Goal: Transaction & Acquisition: Subscribe to service/newsletter

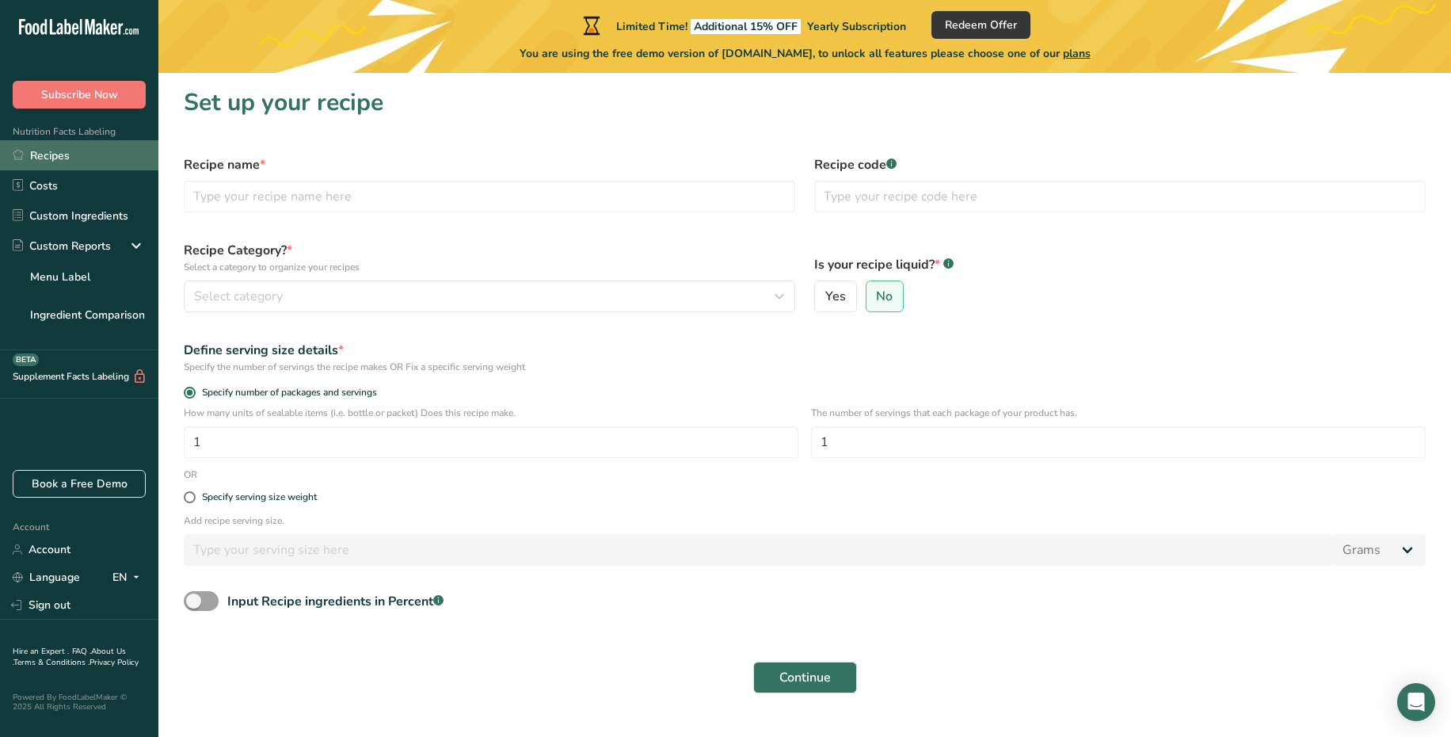
click at [70, 156] on link "Recipes" at bounding box center [79, 155] width 158 height 30
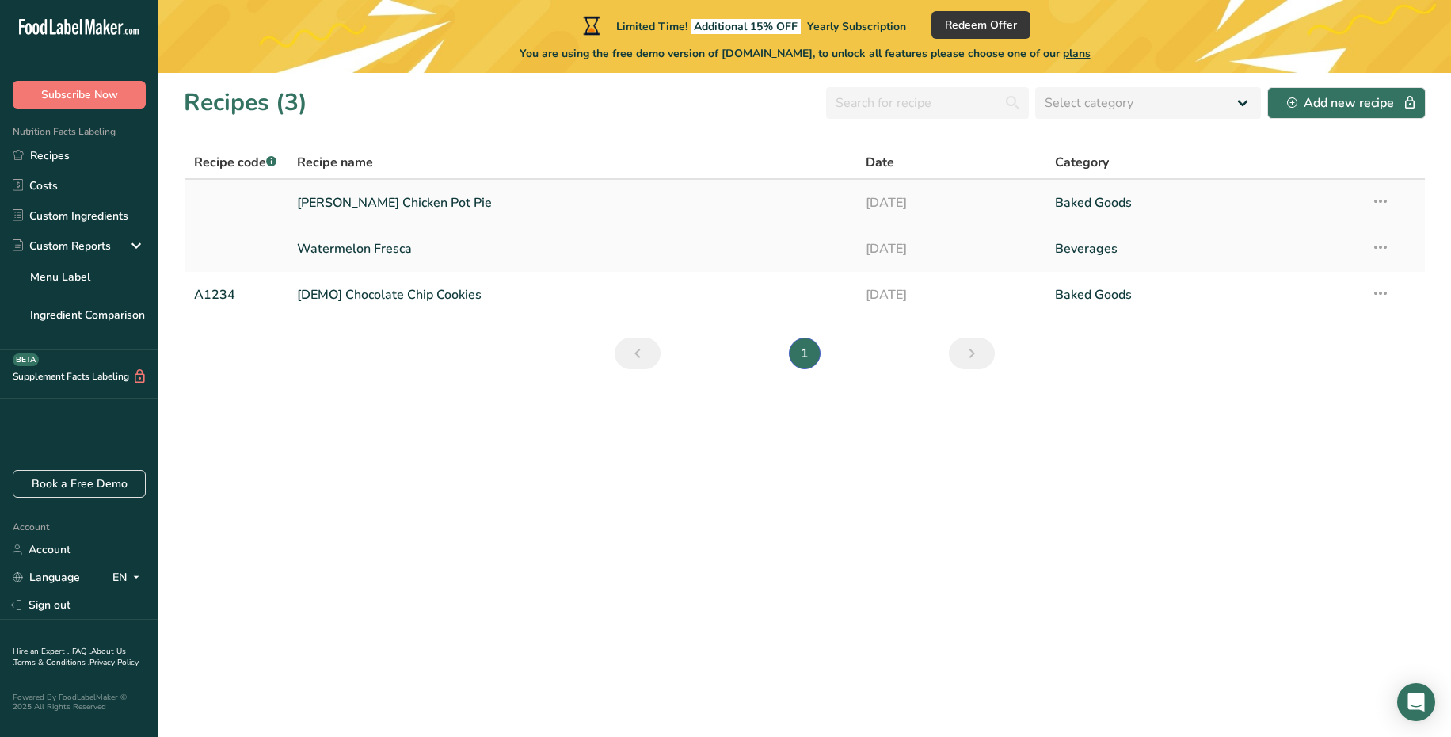
click at [417, 200] on link "[PERSON_NAME] Chicken Pot Pie" at bounding box center [572, 202] width 550 height 33
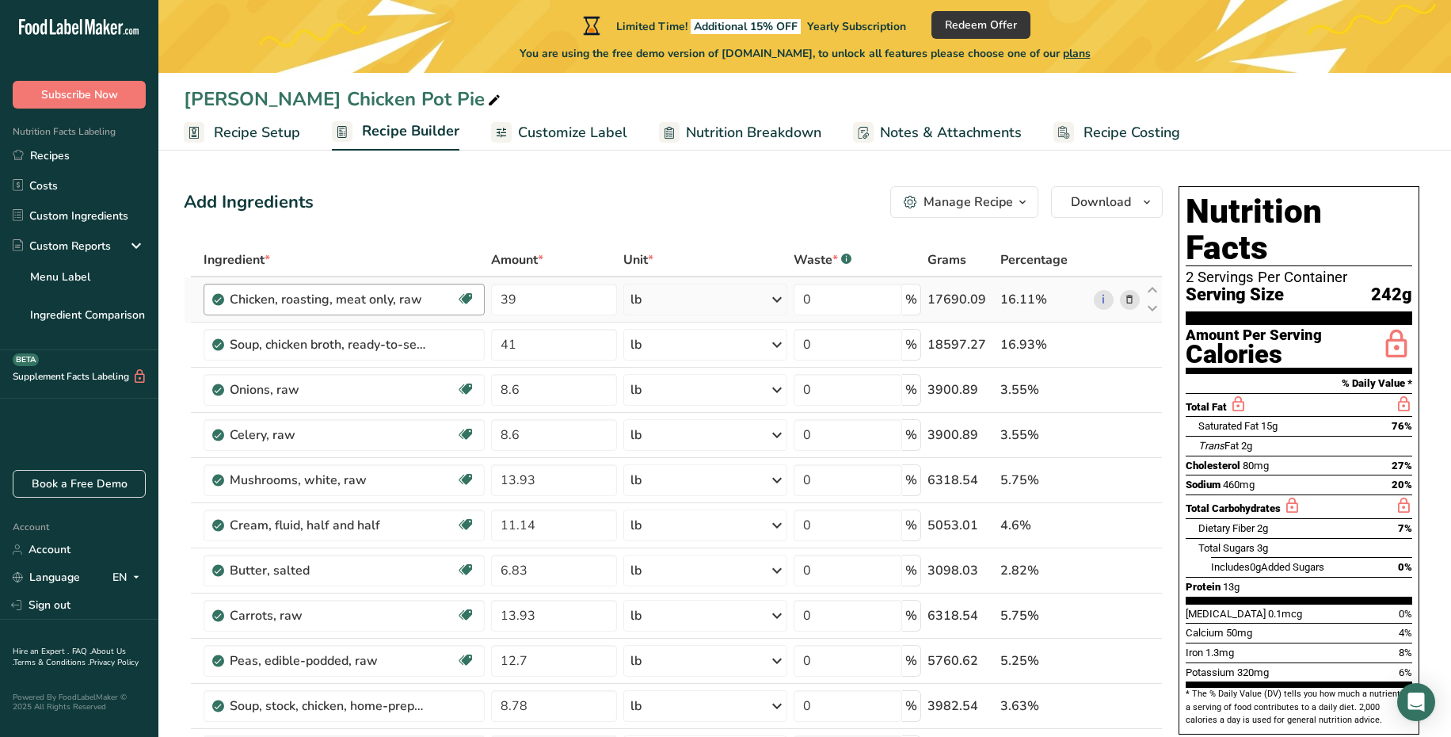
click at [359, 311] on div "Chicken, roasting, meat only, raw Dairy free Gluten free Soy free" at bounding box center [344, 300] width 281 height 32
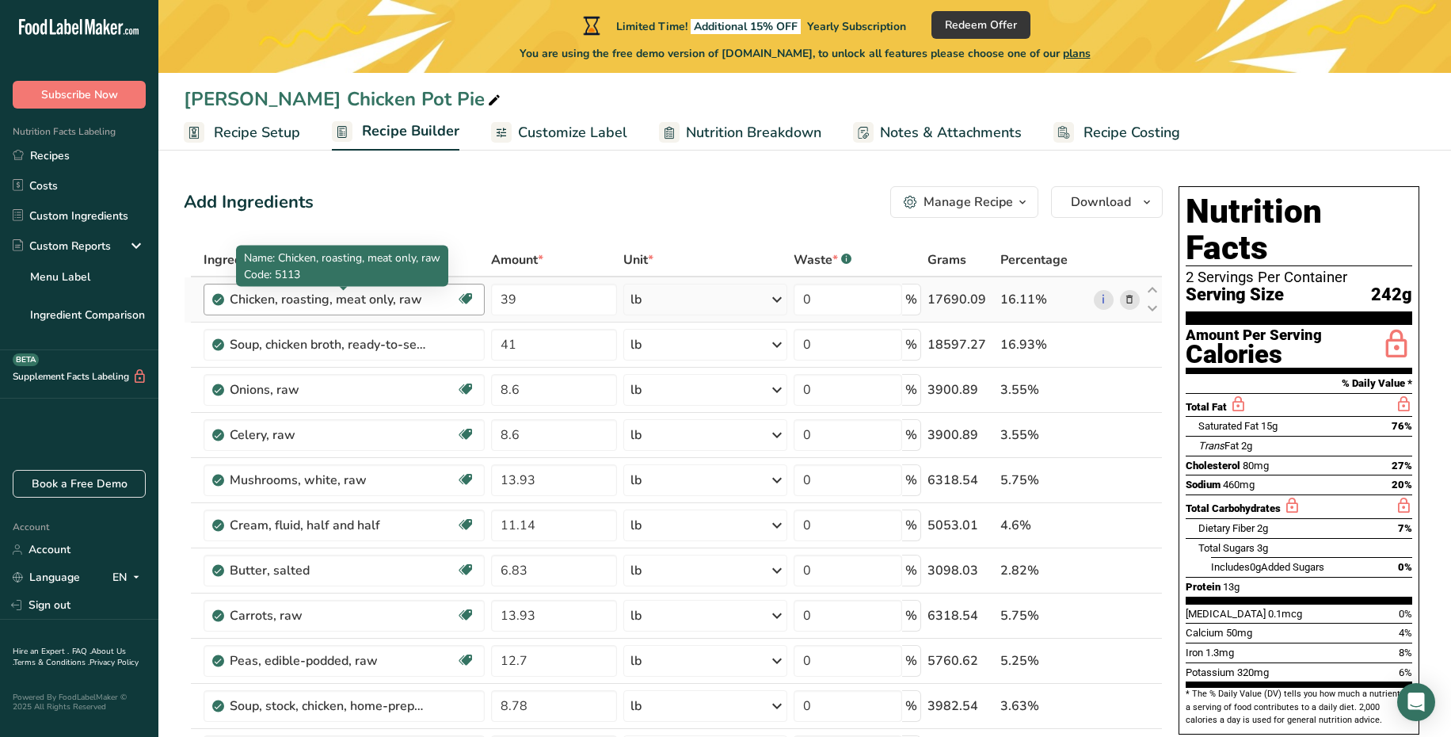
click at [371, 304] on div "Chicken, roasting, meat only, raw" at bounding box center [329, 299] width 198 height 19
click at [356, 305] on div "Chicken, roasting, meat only, raw" at bounding box center [329, 299] width 198 height 19
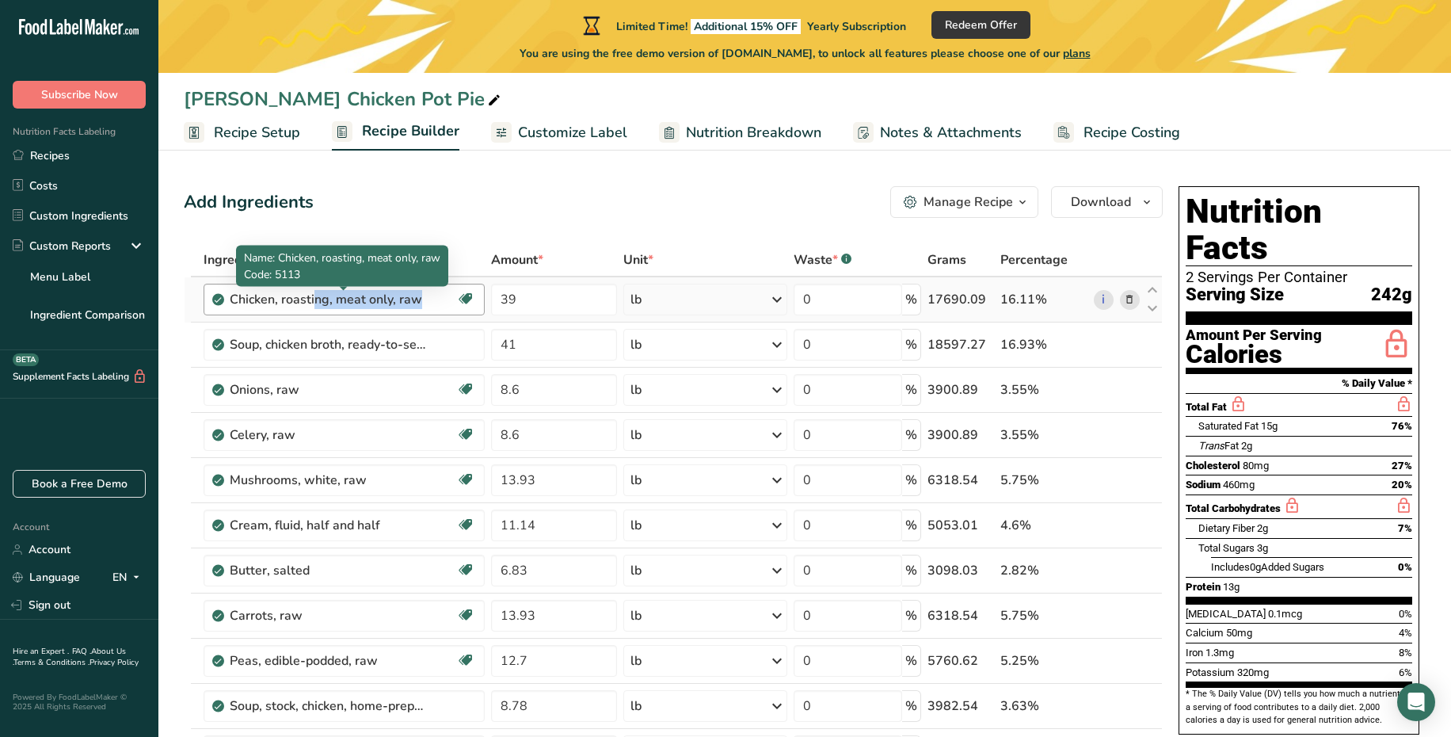
click at [356, 305] on div "Chicken, roasting, meat only, raw" at bounding box center [329, 299] width 198 height 19
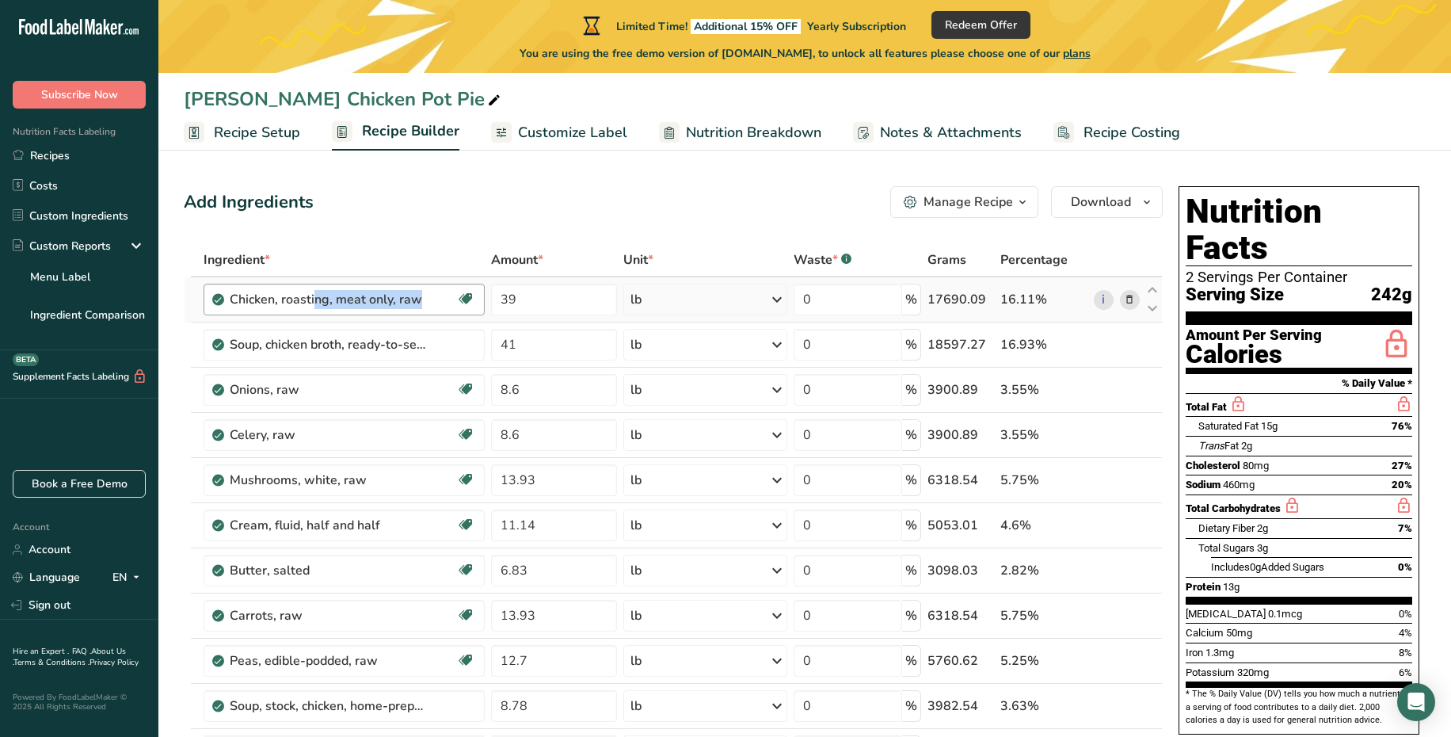
click at [403, 299] on div "Chicken, roasting, meat only, raw" at bounding box center [329, 299] width 198 height 19
click at [423, 310] on div "Chicken, roasting, meat only, raw Dairy free Gluten free Soy free" at bounding box center [344, 300] width 281 height 32
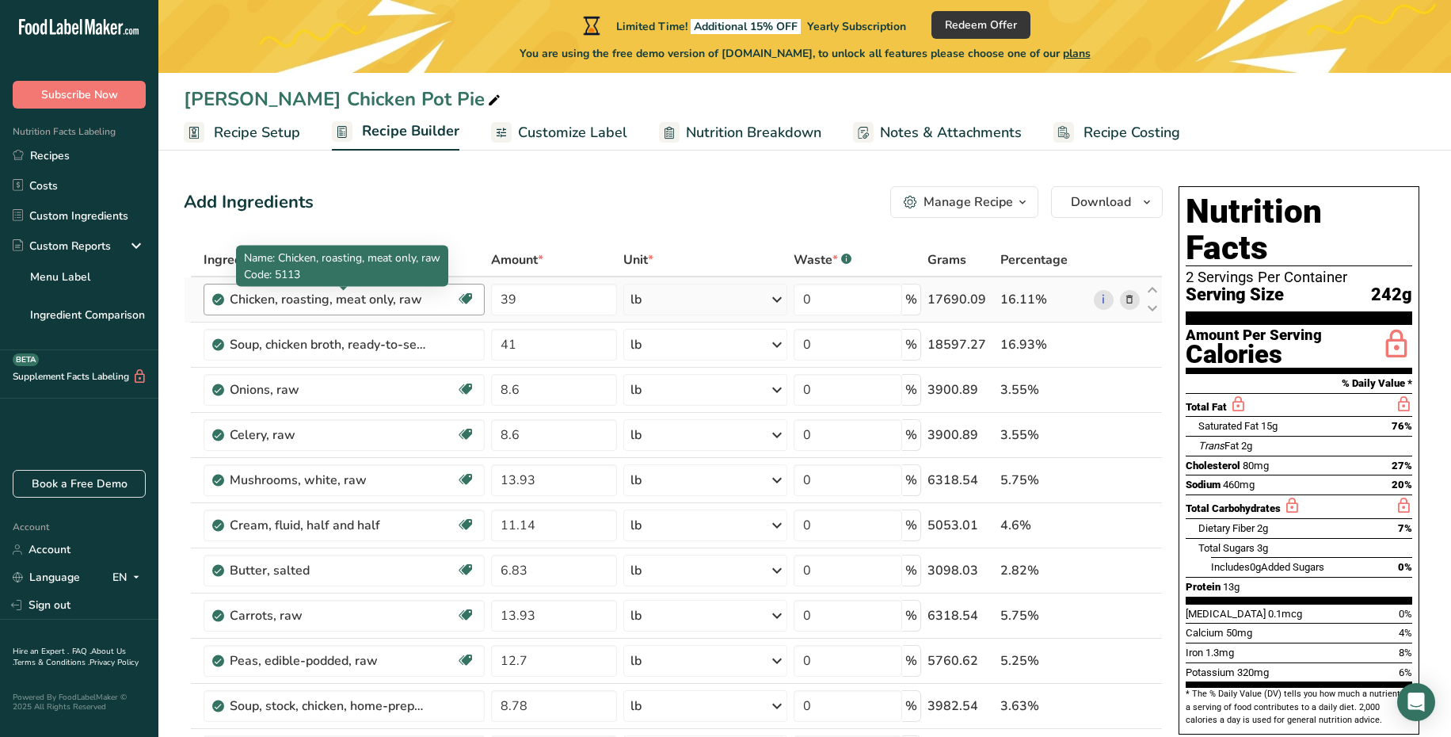
click at [419, 298] on div "Chicken, roasting, meat only, raw" at bounding box center [329, 299] width 198 height 19
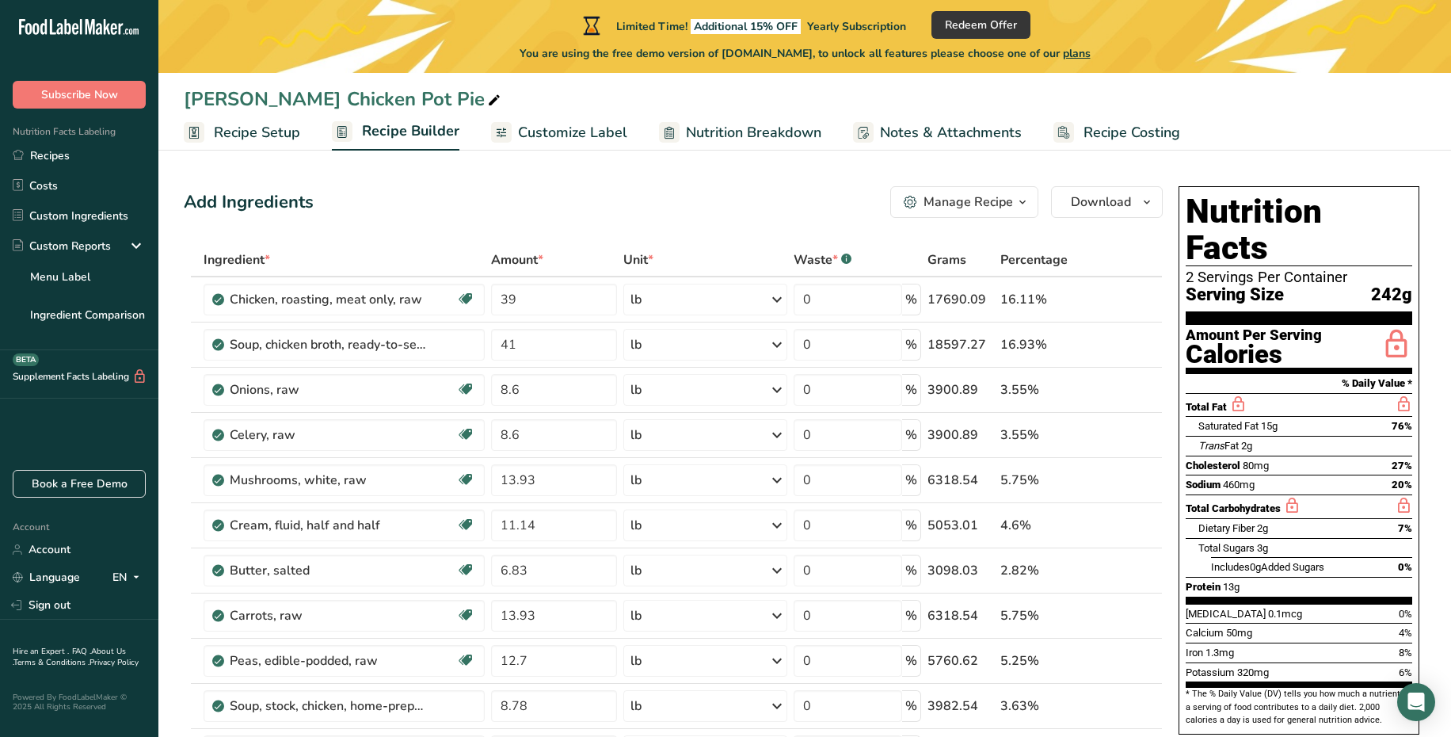
click at [279, 130] on span "Recipe Setup" at bounding box center [257, 132] width 86 height 21
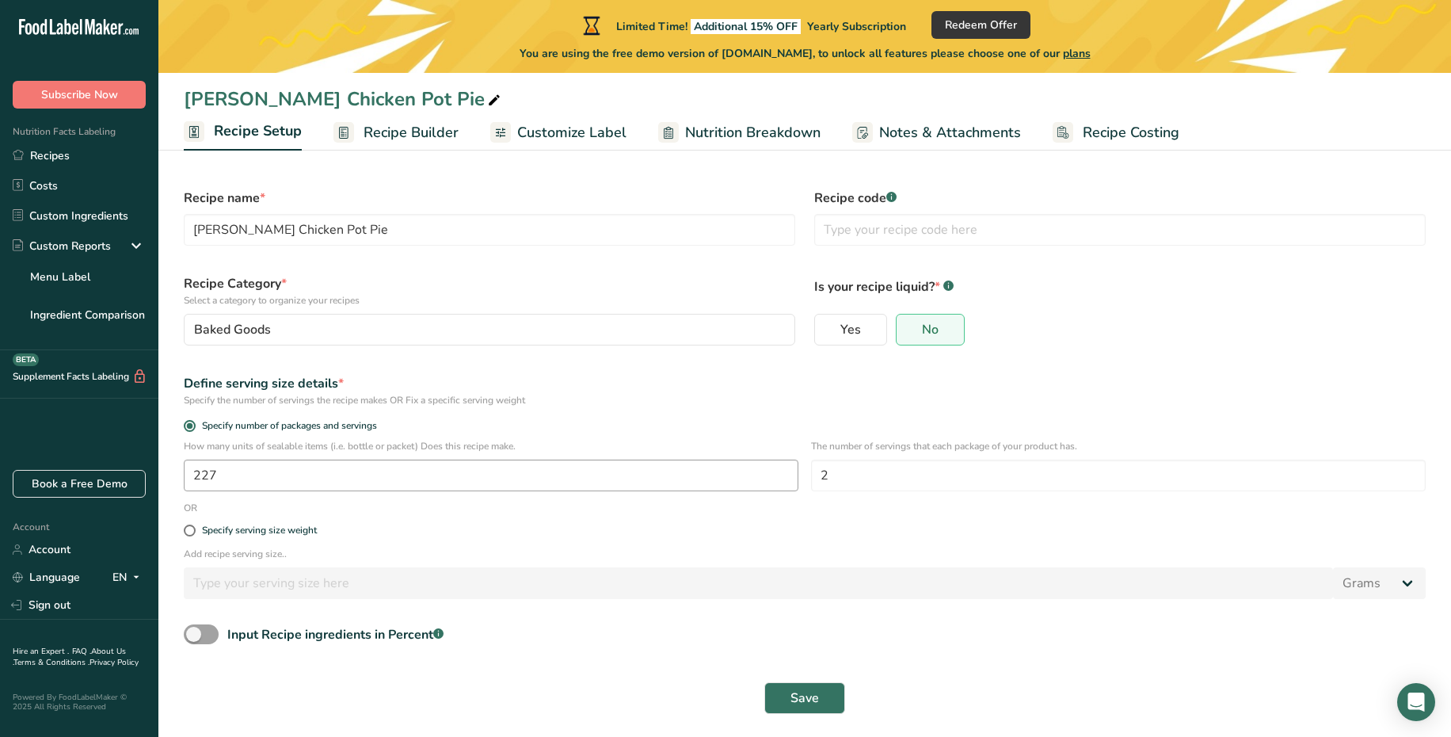
scroll to position [6, 0]
click at [265, 470] on input "227" at bounding box center [491, 476] width 615 height 32
click at [399, 137] on span "Recipe Builder" at bounding box center [411, 132] width 95 height 21
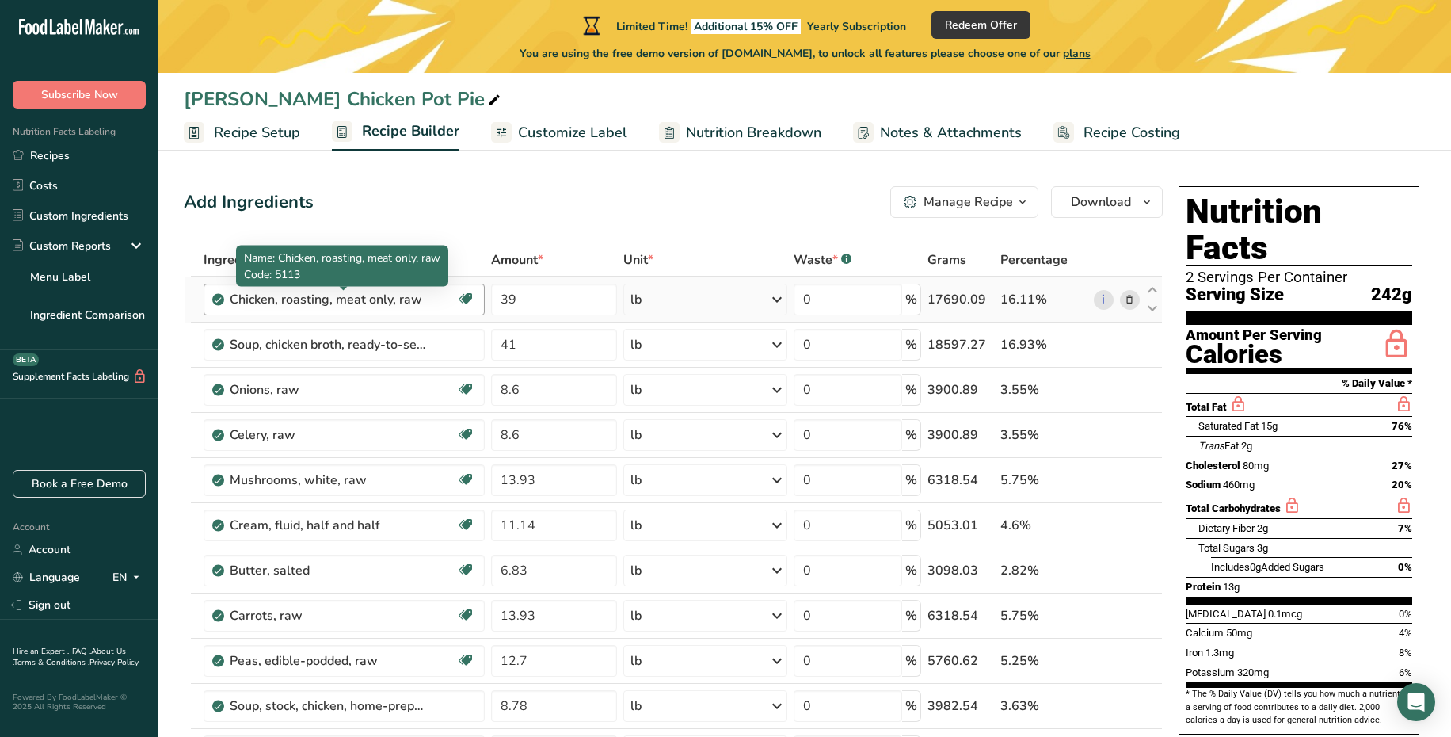
click at [404, 302] on div "Chicken, roasting, meat only, raw" at bounding box center [329, 299] width 198 height 19
click at [416, 295] on div "Chicken, roasting, meat only, raw" at bounding box center [329, 299] width 198 height 19
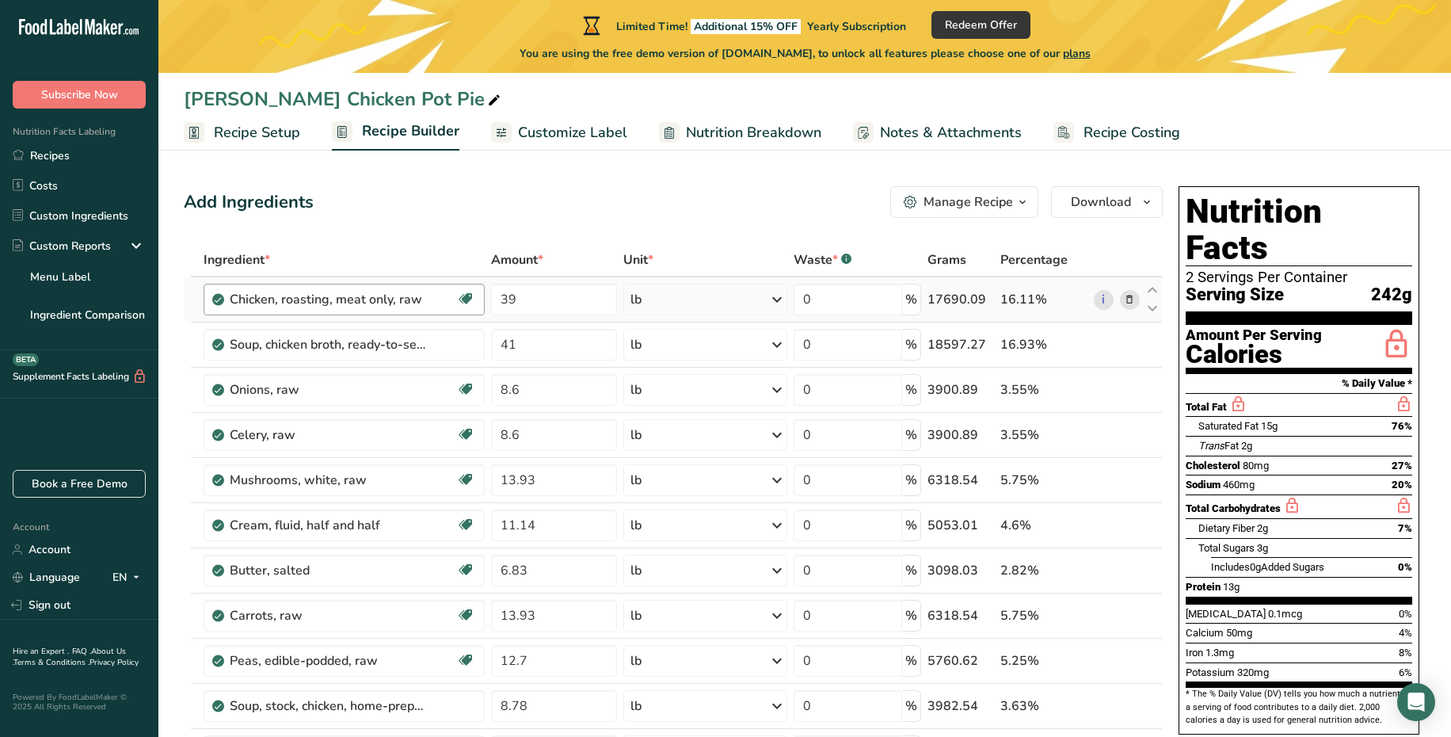
click at [416, 295] on div "Chicken, roasting, meat only, raw" at bounding box center [329, 299] width 198 height 19
click at [1126, 301] on icon at bounding box center [1129, 299] width 11 height 17
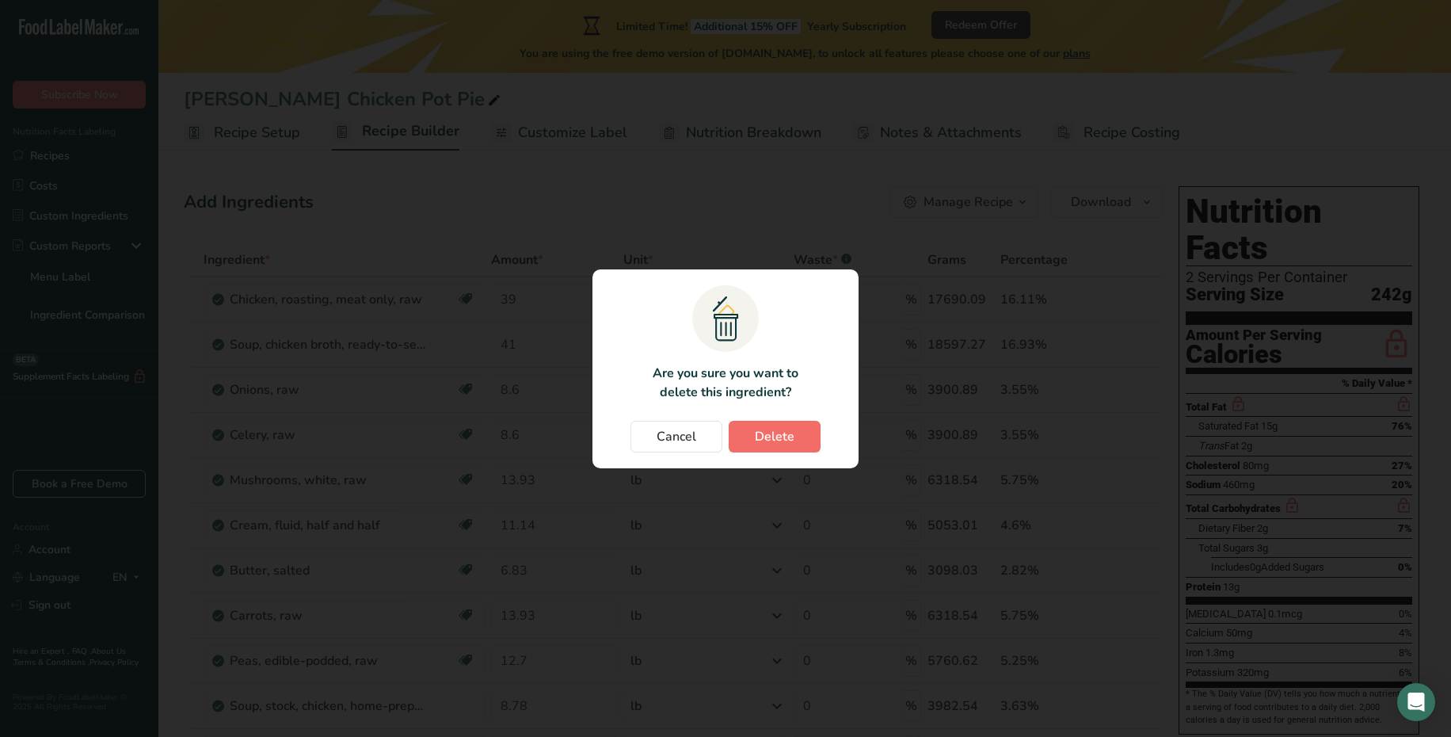
click at [762, 438] on span "Delete" at bounding box center [775, 436] width 40 height 19
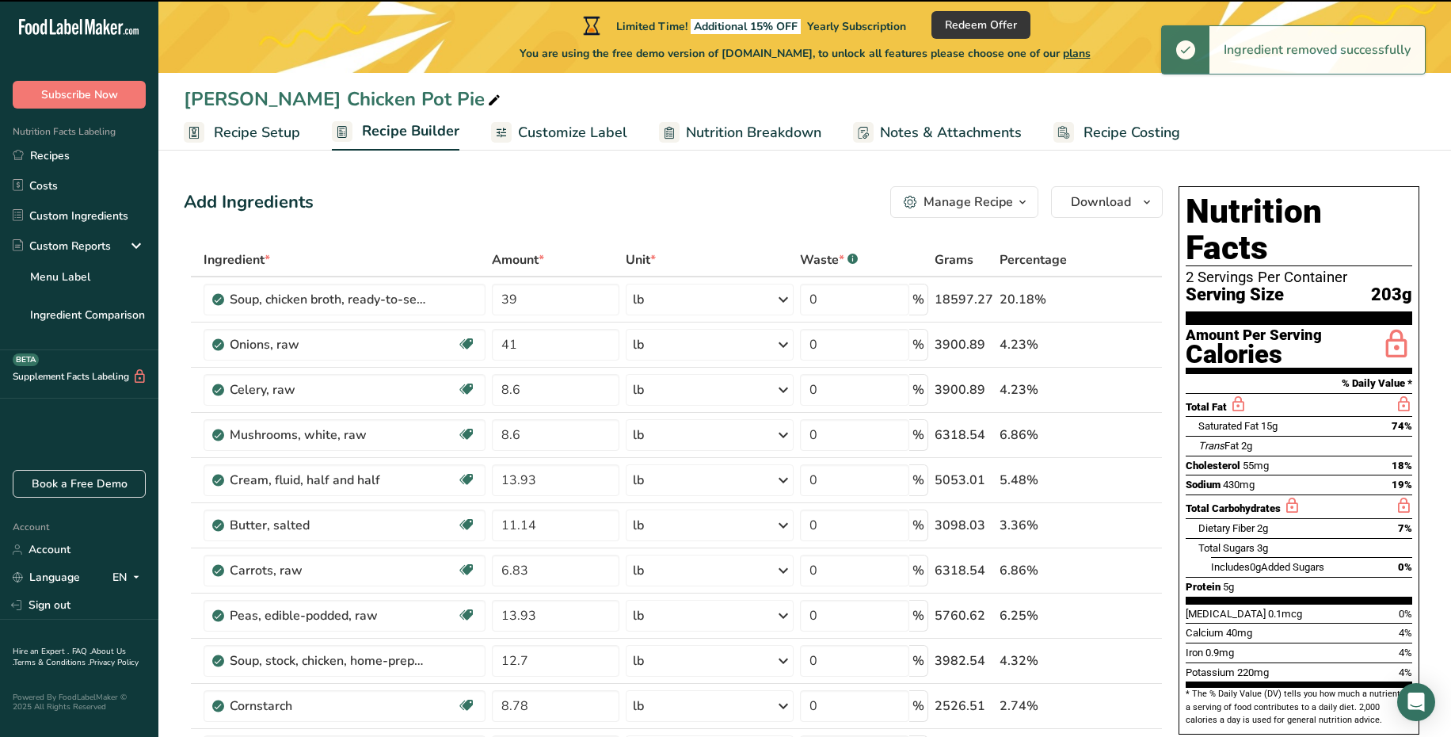
type input "41"
type input "8.6"
type input "13.93"
type input "11.14"
type input "6.83"
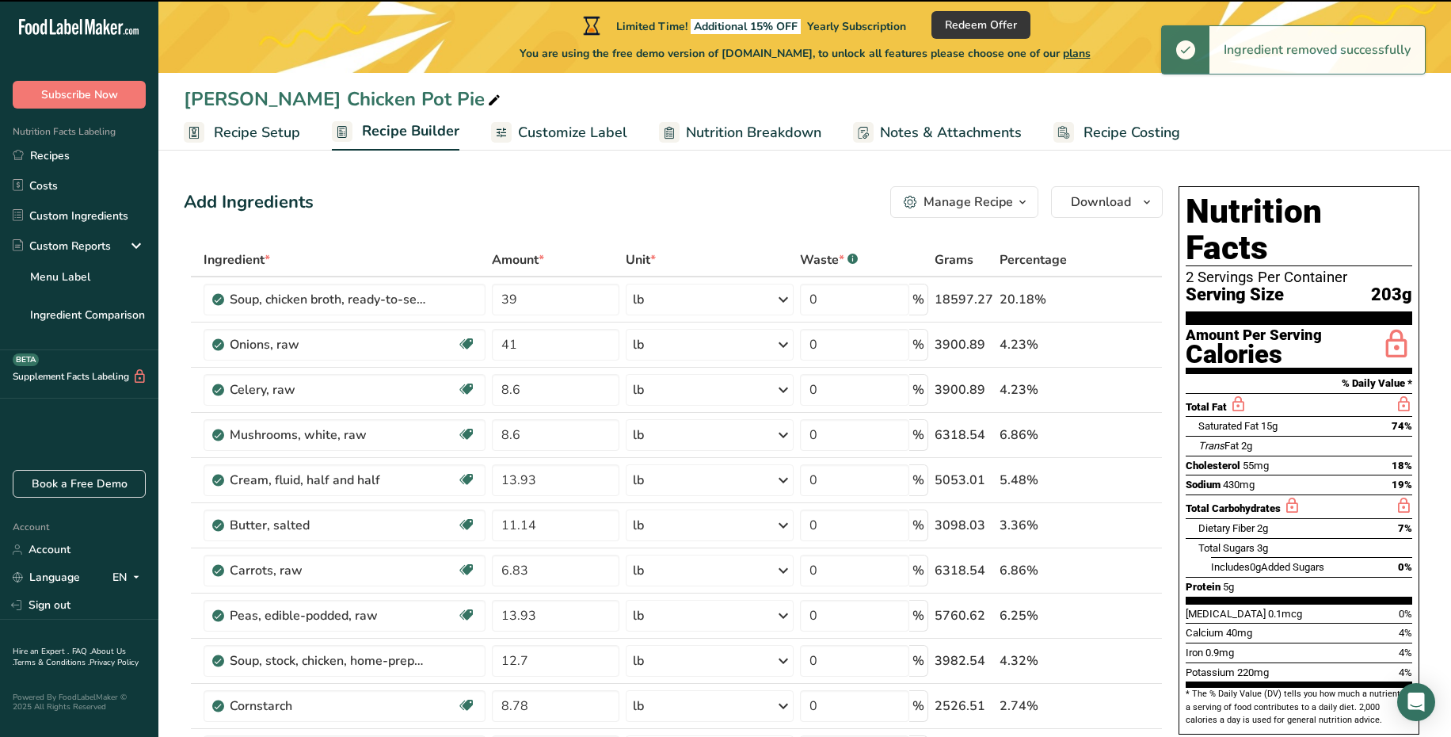
type input "13.93"
type input "12.7"
type input "8.78"
type input "5.57"
type input "3.9"
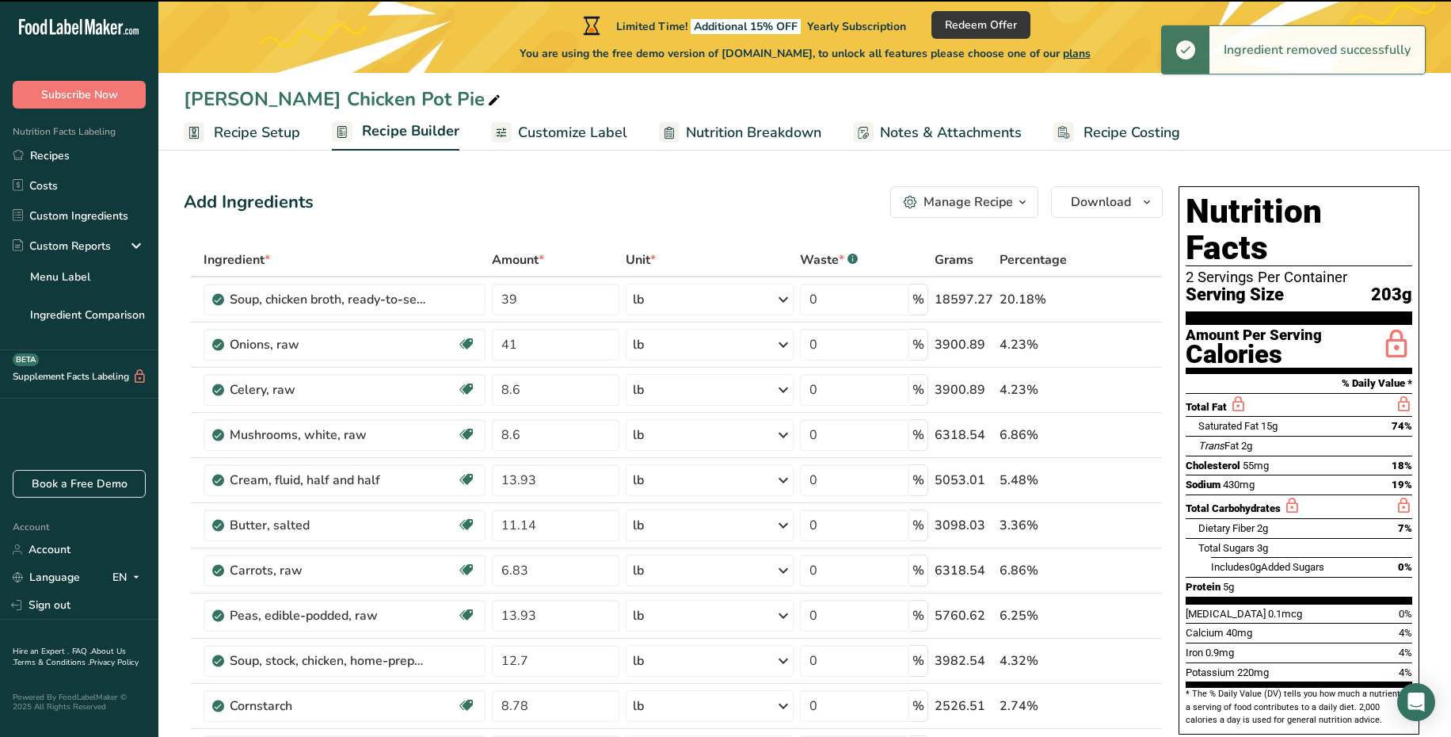
type input "0.06"
type input "30.75"
type input "14.14"
type input "9.23"
type input "8.14"
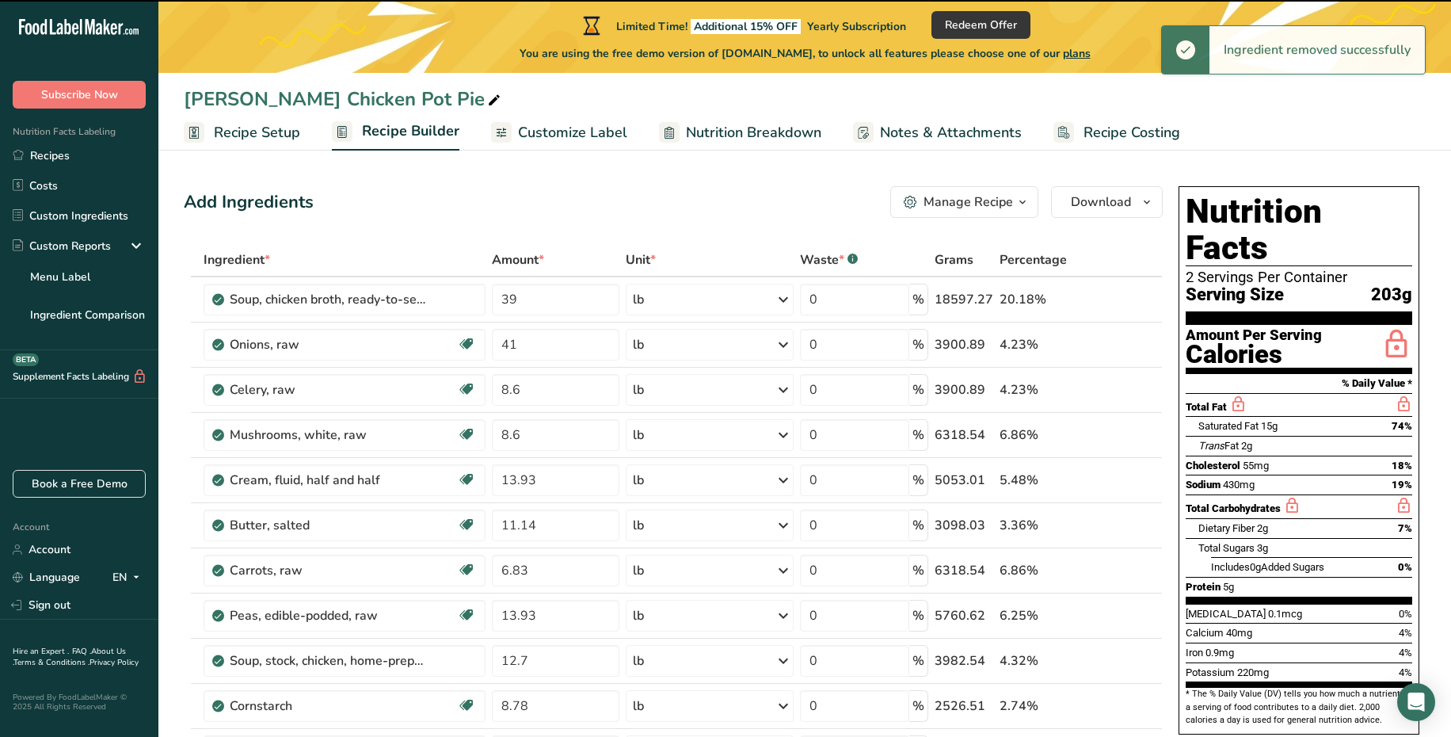
type input "0.26"
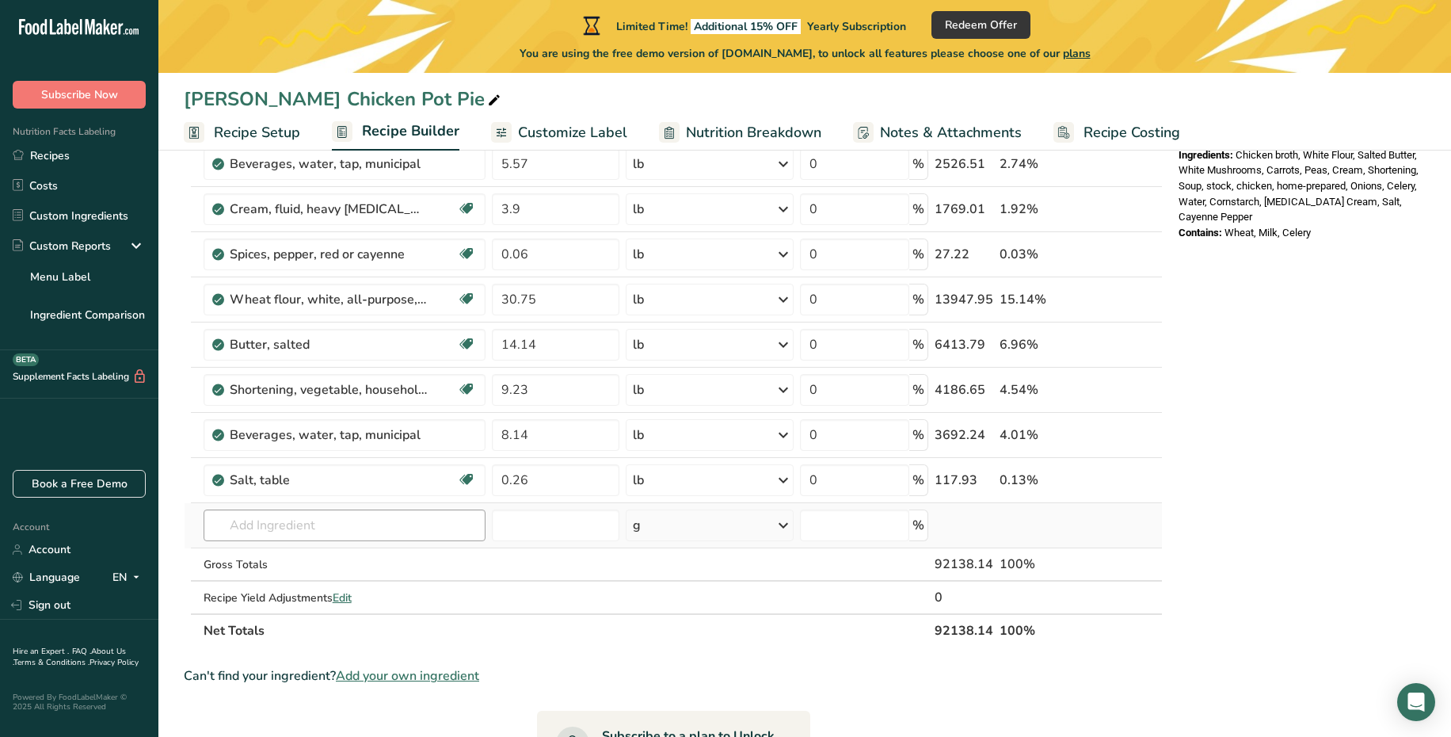
scroll to position [596, 0]
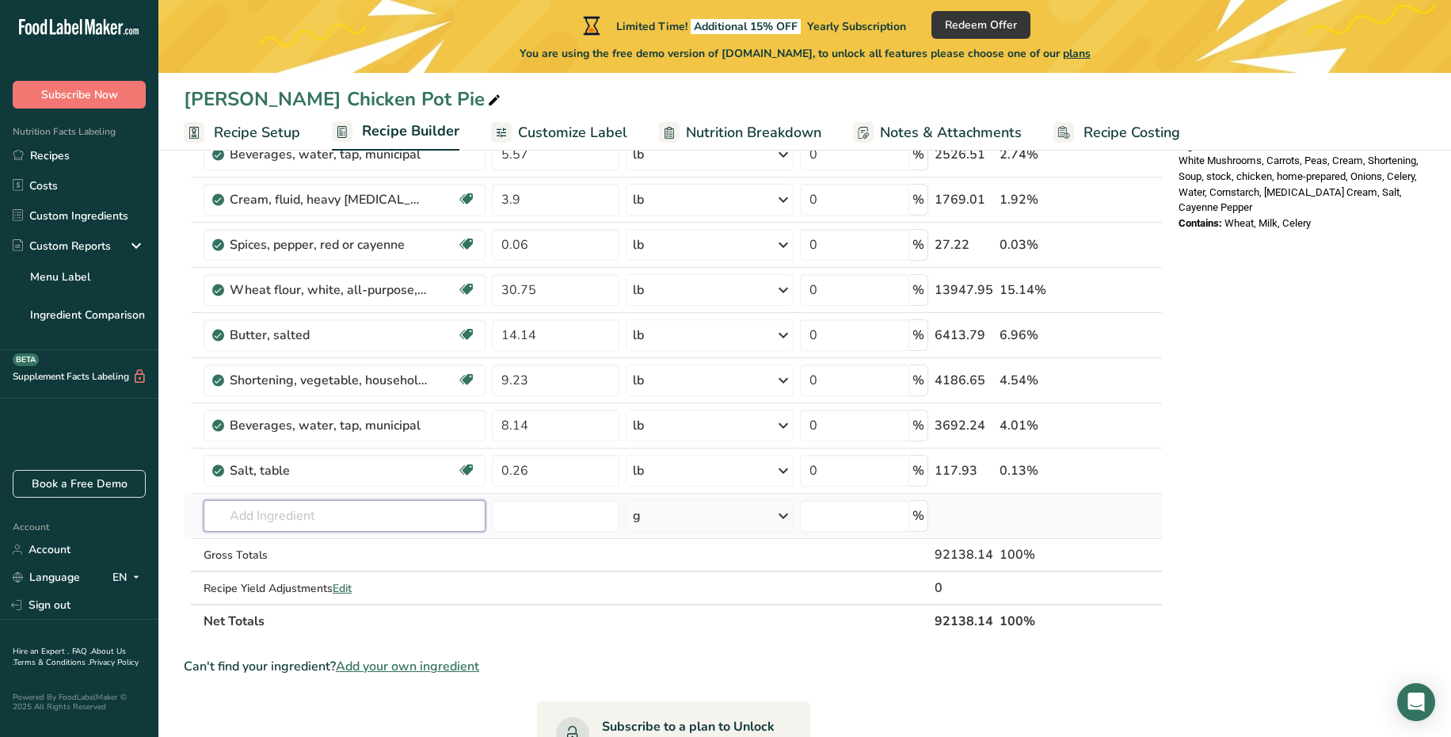
click at [394, 524] on input "text" at bounding box center [345, 516] width 282 height 32
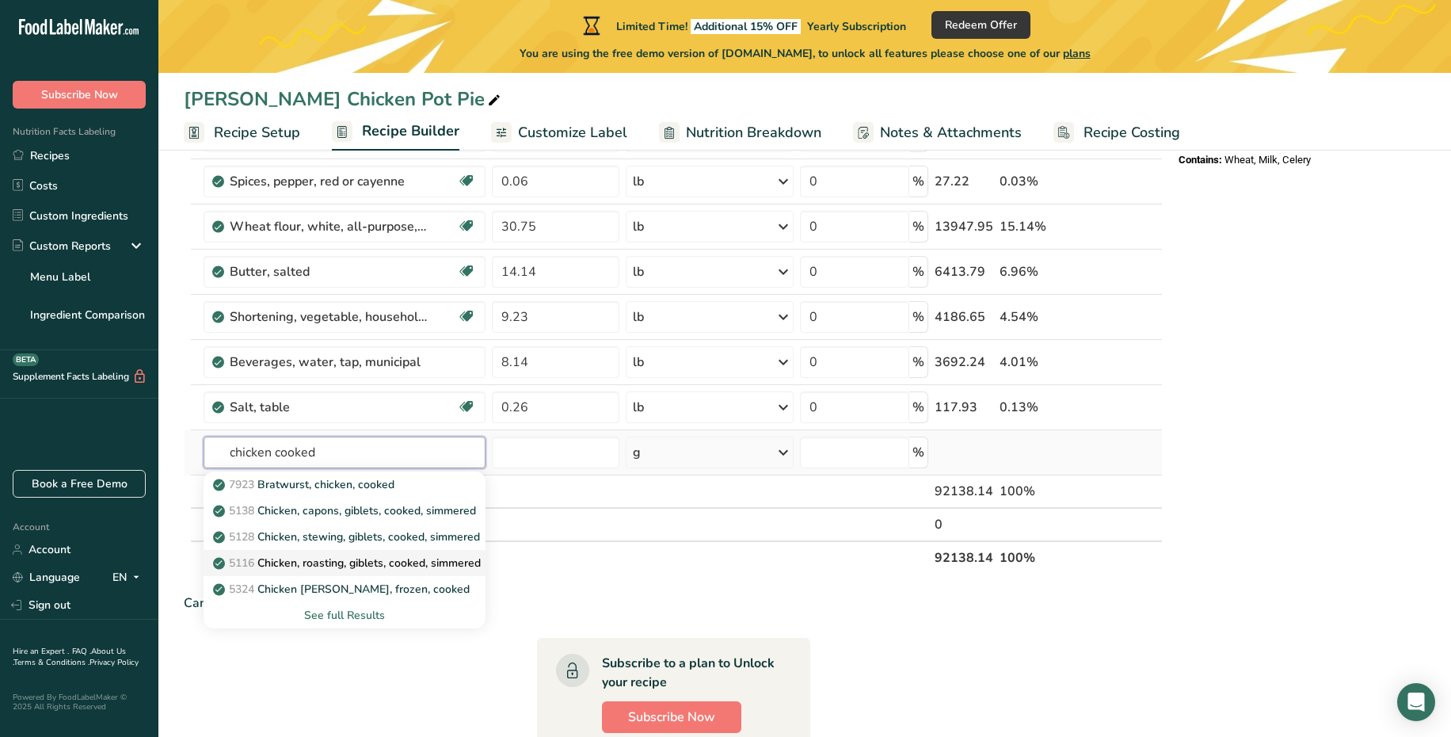
scroll to position [695, 0]
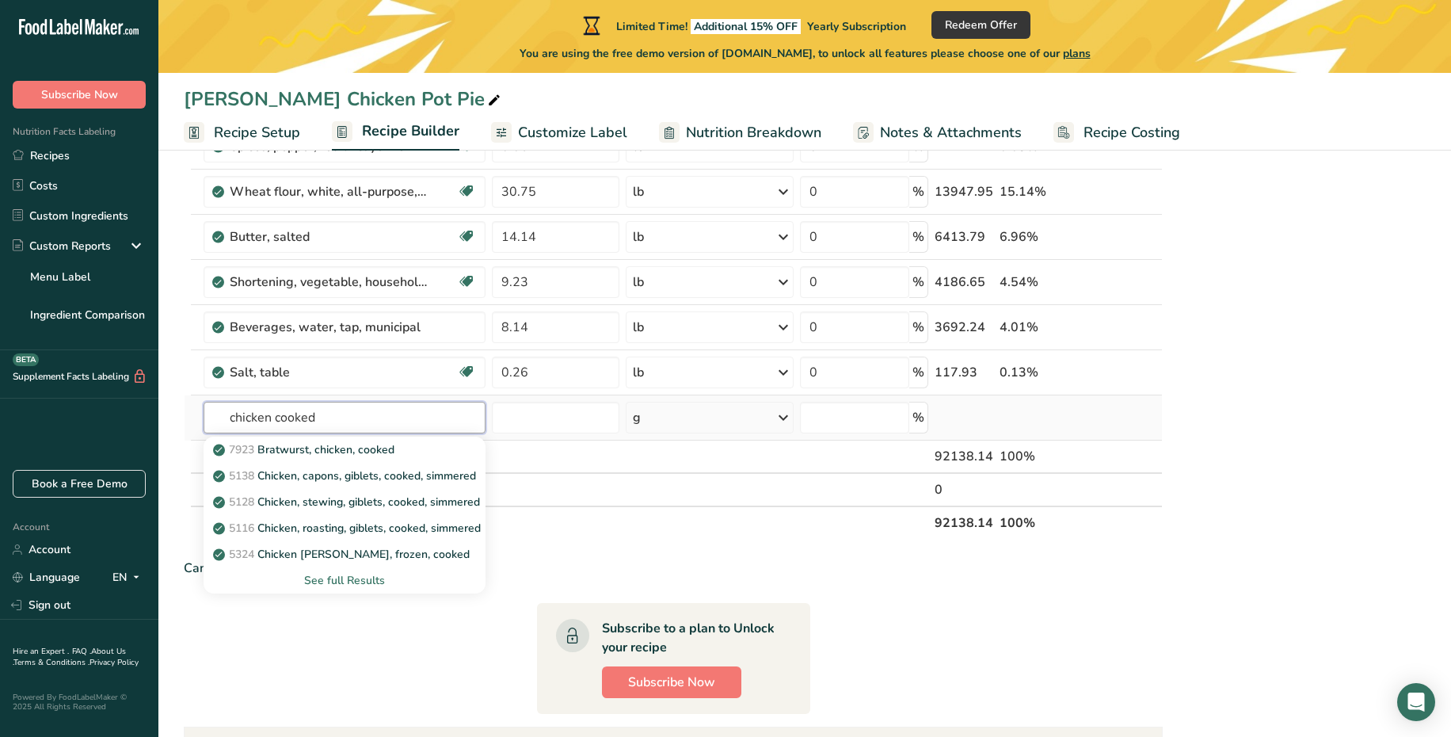
type input "chicken cooked"
click at [375, 584] on div "See full Results" at bounding box center [344, 580] width 257 height 17
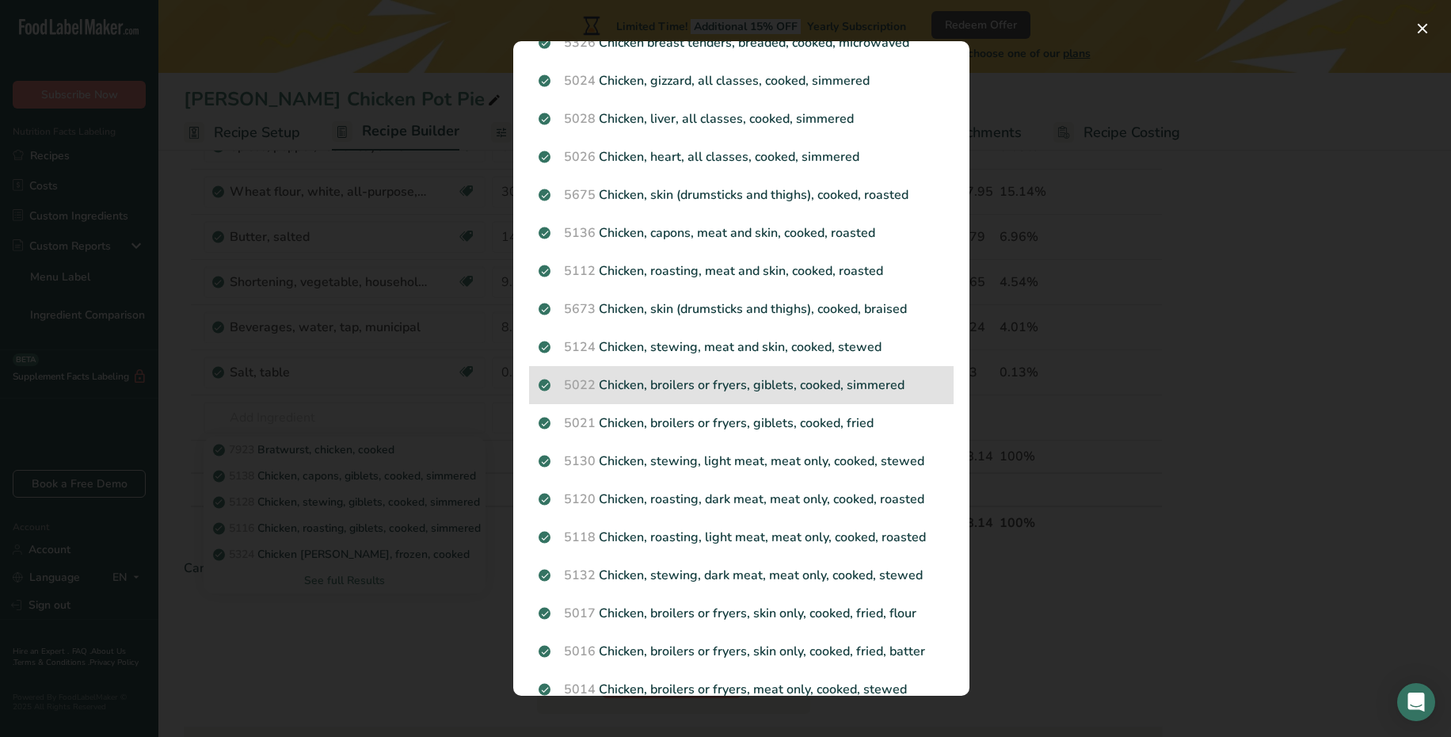
scroll to position [426, 0]
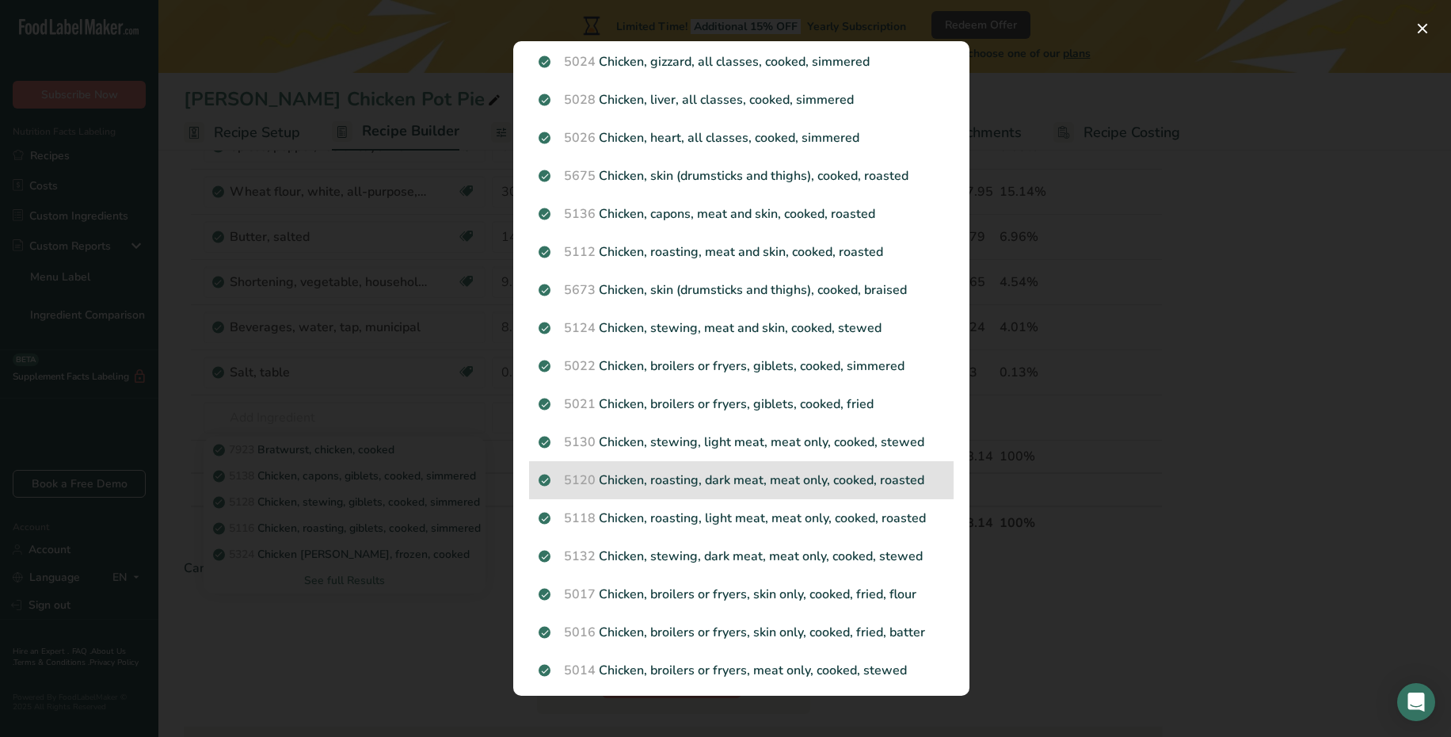
click at [764, 487] on p "5120 Chicken, roasting, dark meat, meat only, cooked, roasted" at bounding box center [742, 479] width 406 height 19
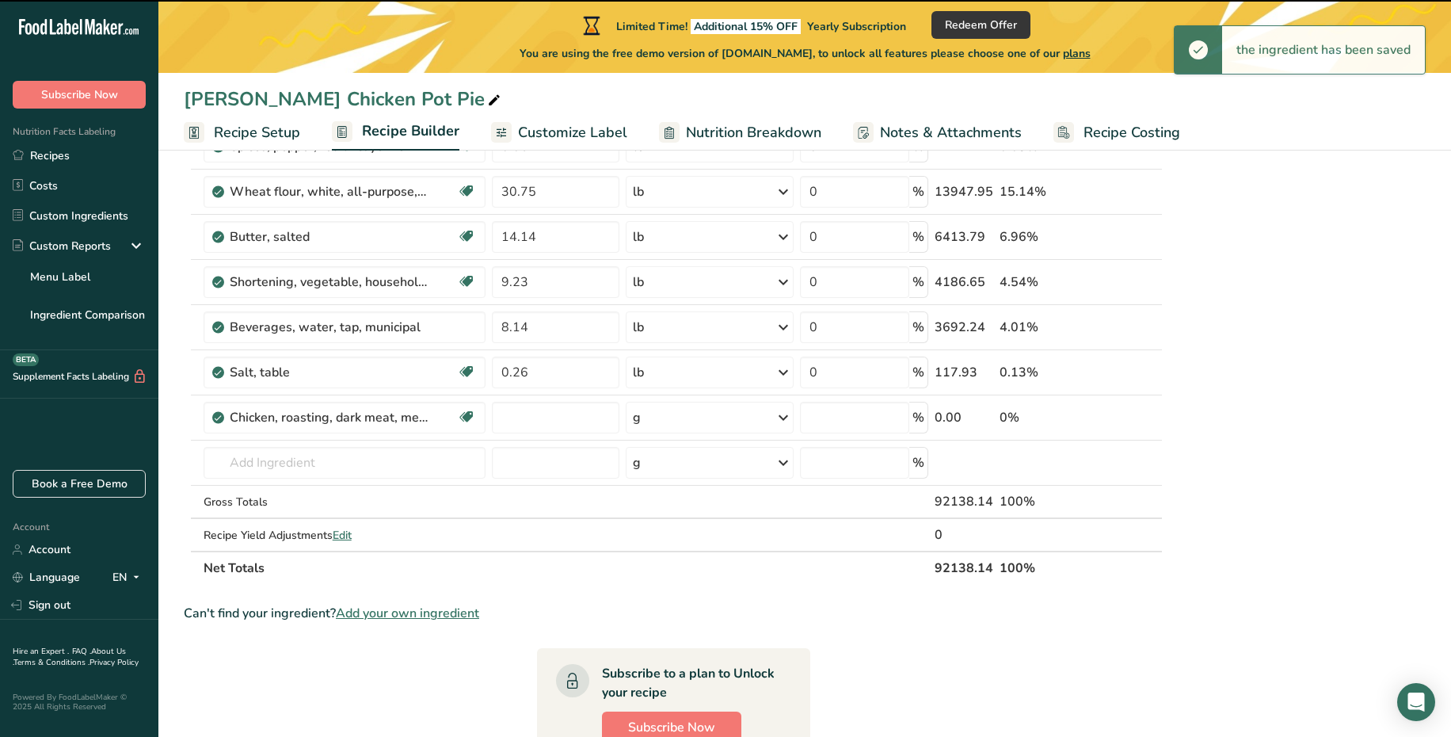
type input "0"
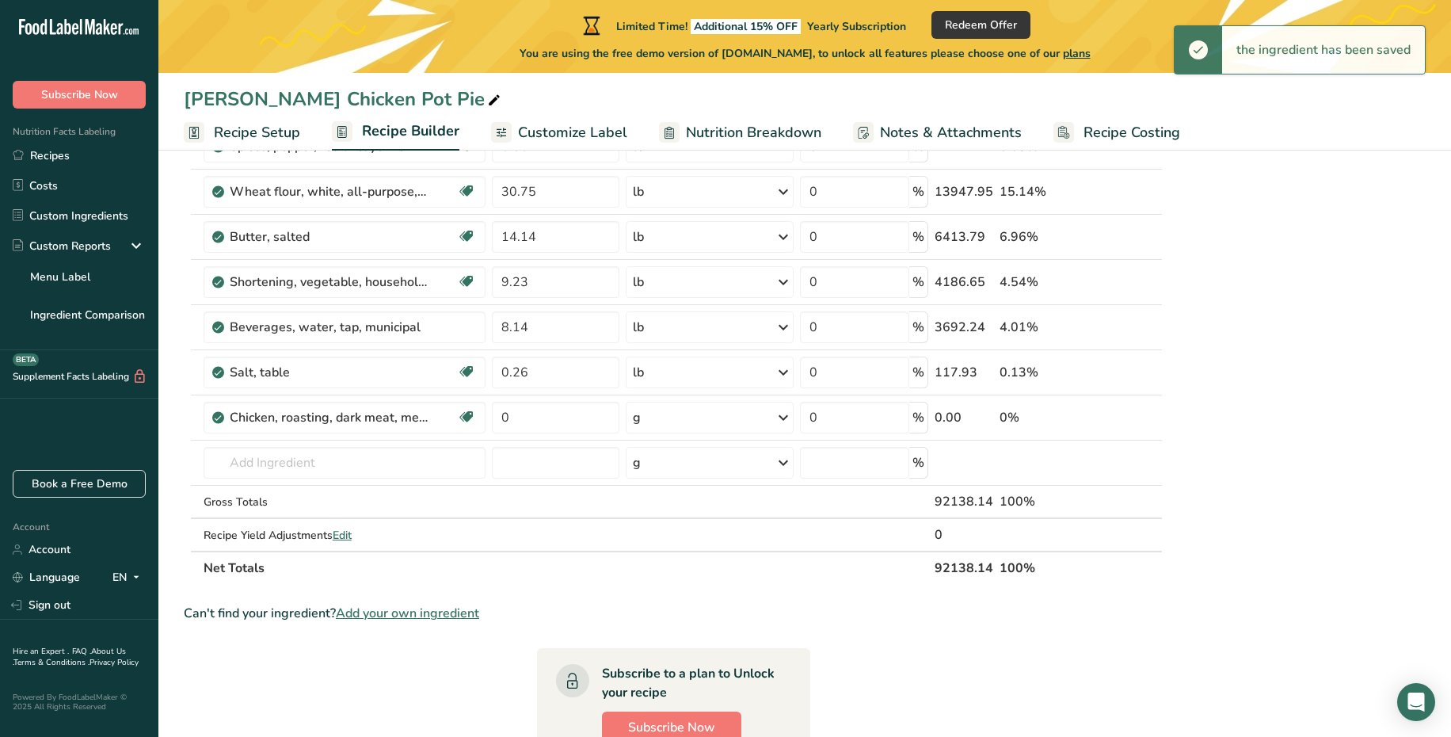
scroll to position [685, 0]
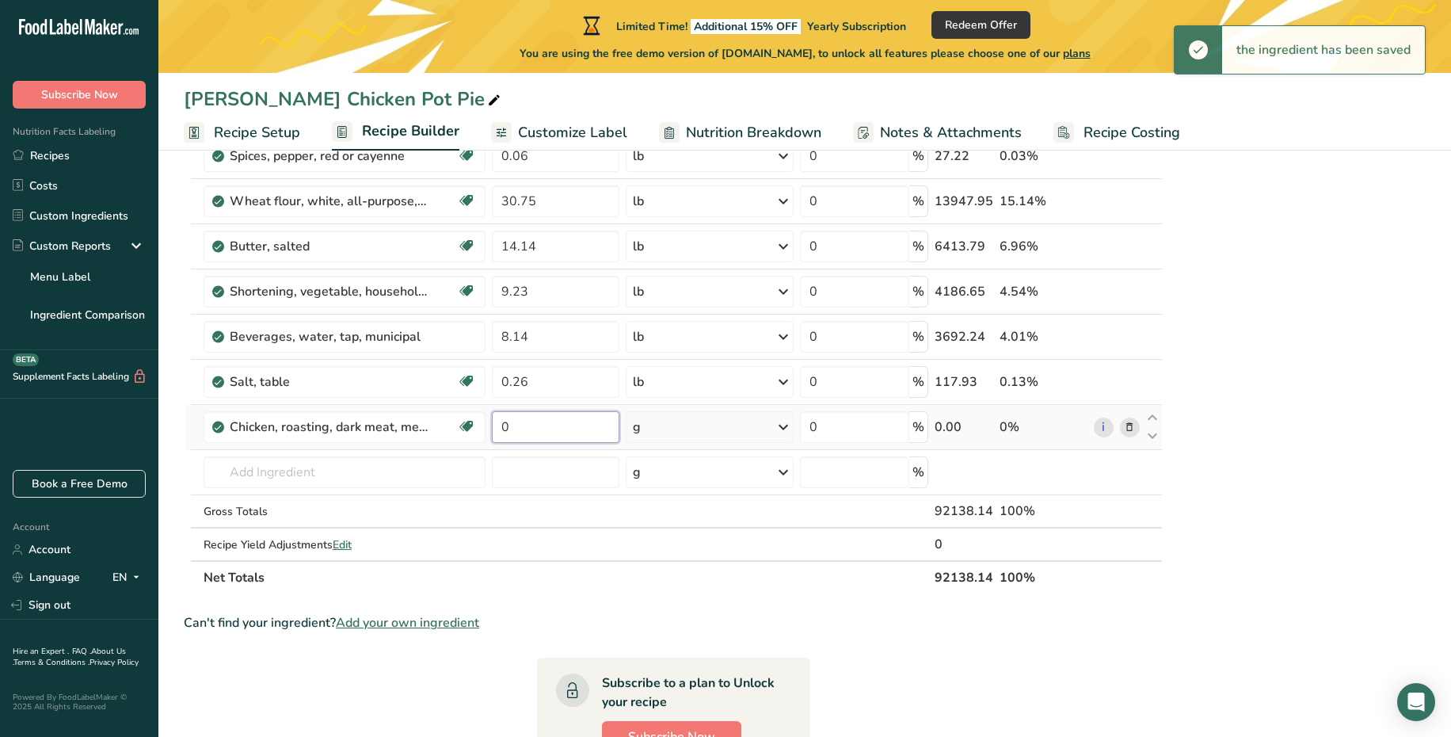
click at [534, 426] on input "0" at bounding box center [556, 427] width 128 height 32
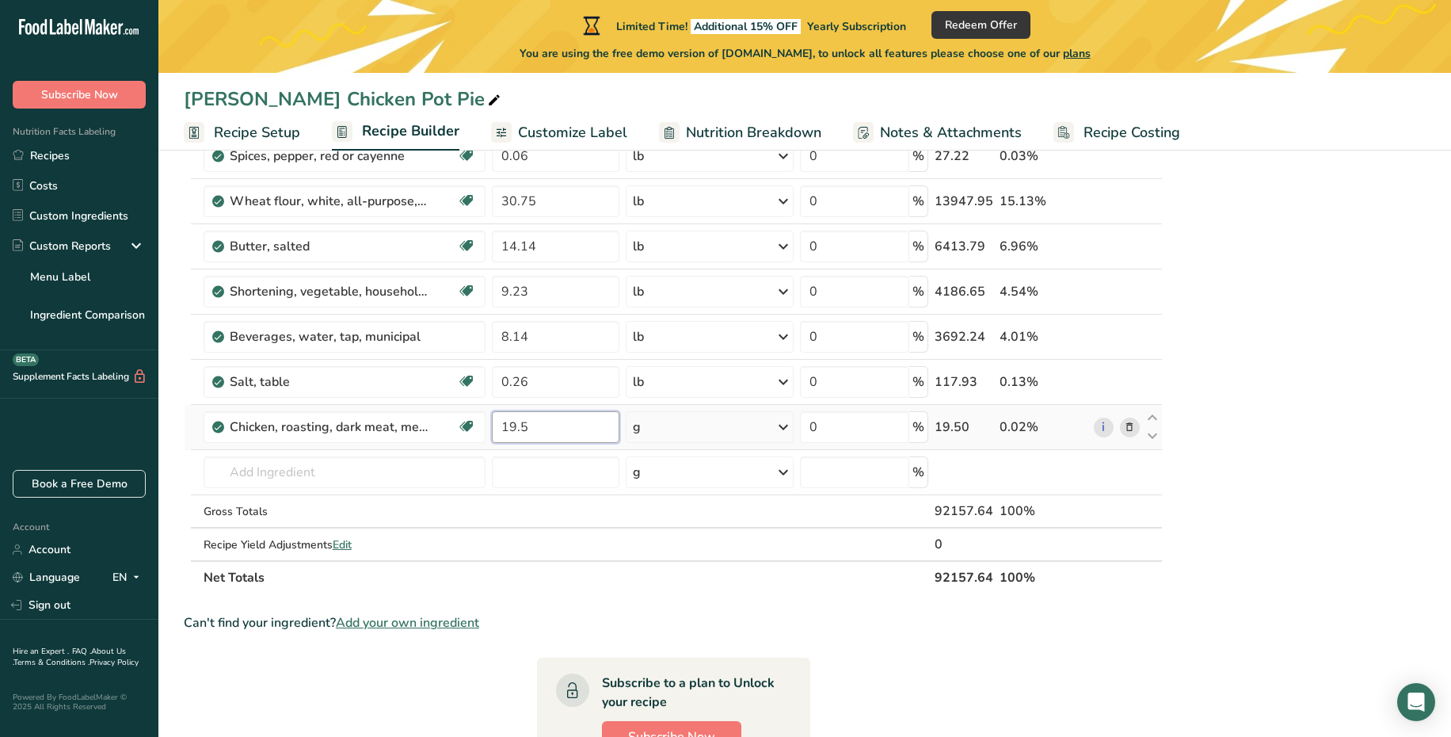
type input "19.5"
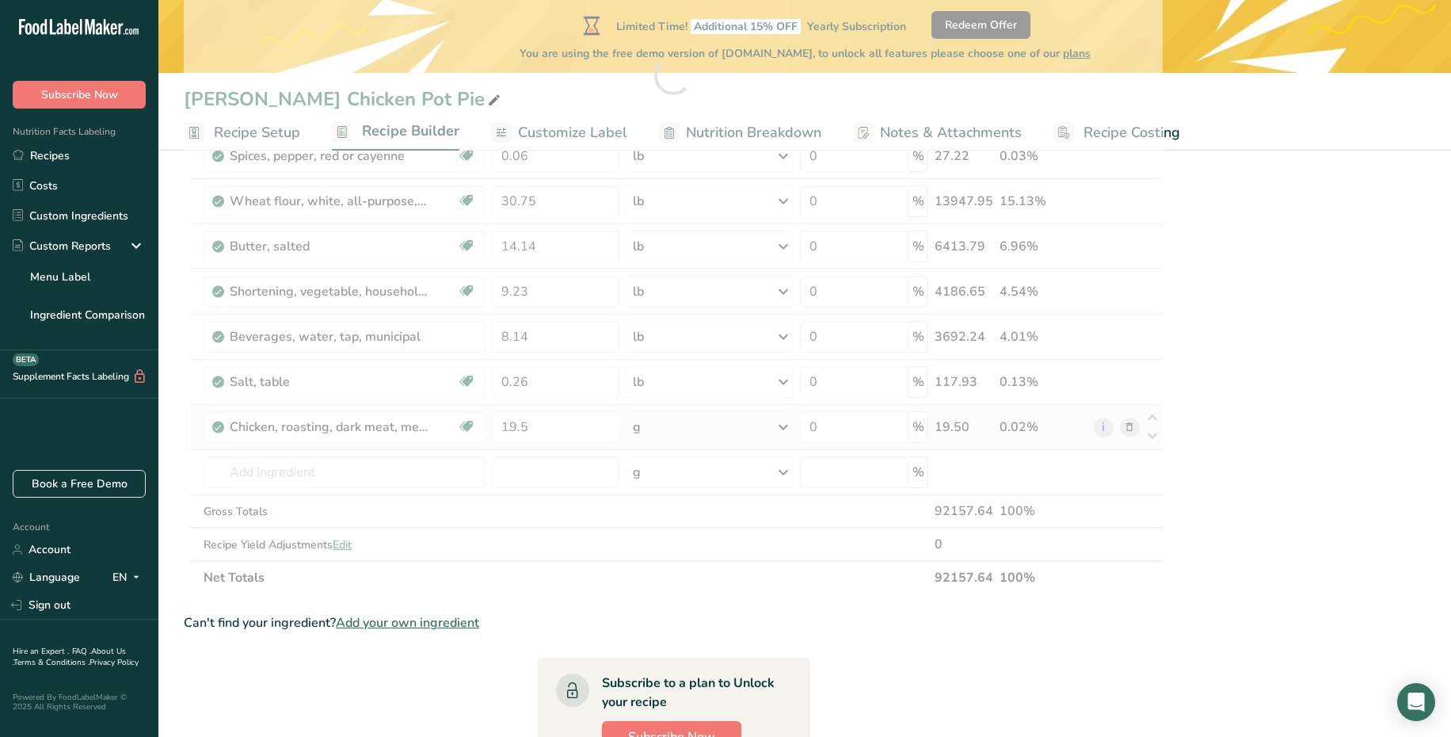
click at [703, 427] on div "Ingredient * Amount * Unit * Waste * .a-a{fill:#347362;}.b-a{fill:#fff;} Grams …" at bounding box center [673, 76] width 979 height 1036
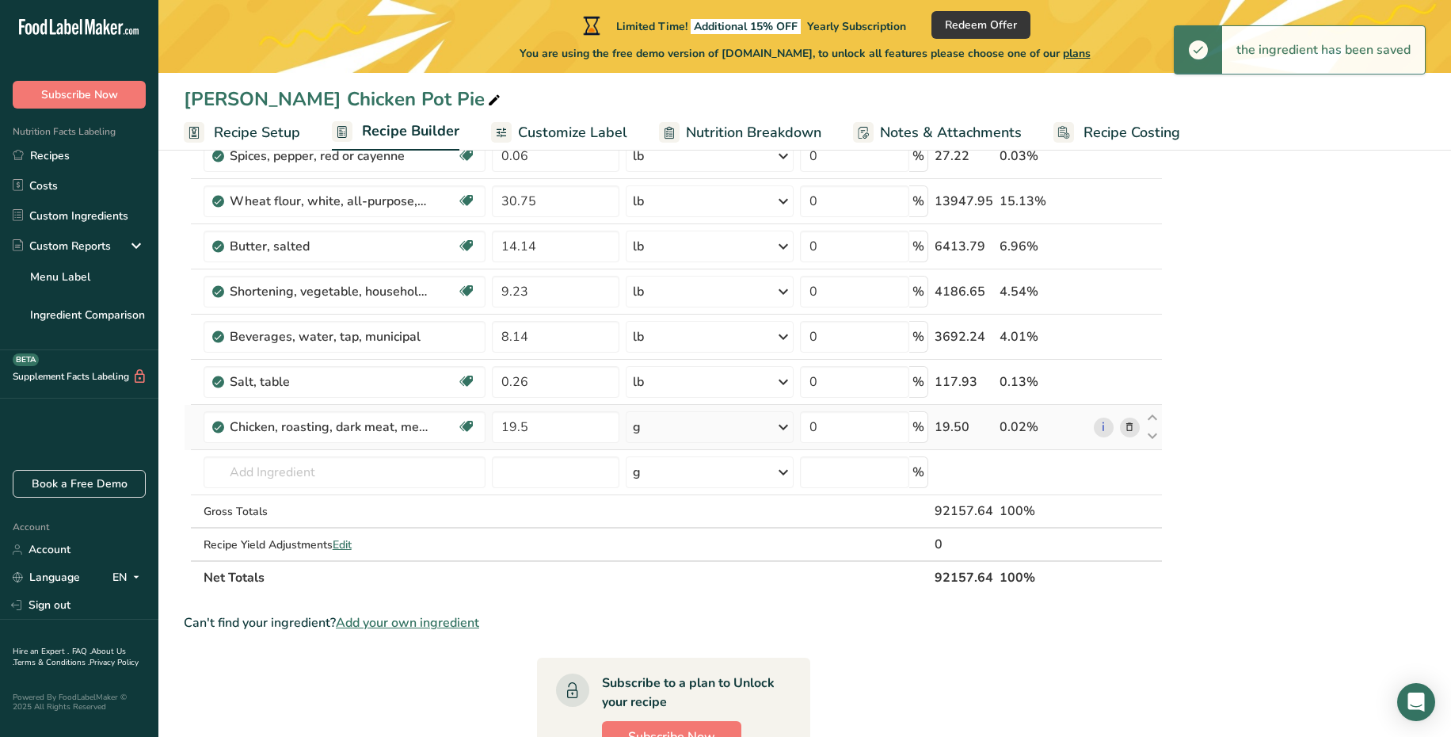
click at [736, 433] on div "g" at bounding box center [710, 427] width 168 height 32
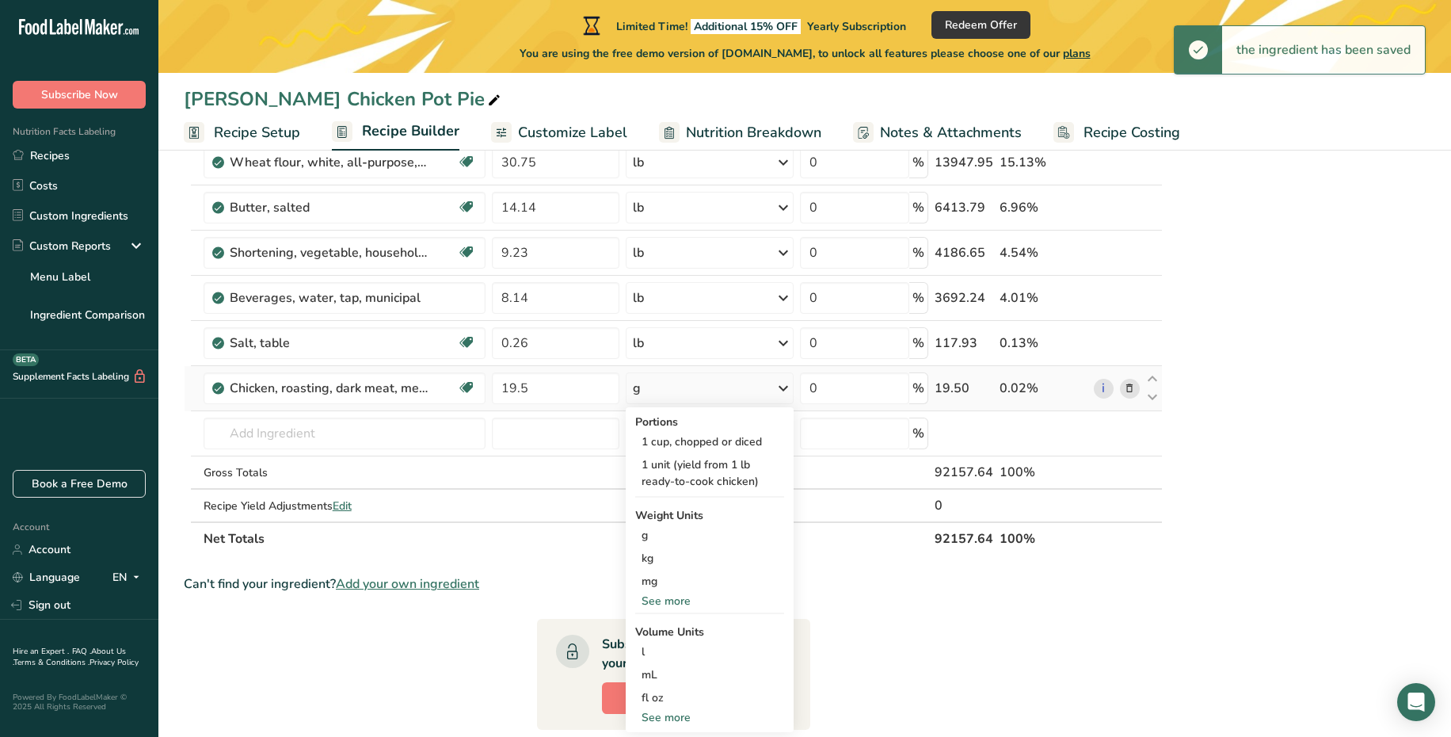
scroll to position [730, 0]
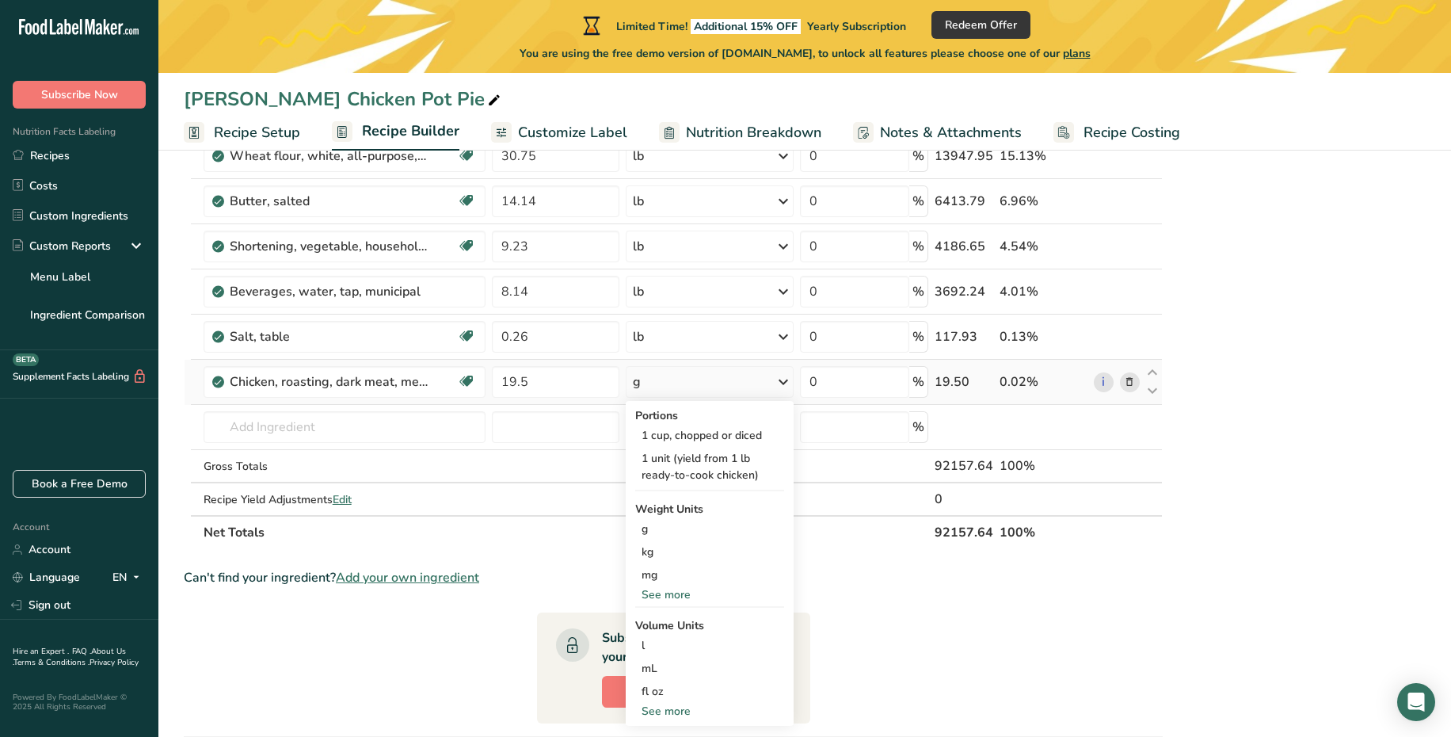
click at [679, 596] on div "See more" at bounding box center [709, 594] width 149 height 17
click at [664, 622] on div "lb" at bounding box center [709, 620] width 149 height 23
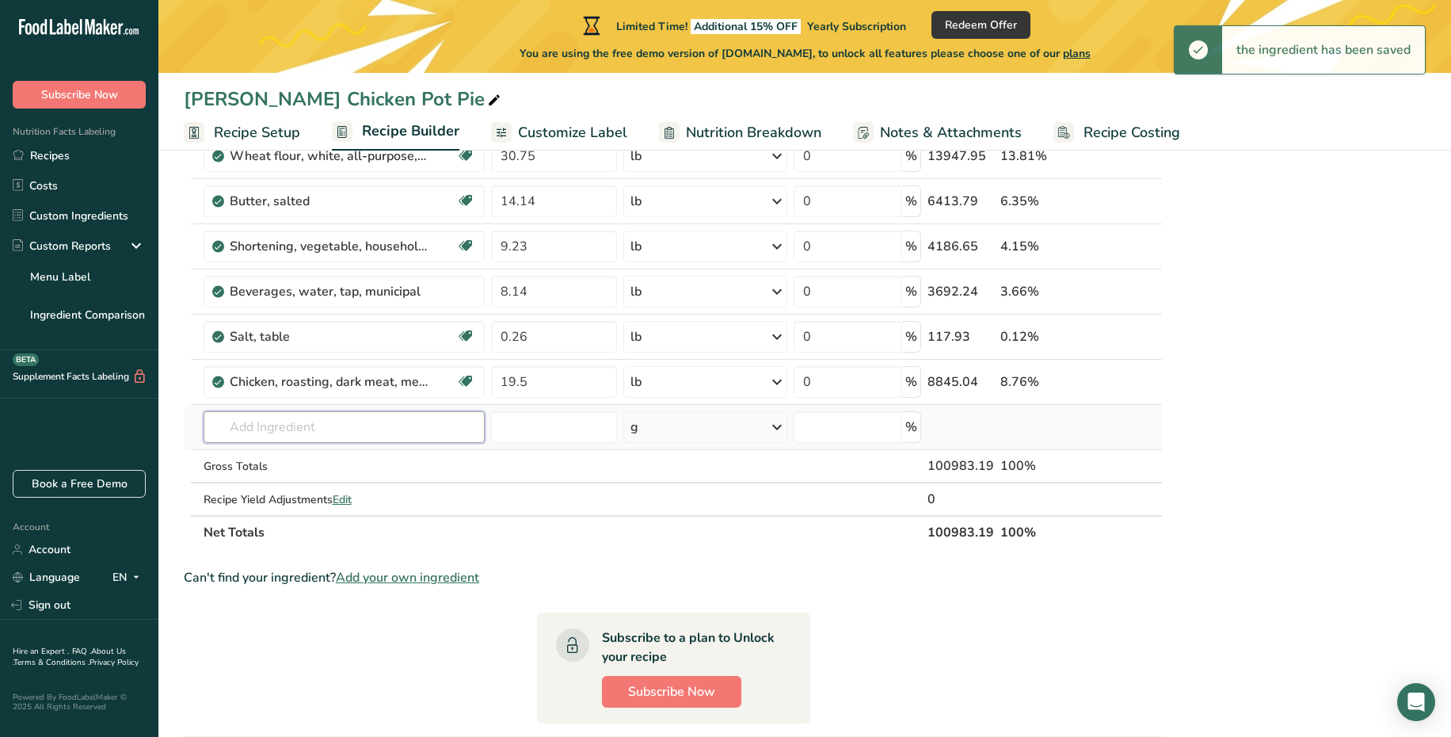
click at [345, 426] on input "text" at bounding box center [344, 427] width 281 height 32
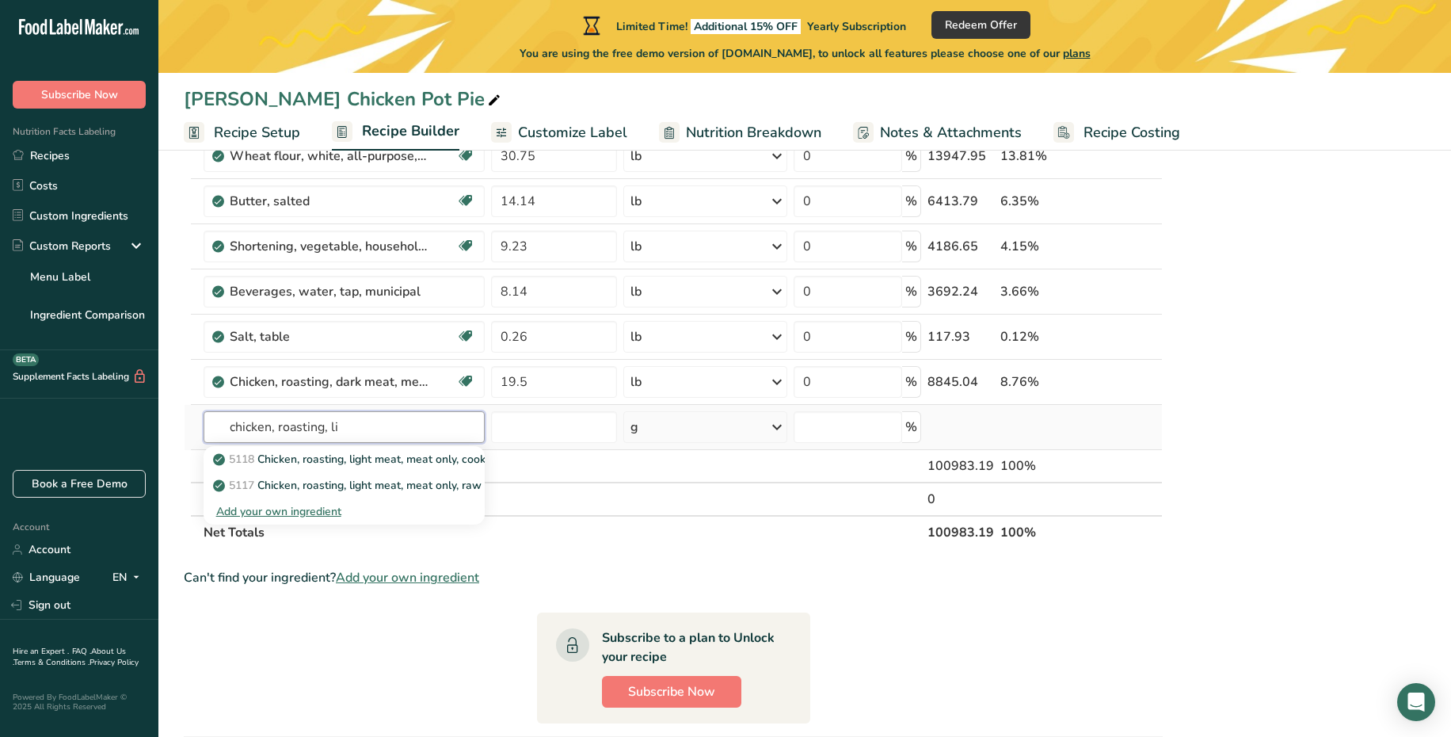
type input "chicken, roasting, li"
click at [315, 520] on div "Add your own ingredient" at bounding box center [344, 511] width 256 height 17
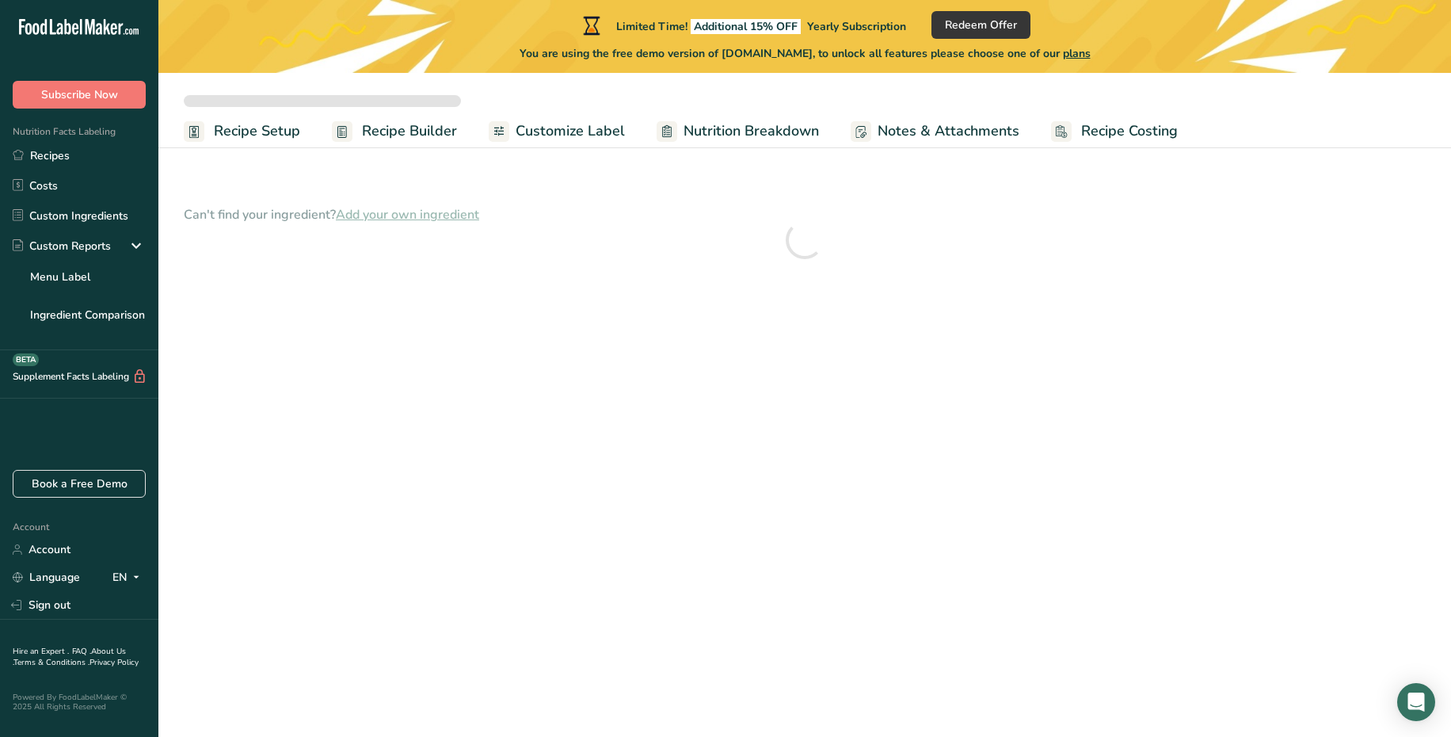
click at [378, 432] on main "Limited Time! Additional 15% OFF Yearly Subscription Redeem Offer You are using…" at bounding box center [725, 368] width 1451 height 737
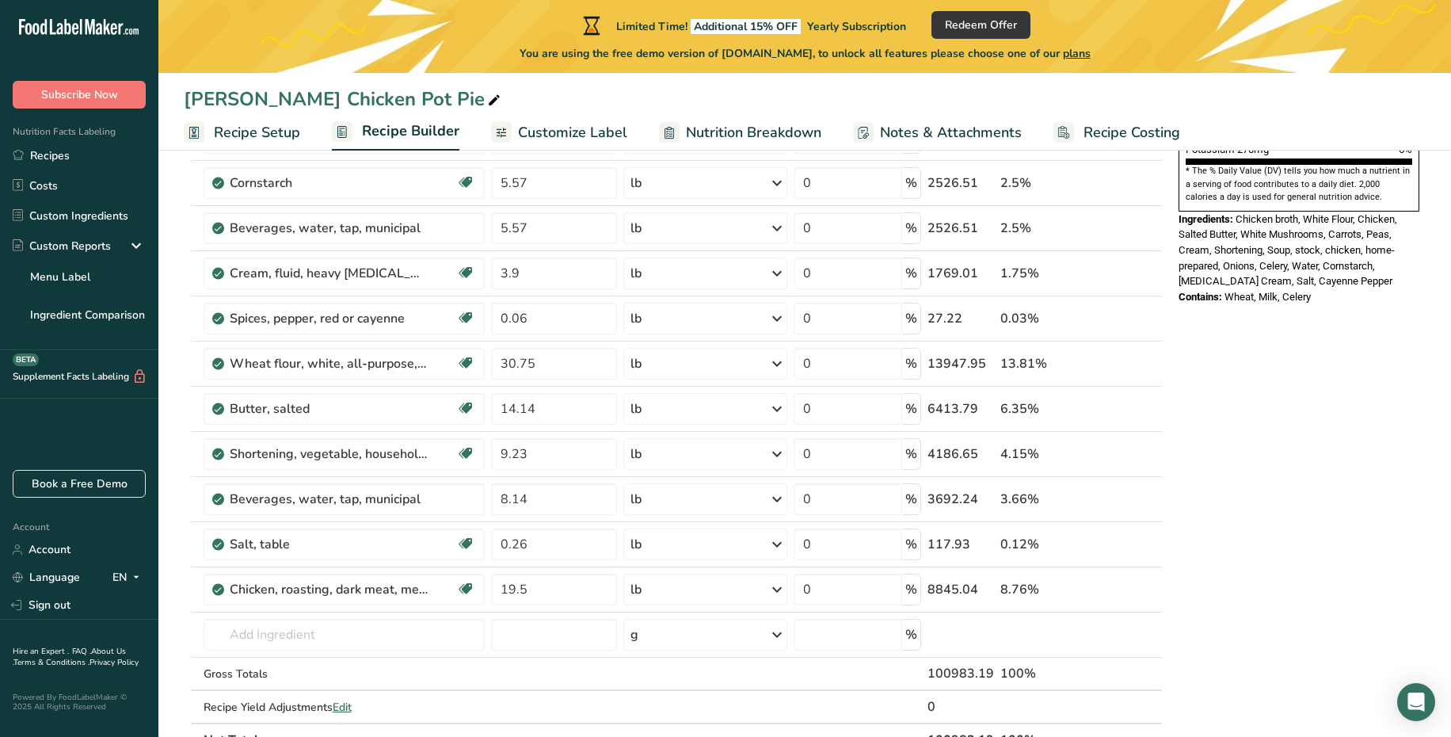
scroll to position [543, 0]
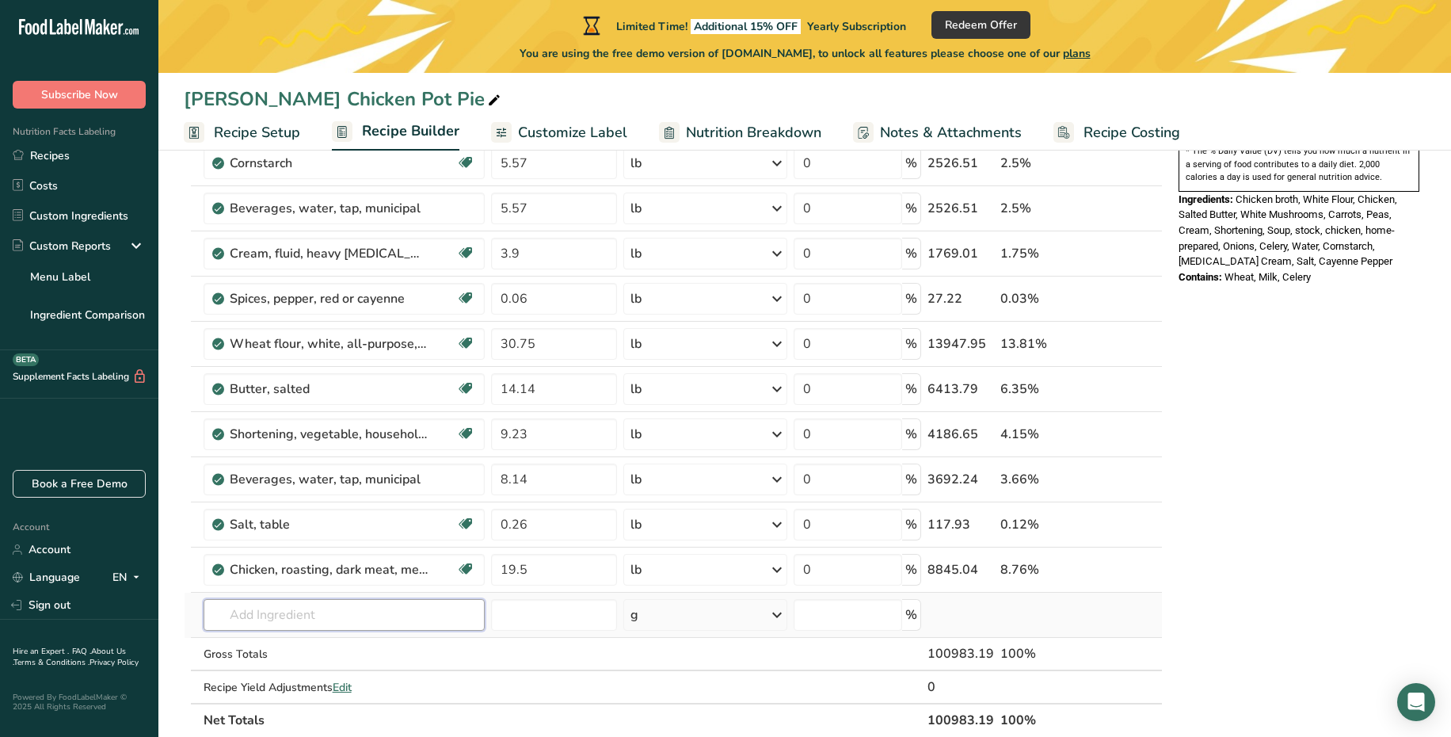
click at [394, 616] on input "text" at bounding box center [344, 615] width 281 height 32
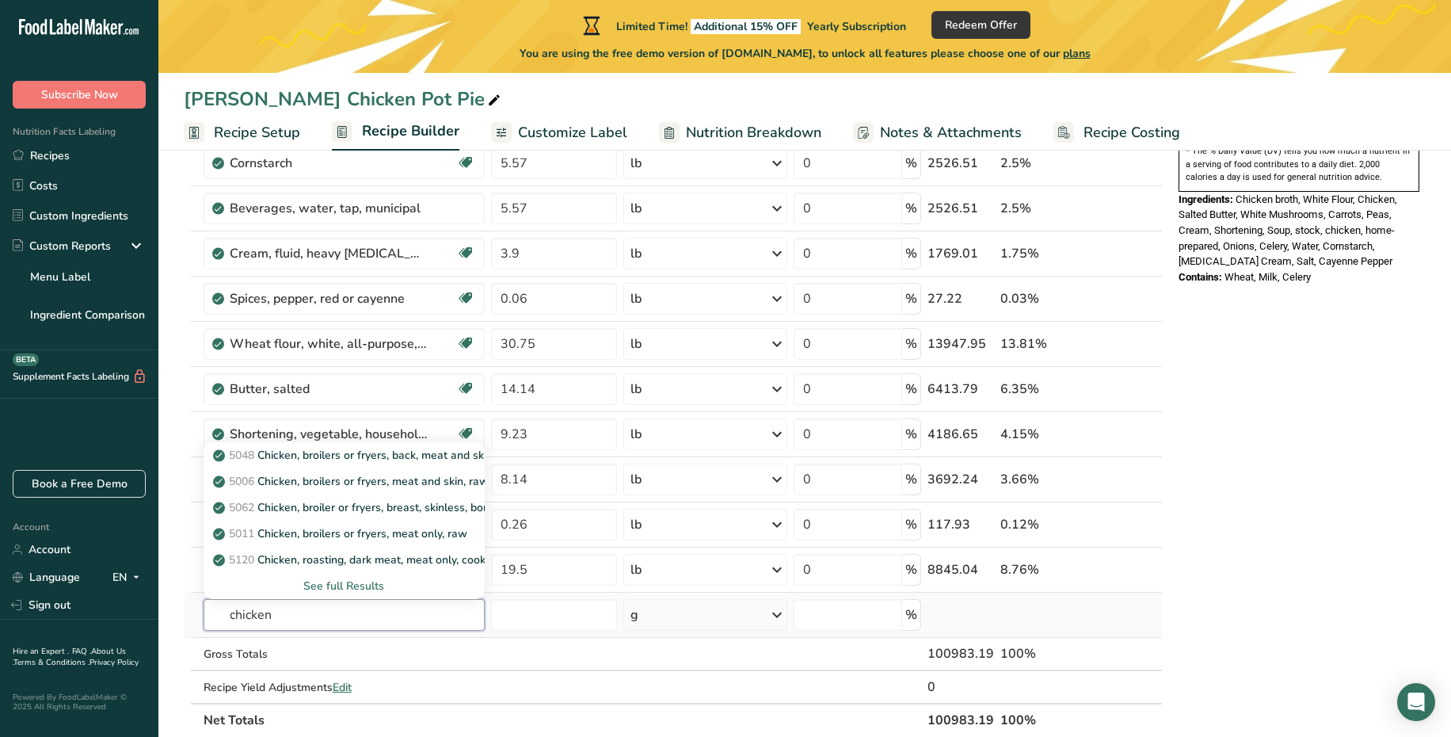
type input "chicken"
click at [358, 588] on div "See full Results" at bounding box center [344, 585] width 256 height 17
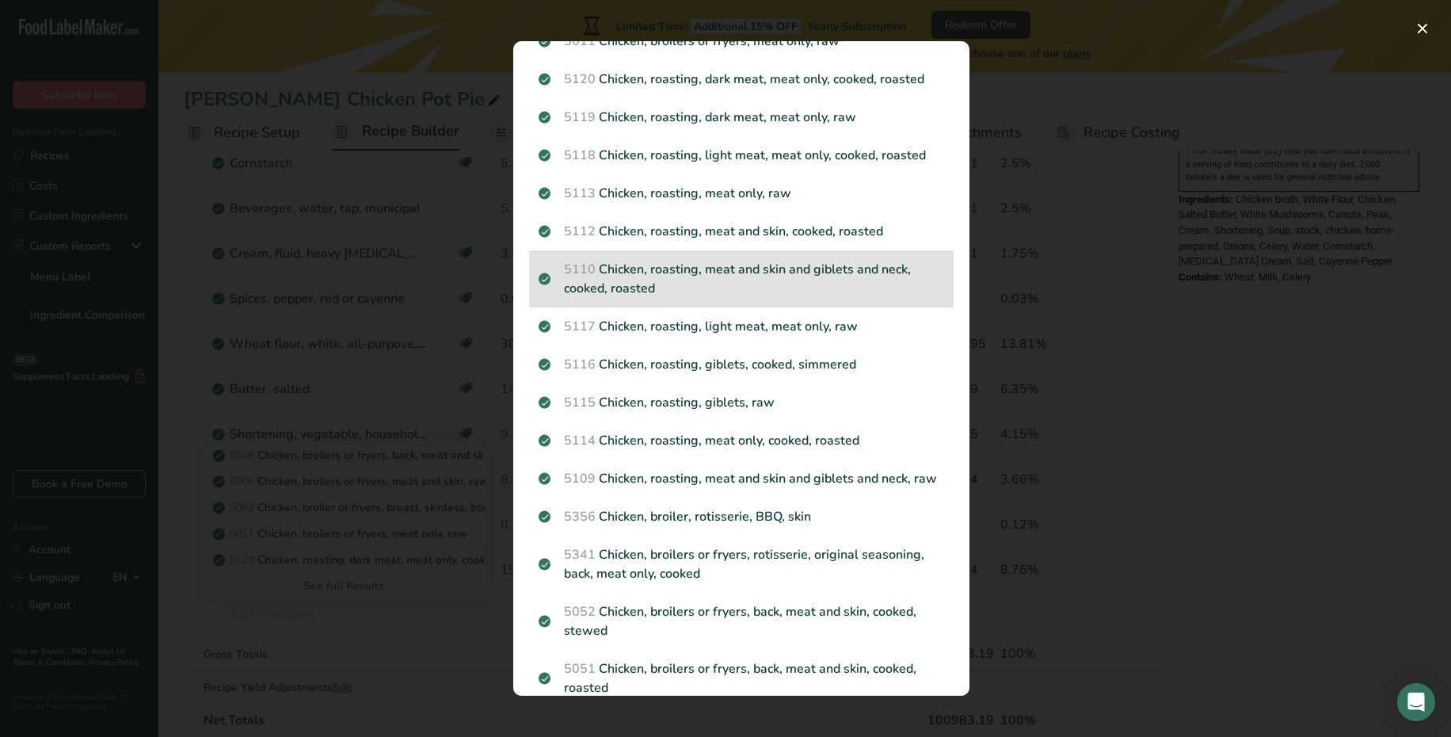
scroll to position [171, 0]
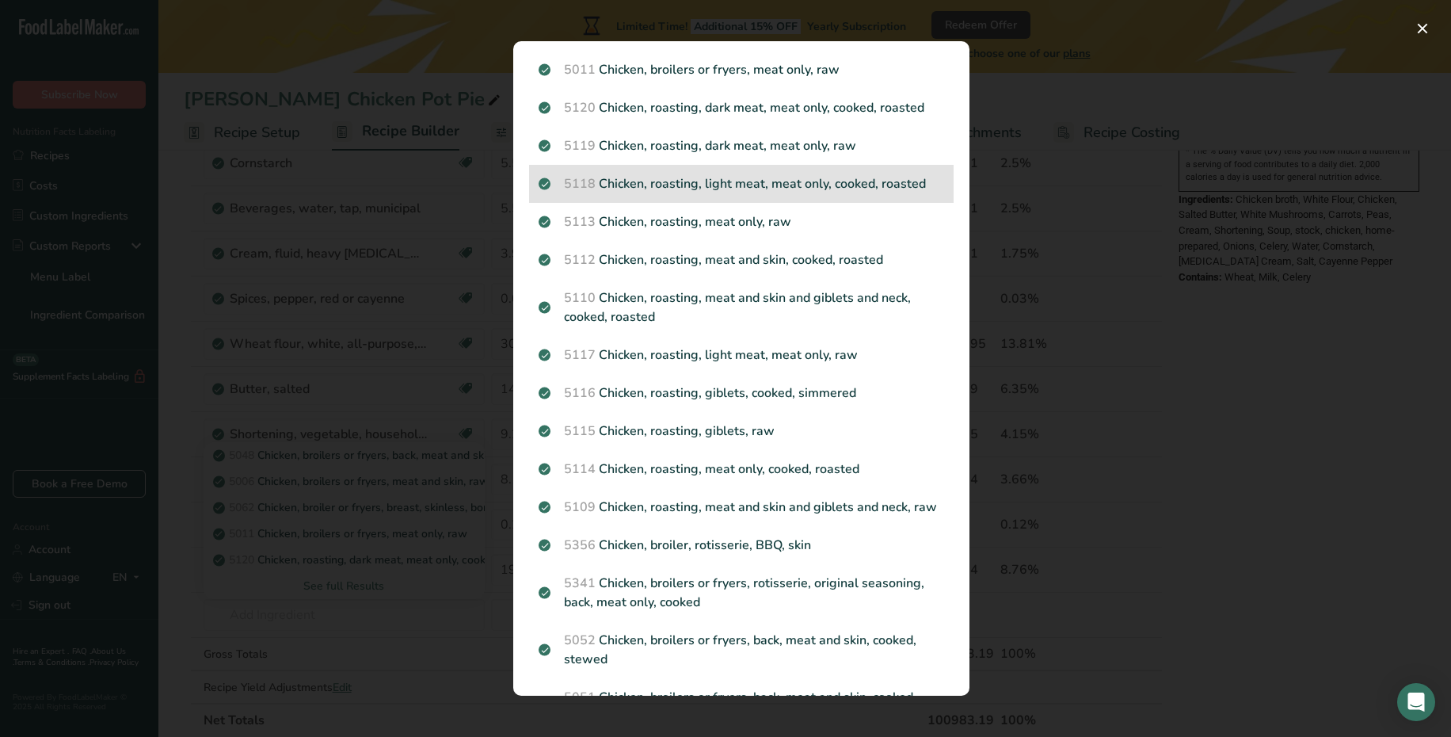
click at [844, 188] on p "5118 Chicken, roasting, light meat, meat only, cooked, roasted" at bounding box center [742, 183] width 406 height 19
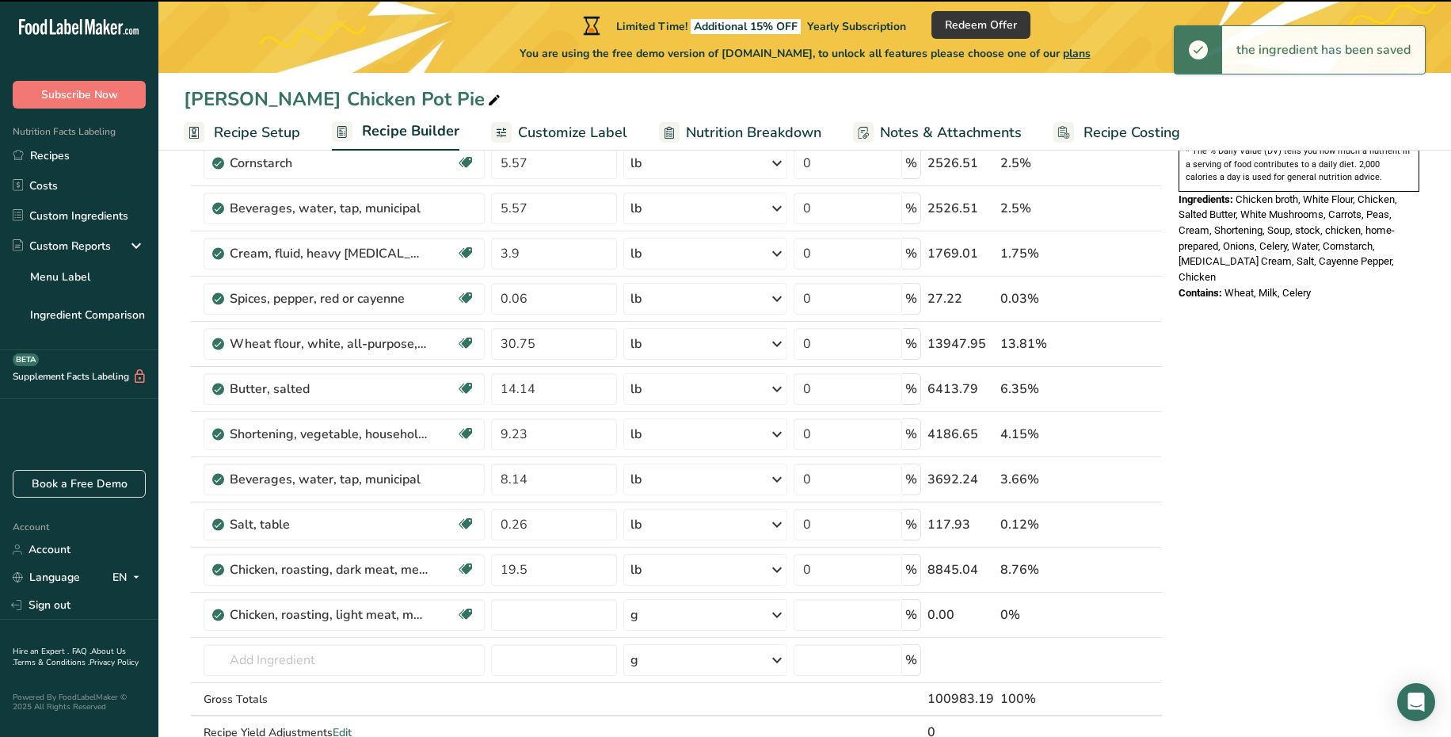
type input "0"
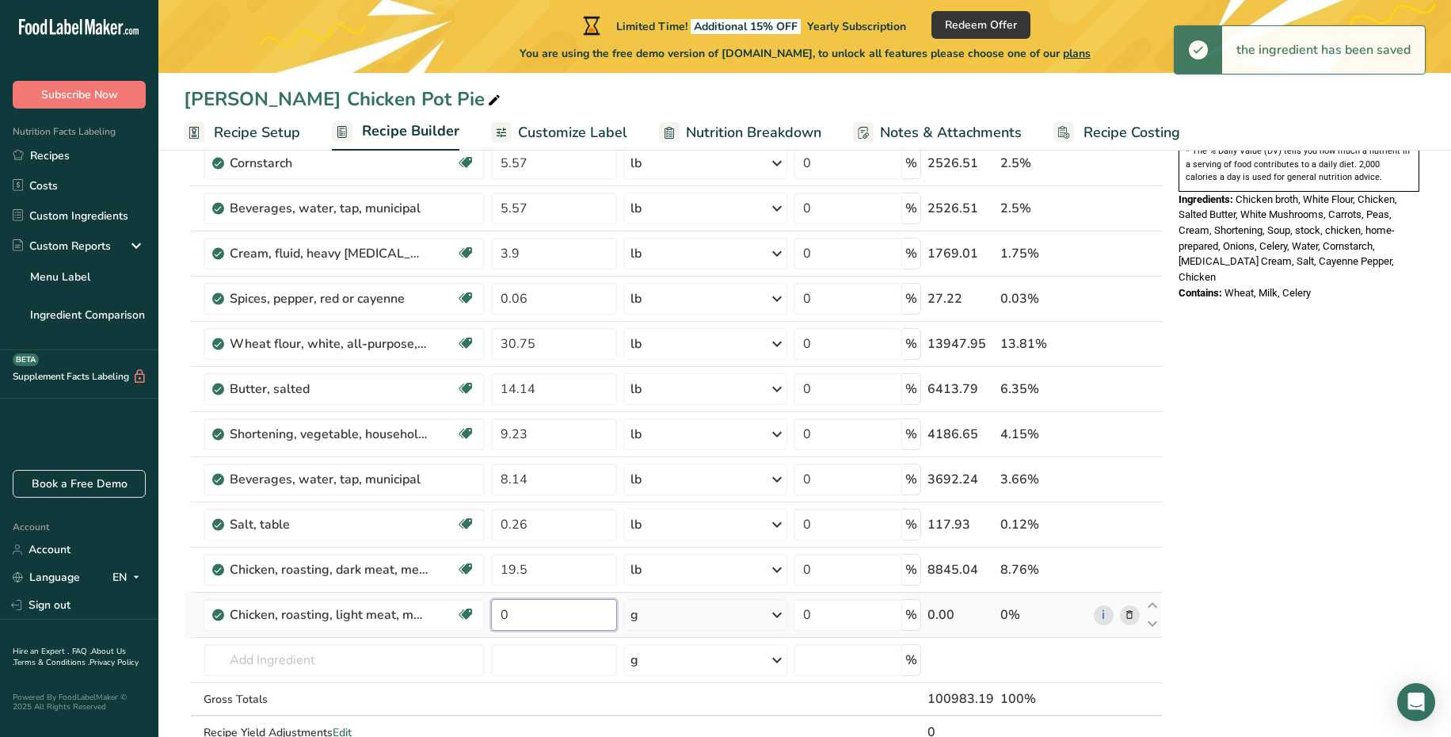
click at [573, 614] on input "0" at bounding box center [554, 615] width 126 height 32
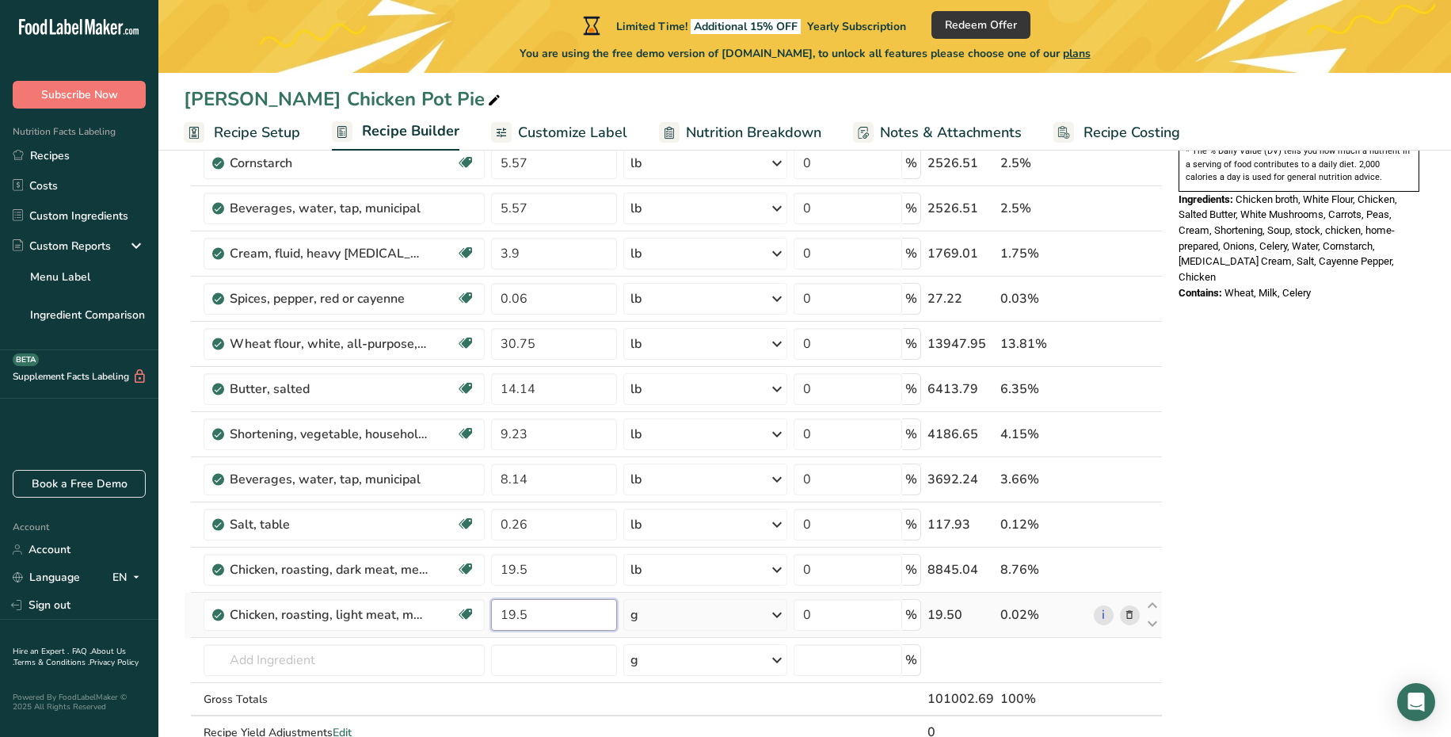
type input "19.5"
click at [714, 628] on div "Ingredient * Amount * Unit * Waste * .a-a{fill:#347362;}.b-a{fill:#fff;} Grams …" at bounding box center [673, 241] width 979 height 1081
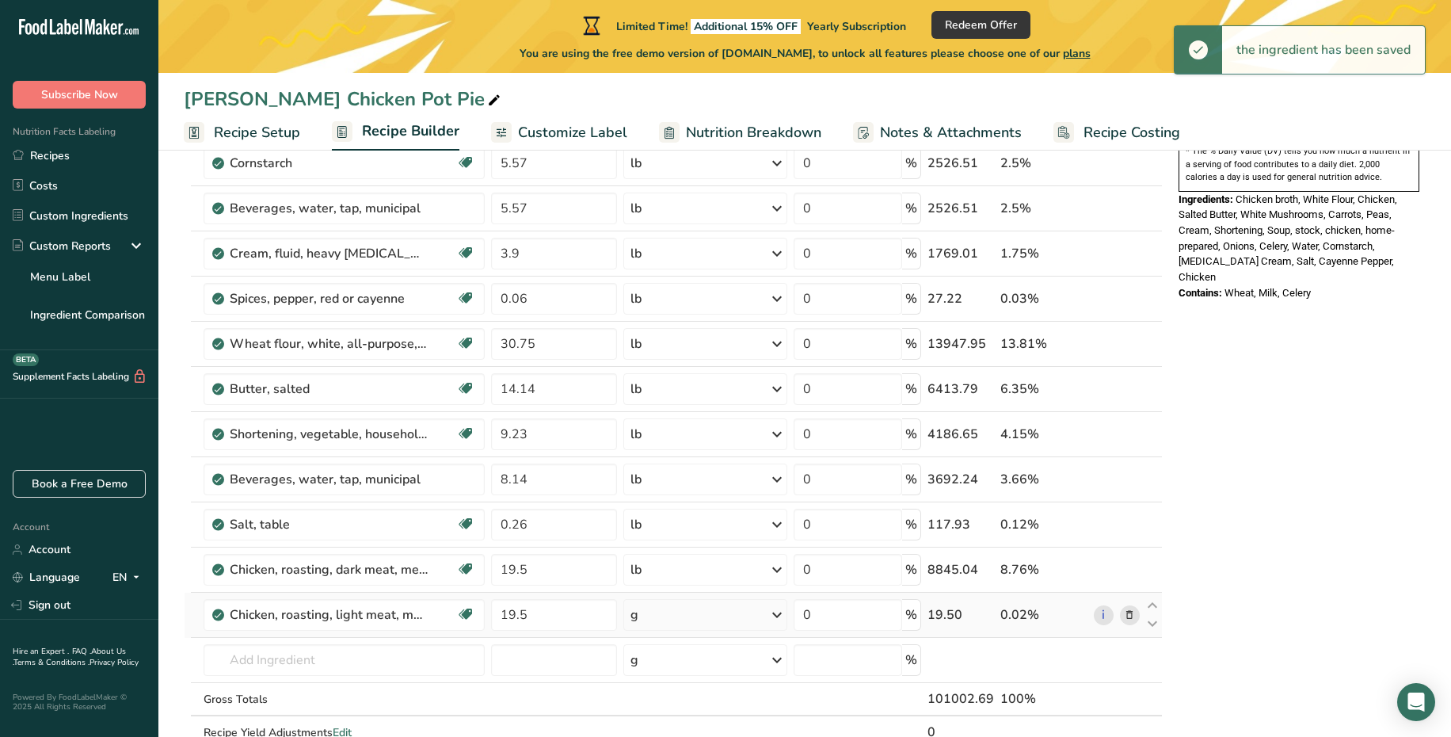
click at [722, 622] on div "g" at bounding box center [705, 615] width 165 height 32
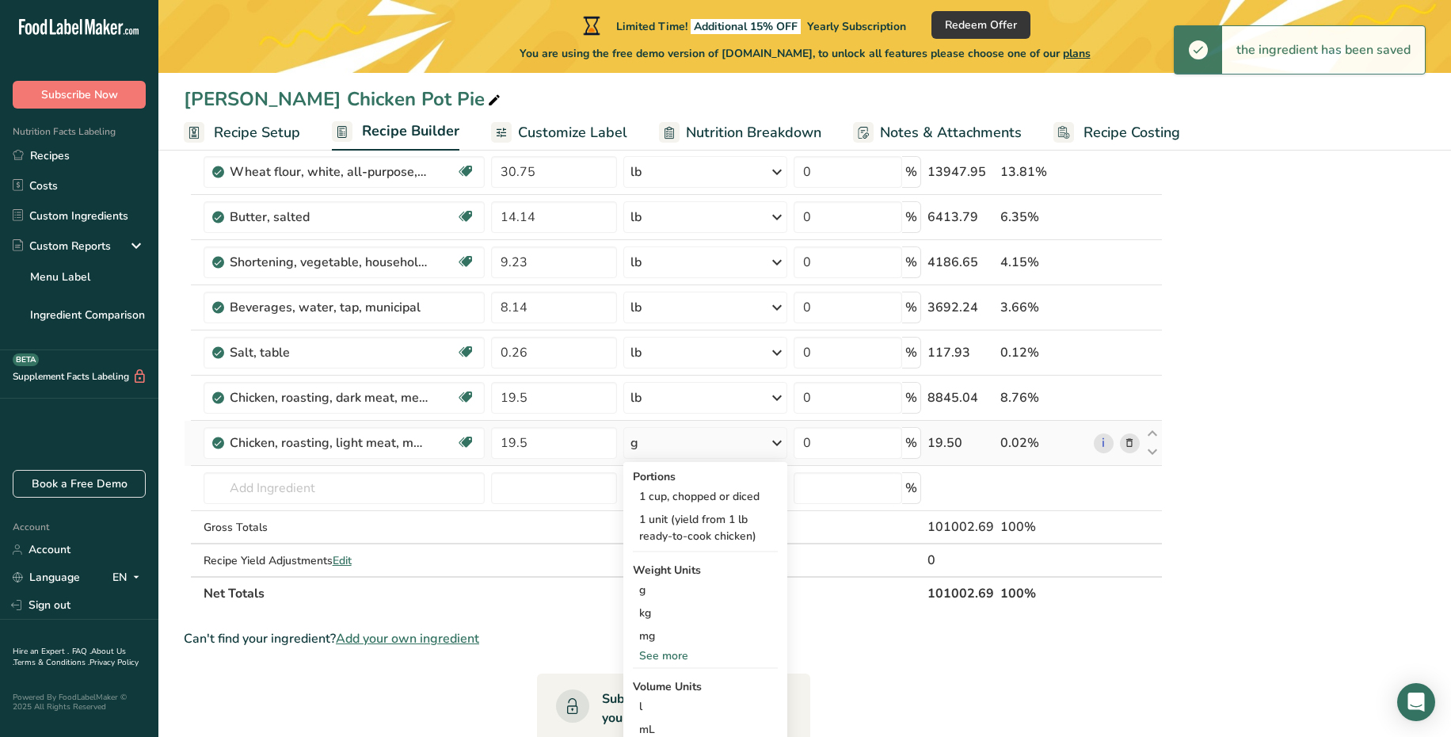
scroll to position [740, 0]
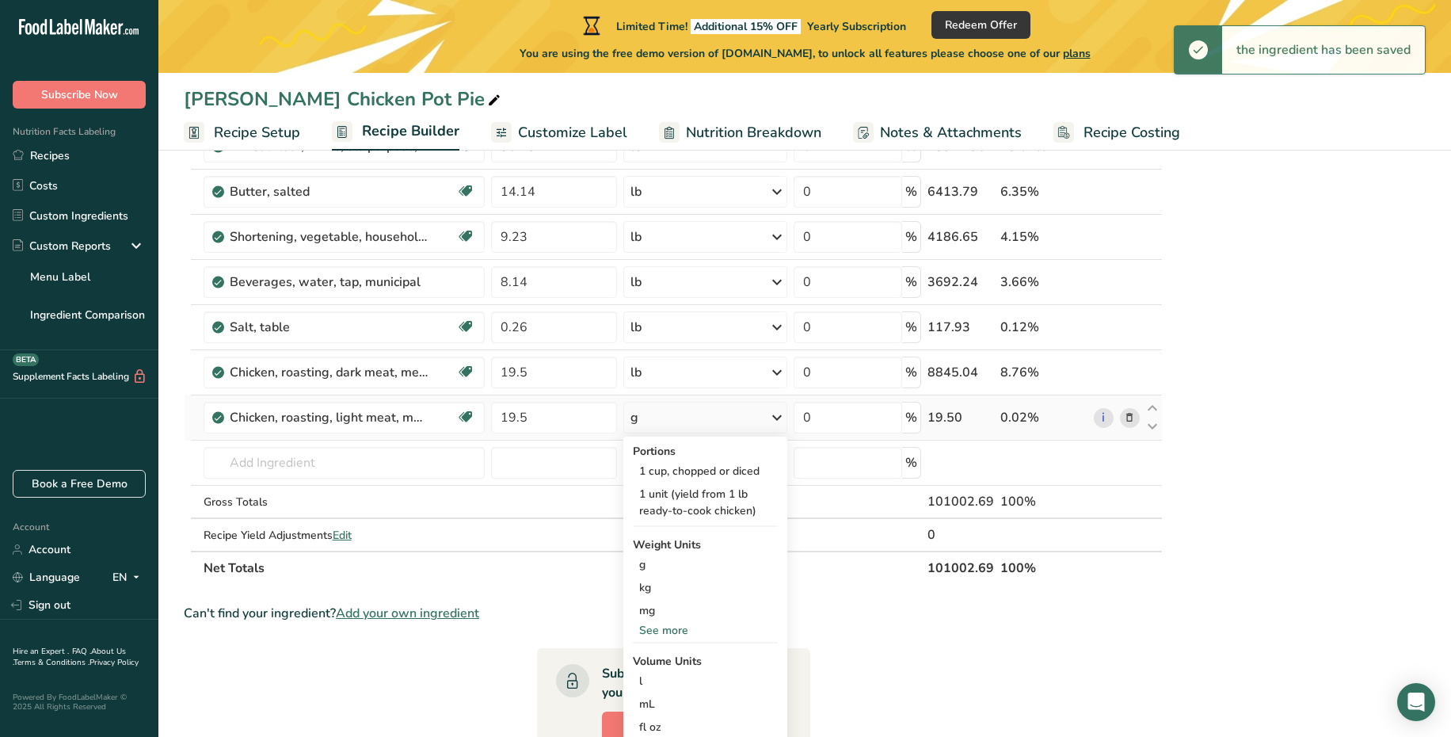
click at [675, 630] on div "See more" at bounding box center [706, 630] width 146 height 17
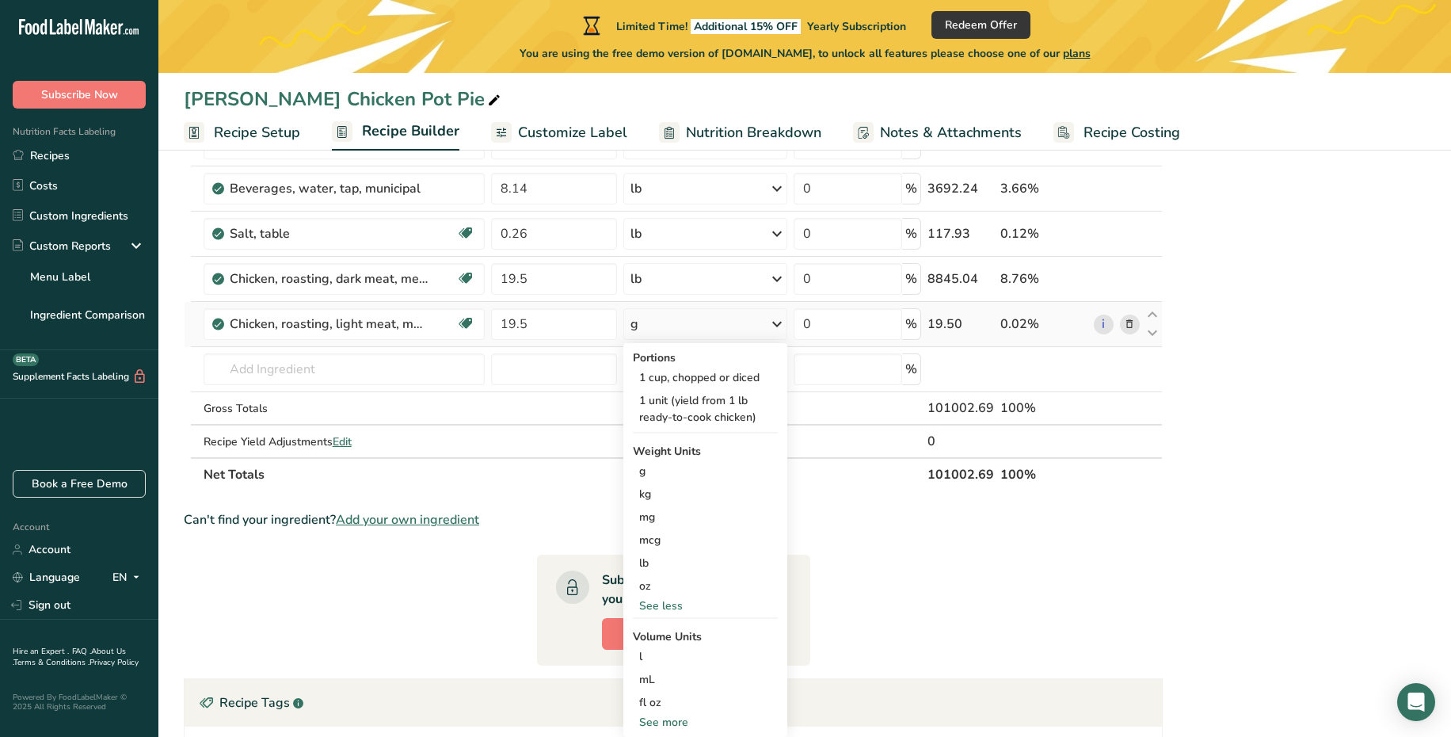
scroll to position [857, 0]
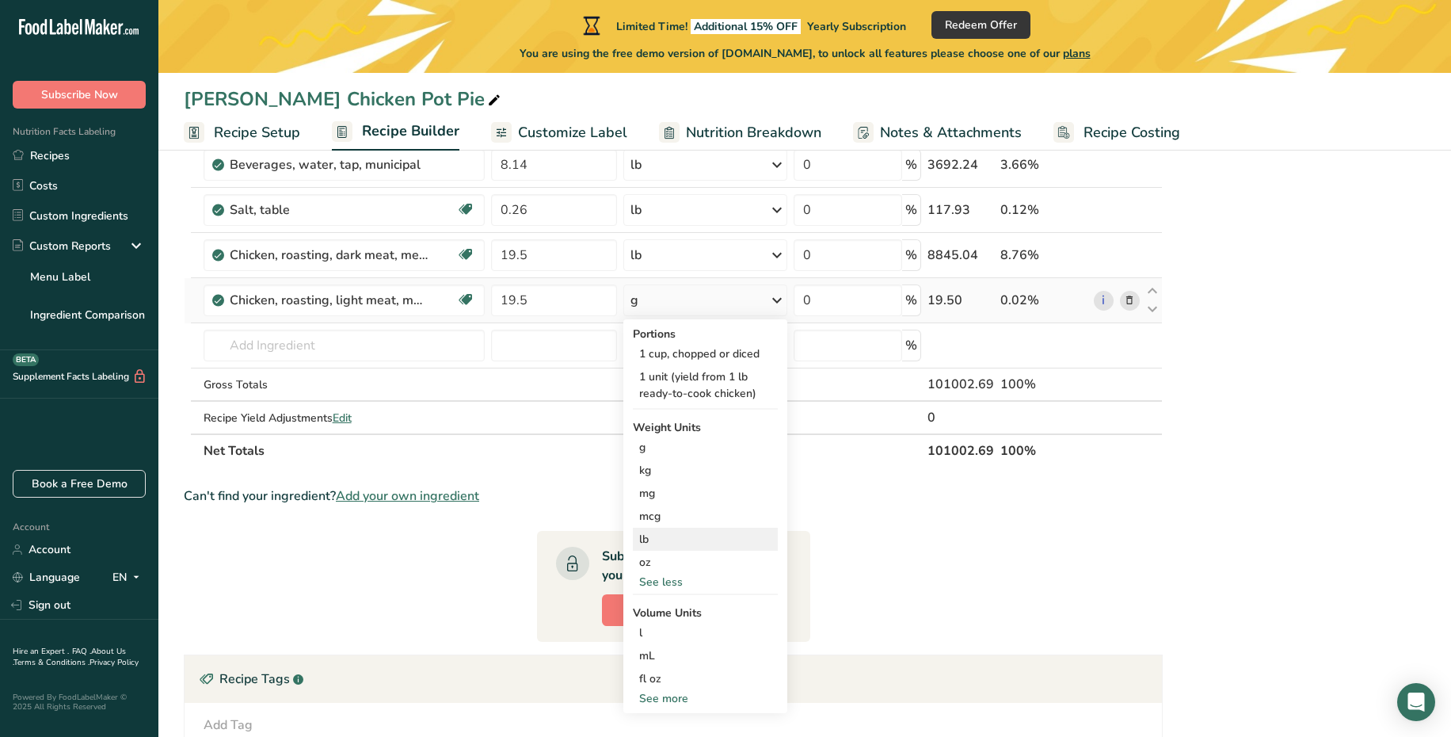
drag, startPoint x: 681, startPoint y: 578, endPoint x: 680, endPoint y: 537, distance: 41.2
click at [680, 537] on div "Portions 1 cup, chopped or diced 1 unit (yield from 1 lb ready-to-cook chicken)…" at bounding box center [705, 516] width 165 height 394
click at [653, 535] on div "lb" at bounding box center [706, 538] width 146 height 23
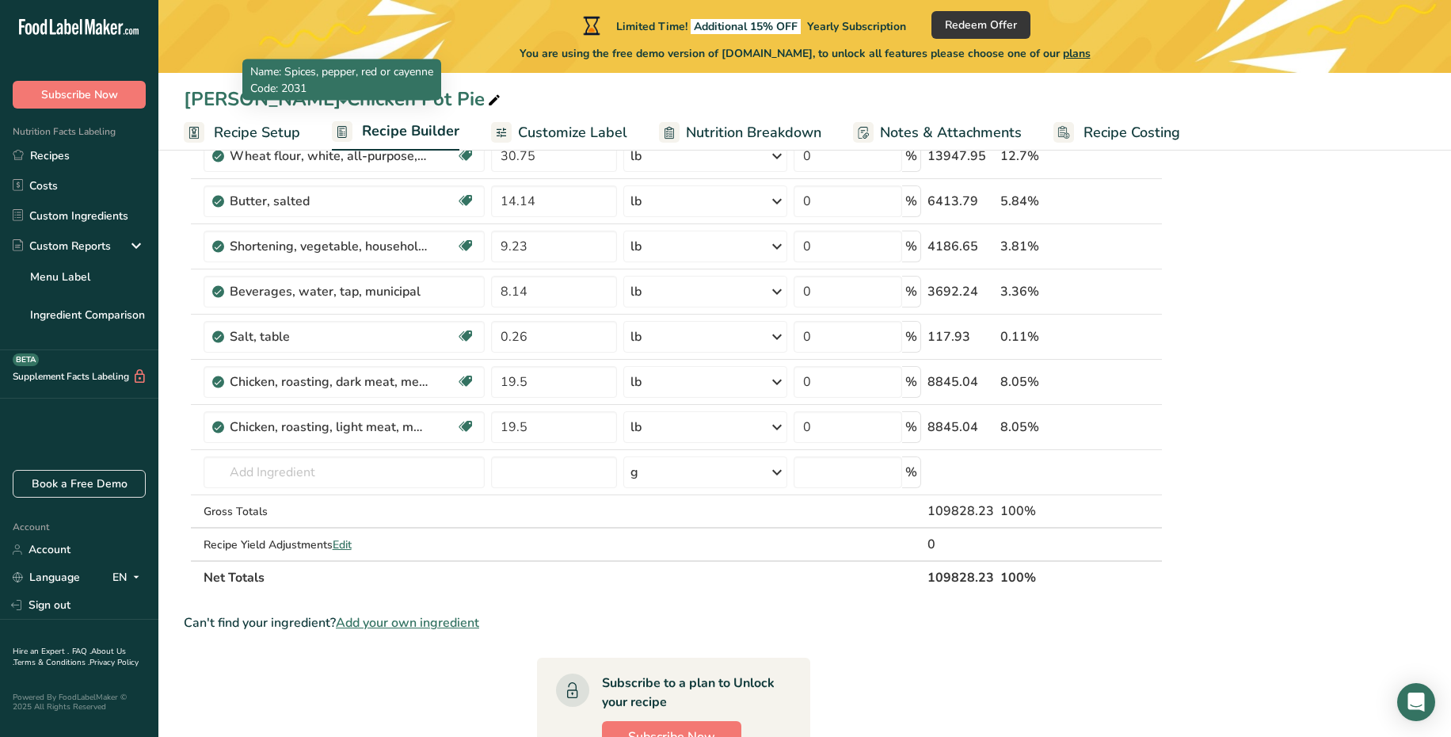
scroll to position [798, 0]
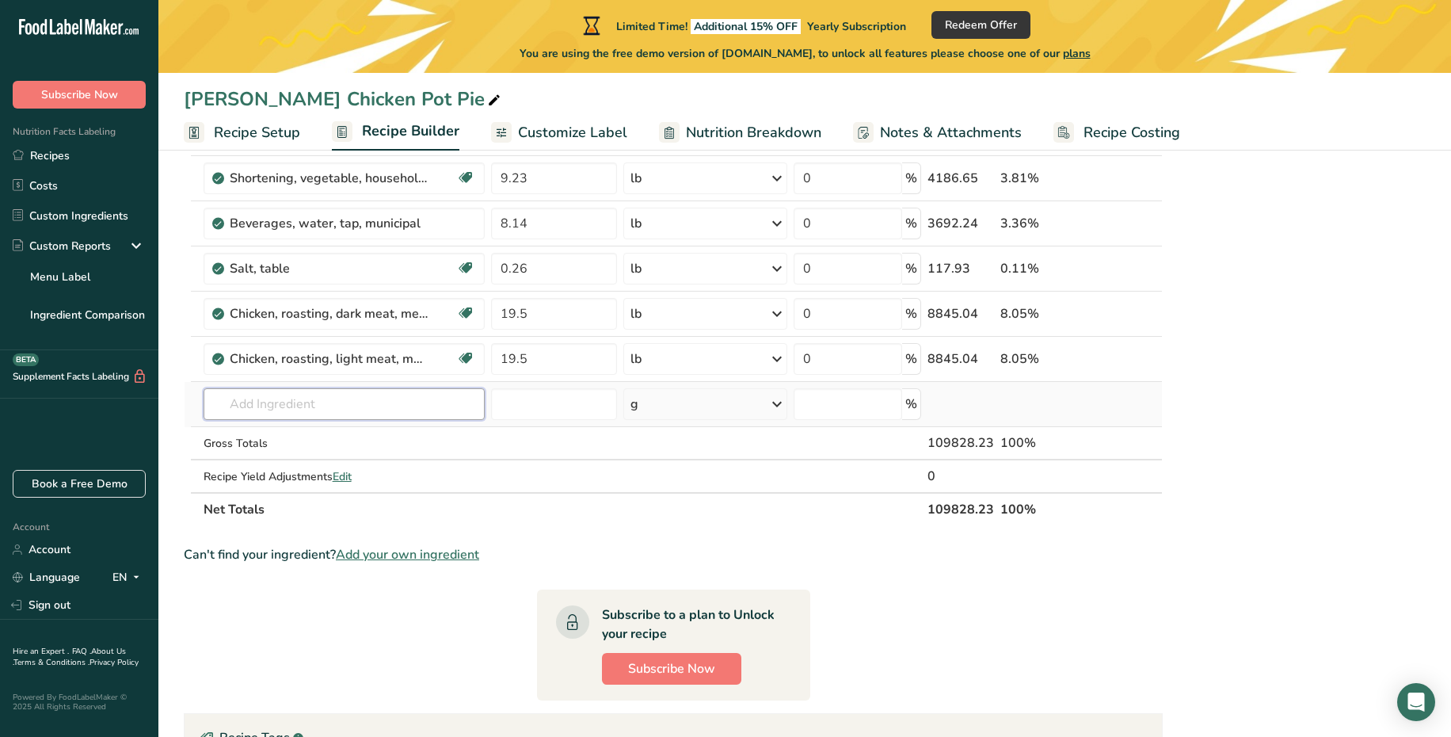
click at [341, 409] on input "text" at bounding box center [344, 404] width 281 height 32
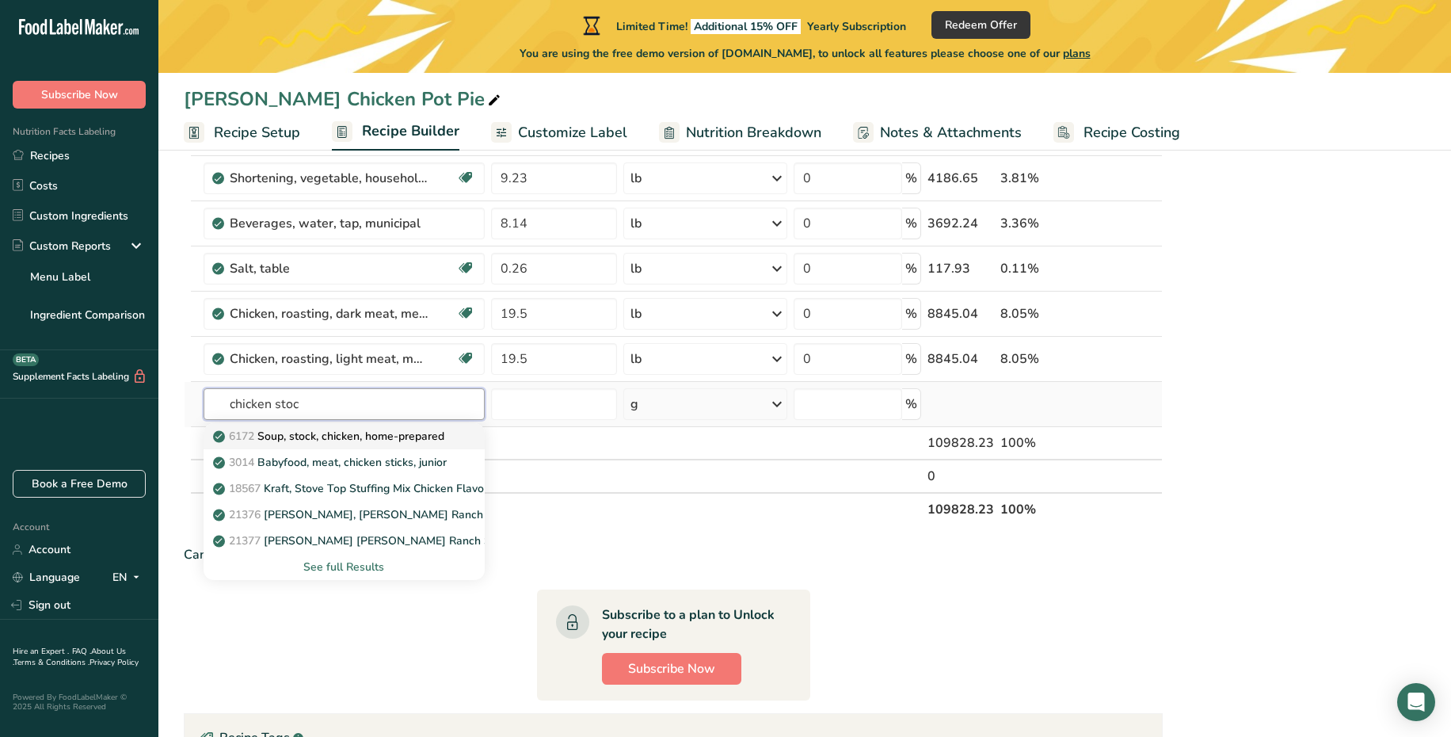
type input "chicken stoc"
click at [348, 444] on p "6172 Soup, stock, chicken, home-prepared" at bounding box center [330, 436] width 228 height 17
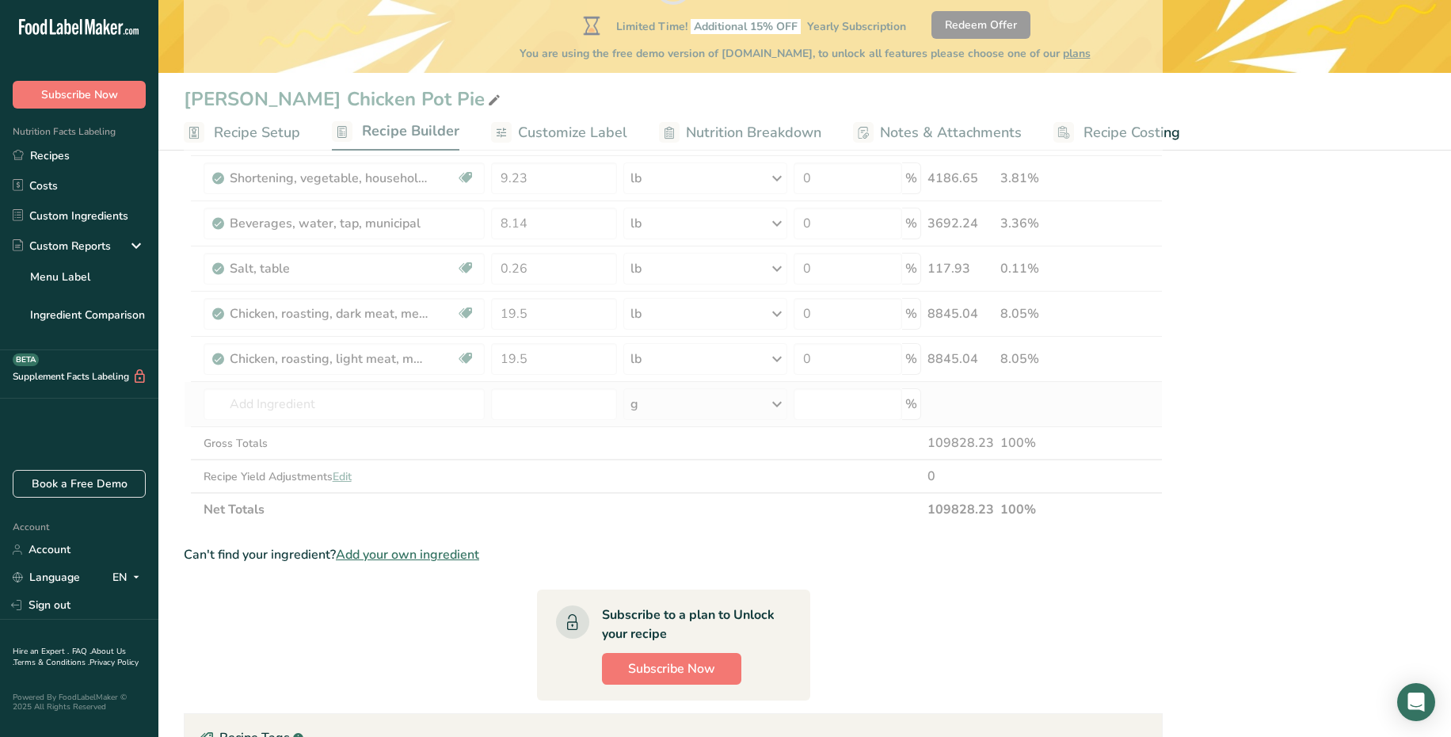
type input "Soup, stock, chicken, home-prepared"
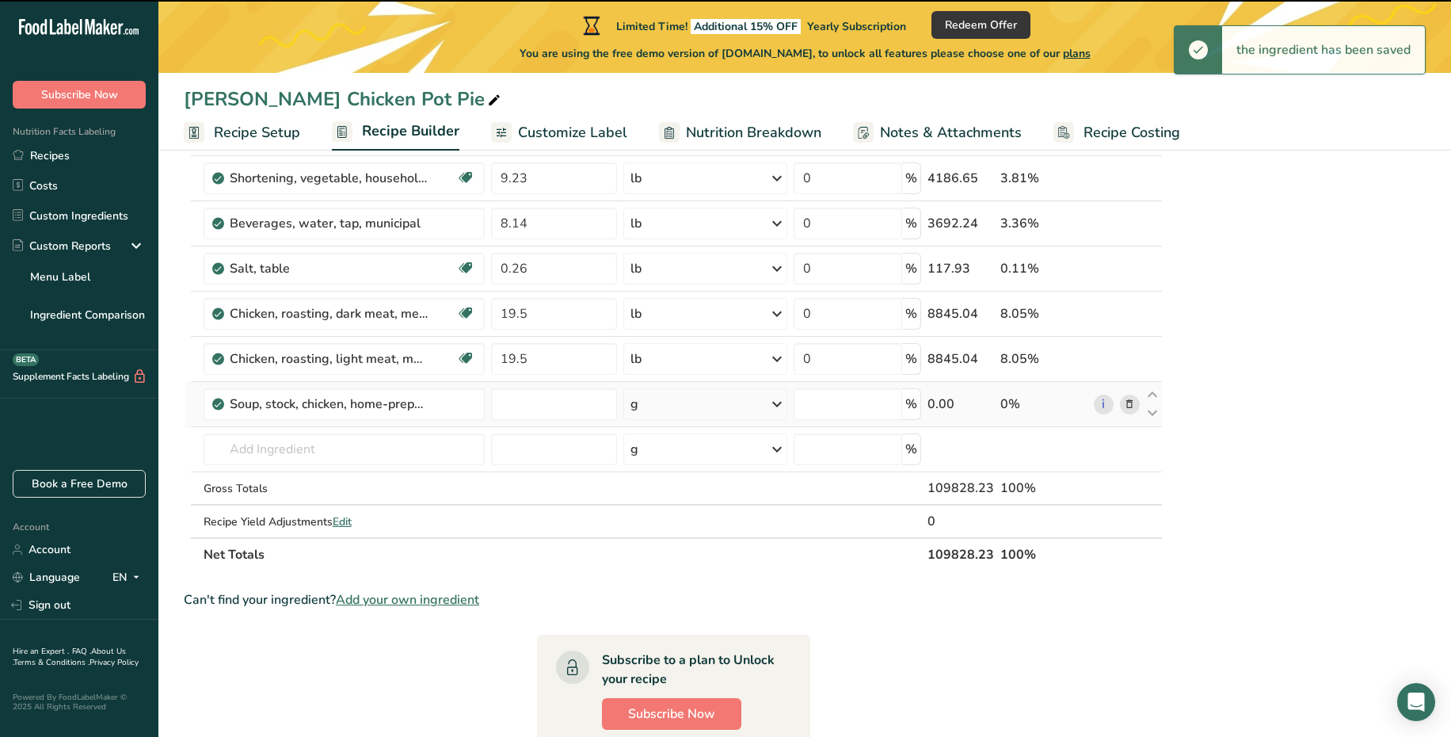
type input "0"
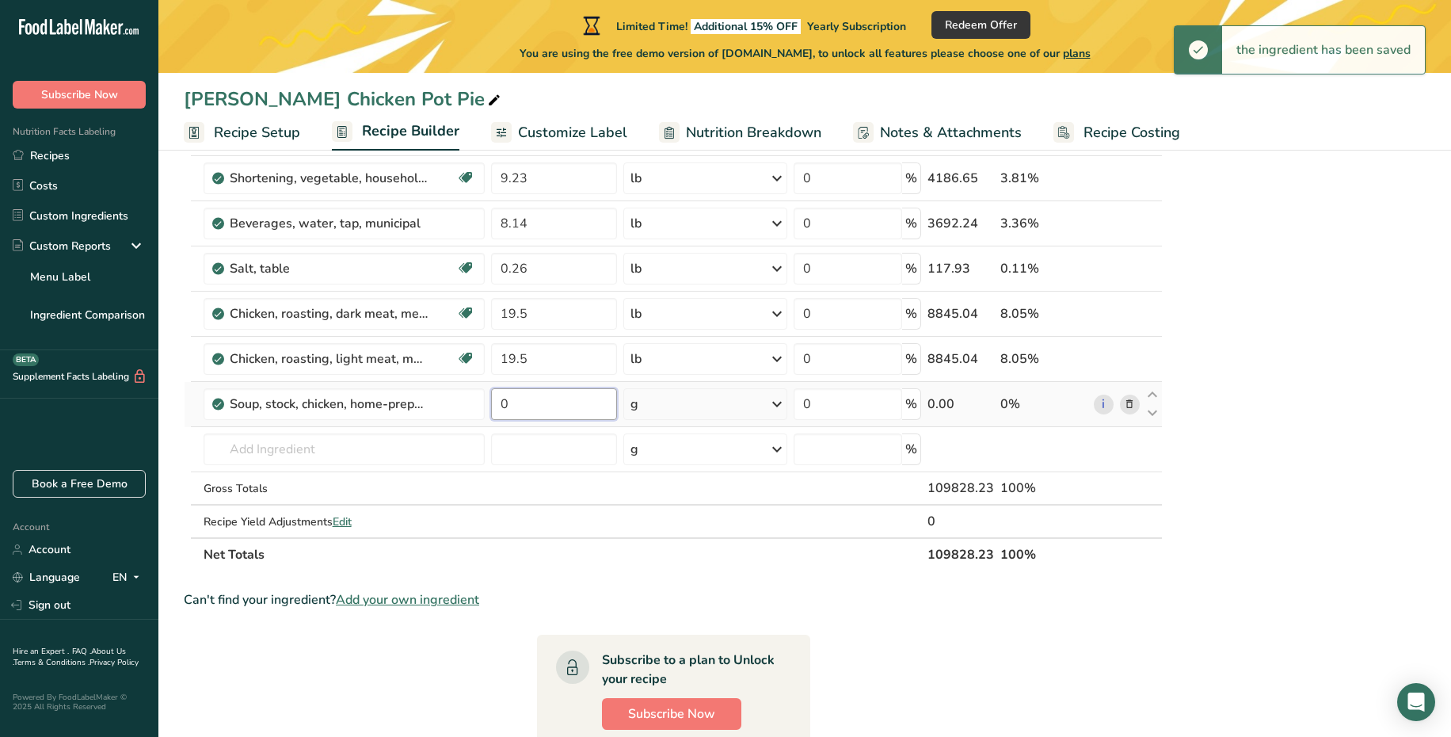
click at [517, 410] on input "0" at bounding box center [554, 404] width 126 height 32
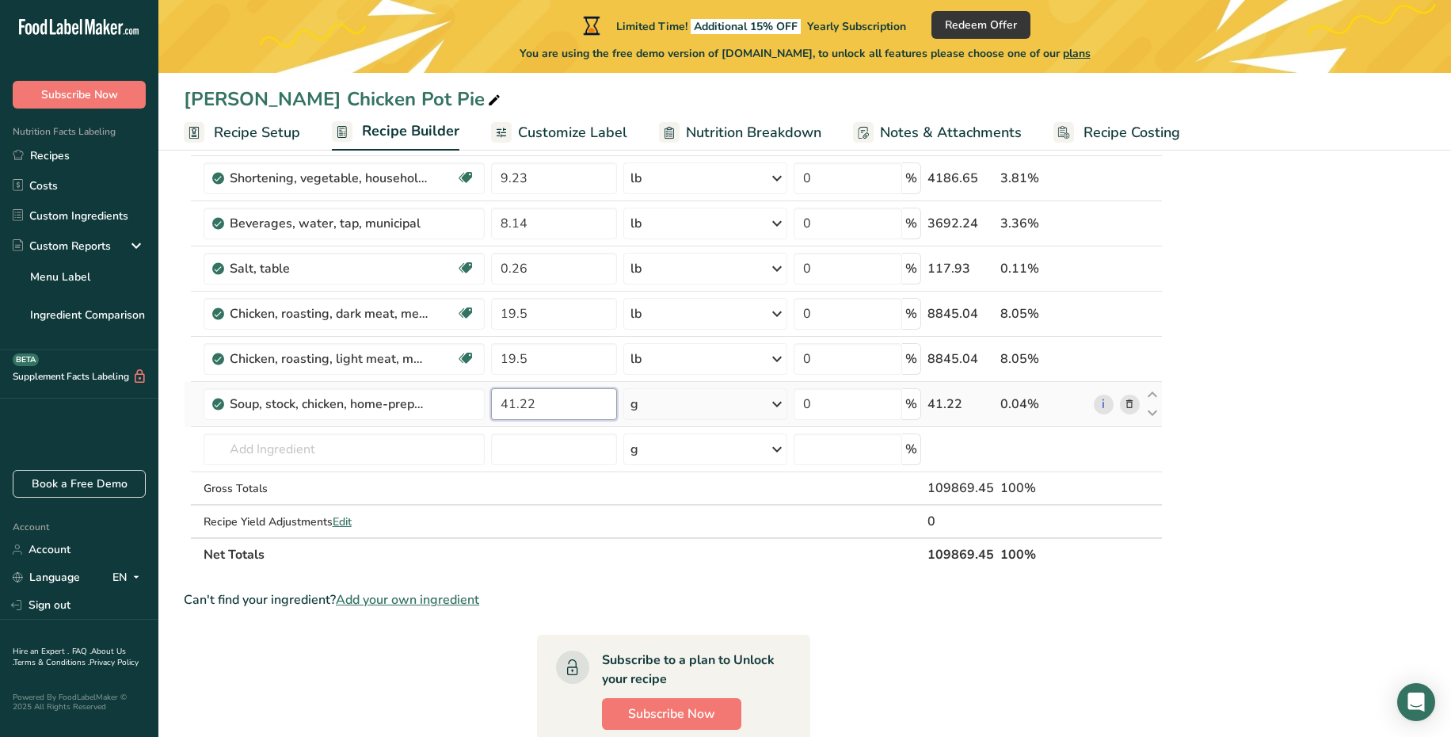
type input "41.22"
click at [710, 409] on div "Ingredient * Amount * Unit * Waste * .a-a{fill:#347362;}.b-a{fill:#fff;} Grams …" at bounding box center [673, 8] width 979 height 1126
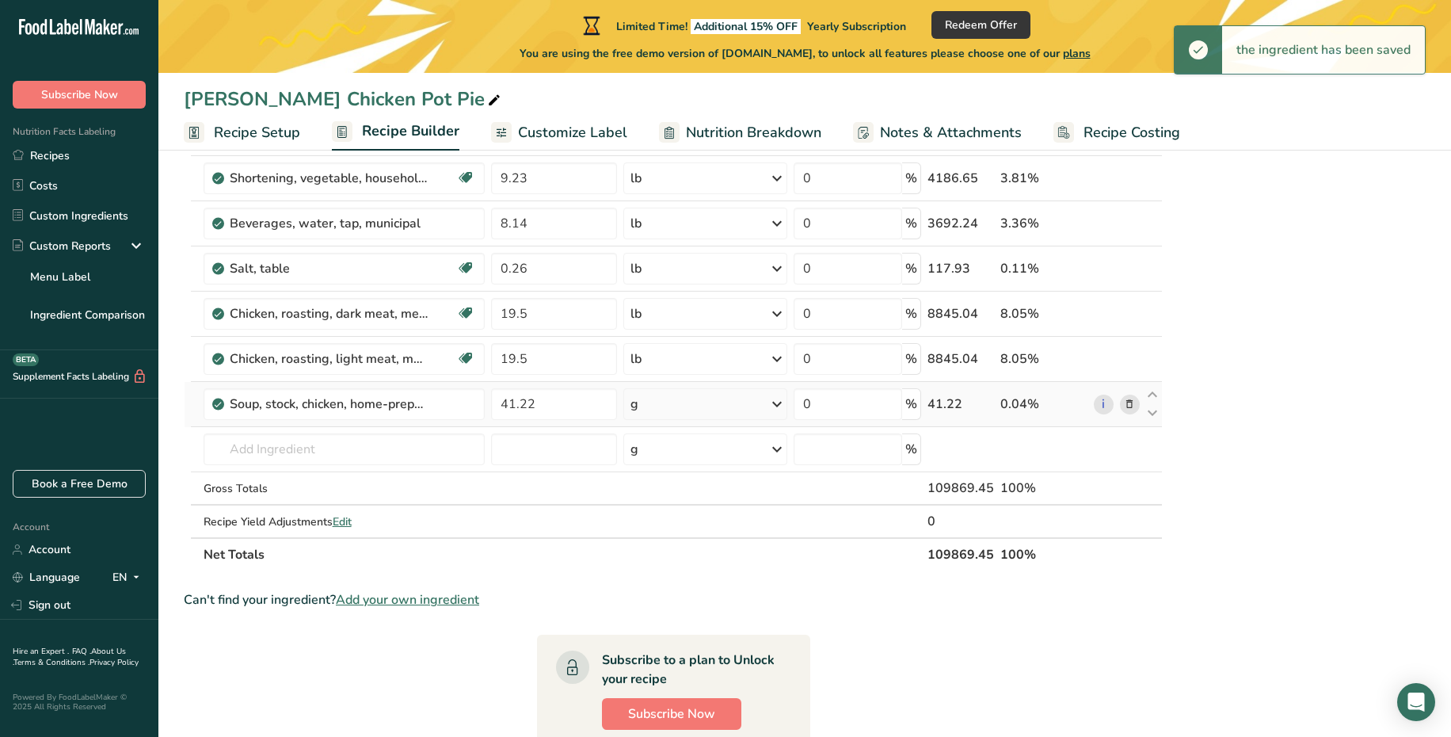
click at [742, 416] on div "g" at bounding box center [705, 404] width 165 height 32
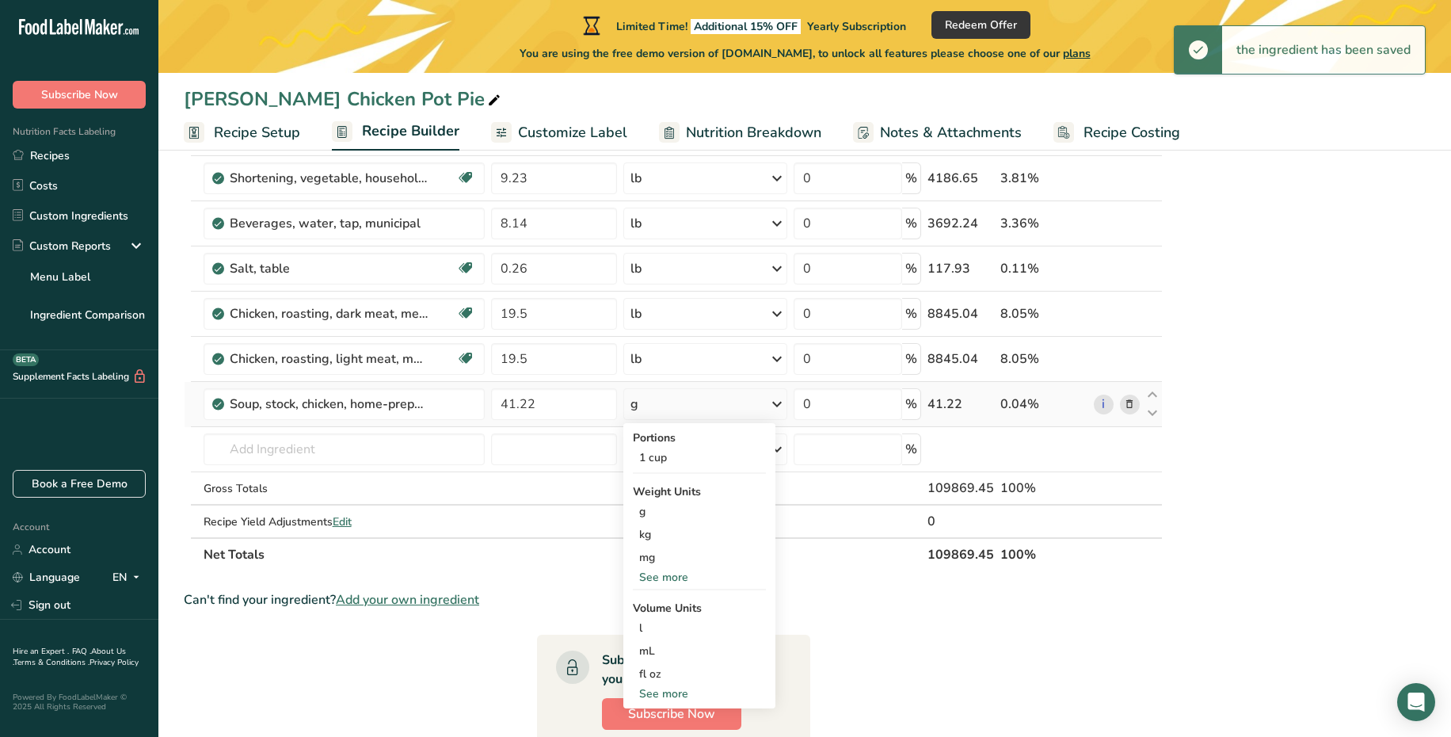
click at [682, 577] on div "See more" at bounding box center [699, 577] width 133 height 17
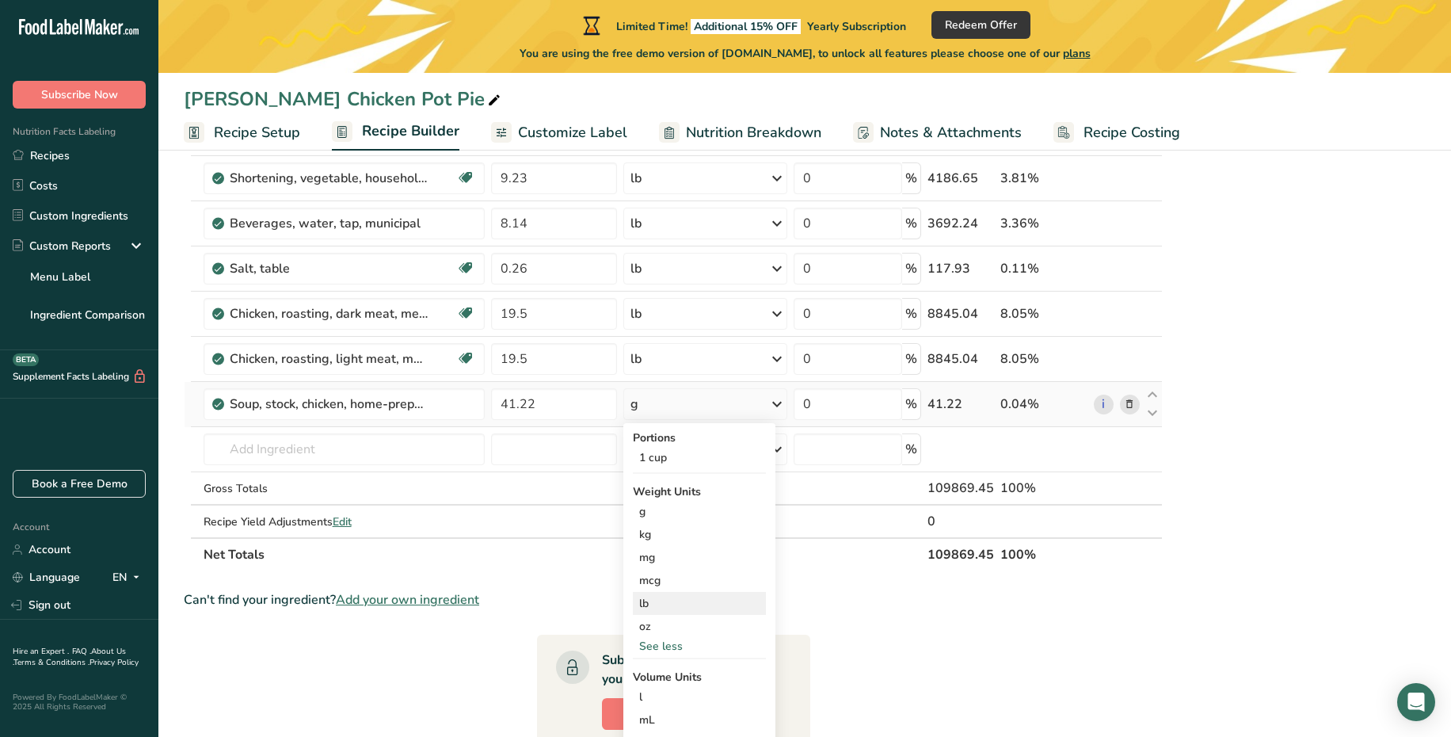
click at [676, 608] on div "lb" at bounding box center [699, 603] width 133 height 23
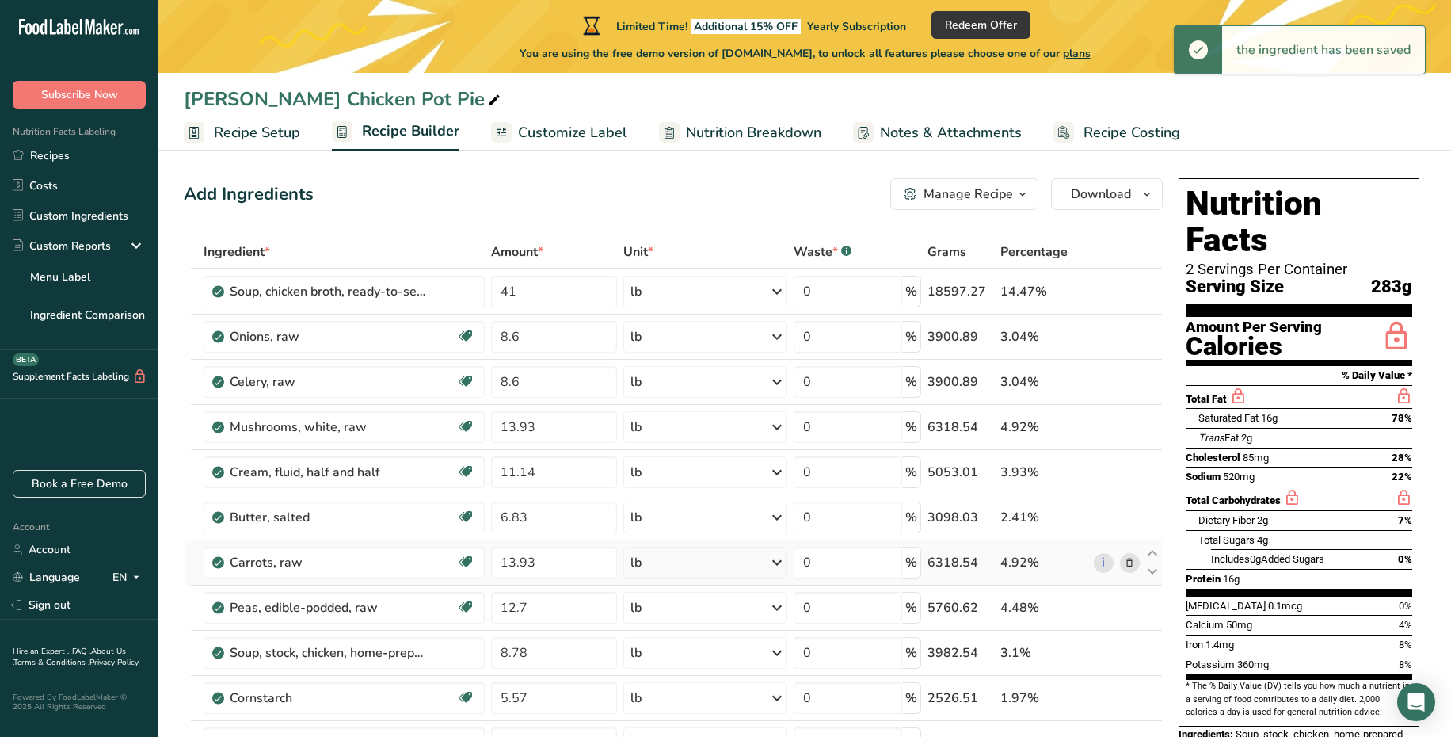
scroll to position [0, 0]
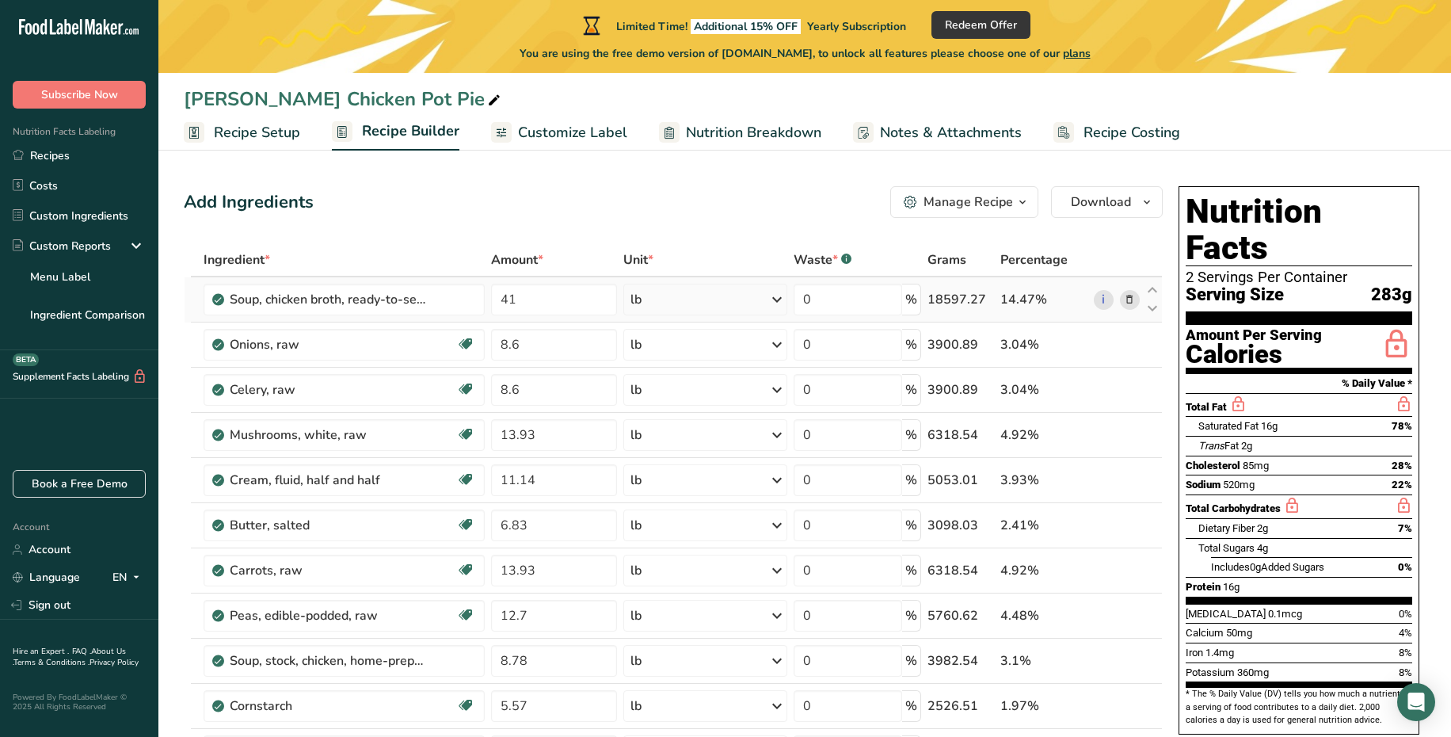
click at [1128, 302] on icon at bounding box center [1129, 299] width 11 height 17
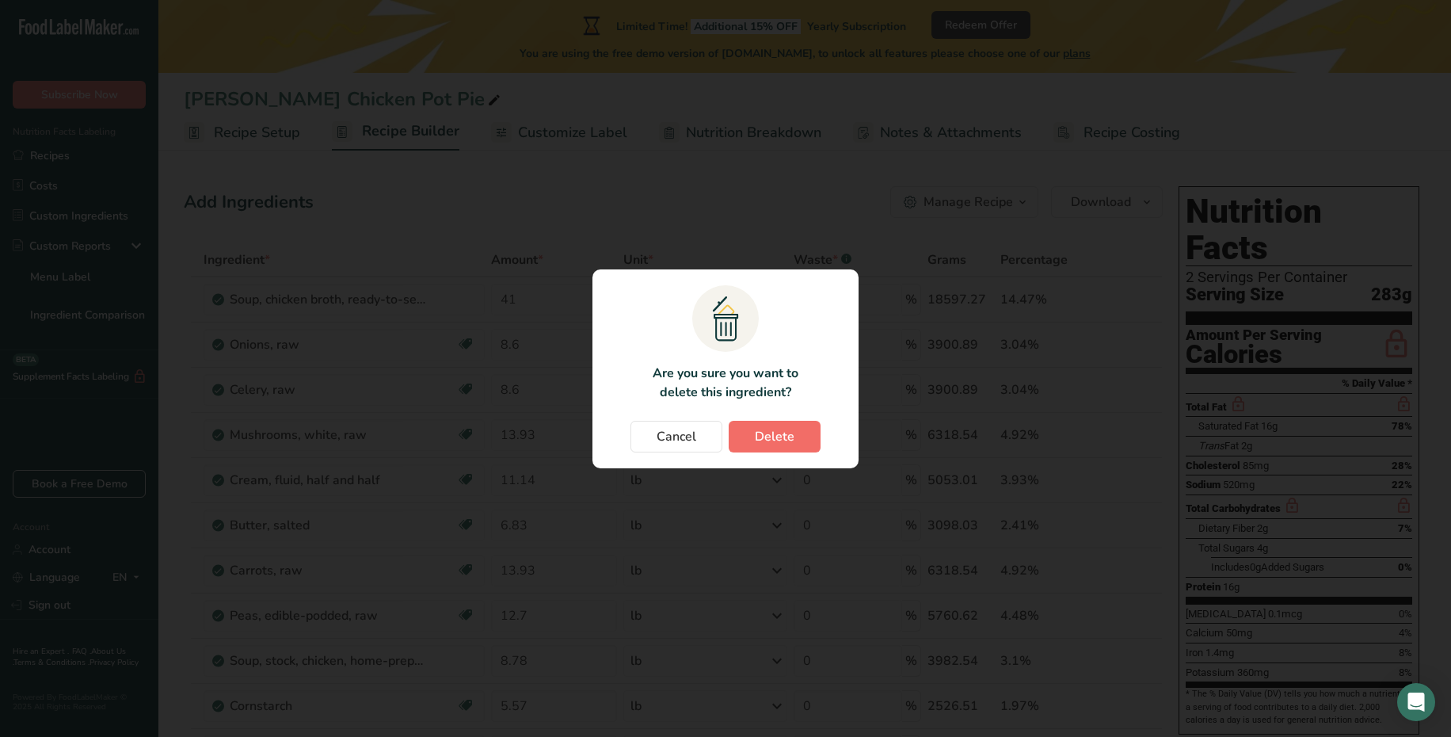
click at [764, 445] on button "Delete" at bounding box center [775, 437] width 92 height 32
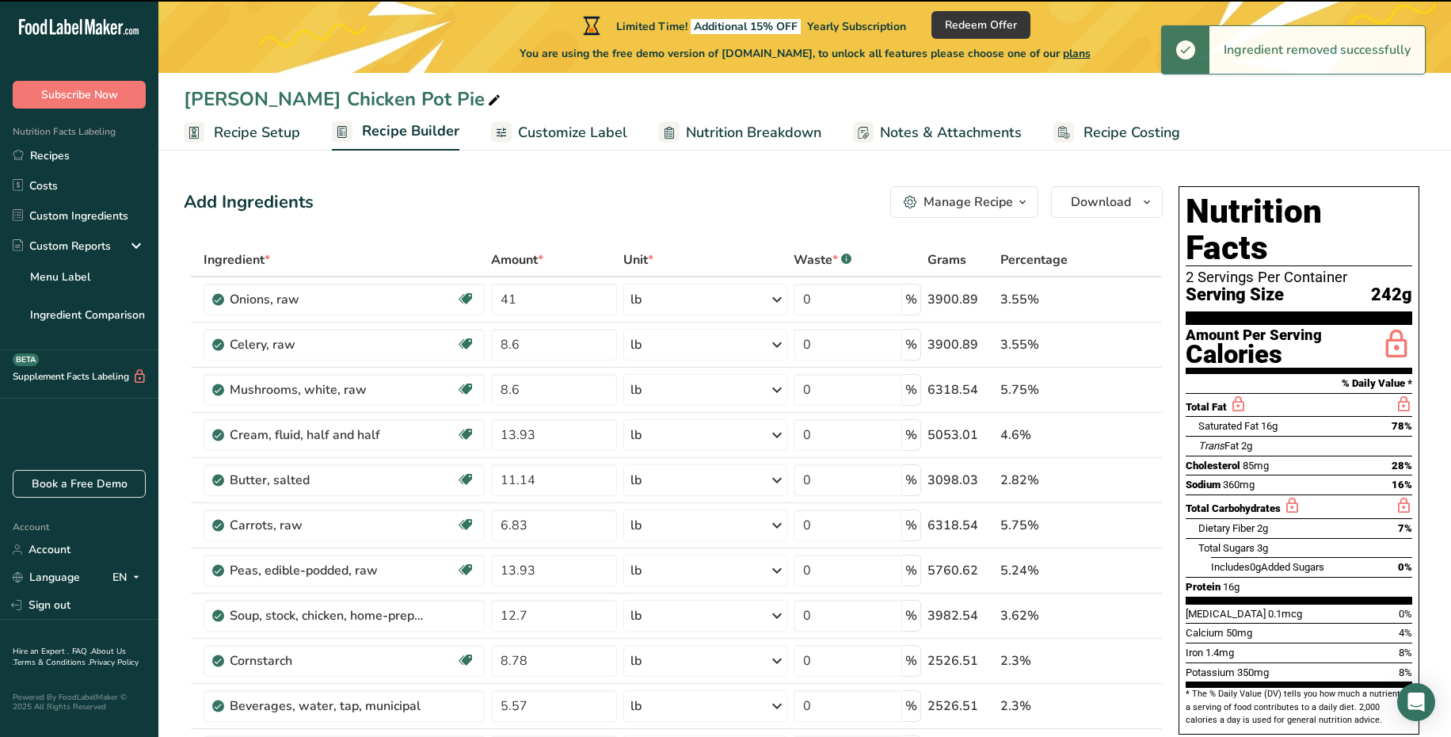
type input "8.6"
type input "13.93"
type input "11.14"
type input "6.83"
type input "13.93"
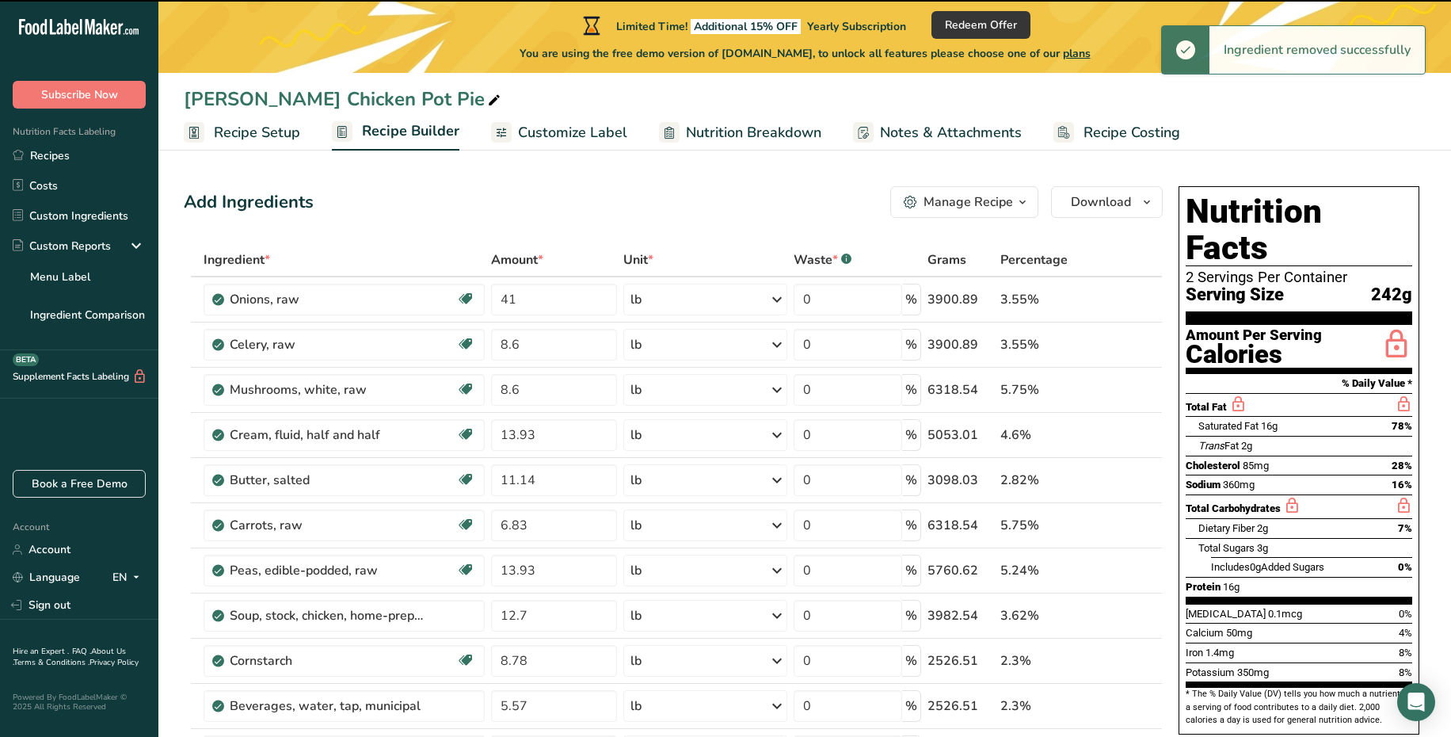
type input "12.7"
type input "8.78"
type input "5.57"
type input "3.9"
type input "0.06"
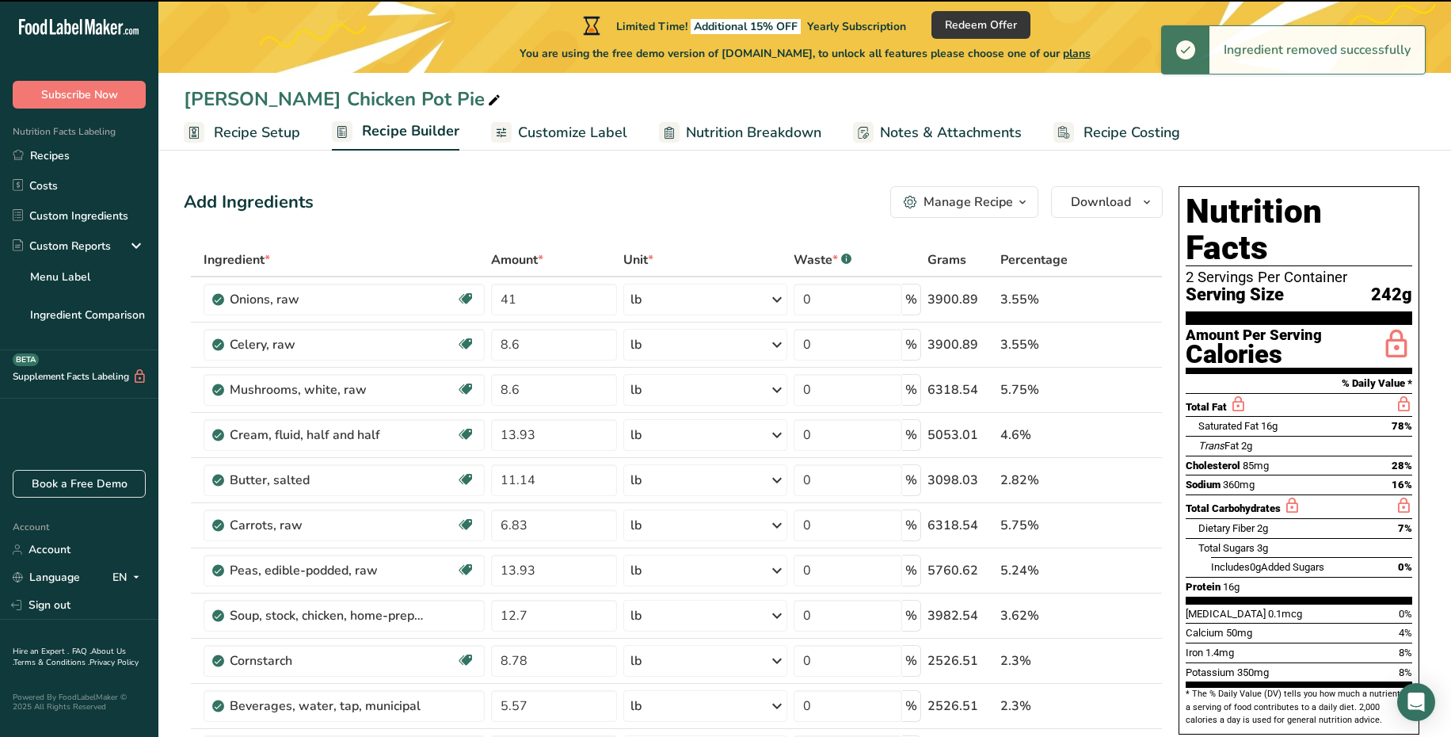
type input "30.75"
type input "14.14"
type input "9.23"
type input "8.14"
type input "0.26"
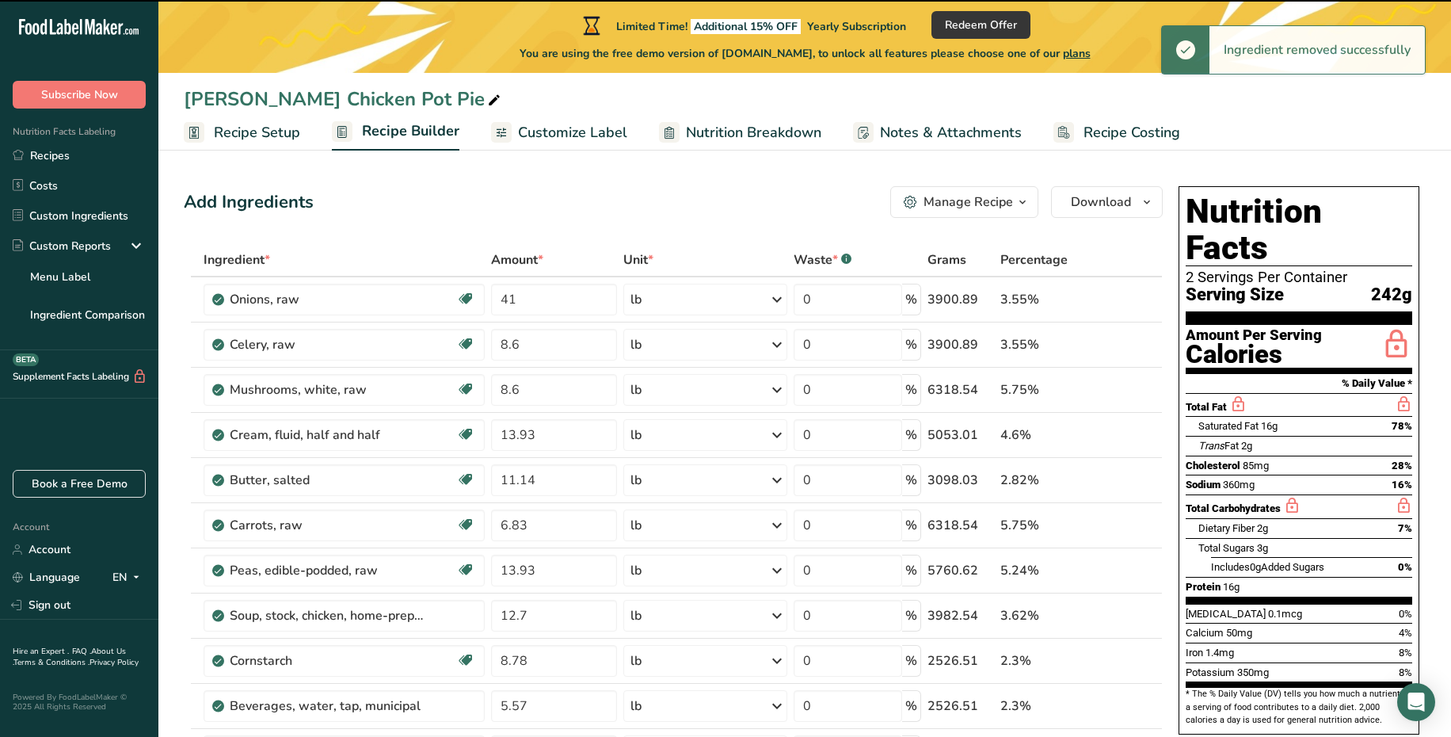
type input "19.5"
type input "41.22"
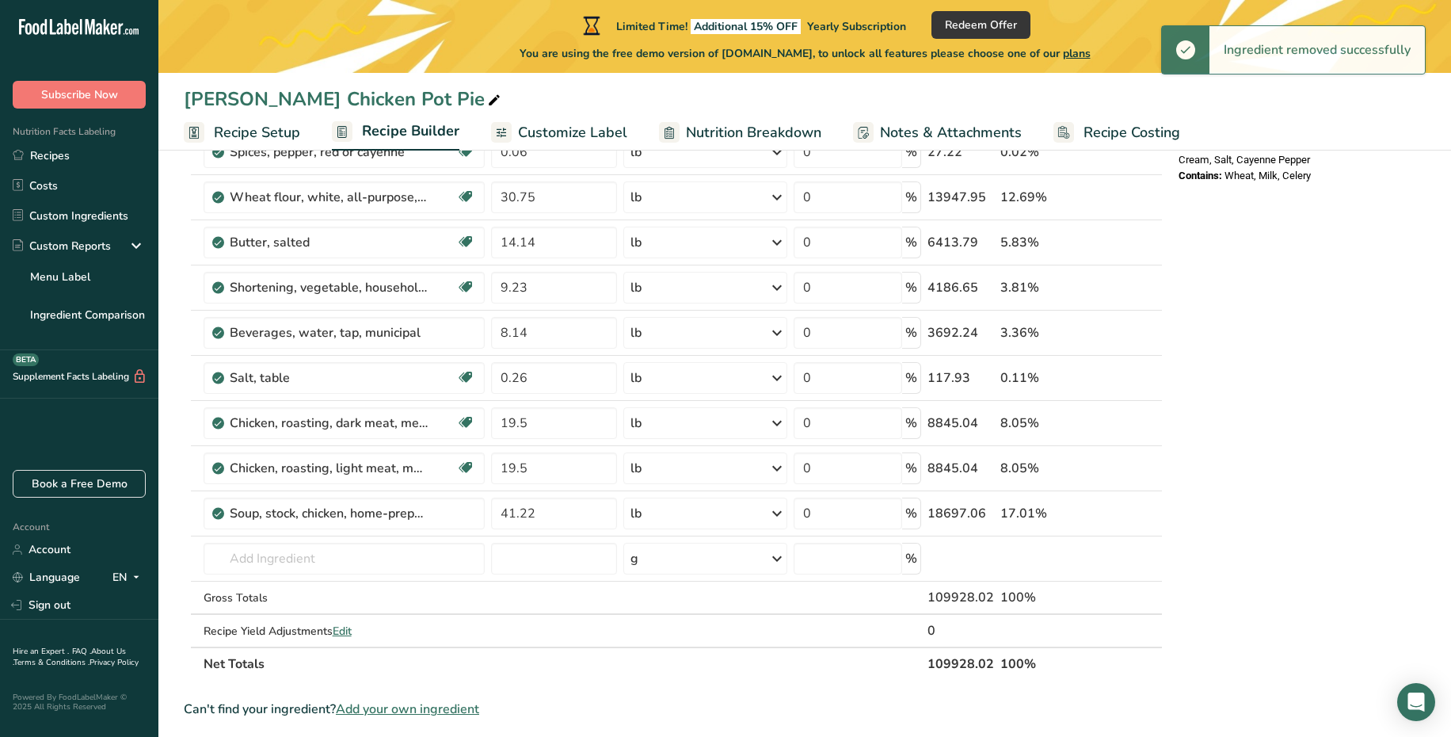
scroll to position [663, 0]
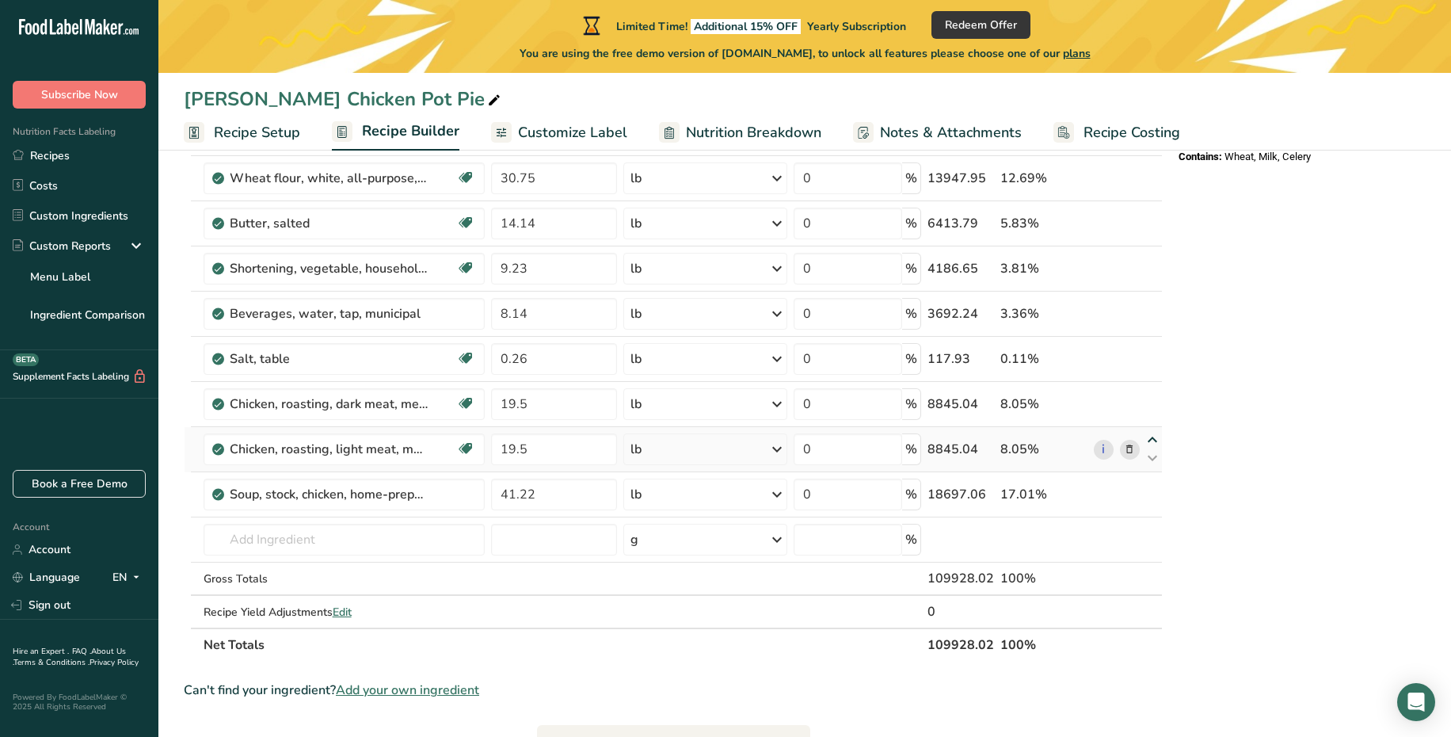
click at [1151, 446] on icon at bounding box center [1152, 440] width 19 height 12
click at [1152, 445] on icon at bounding box center [1152, 440] width 19 height 12
click at [1154, 463] on icon at bounding box center [1152, 458] width 19 height 12
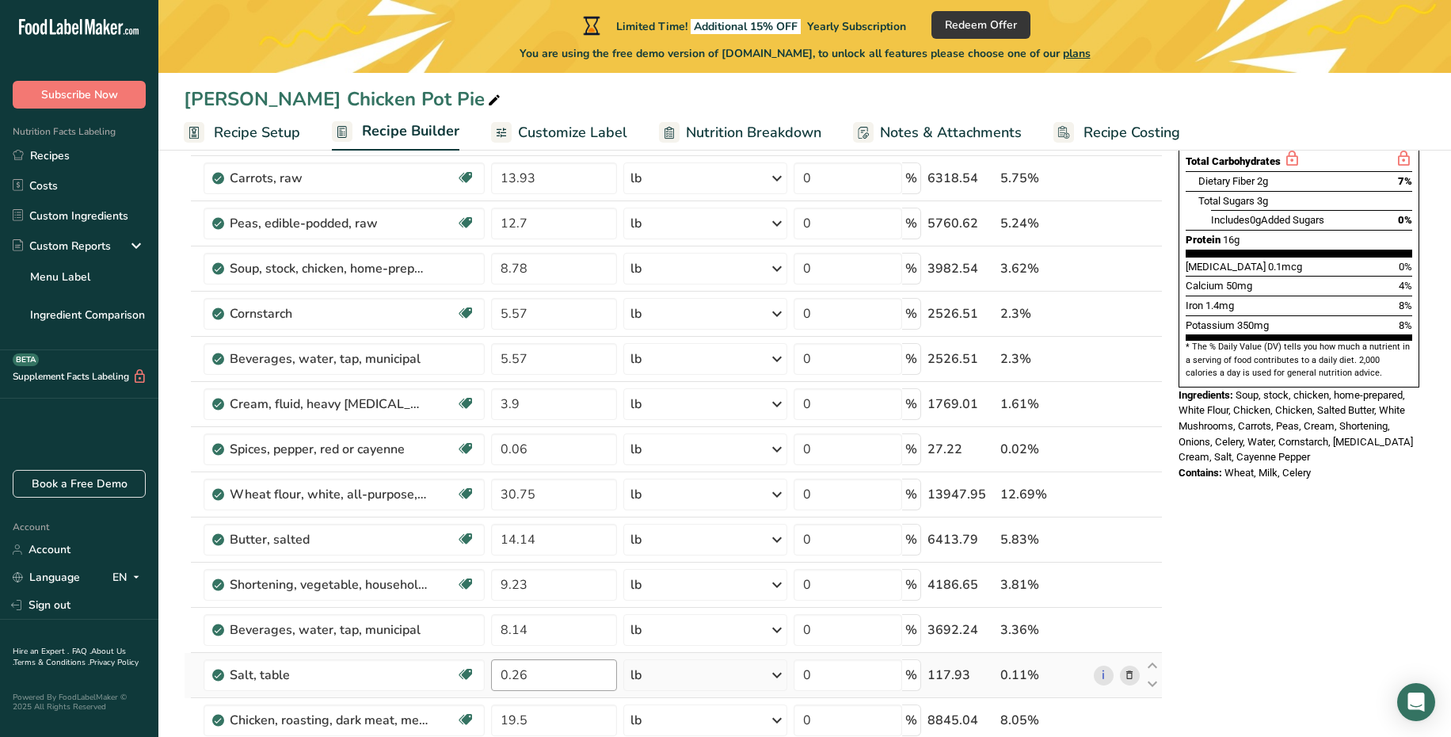
scroll to position [341, 0]
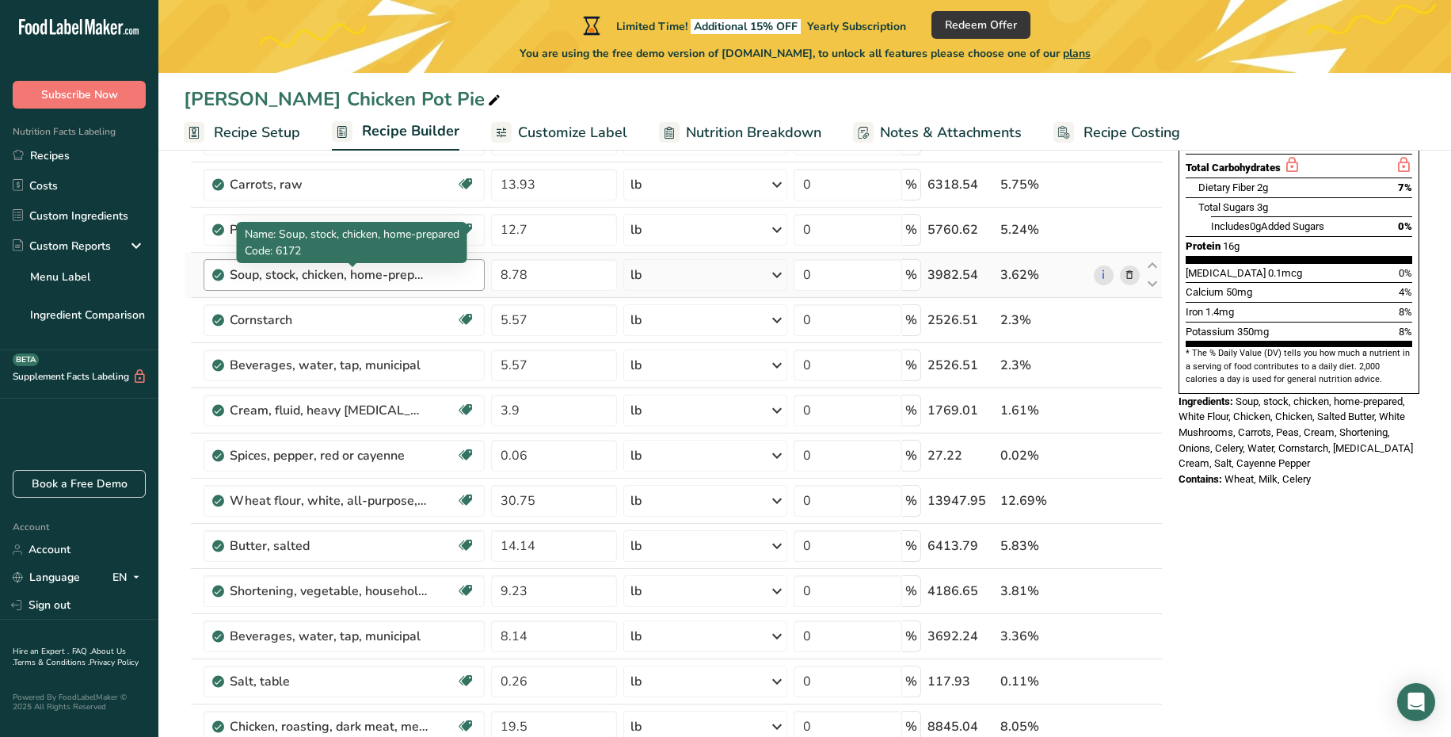
click at [400, 281] on div "Soup, stock, chicken, home-prepared" at bounding box center [329, 274] width 198 height 19
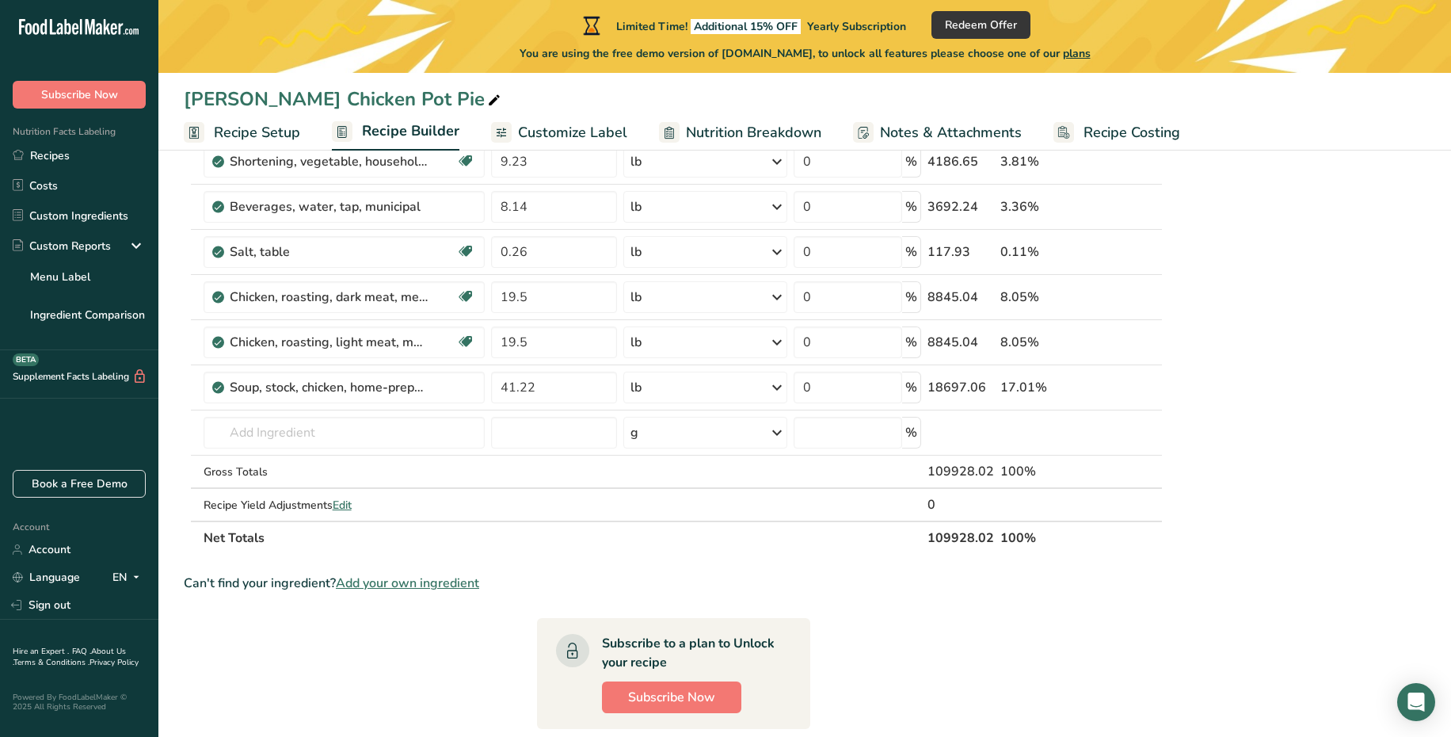
scroll to position [873, 0]
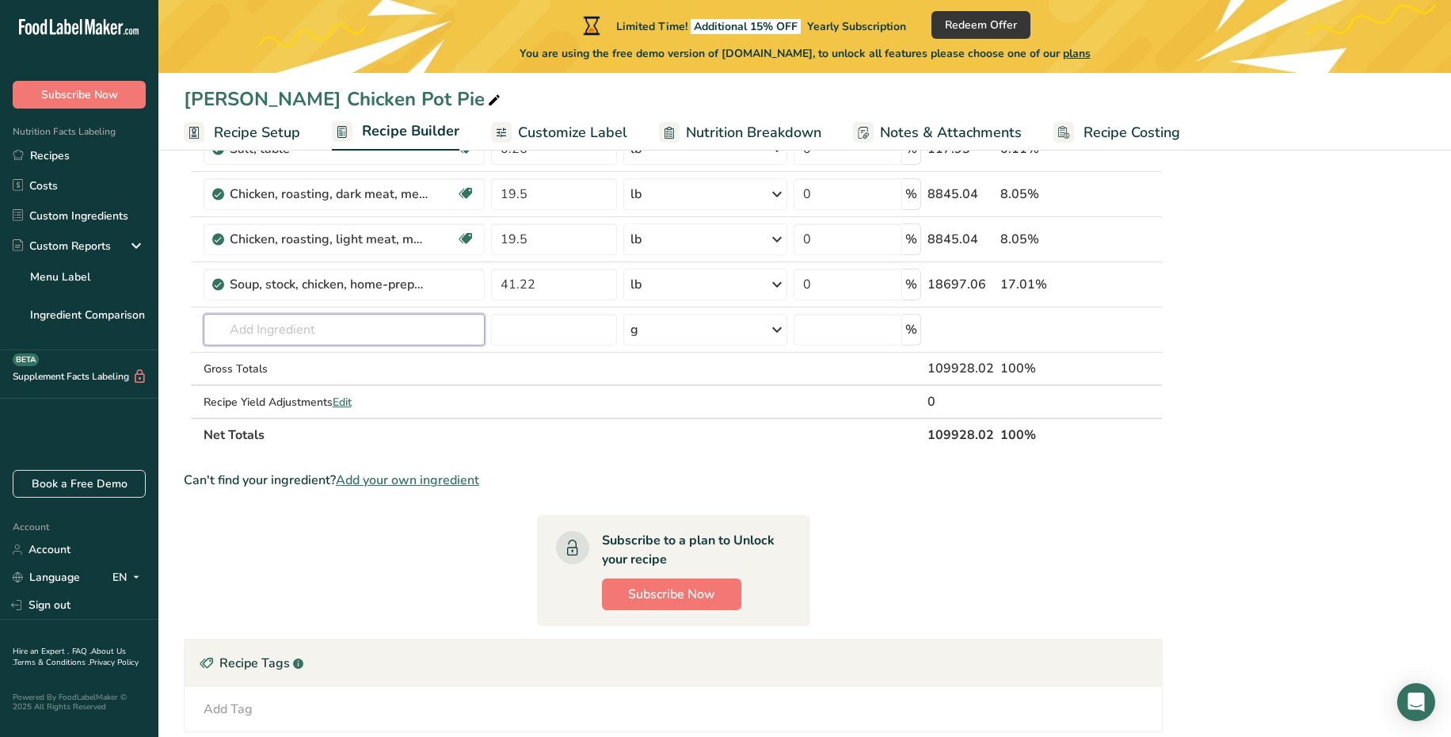
click at [363, 334] on input "text" at bounding box center [344, 330] width 281 height 32
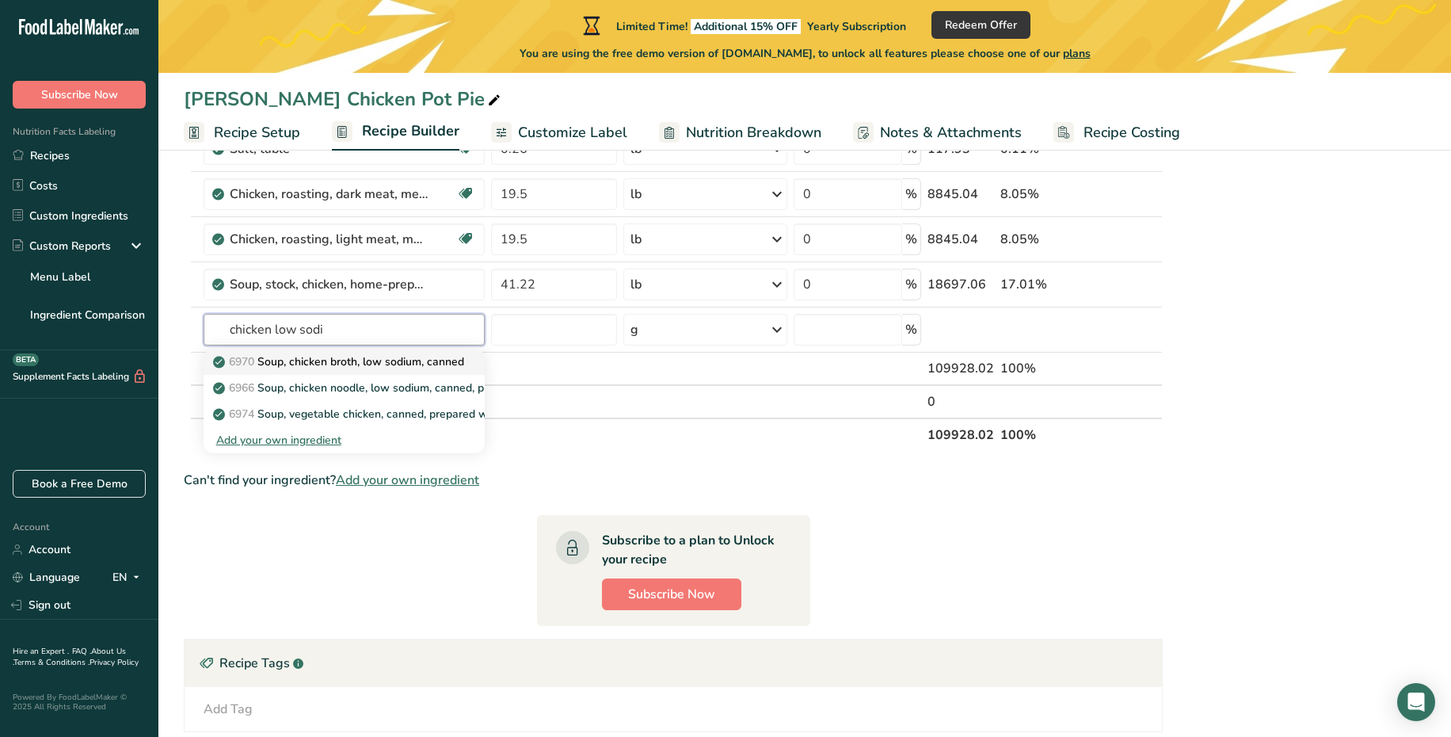
type input "chicken low sodi"
click at [432, 359] on p "6970 Soup, chicken broth, low sodium, canned" at bounding box center [340, 361] width 248 height 17
type input "Soup, chicken broth, low sodium, canned"
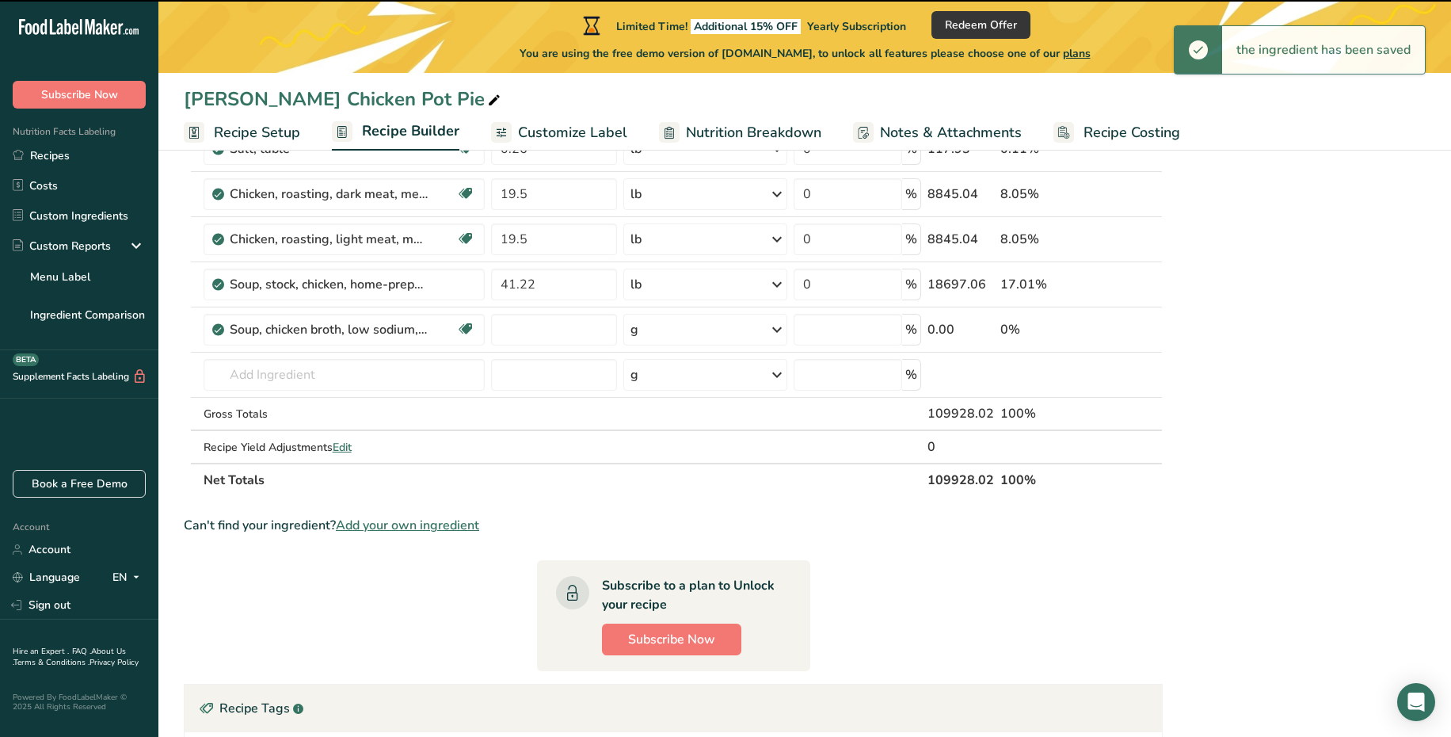
type input "0"
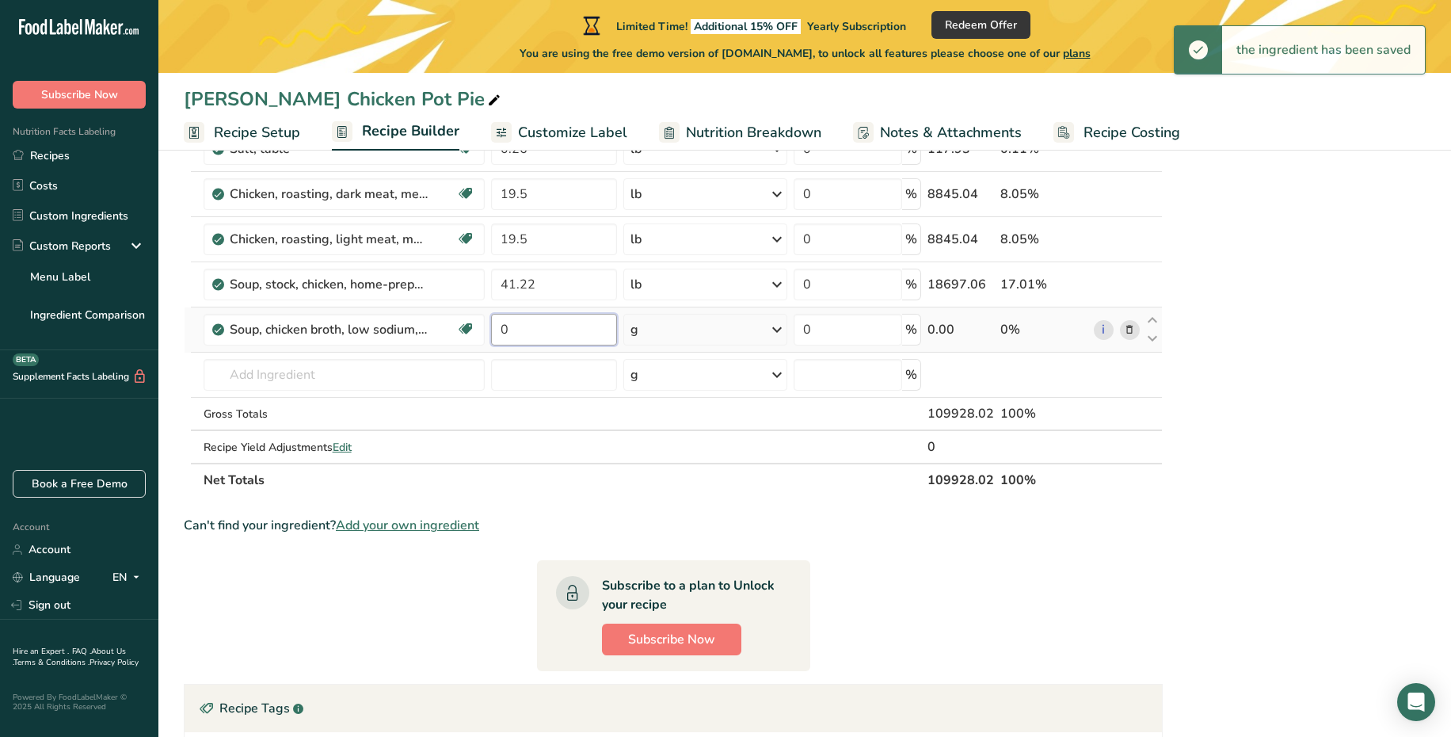
click at [564, 331] on input "0" at bounding box center [554, 330] width 126 height 32
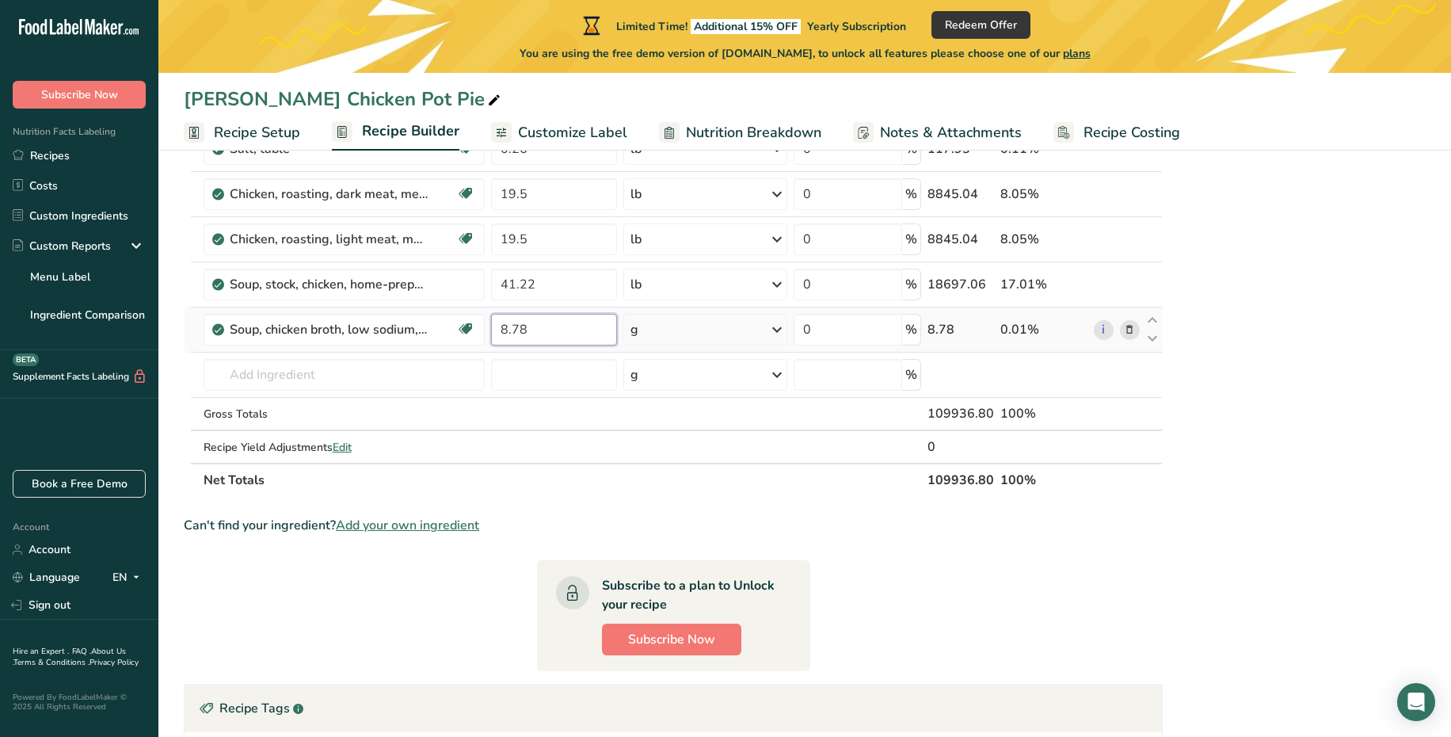
type input "8.78"
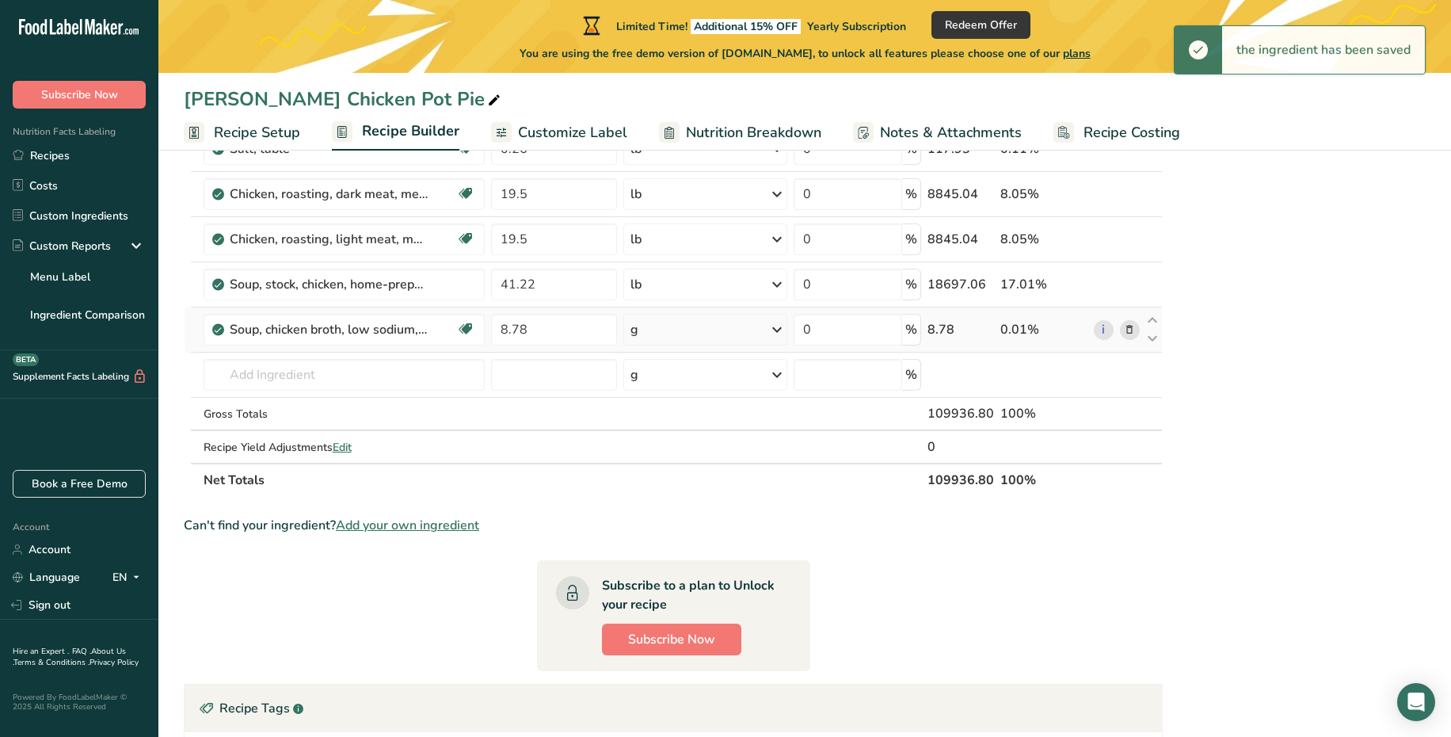
click at [757, 335] on div "g" at bounding box center [705, 330] width 165 height 32
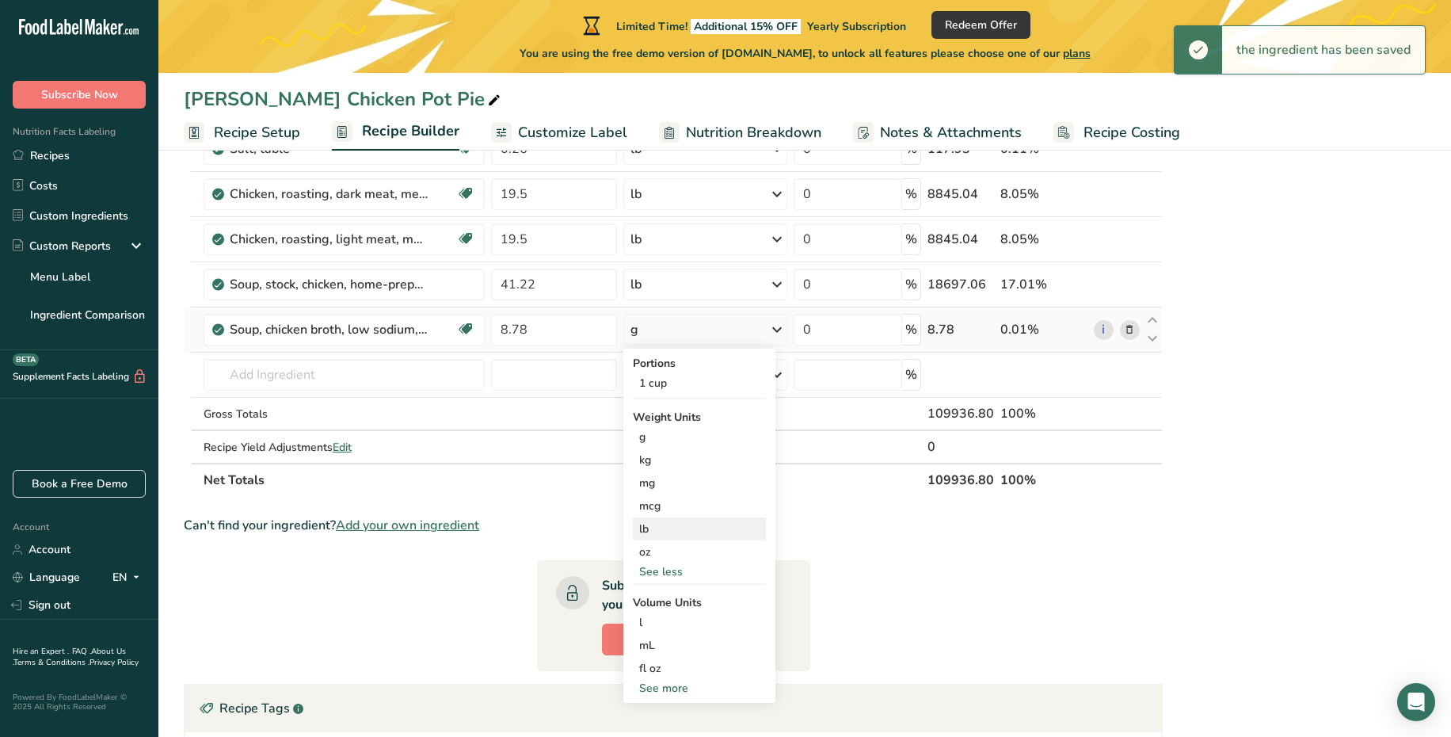
click at [665, 537] on div "lb" at bounding box center [699, 528] width 133 height 23
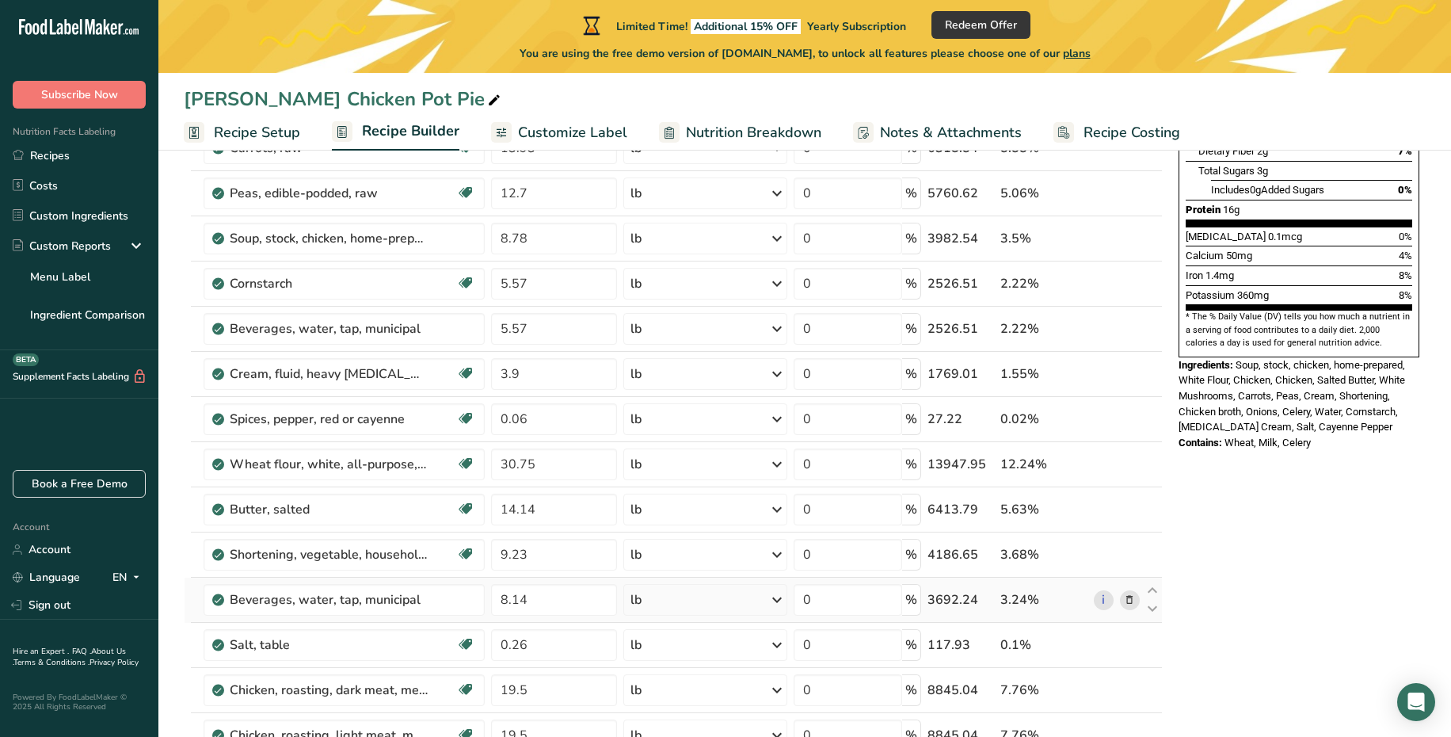
scroll to position [365, 0]
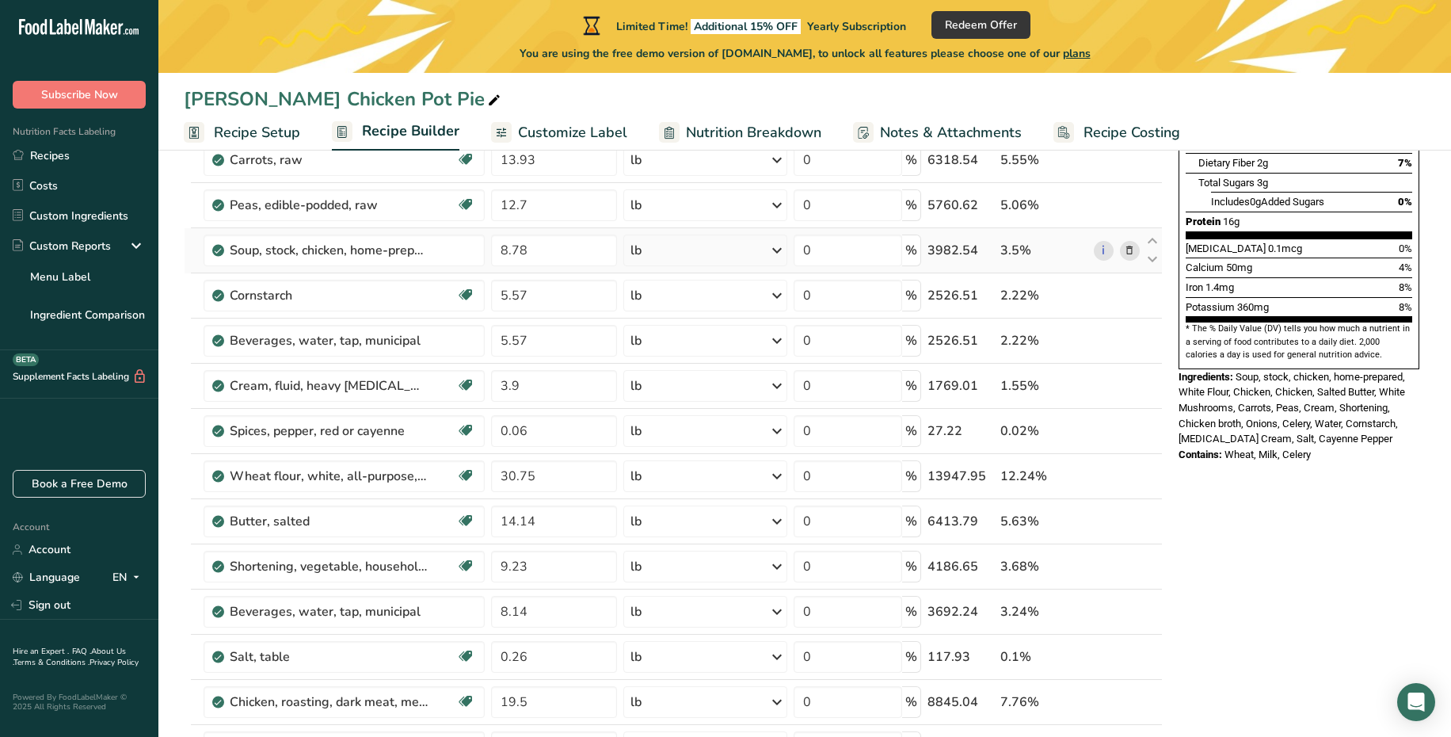
click at [1134, 253] on icon at bounding box center [1129, 250] width 11 height 17
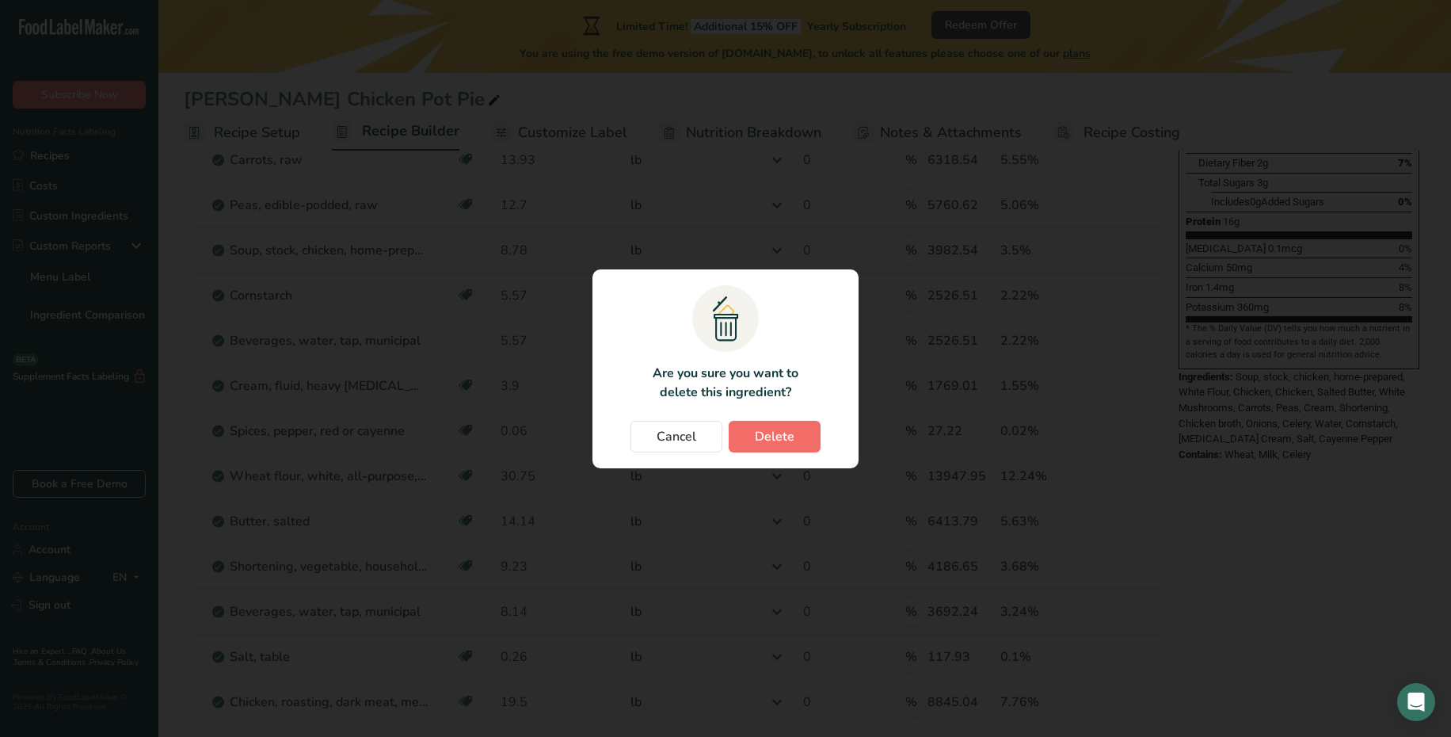
click at [761, 428] on span "Delete" at bounding box center [775, 436] width 40 height 19
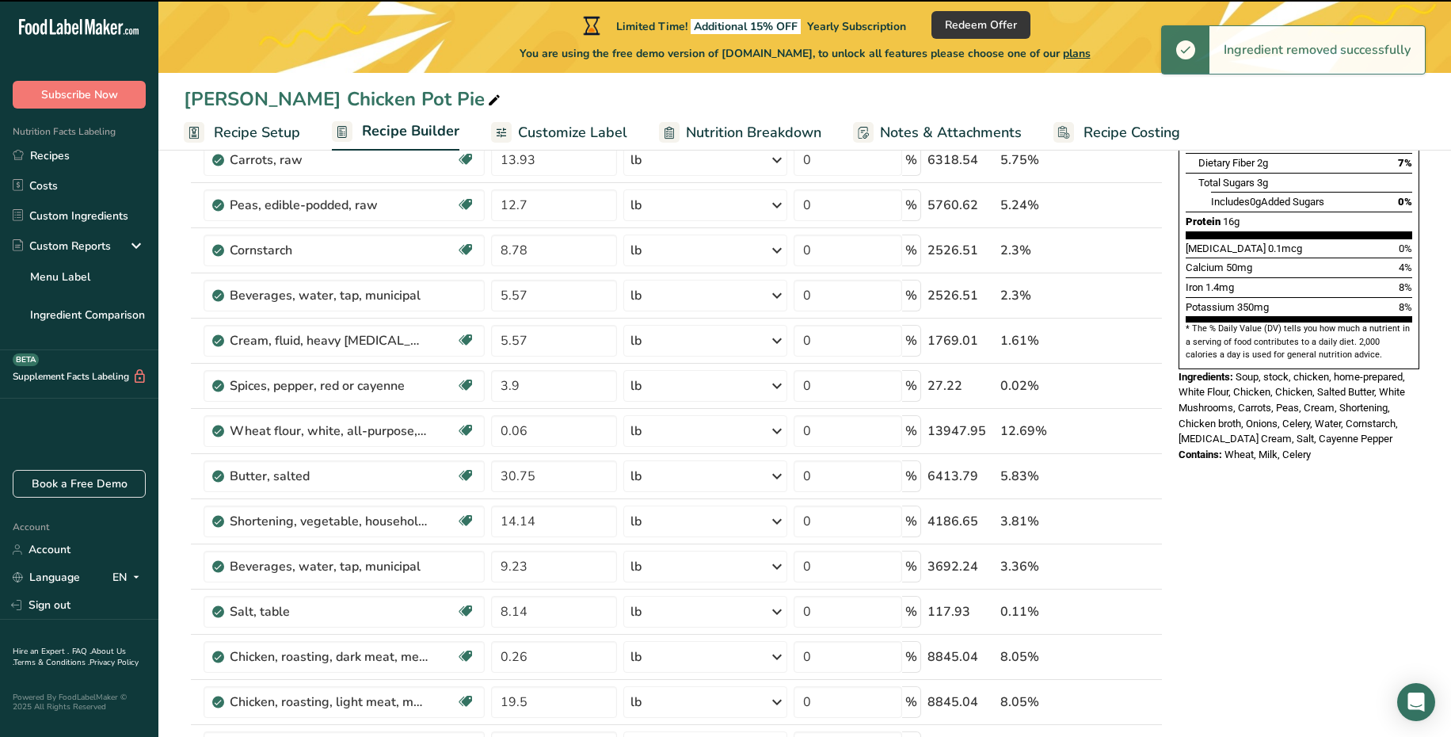
type input "5.57"
type input "3.9"
type input "0.06"
type input "30.75"
type input "14.14"
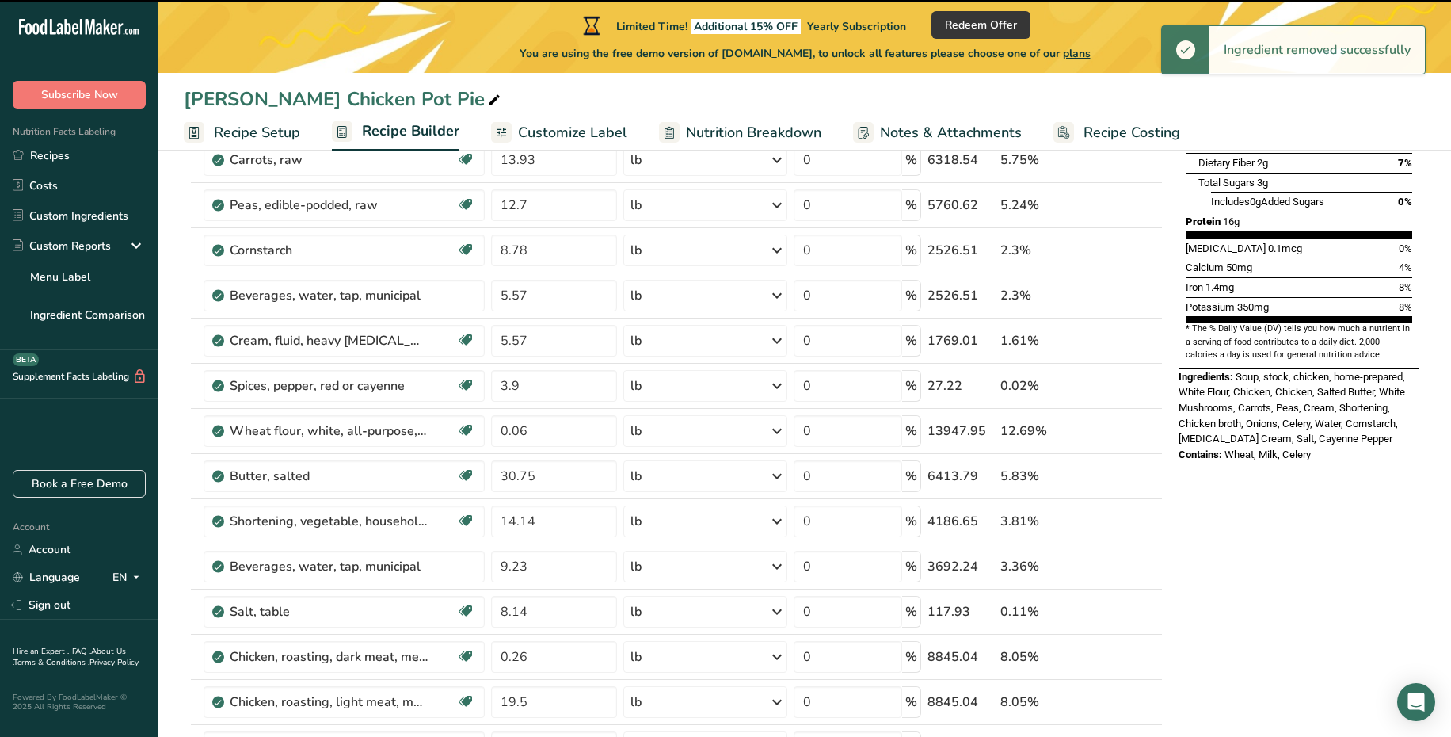
type input "9.23"
type input "8.14"
type input "0.26"
type input "19.5"
type input "41.22"
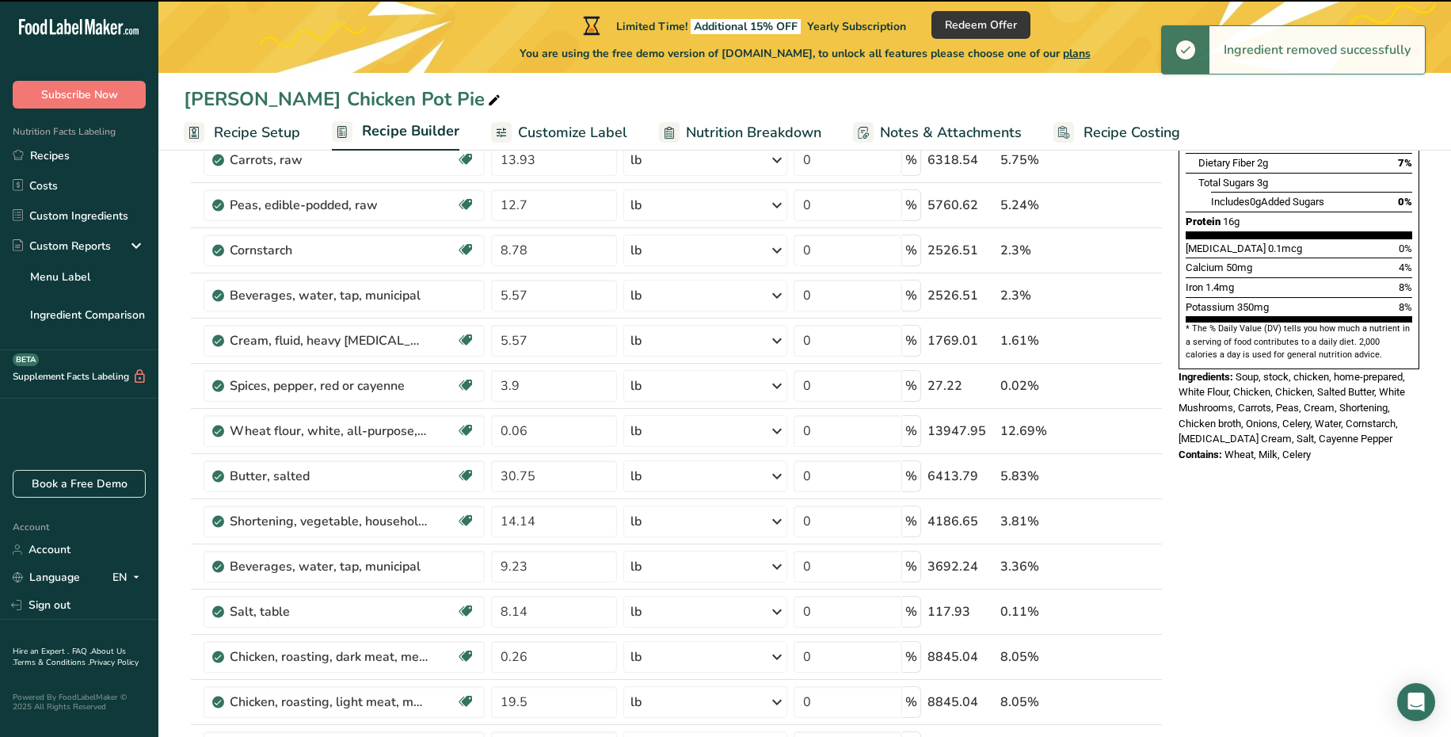
type input "8.78"
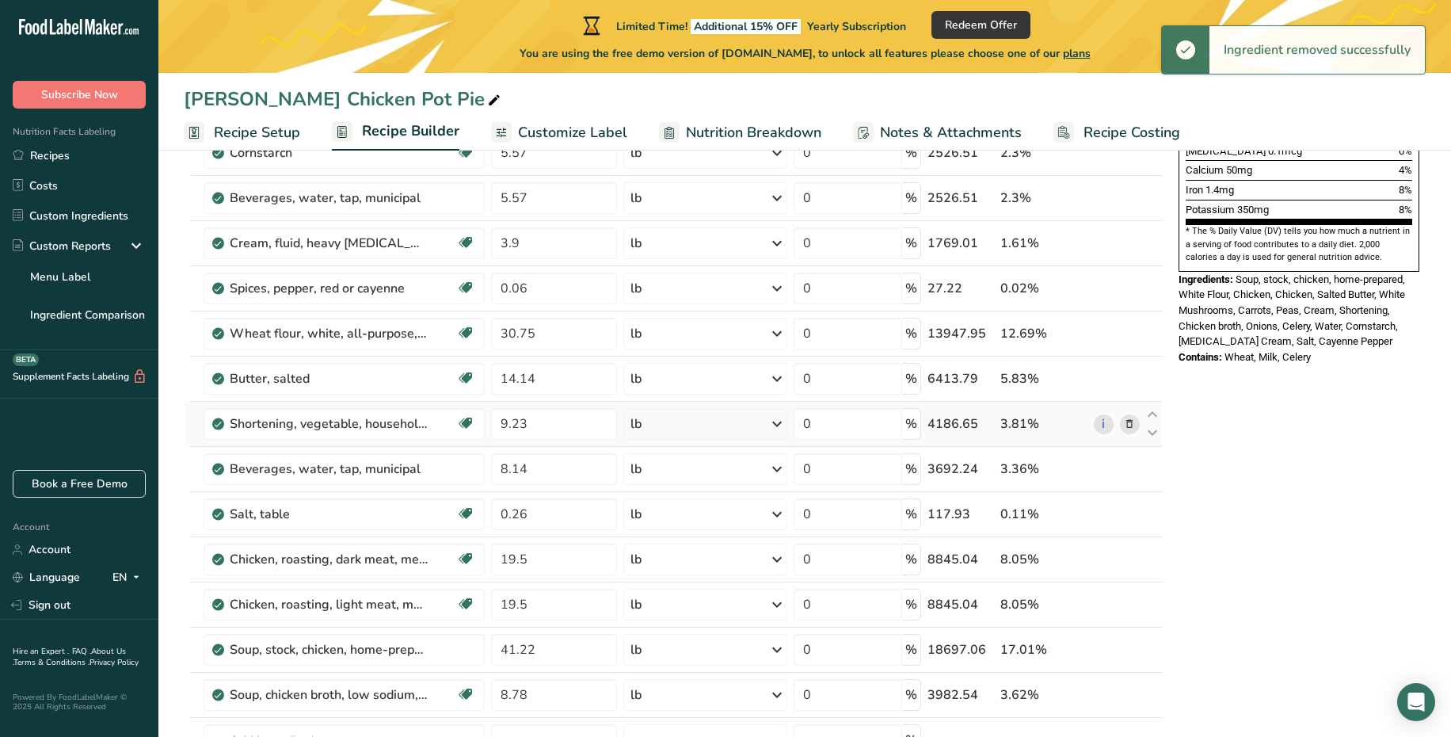
scroll to position [469, 0]
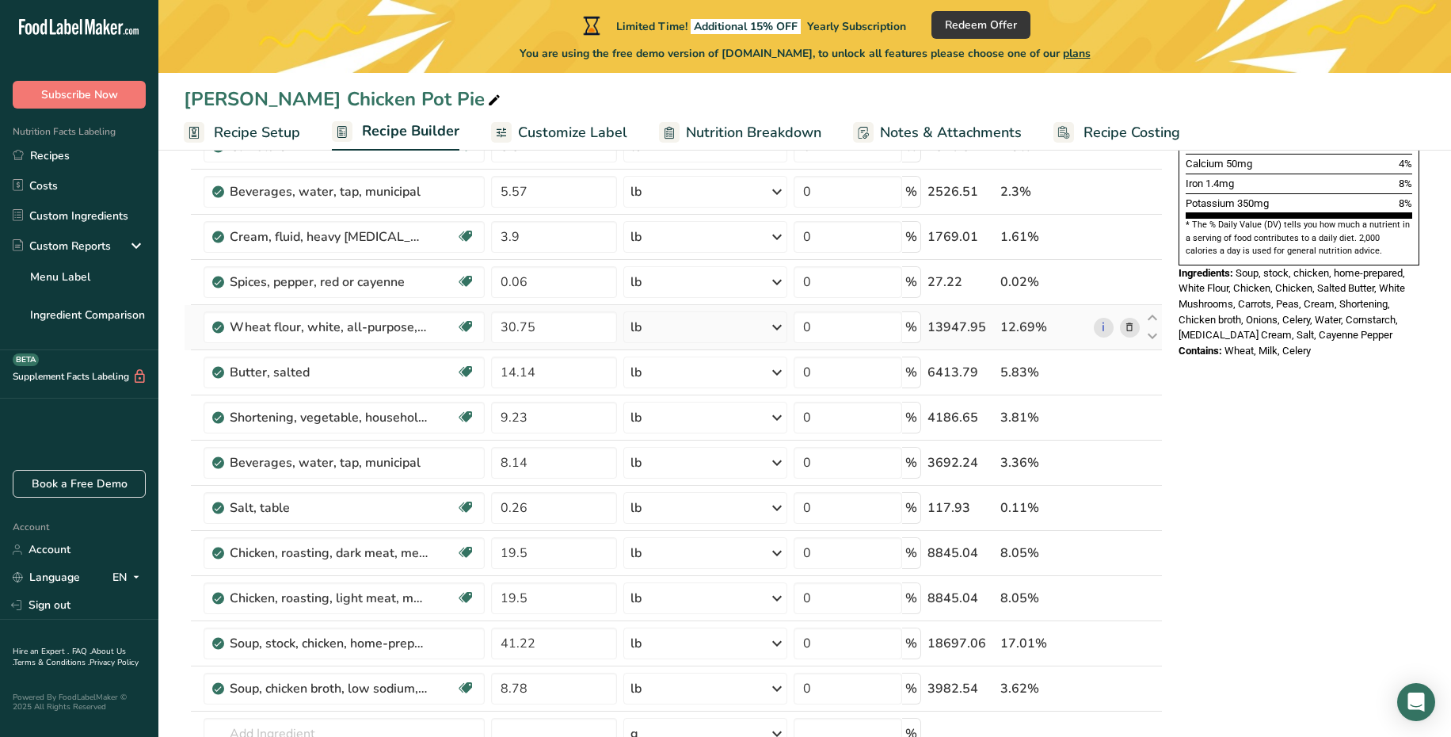
click at [1129, 331] on icon at bounding box center [1129, 327] width 11 height 17
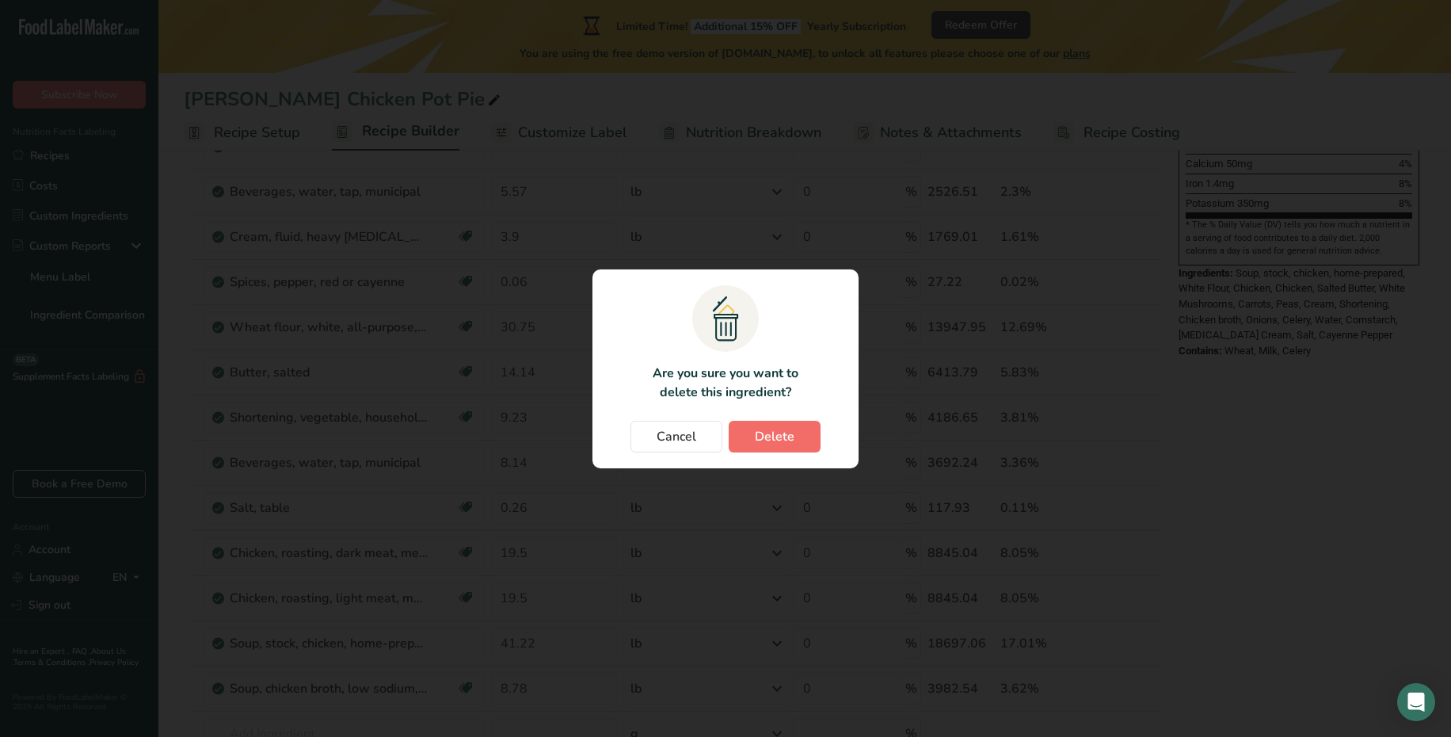
click at [786, 432] on span "Delete" at bounding box center [775, 436] width 40 height 19
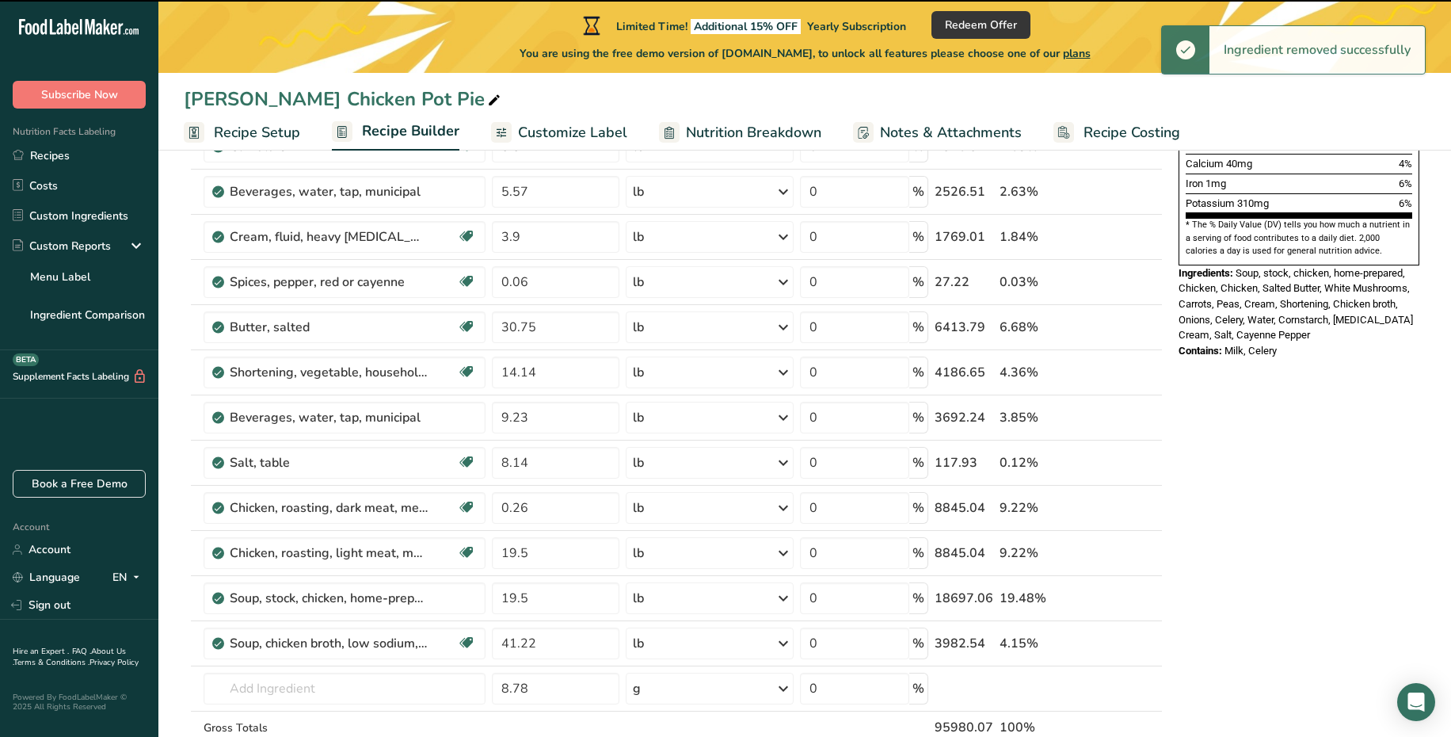
type input "14.14"
type input "9.23"
type input "8.14"
type input "0.26"
type input "19.5"
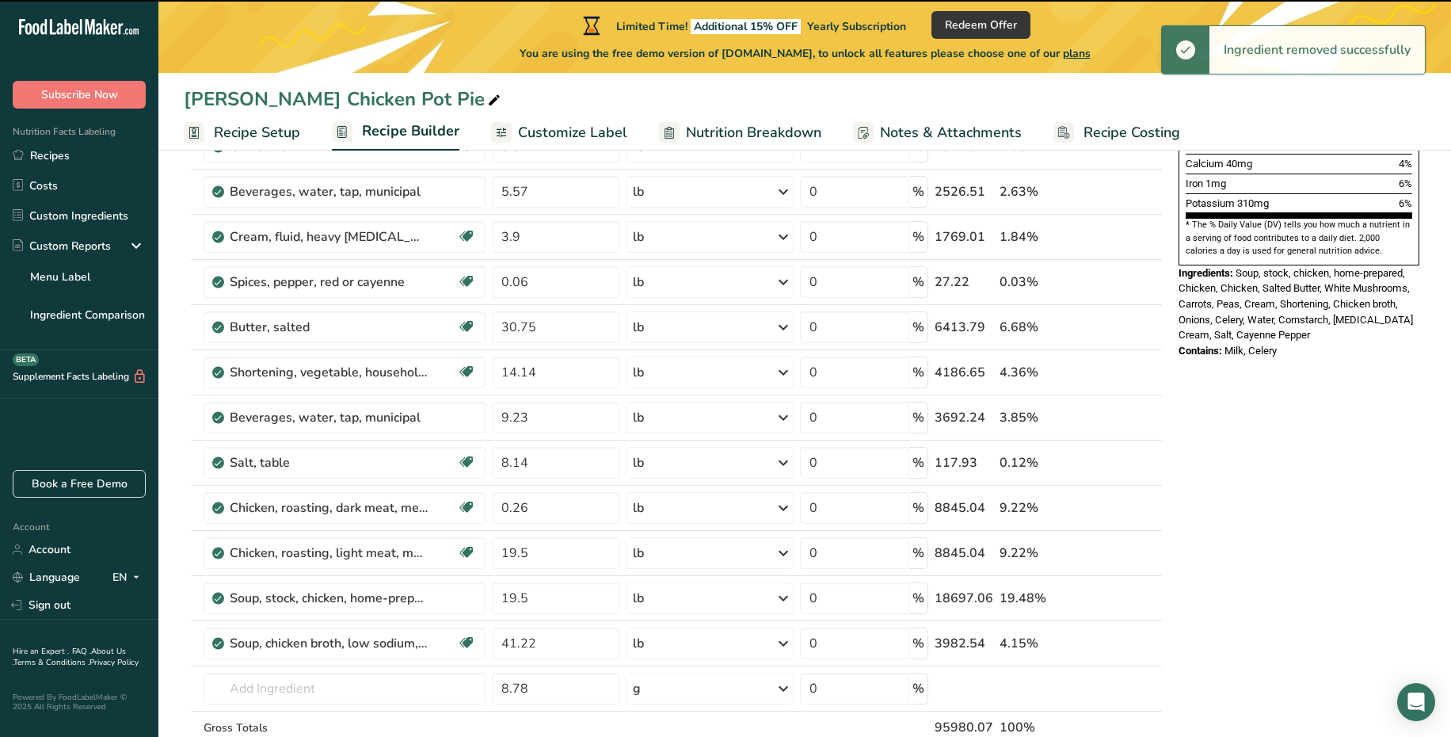
type input "41.22"
type input "8.78"
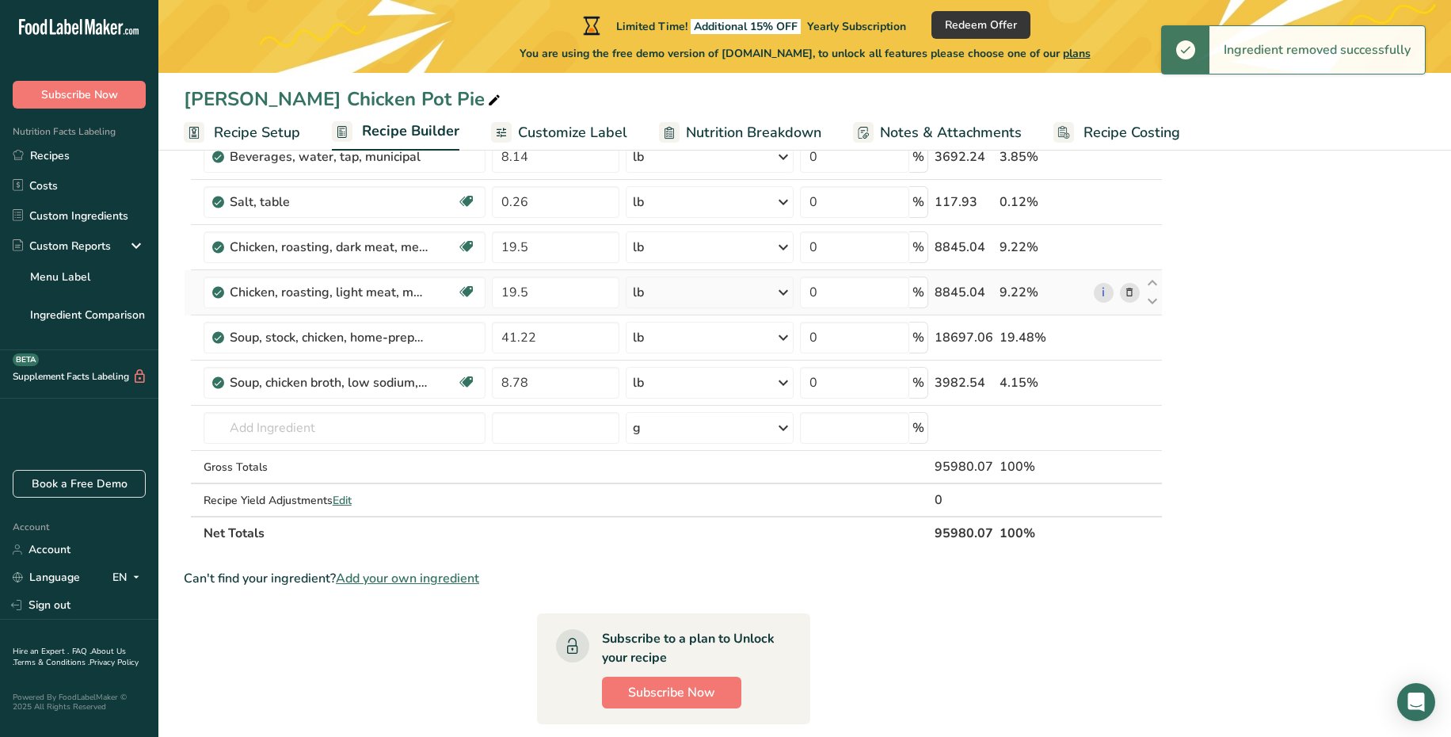
scroll to position [741, 0]
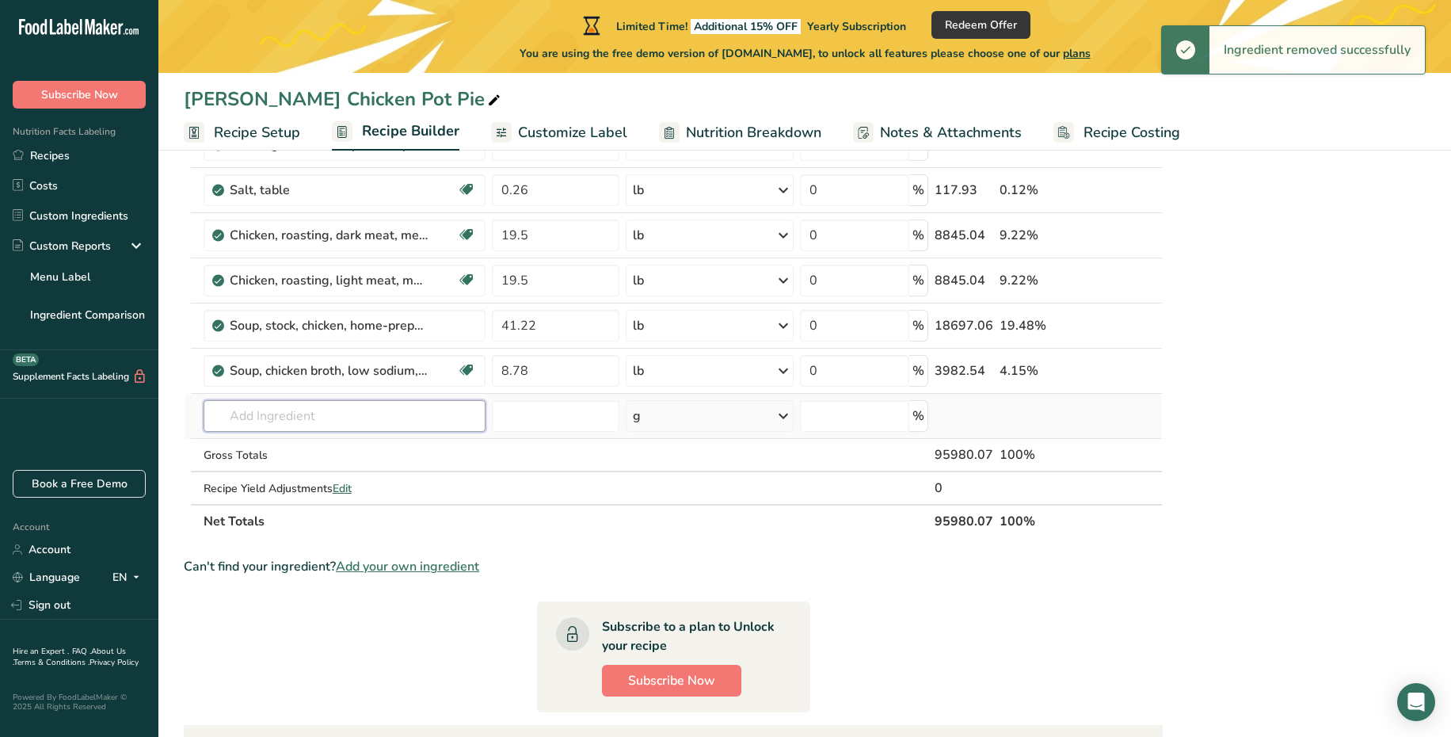
click at [273, 413] on input "text" at bounding box center [345, 416] width 282 height 32
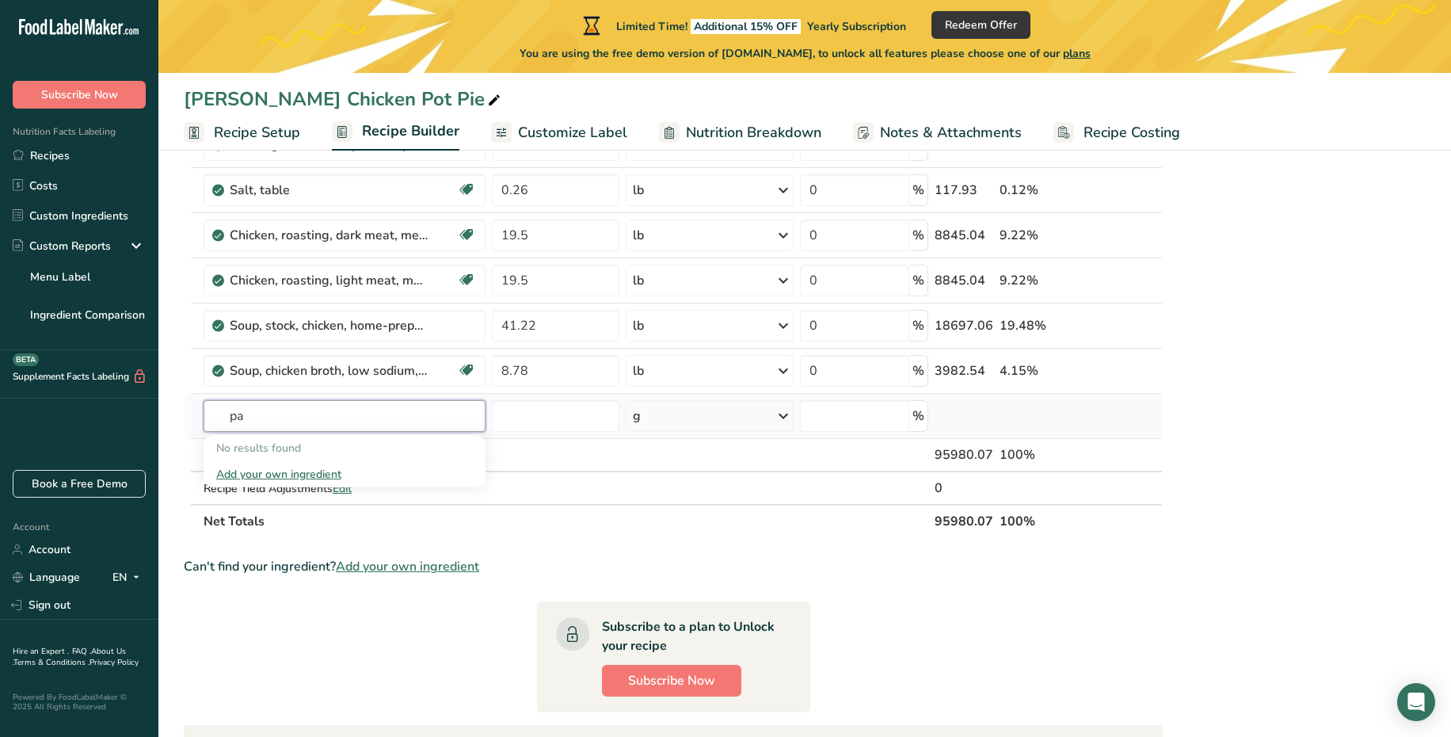
type input "p"
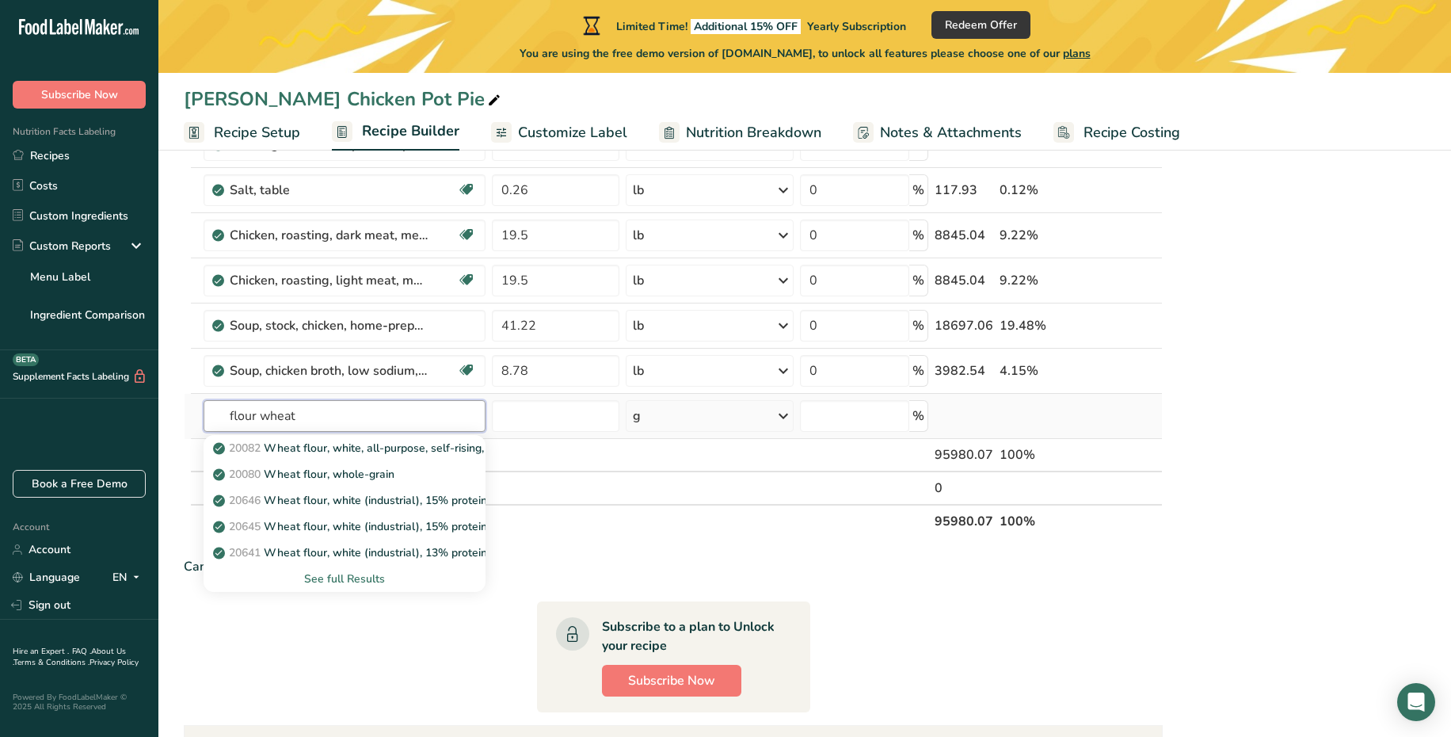
type input "flour wheat"
click at [333, 585] on div "See full Results" at bounding box center [344, 578] width 257 height 17
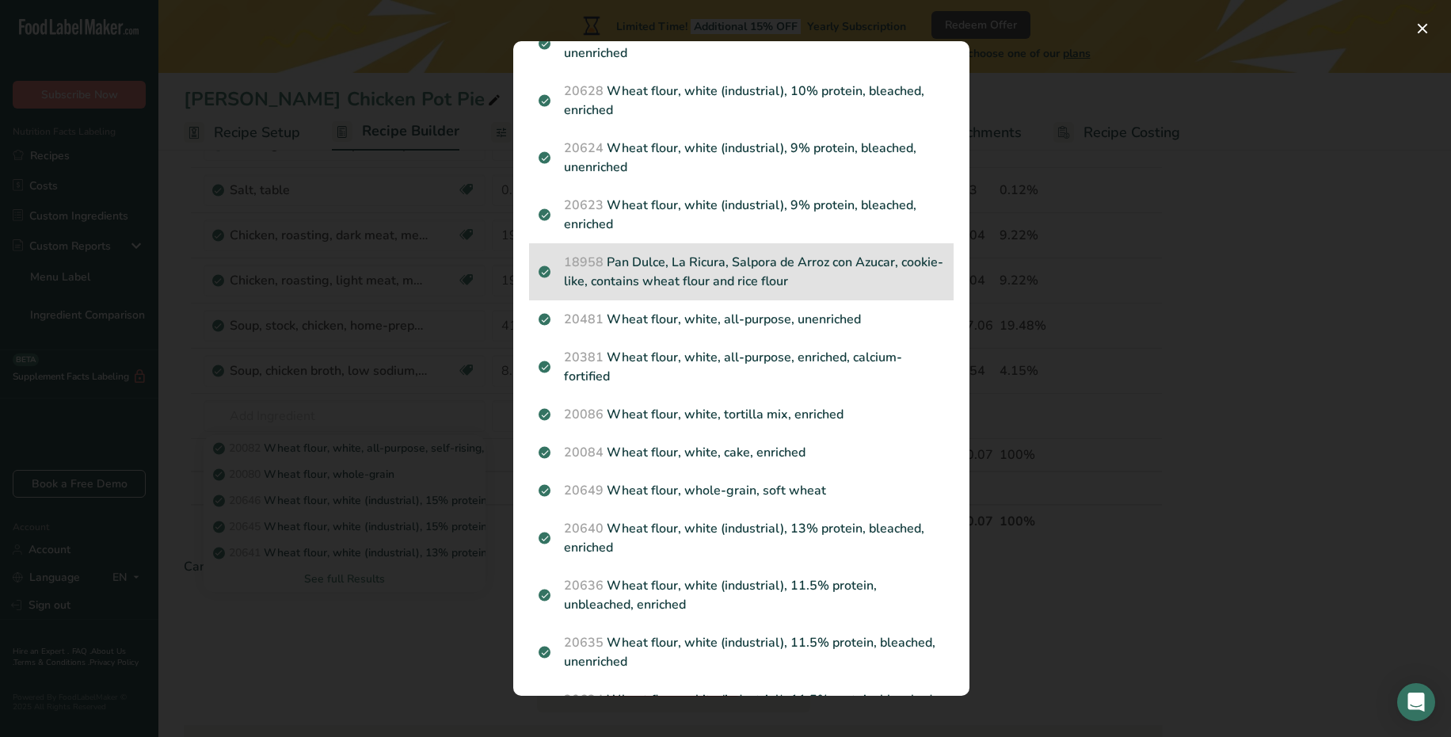
scroll to position [336, 0]
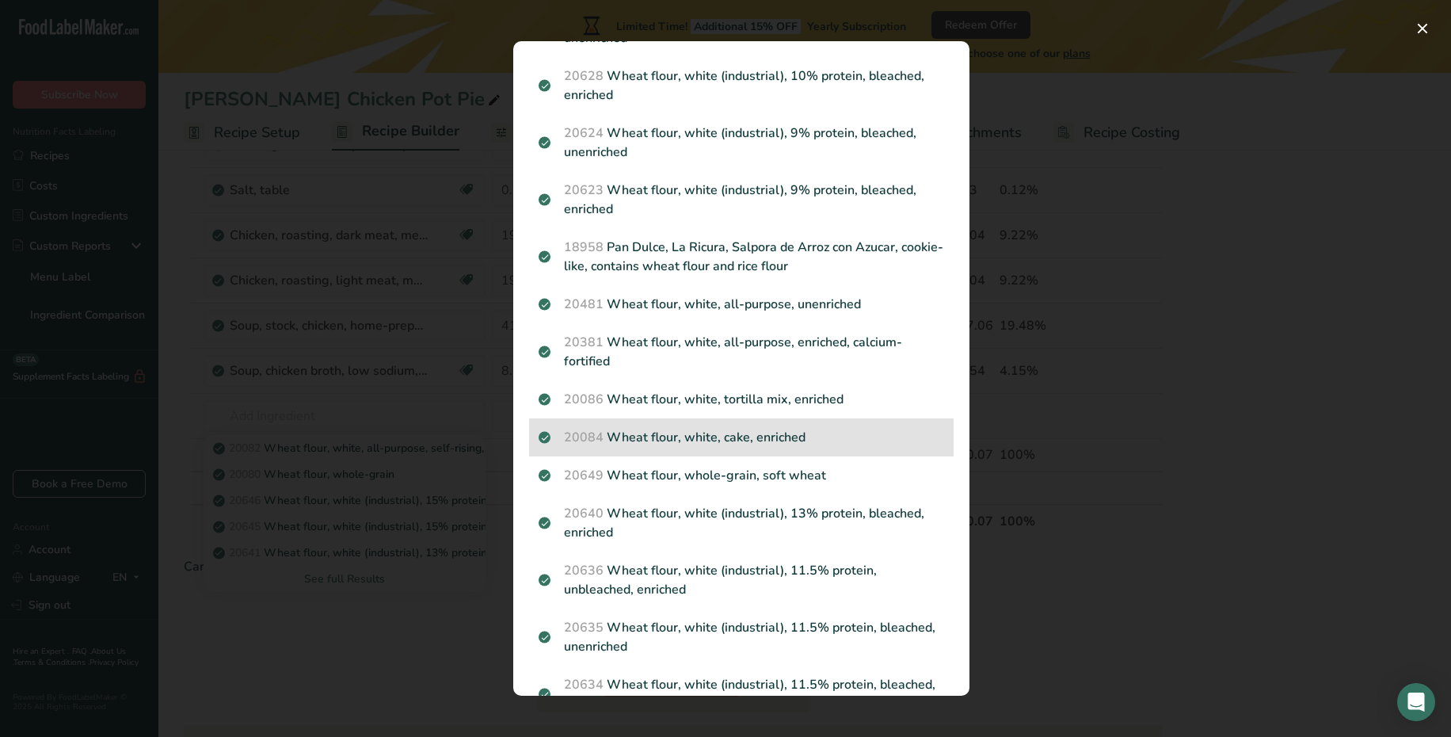
click at [862, 431] on p "20084 Wheat flour, white, cake, enriched" at bounding box center [742, 437] width 406 height 19
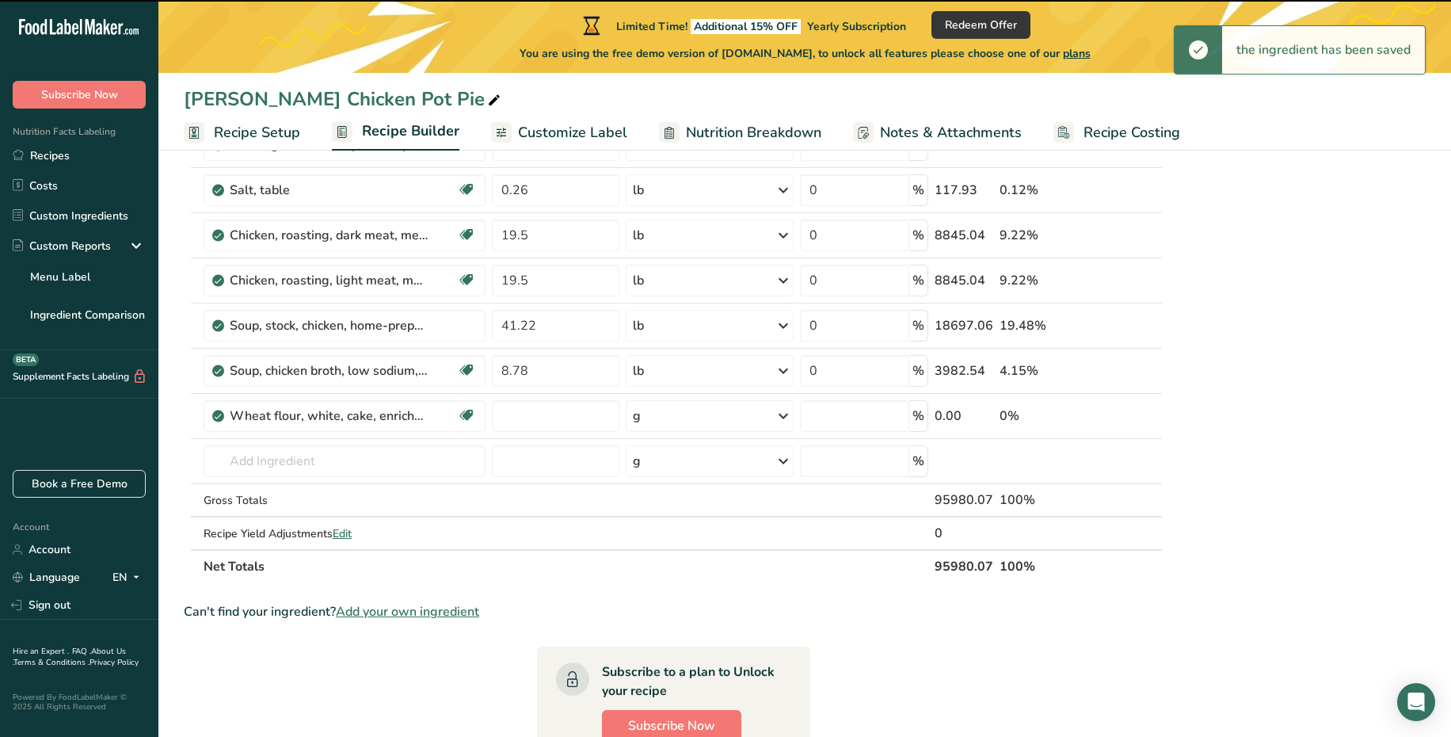
type input "0"
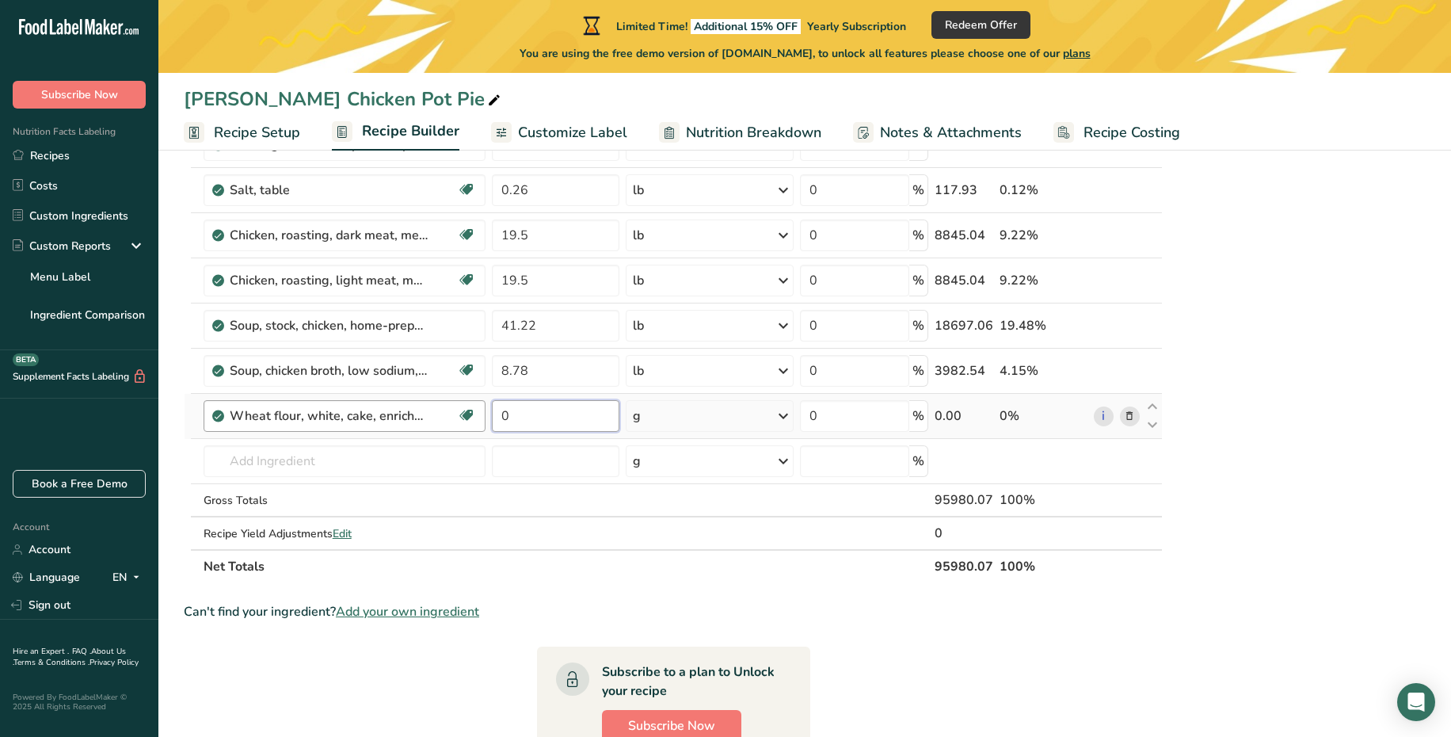
drag, startPoint x: 535, startPoint y: 418, endPoint x: 448, endPoint y: 418, distance: 87.1
click at [448, 418] on tr "Wheat flour, white, cake, enriched Dairy free Vegan Vegetarian Soy free 0 g Por…" at bounding box center [673, 416] width 977 height 45
type input "30.75"
click at [691, 421] on div "Ingredient * Amount * Unit * Waste * .a-a{fill:#347362;}.b-a{fill:#fff;} Grams …" at bounding box center [673, 42] width 979 height 1081
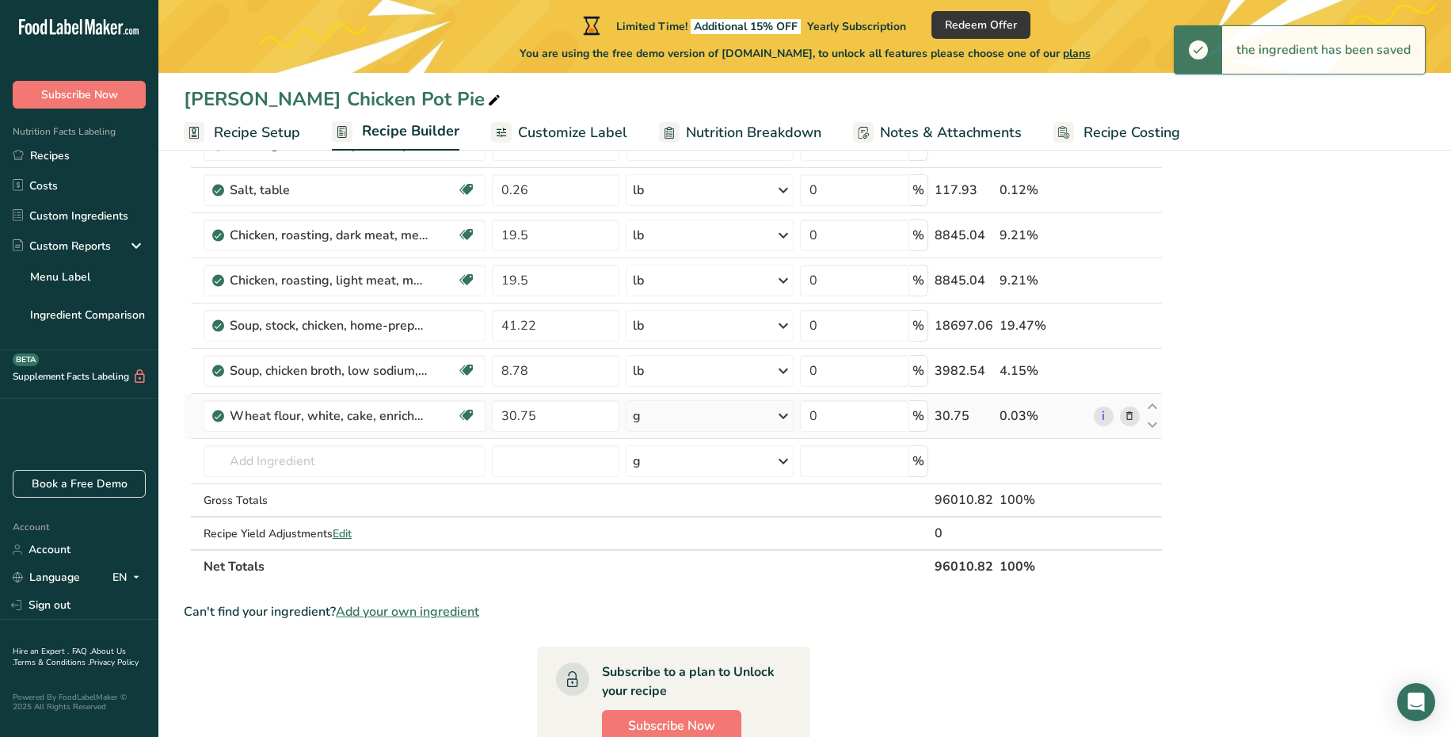
click at [720, 425] on div "g" at bounding box center [710, 416] width 168 height 32
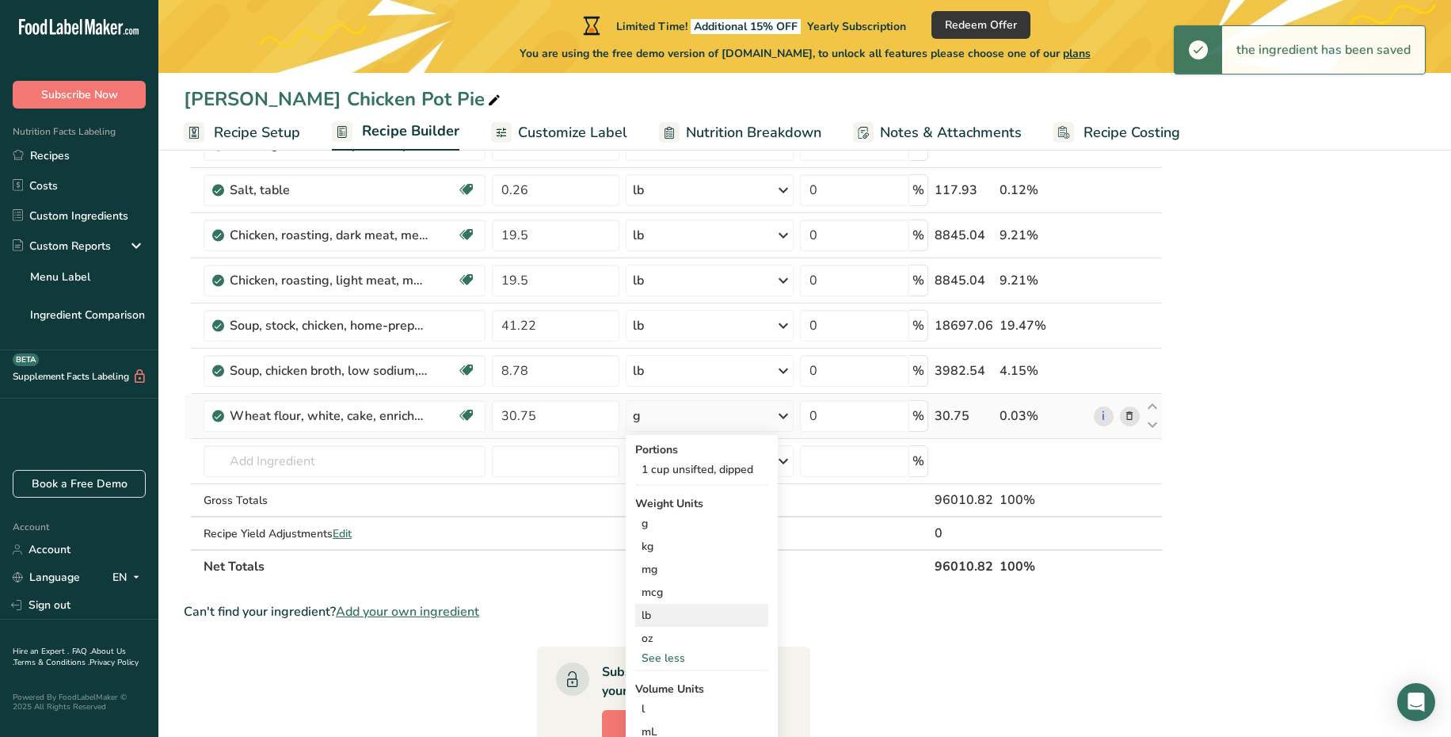
click at [662, 618] on div "lb" at bounding box center [701, 615] width 133 height 23
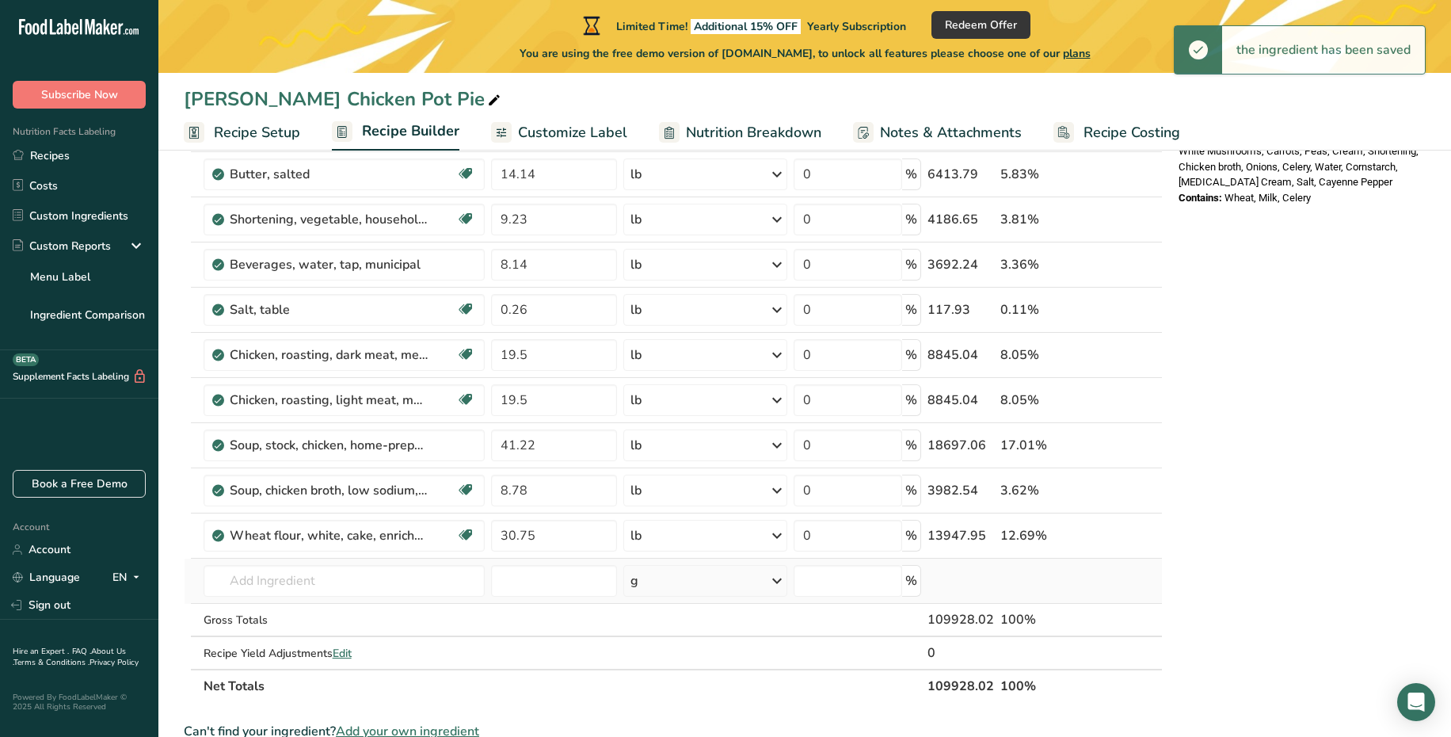
scroll to position [586, 0]
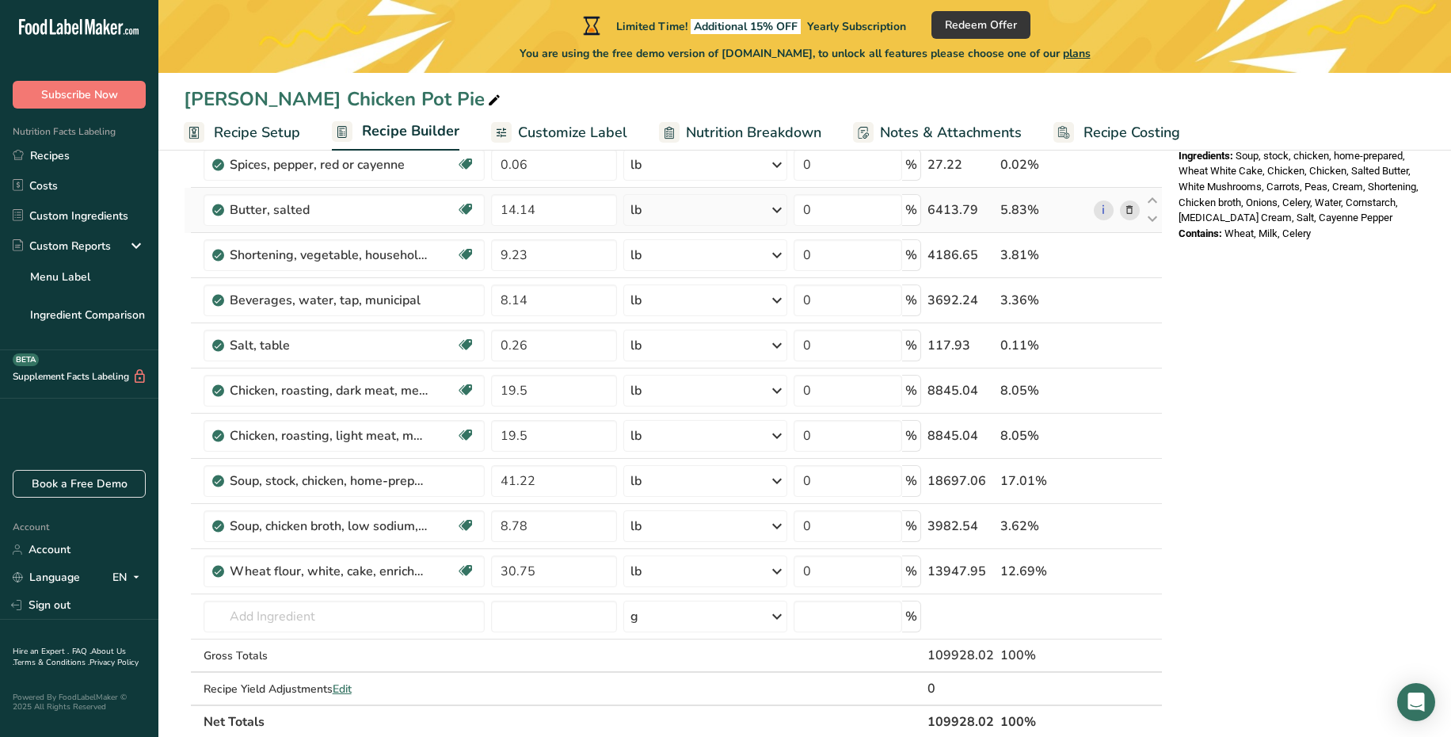
click at [1128, 217] on icon at bounding box center [1129, 210] width 11 height 17
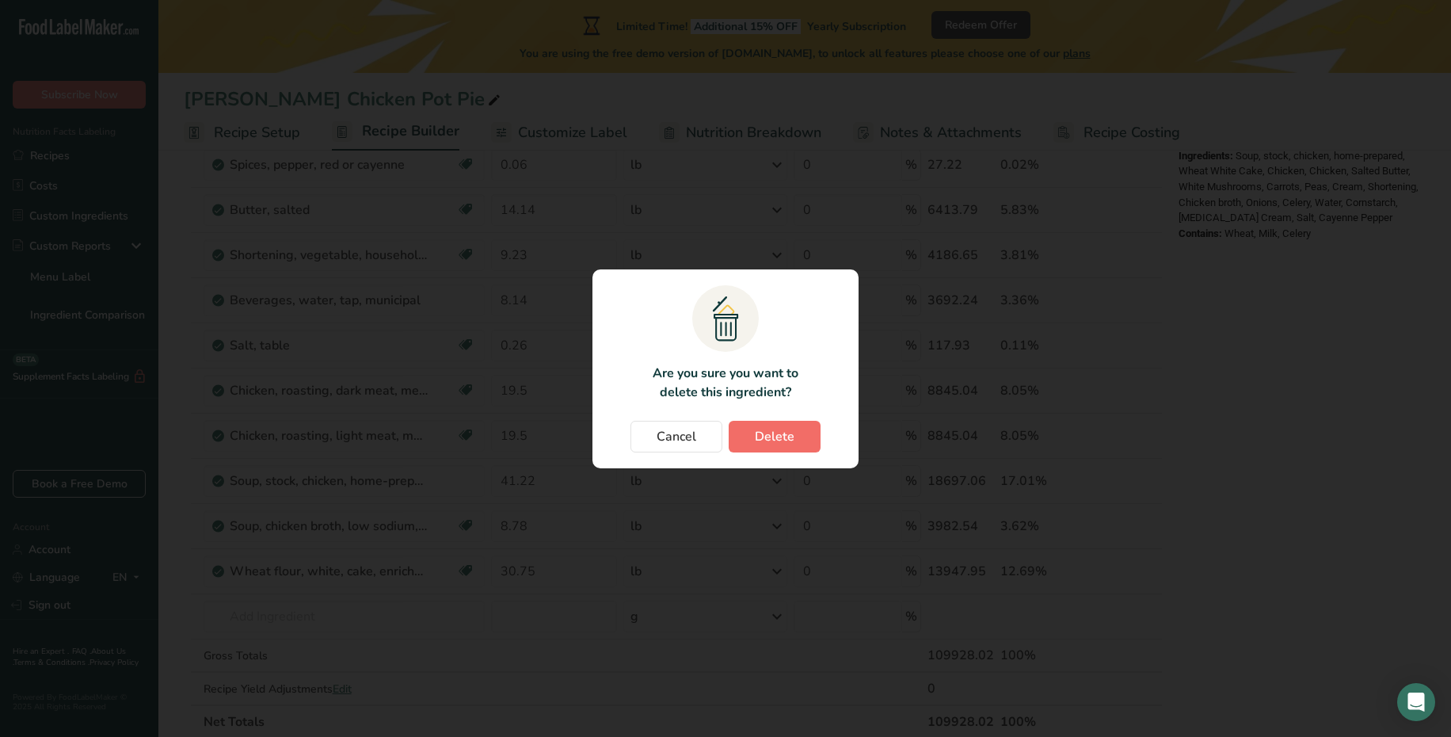
click at [775, 422] on button "Delete" at bounding box center [775, 437] width 92 height 32
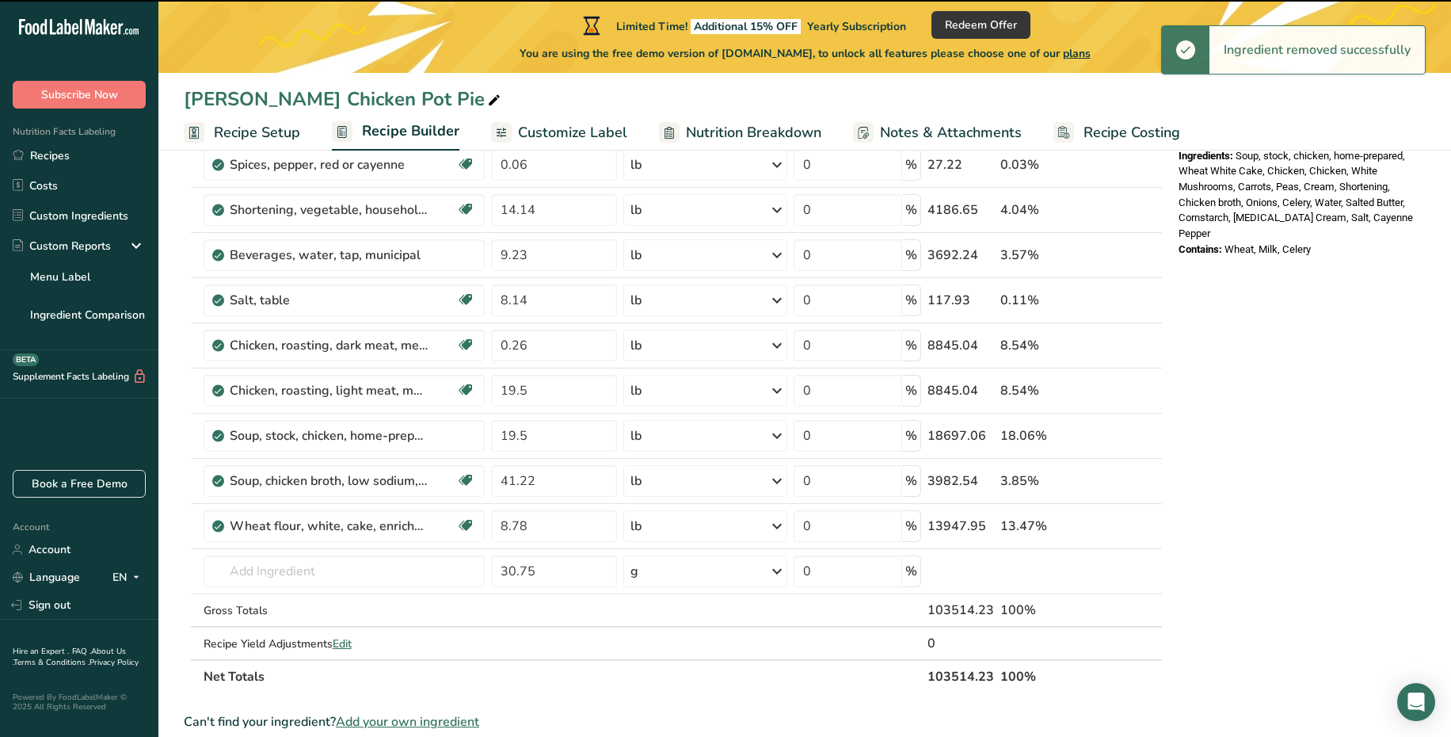
type input "9.23"
type input "8.14"
type input "0.26"
type input "19.5"
type input "41.22"
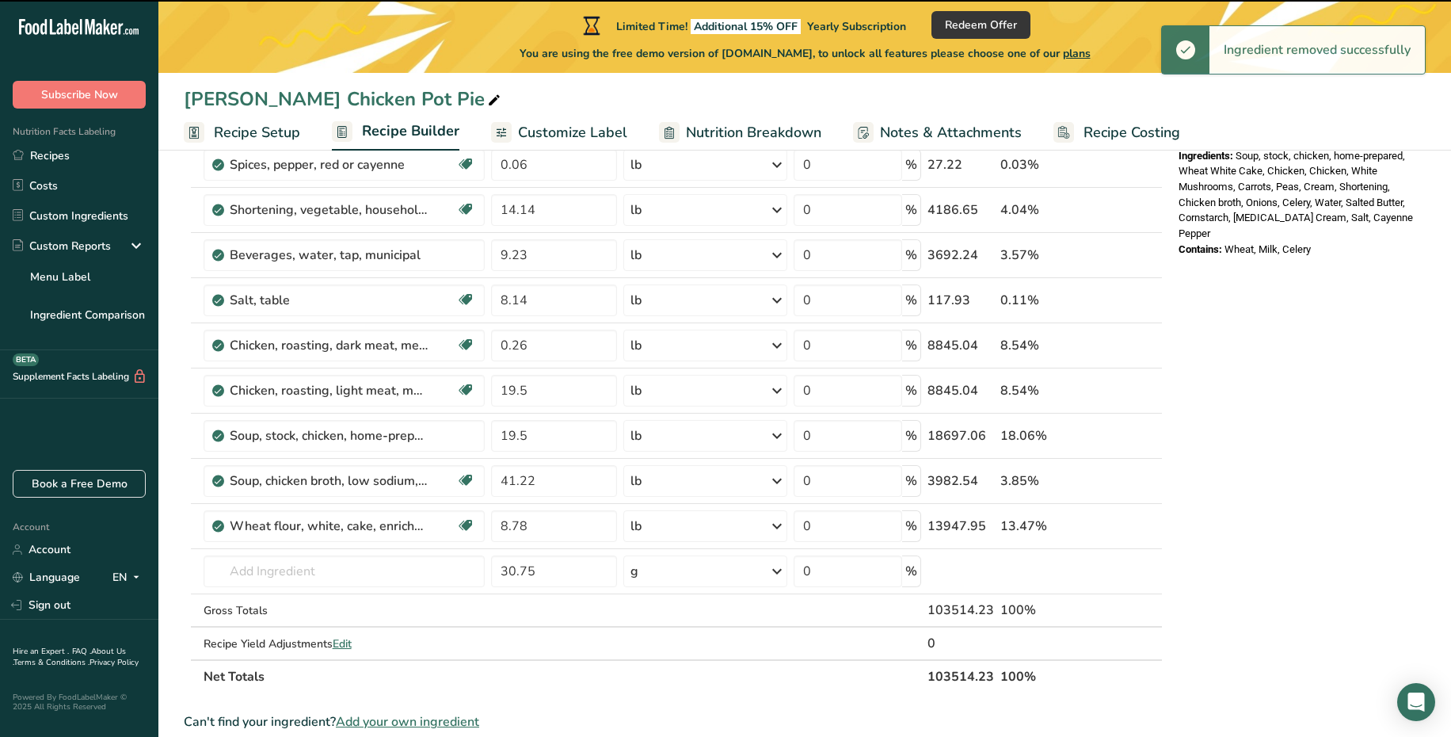
type input "8.78"
type input "30.75"
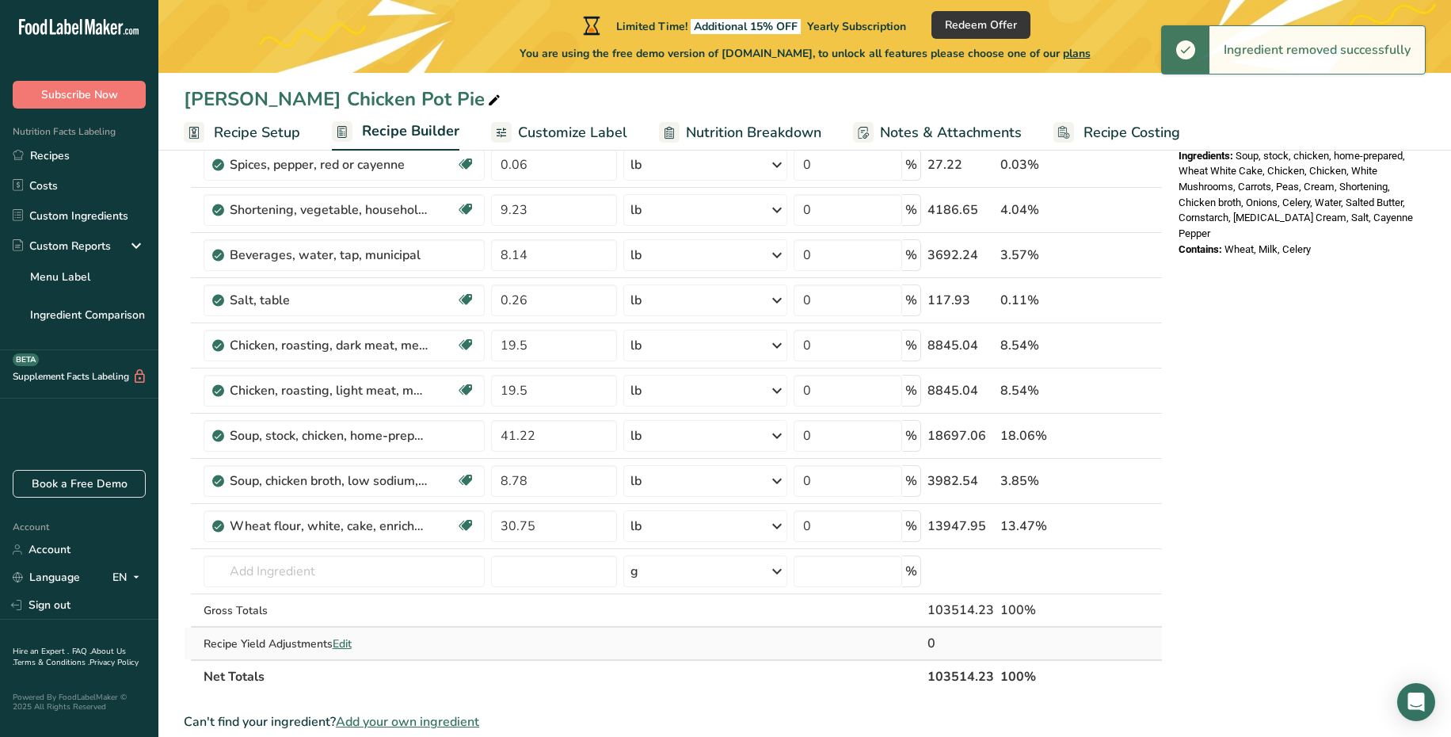
scroll to position [615, 0]
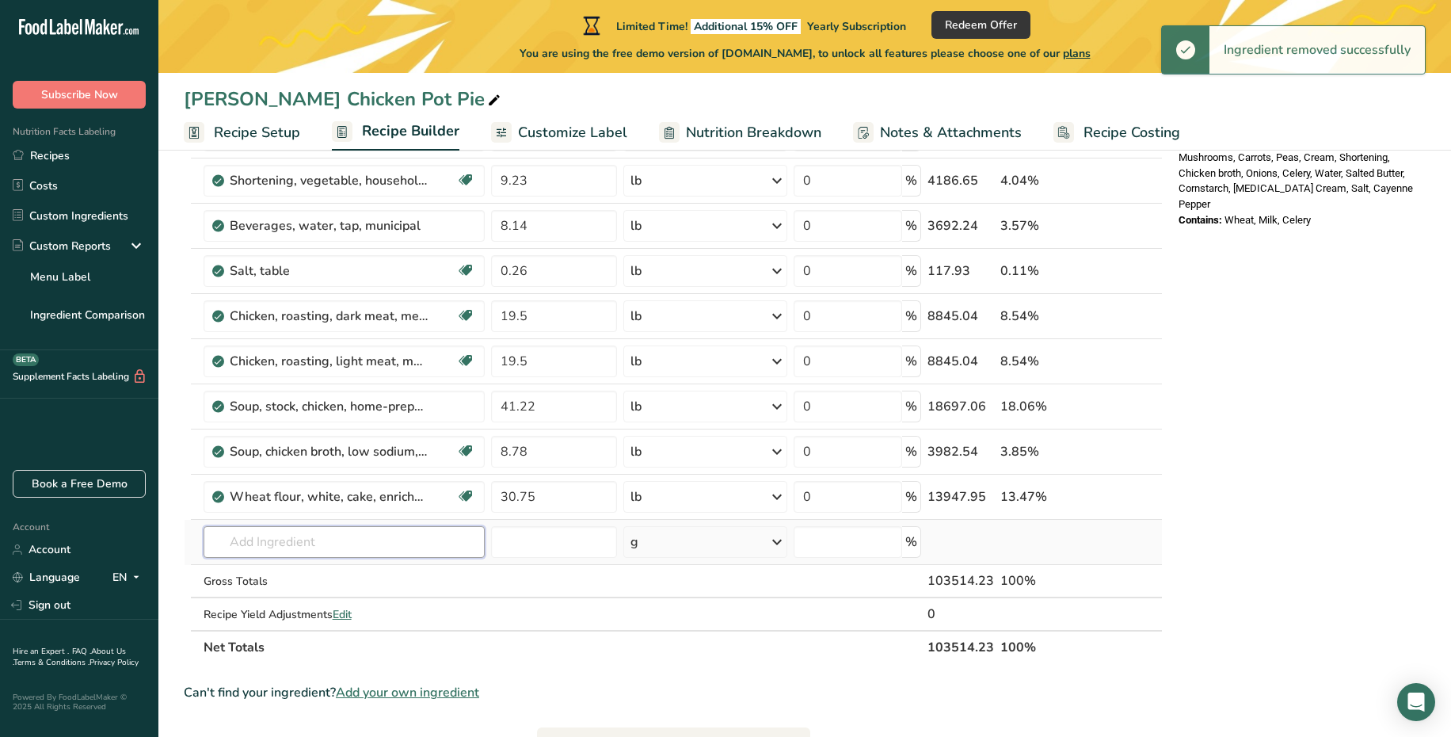
click at [356, 541] on input "text" at bounding box center [344, 542] width 281 height 32
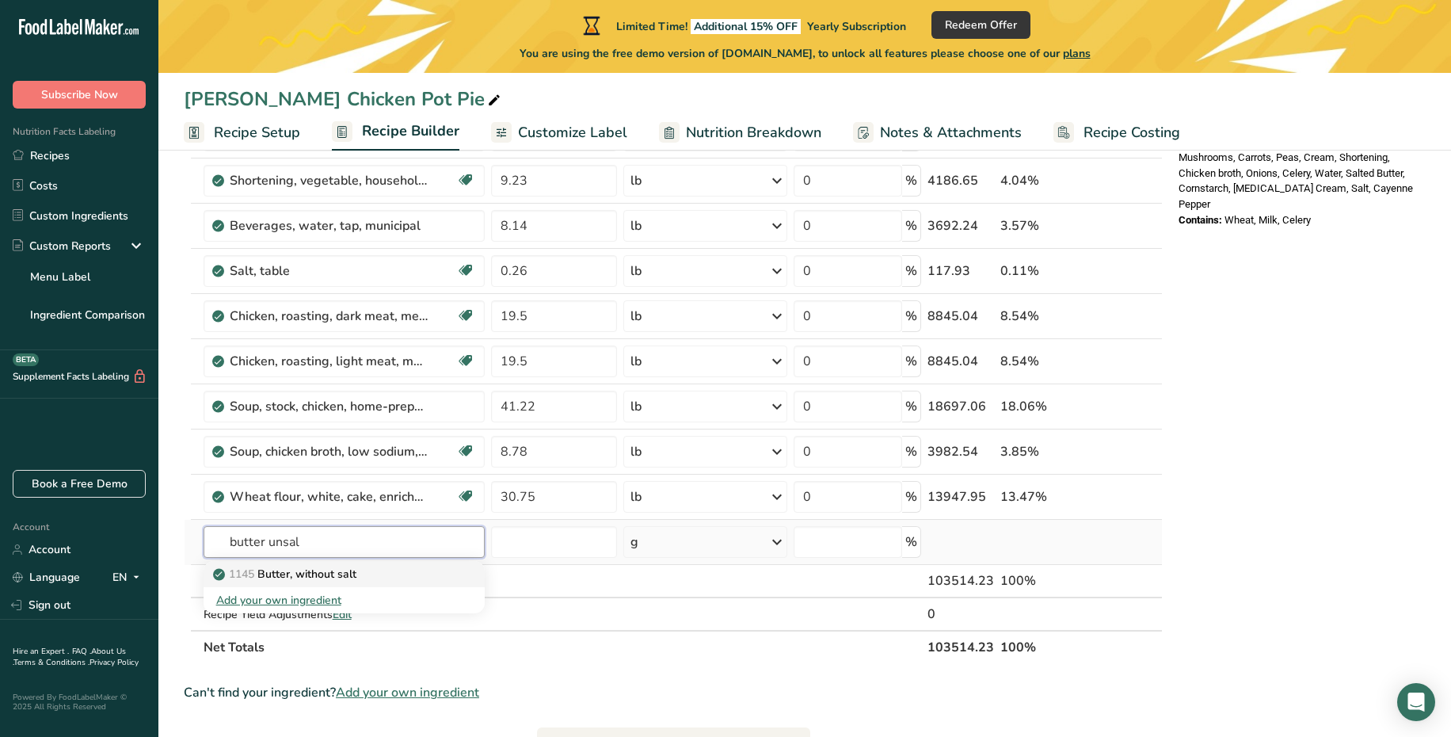
type input "butter unsal"
click at [368, 582] on div "1145 Butter, without salt" at bounding box center [331, 574] width 230 height 17
type input "Butter, without salt"
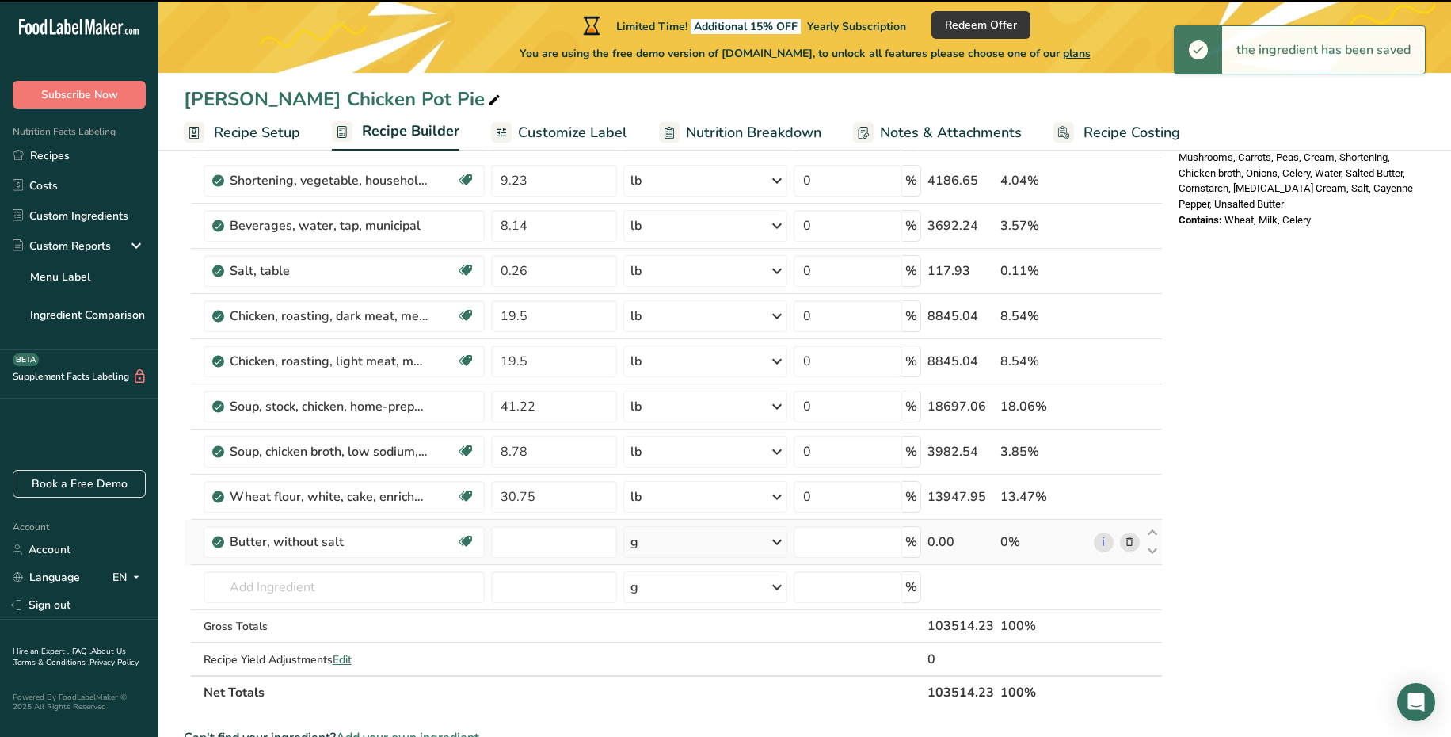
type input "0"
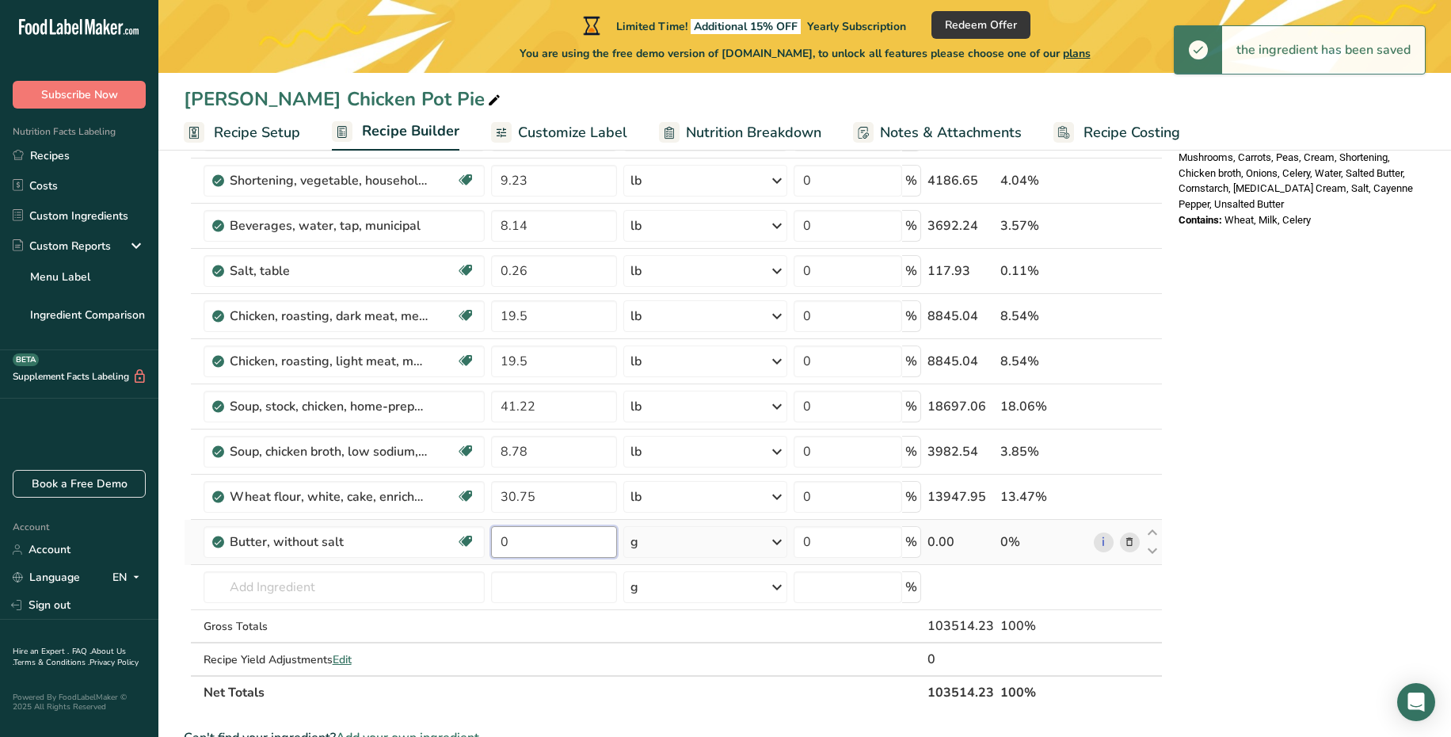
click at [546, 557] on input "0" at bounding box center [554, 542] width 126 height 32
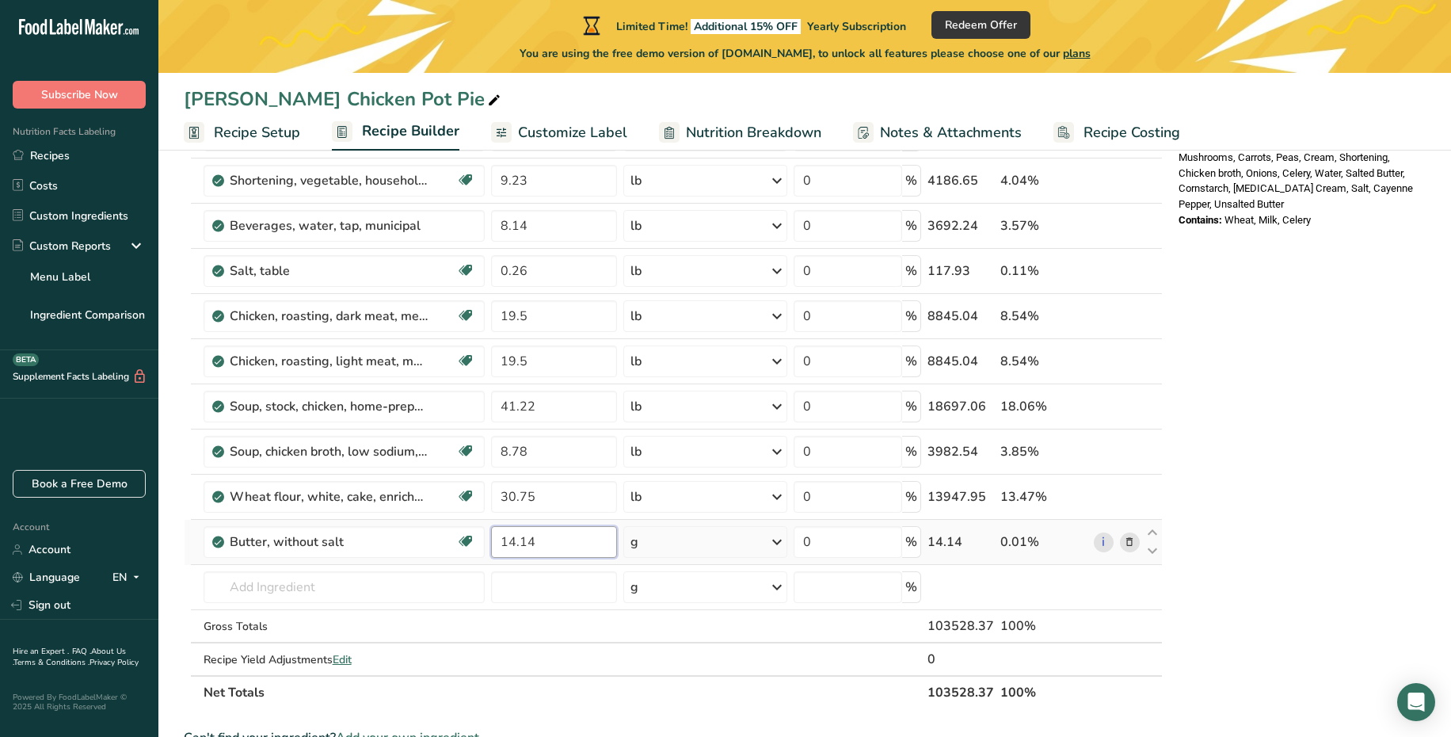
type input "14.14"
click at [741, 555] on div "Ingredient * Amount * Unit * Waste * .a-a{fill:#347362;}.b-a{fill:#fff;} Grams …" at bounding box center [673, 168] width 979 height 1081
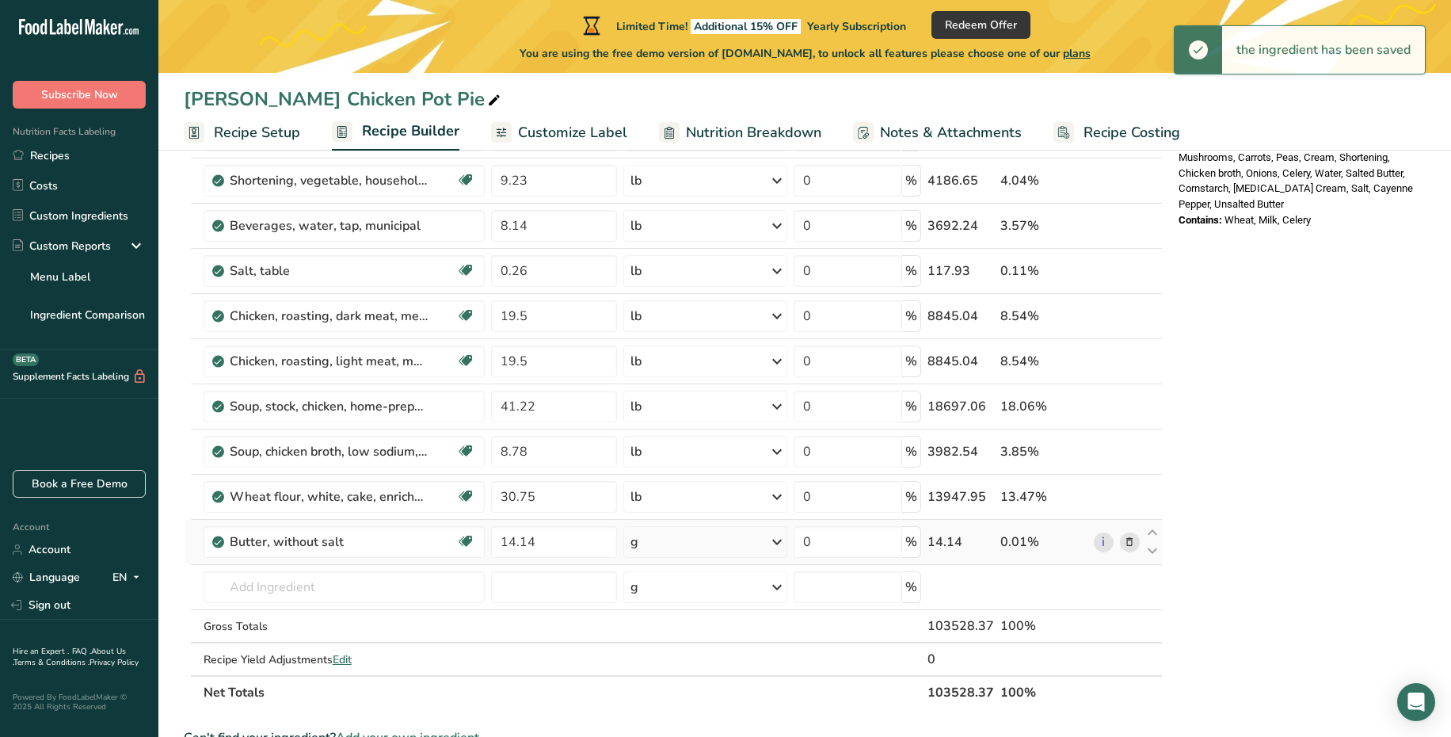
click at [755, 552] on div "g" at bounding box center [705, 542] width 165 height 32
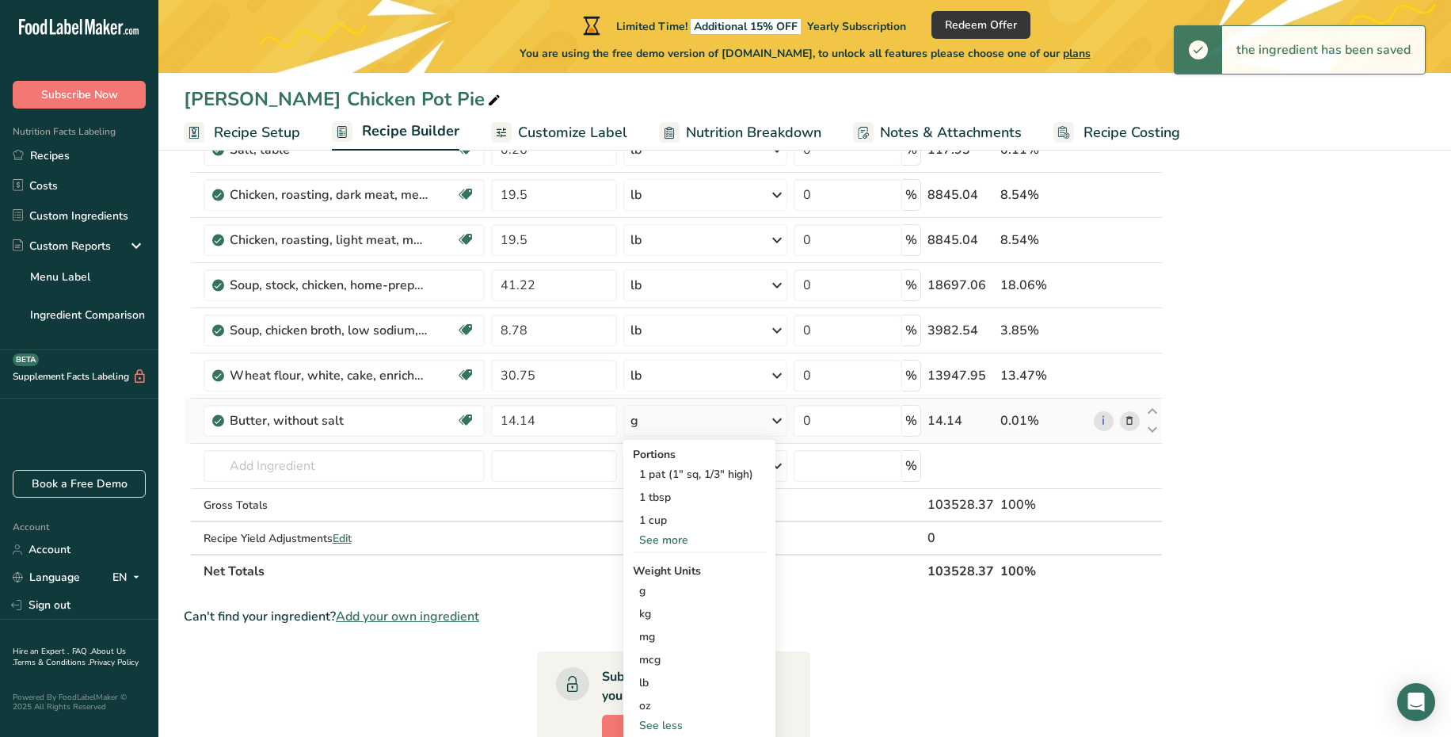
scroll to position [767, 0]
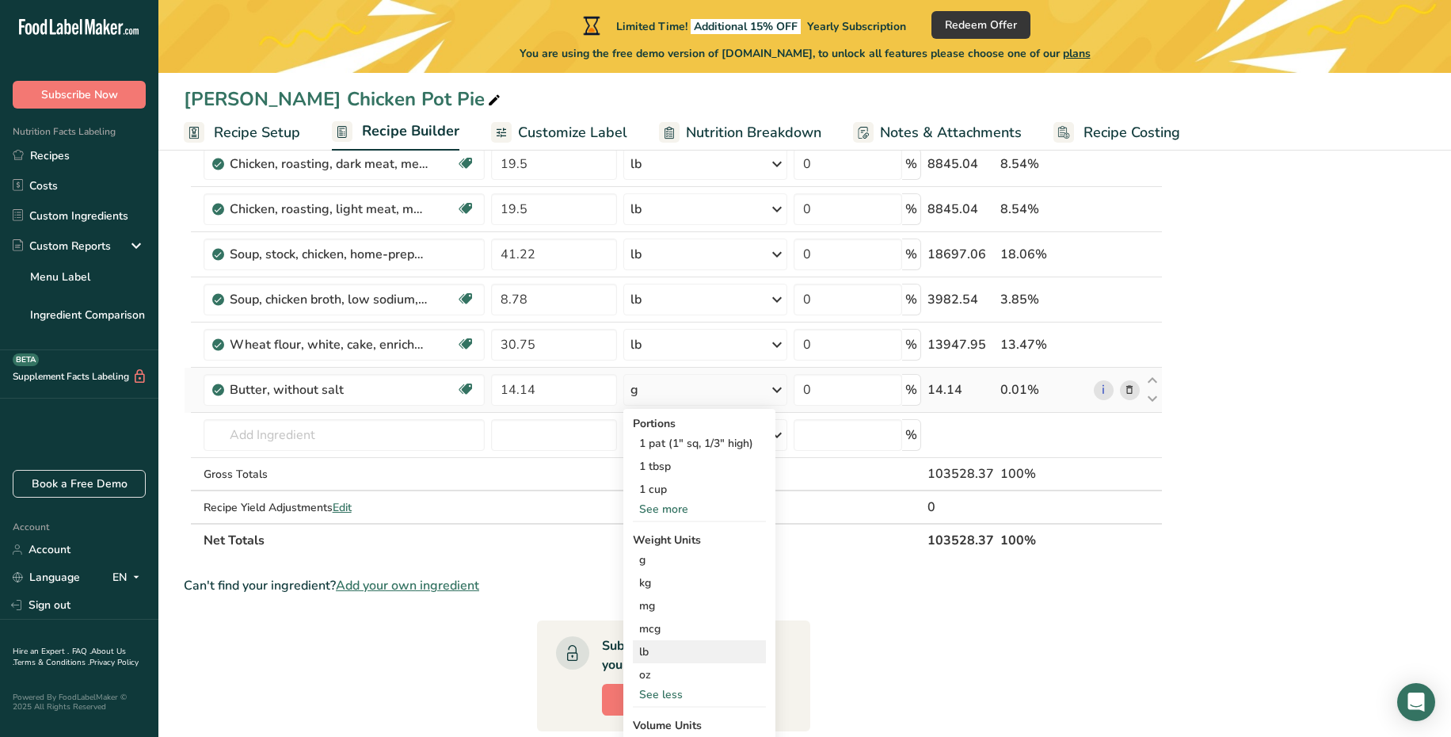
click at [653, 652] on div "lb" at bounding box center [699, 651] width 133 height 23
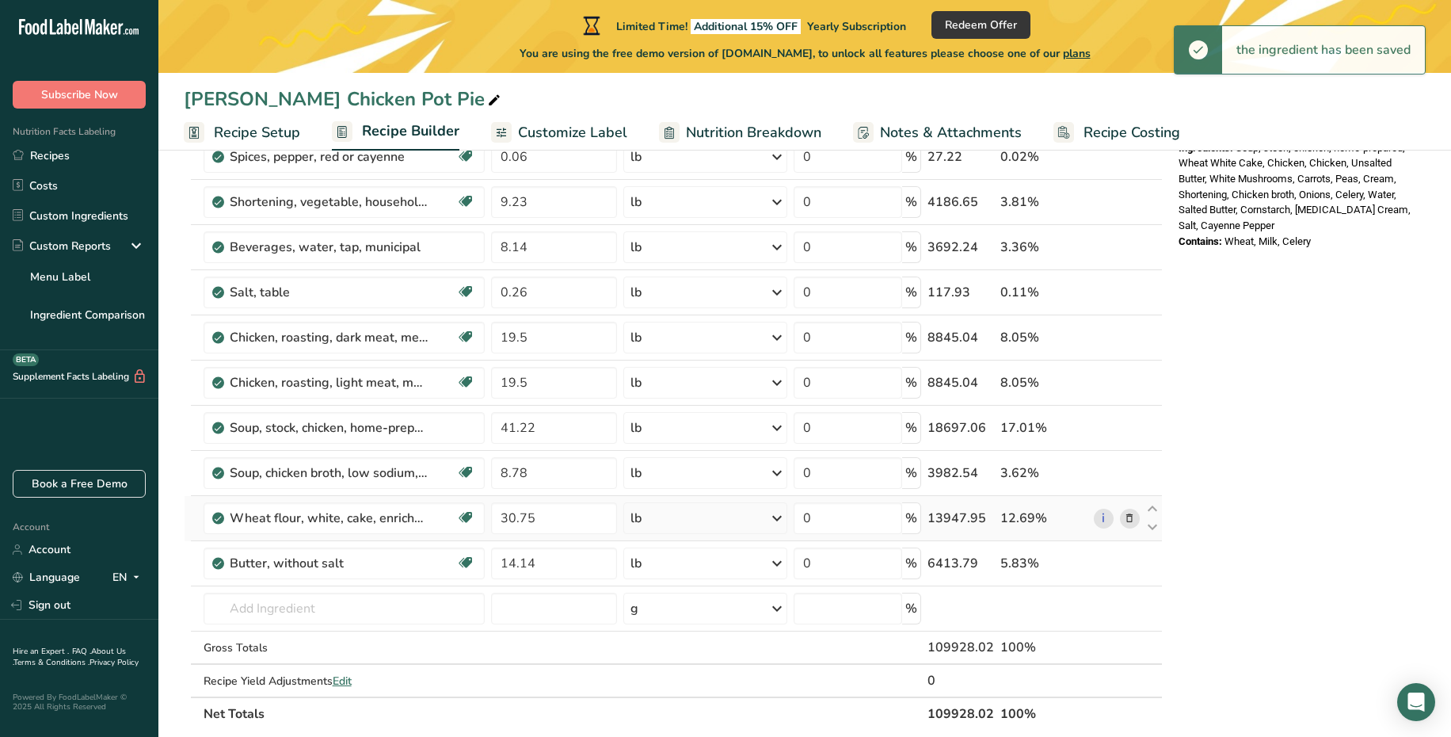
scroll to position [578, 0]
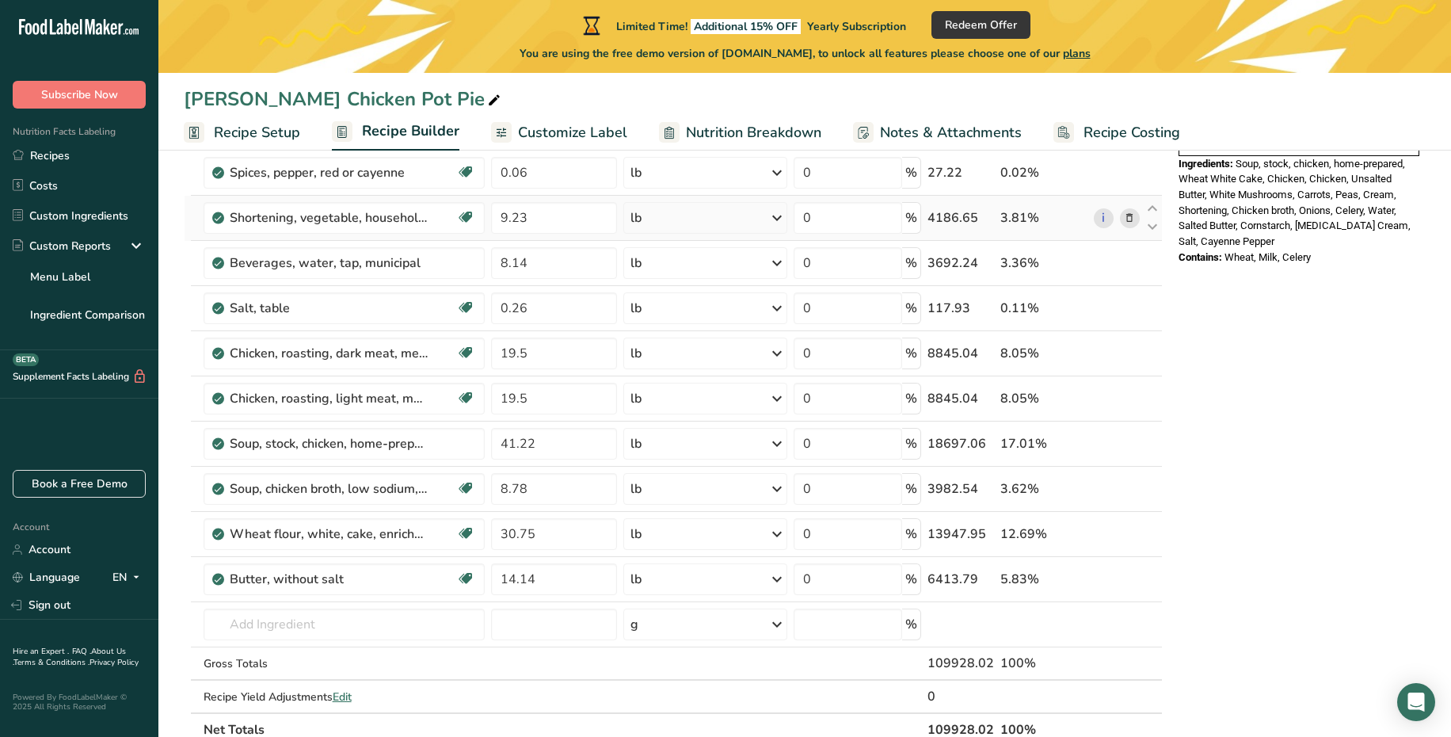
click at [1134, 218] on icon at bounding box center [1129, 218] width 11 height 17
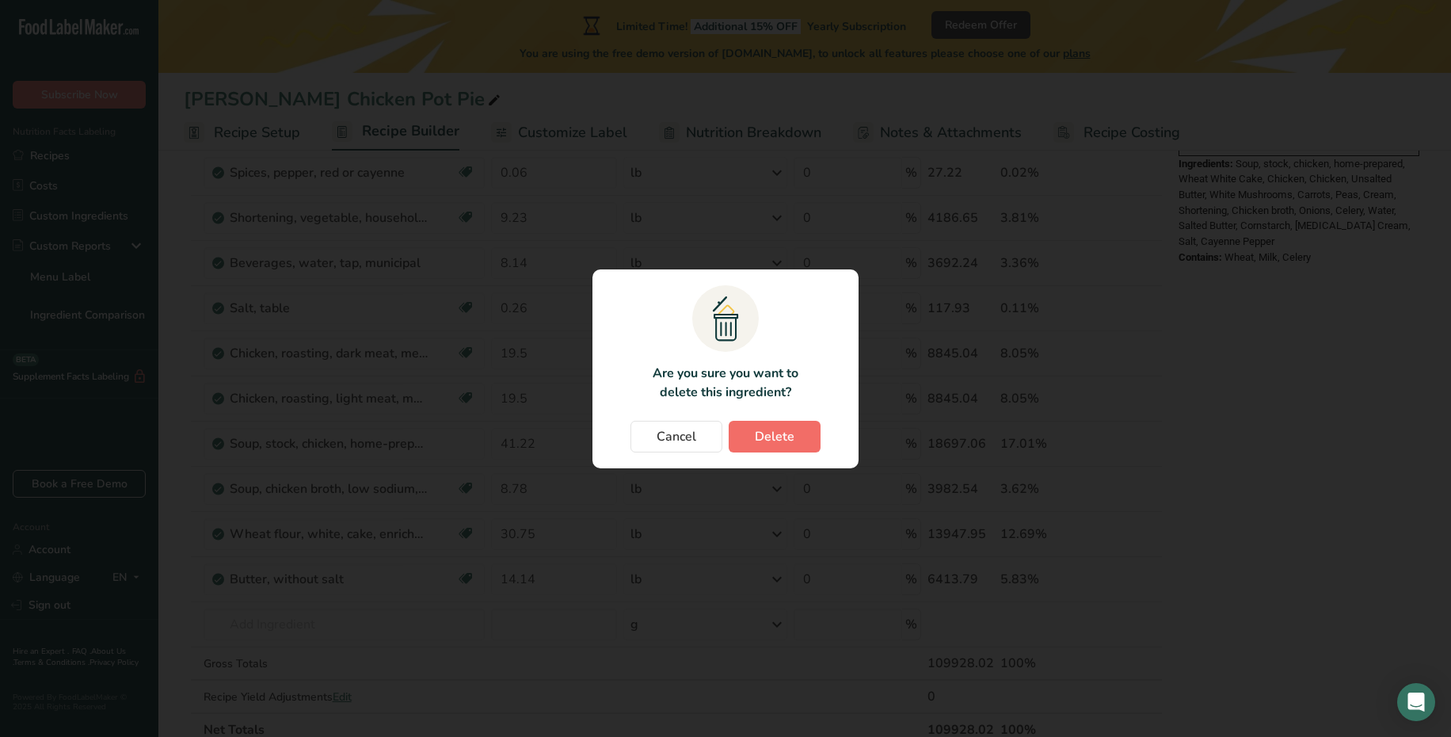
click at [779, 432] on span "Delete" at bounding box center [775, 436] width 40 height 19
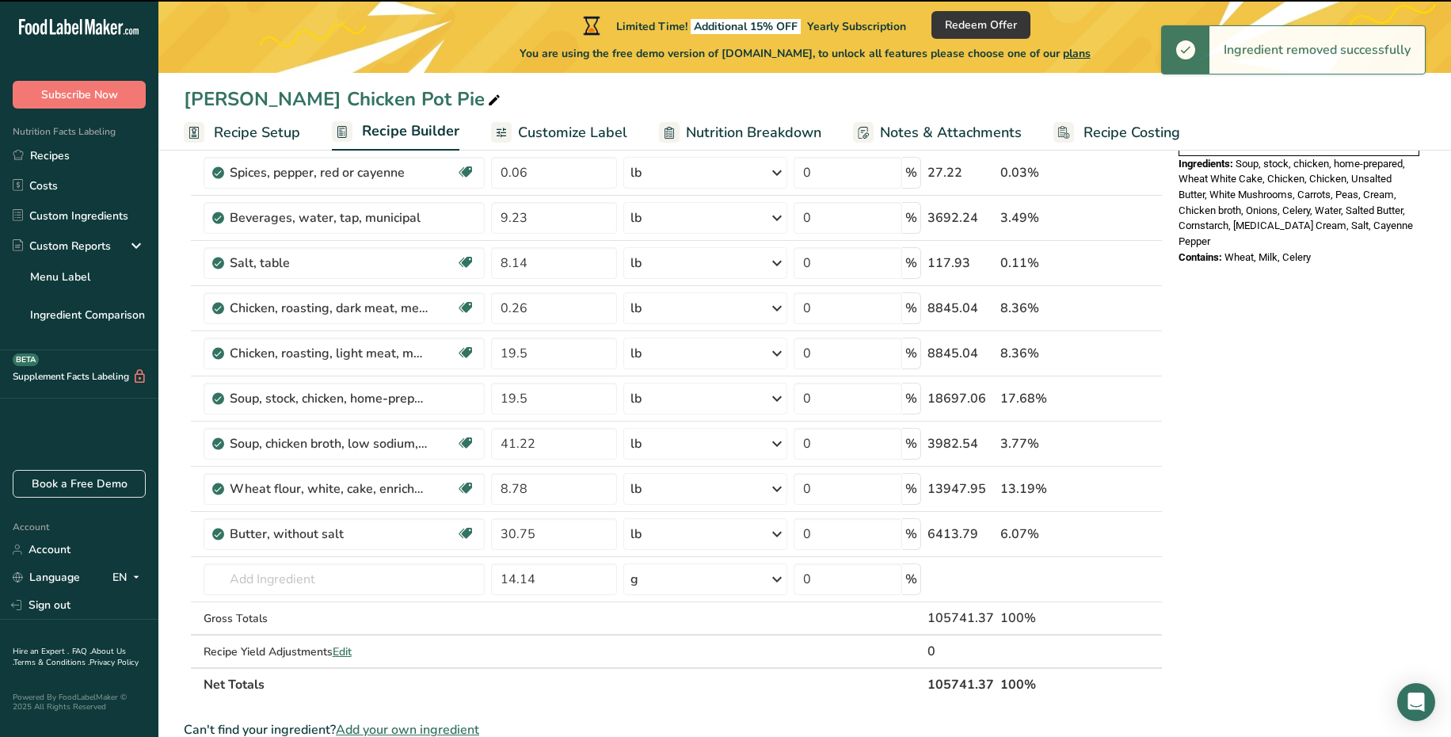
type input "8.14"
type input "0.26"
type input "19.5"
type input "41.22"
type input "8.78"
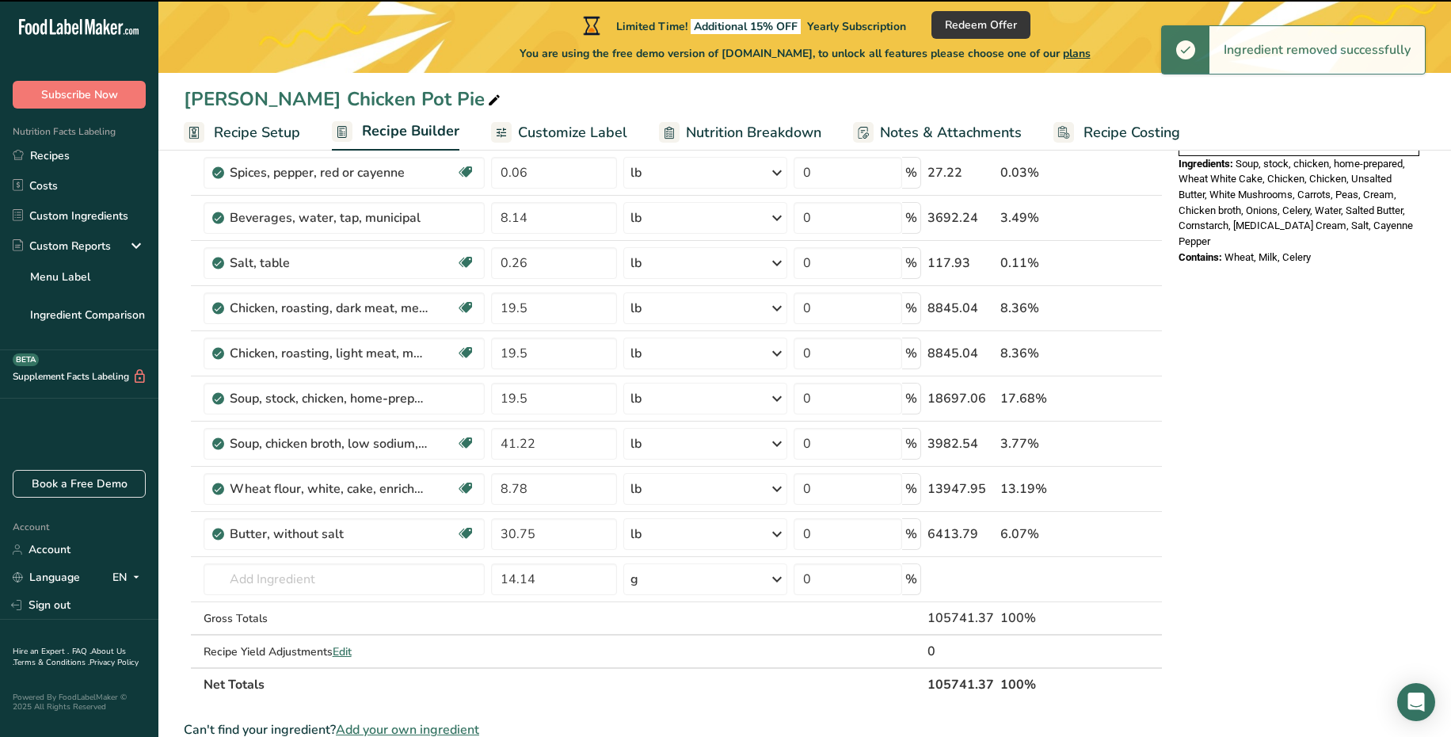
type input "30.75"
type input "14.14"
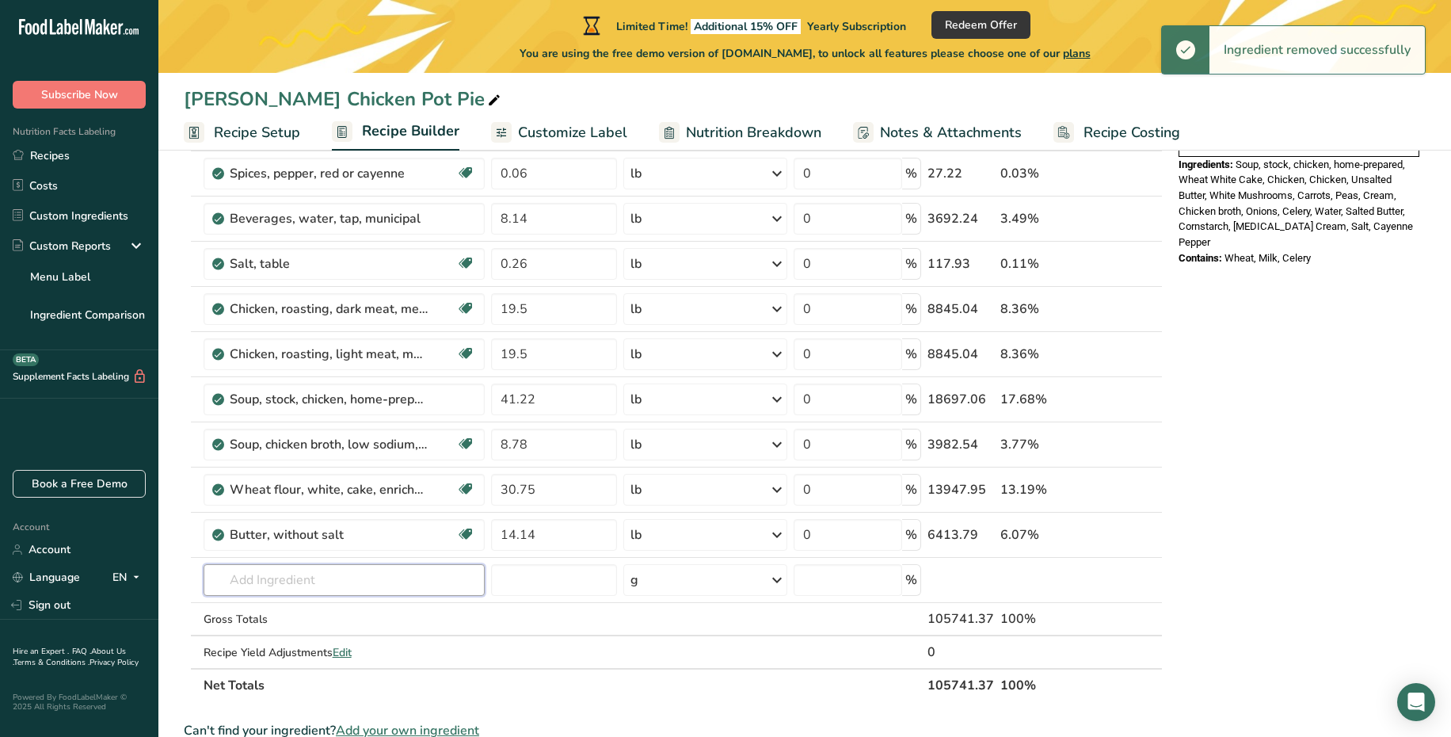
click at [282, 595] on input "text" at bounding box center [344, 580] width 281 height 32
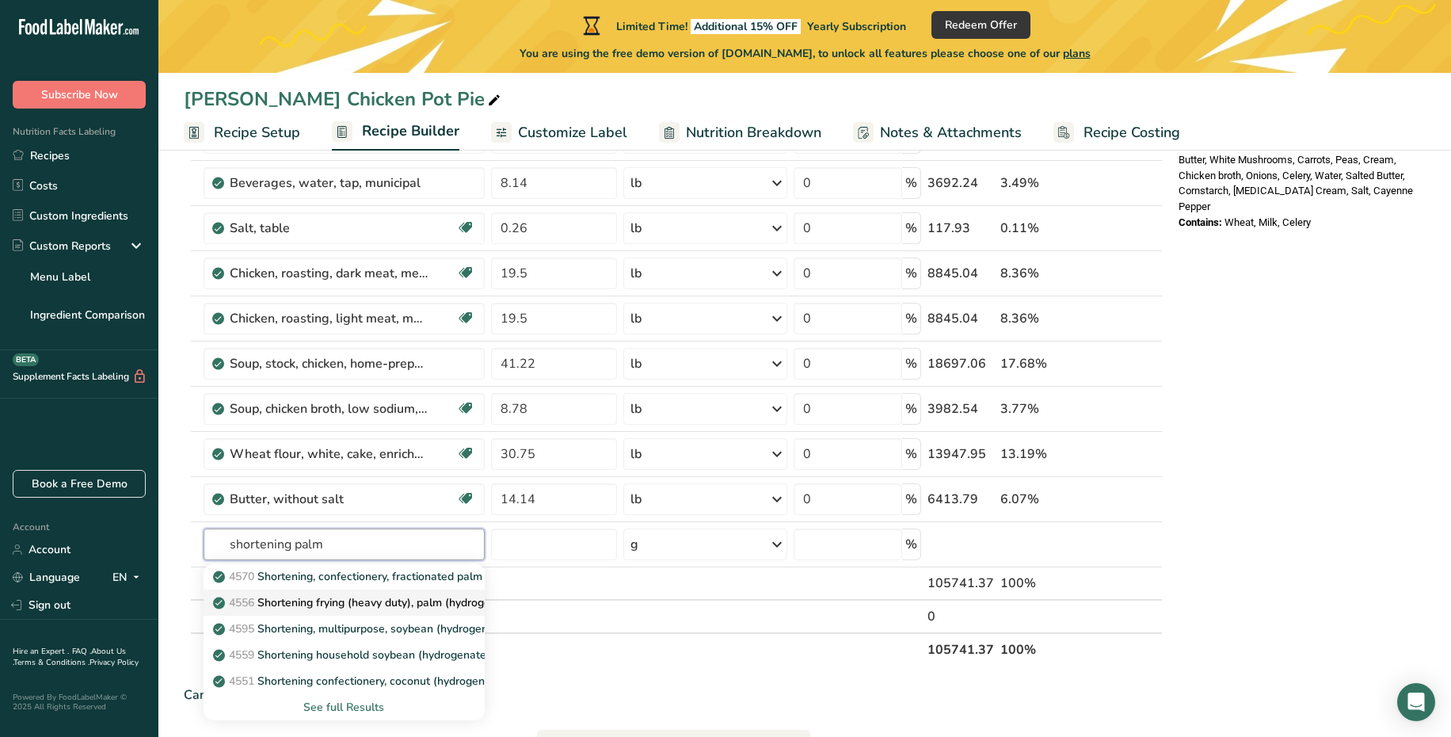
scroll to position [644, 0]
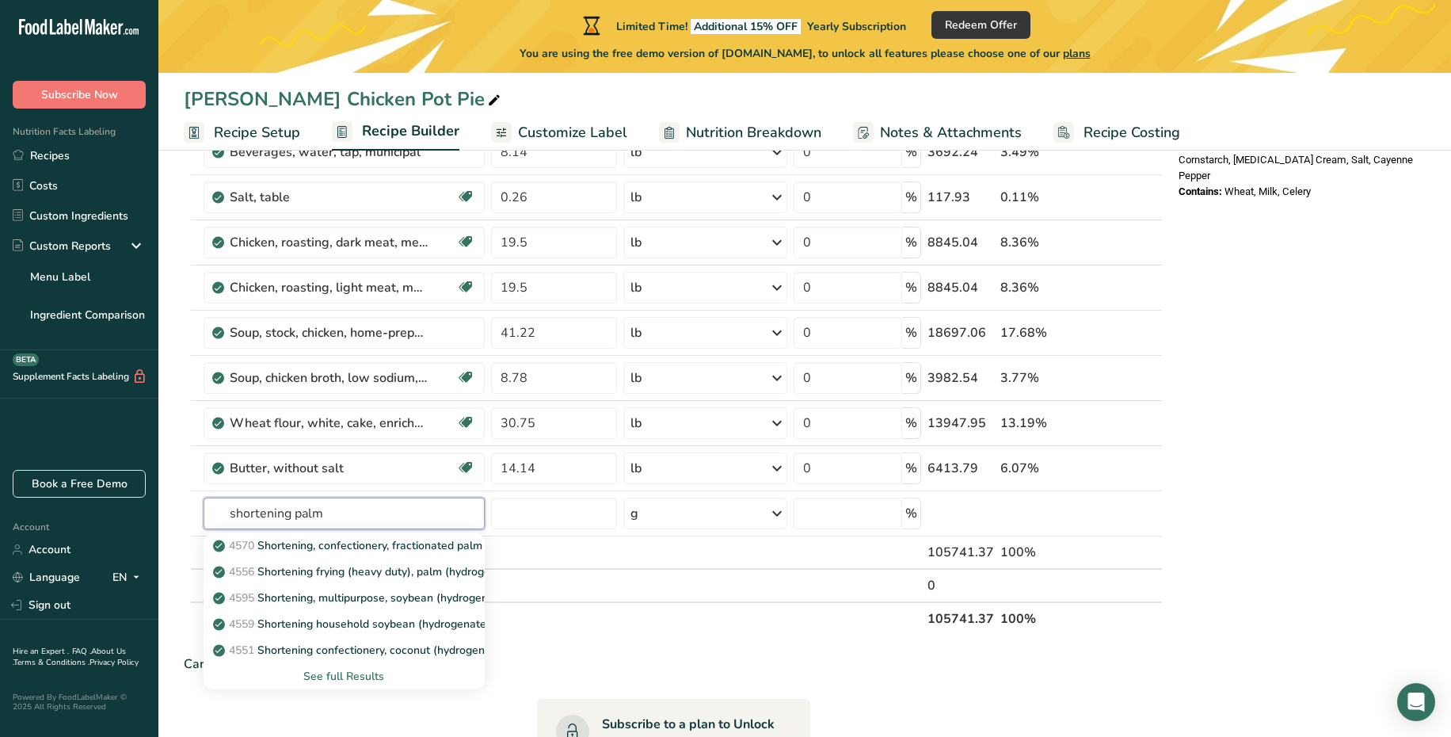
type input "shortening palm"
click at [329, 679] on div "See full Results" at bounding box center [344, 676] width 256 height 17
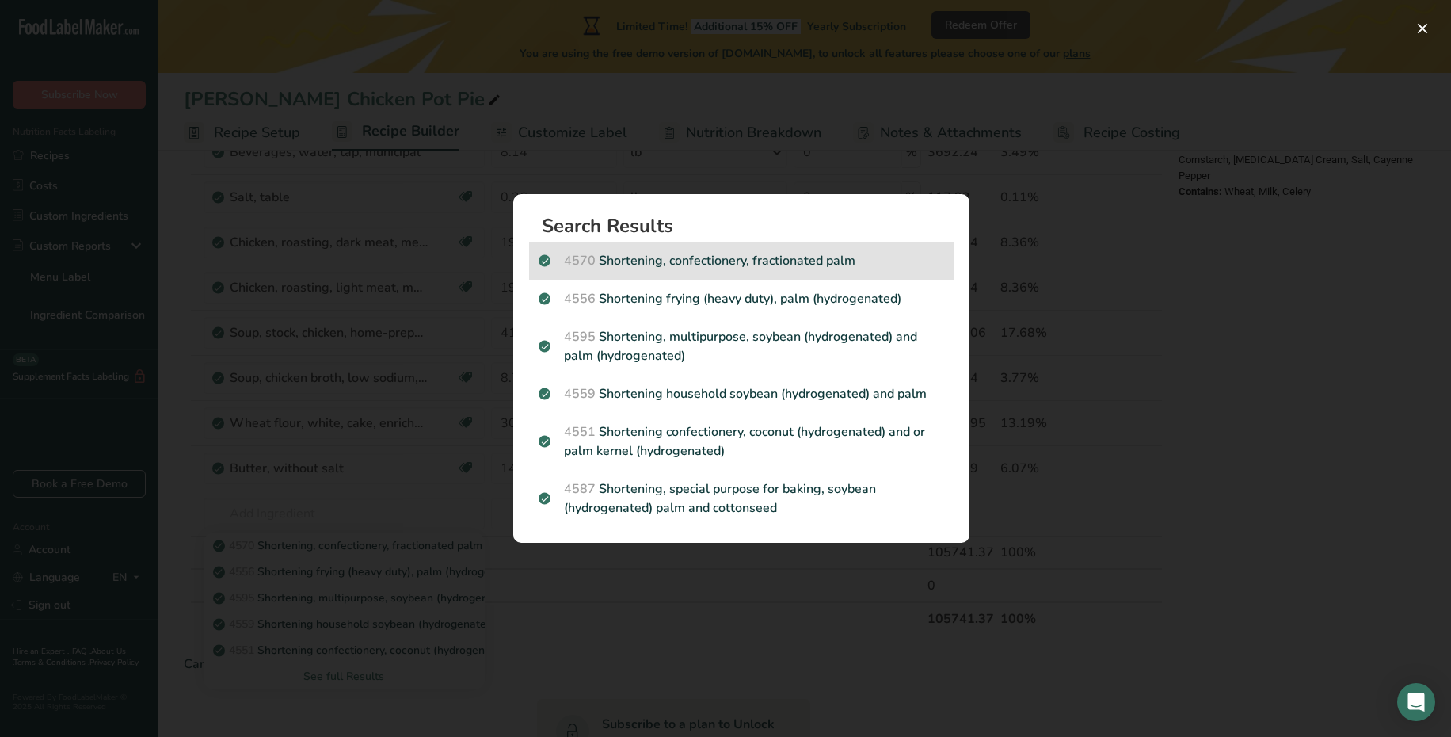
click at [821, 258] on p "4570 Shortening, confectionery, fractionated palm" at bounding box center [742, 260] width 406 height 19
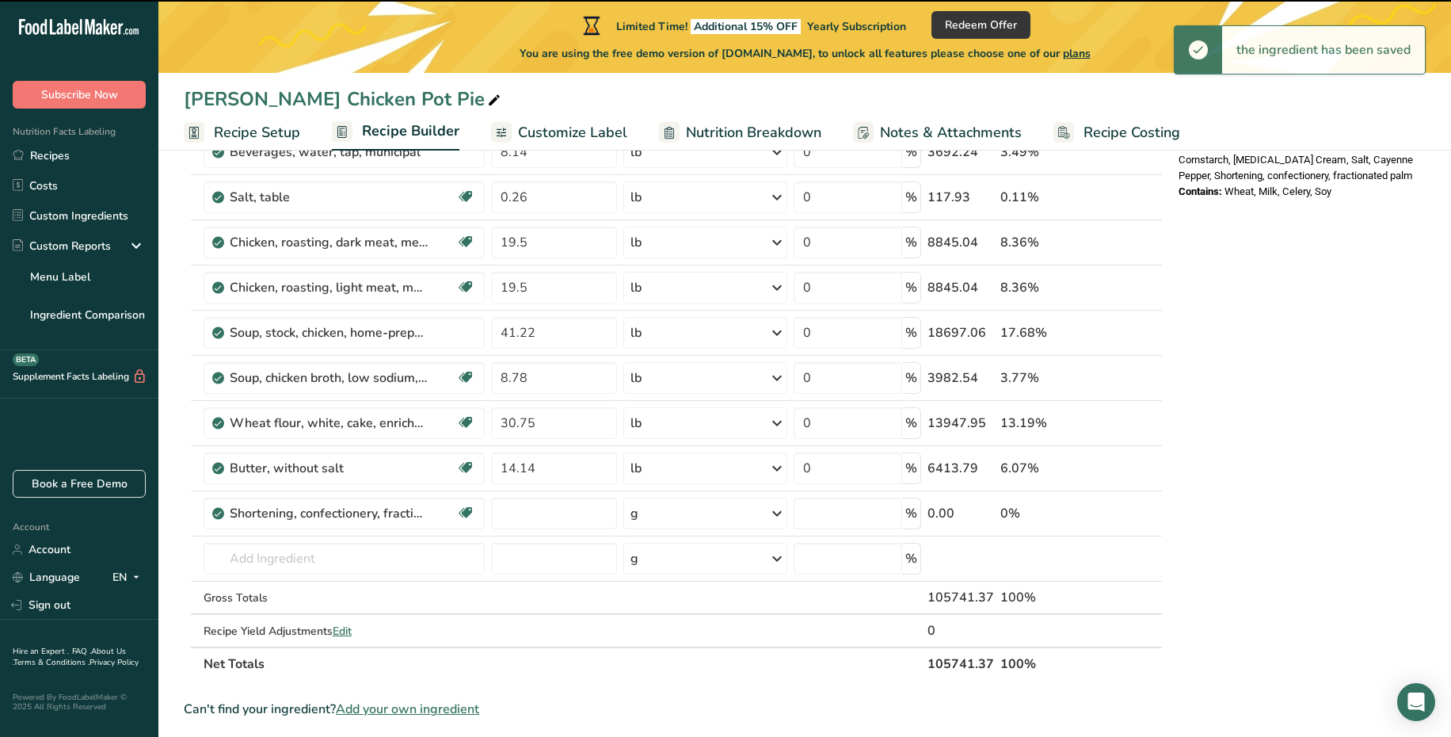
type input "0"
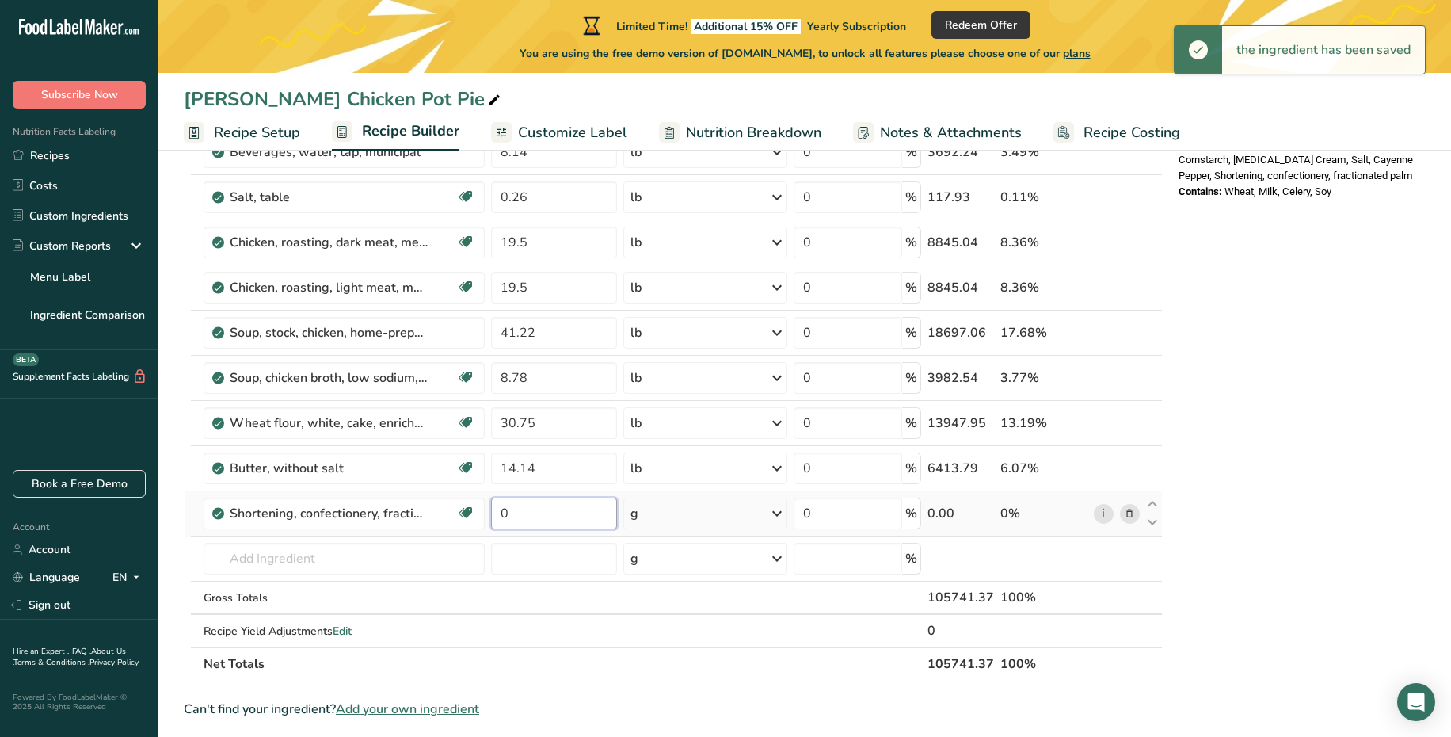
click at [527, 524] on input "0" at bounding box center [554, 513] width 126 height 32
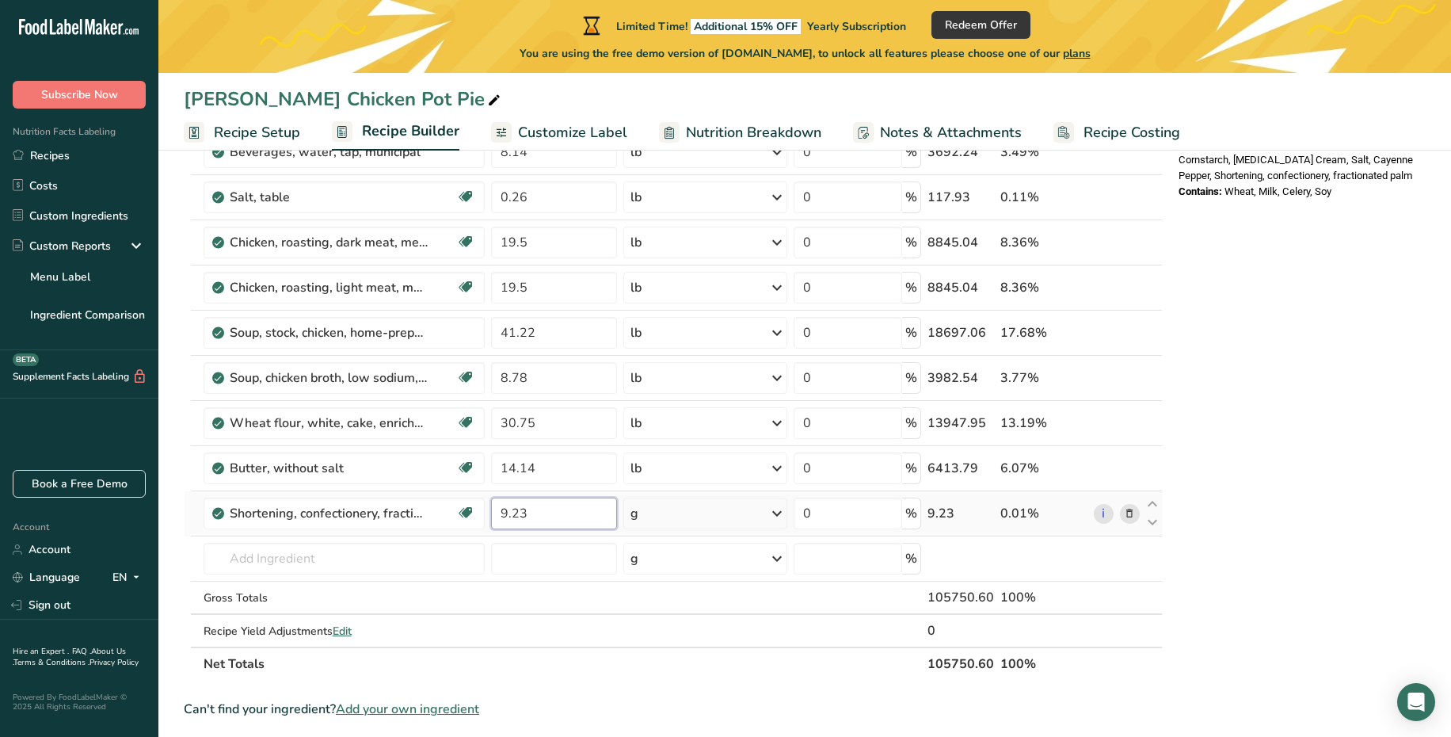
type input "9.23"
click at [739, 522] on div "Ingredient * Amount * Unit * Waste * .a-a{fill:#347362;}.b-a{fill:#fff;} Grams …" at bounding box center [673, 139] width 979 height 1081
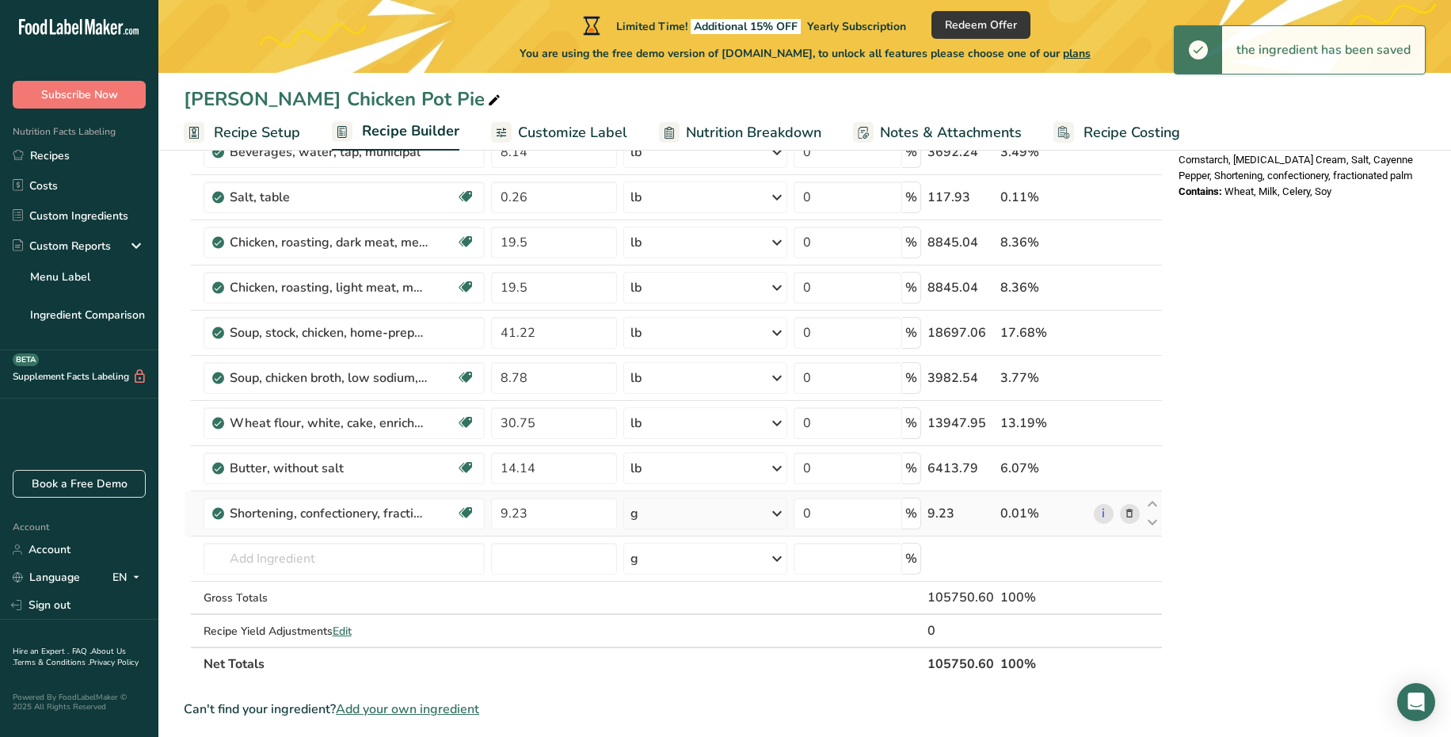
click at [778, 522] on icon at bounding box center [776, 513] width 19 height 29
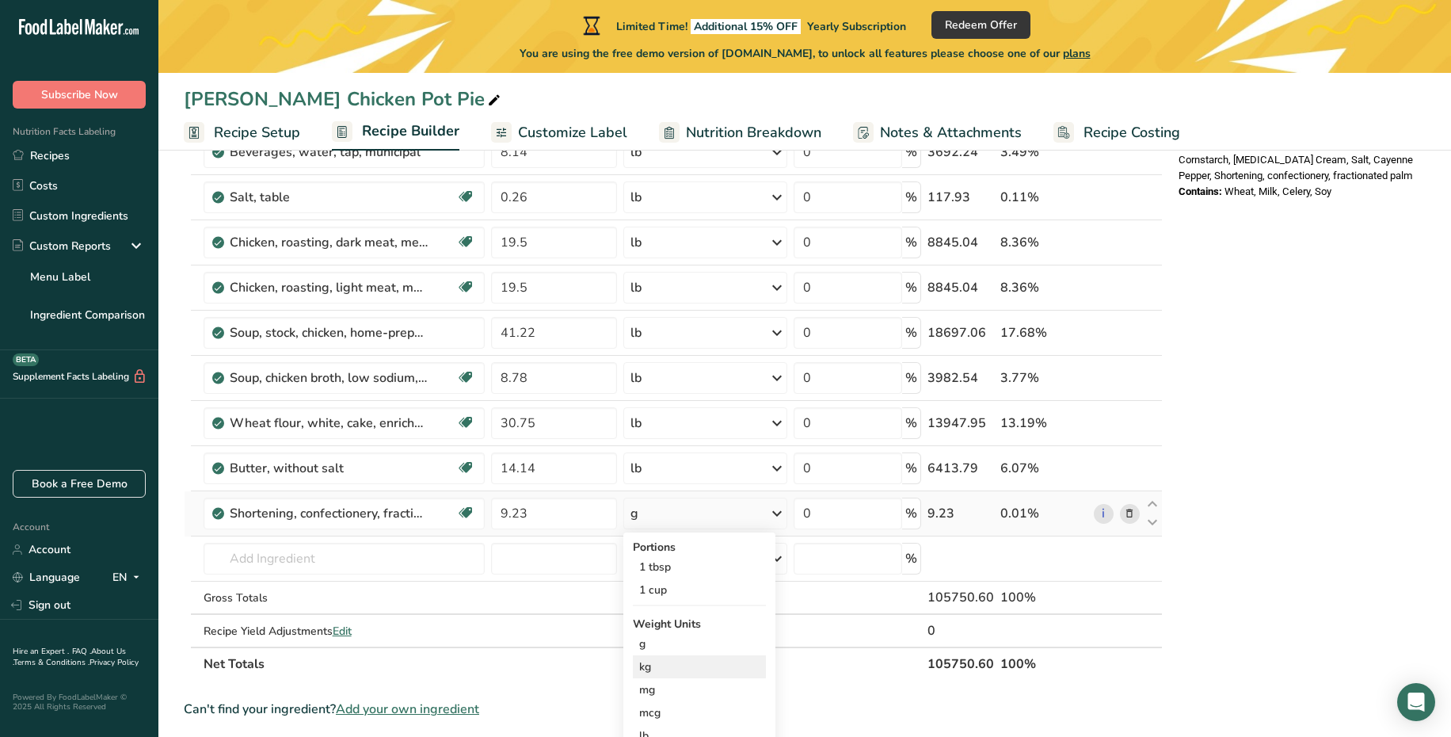
scroll to position [742, 0]
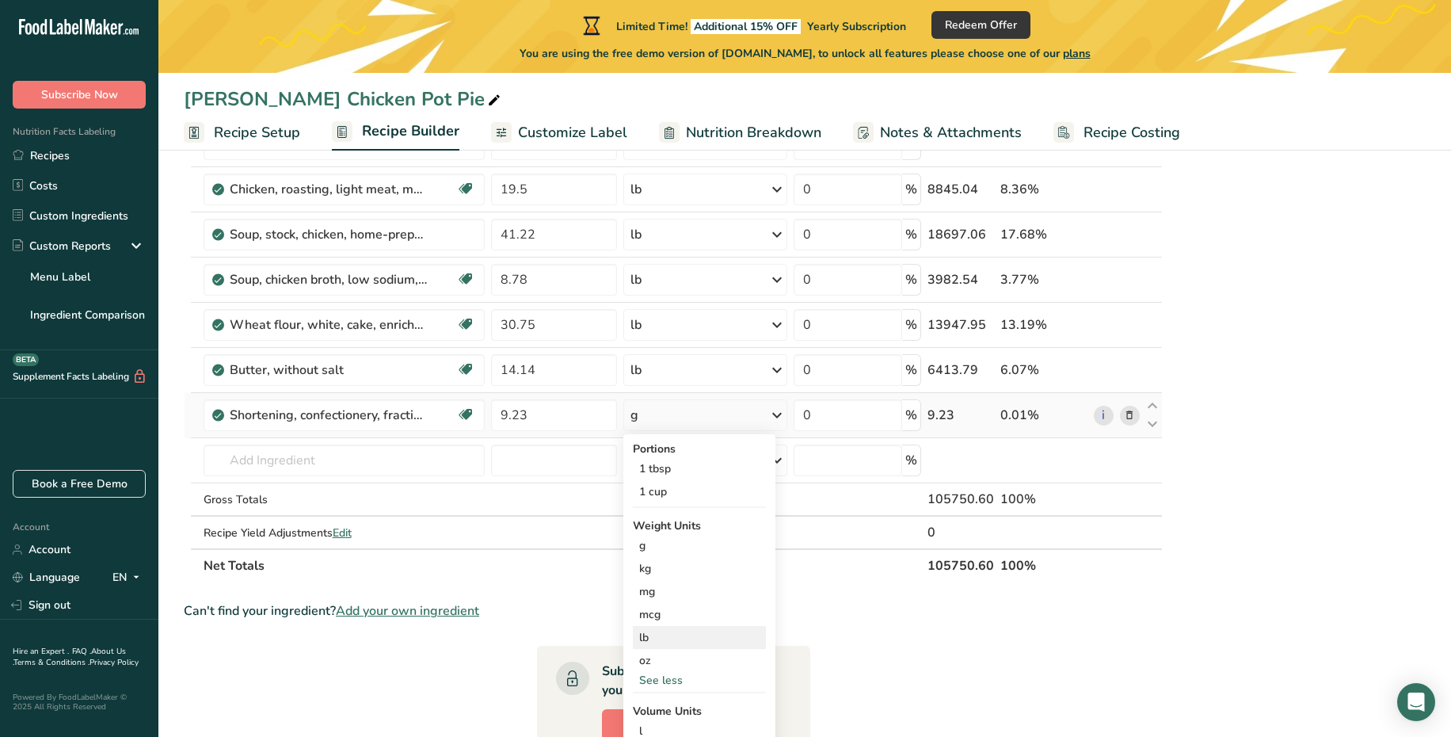
click at [679, 638] on div "lb" at bounding box center [699, 637] width 133 height 23
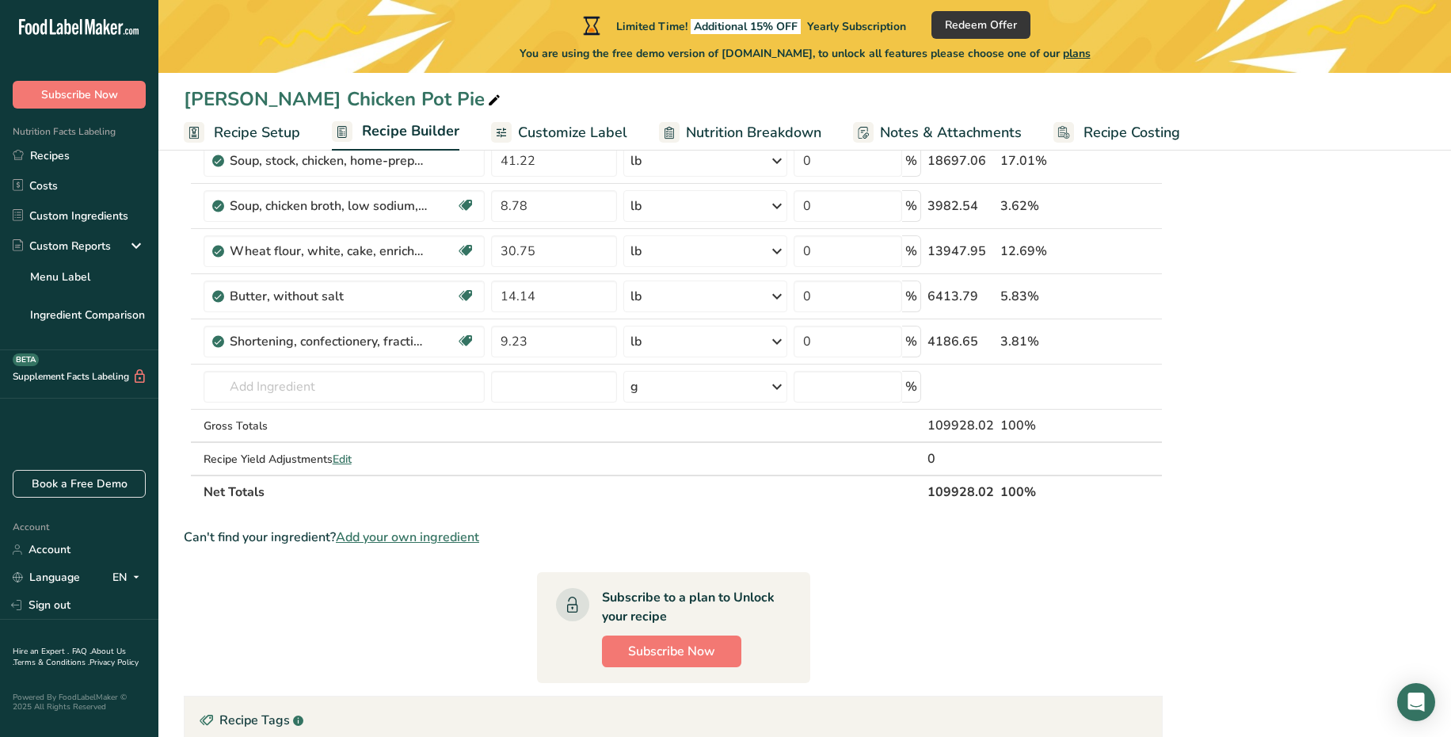
scroll to position [760, 0]
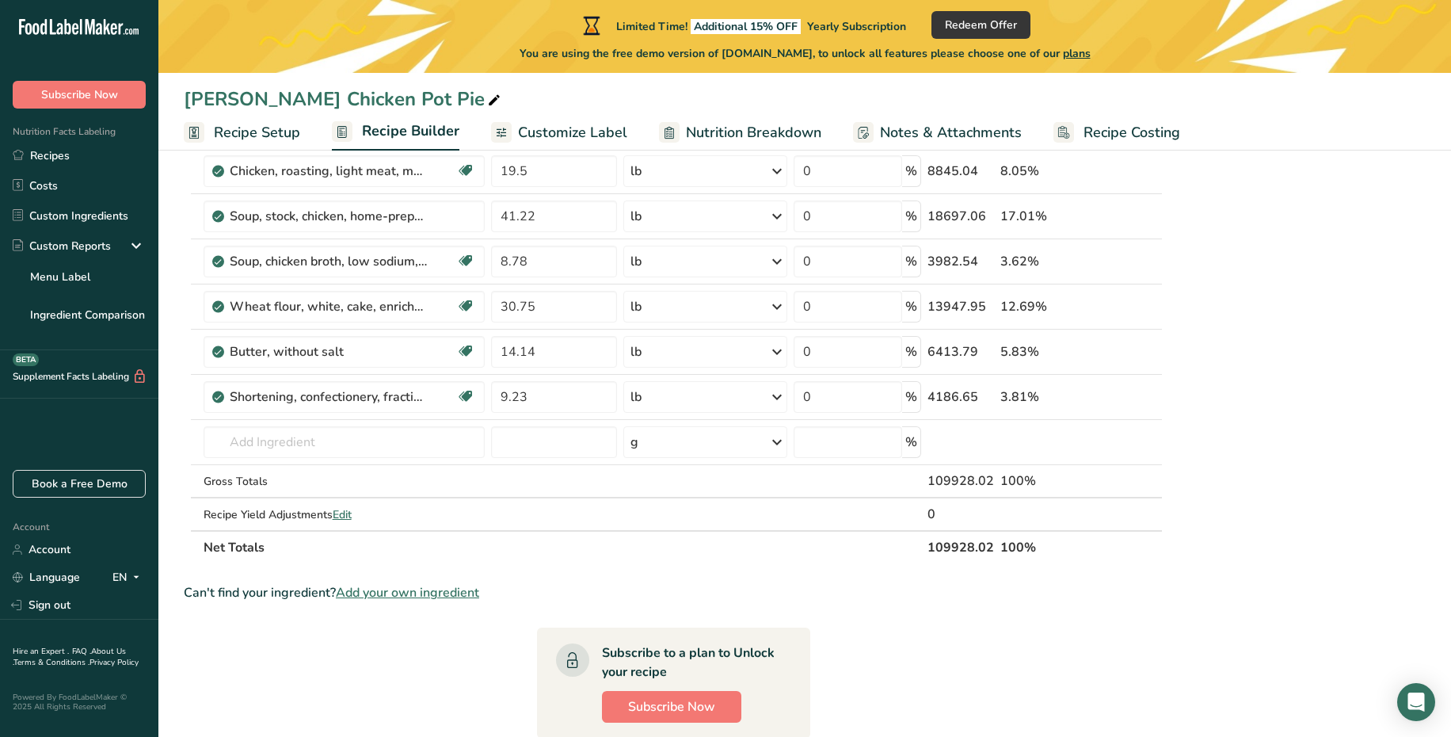
click at [233, 135] on span "Recipe Setup" at bounding box center [257, 132] width 86 height 21
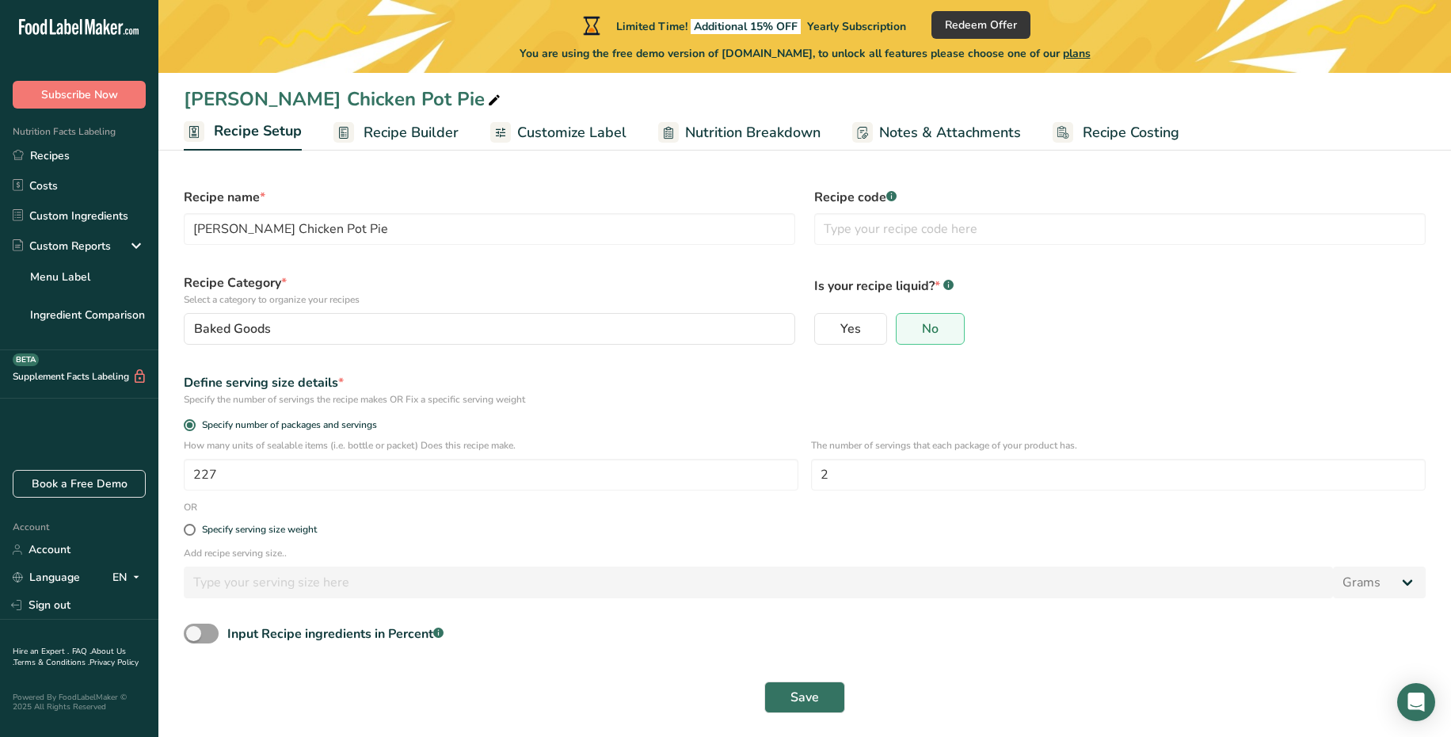
scroll to position [6, 0]
click at [818, 695] on span "Save" at bounding box center [804, 698] width 29 height 19
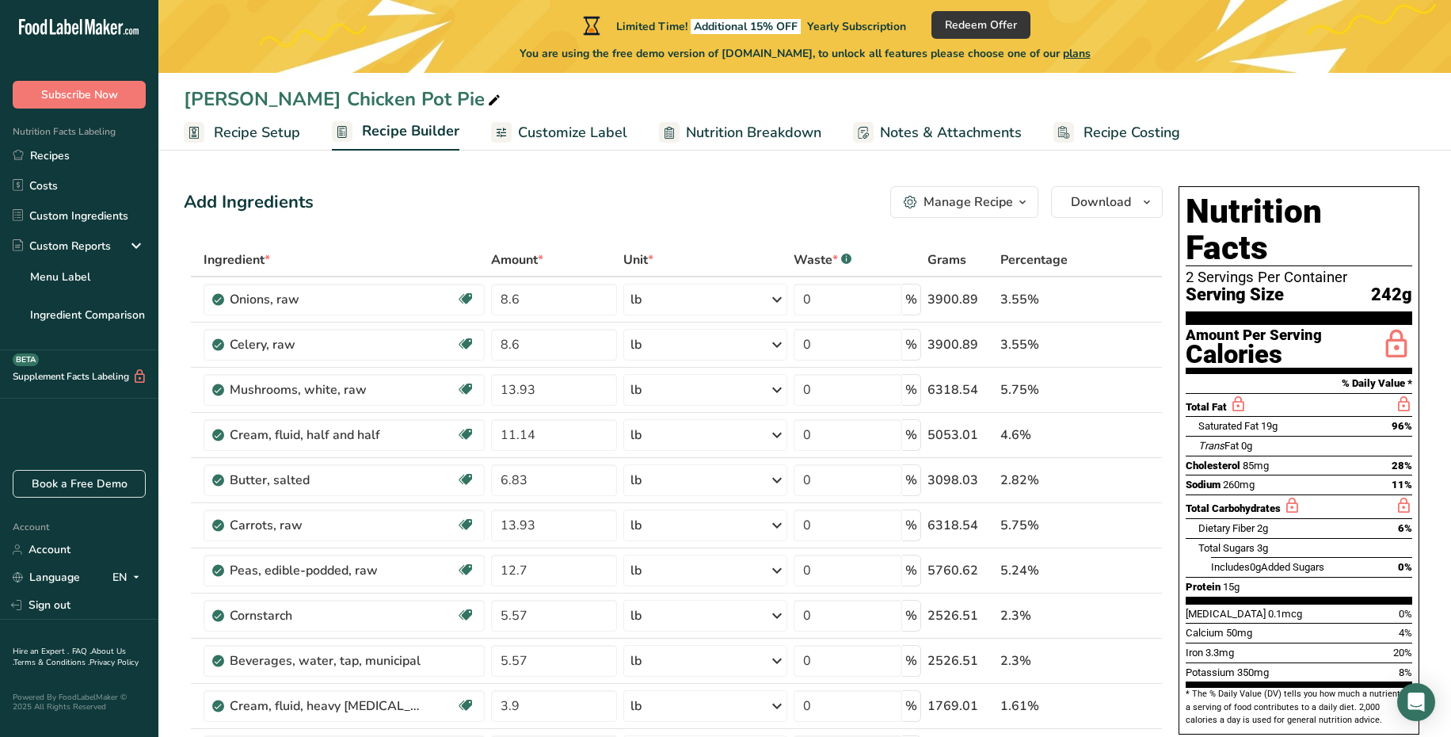
click at [585, 135] on span "Customize Label" at bounding box center [572, 132] width 109 height 21
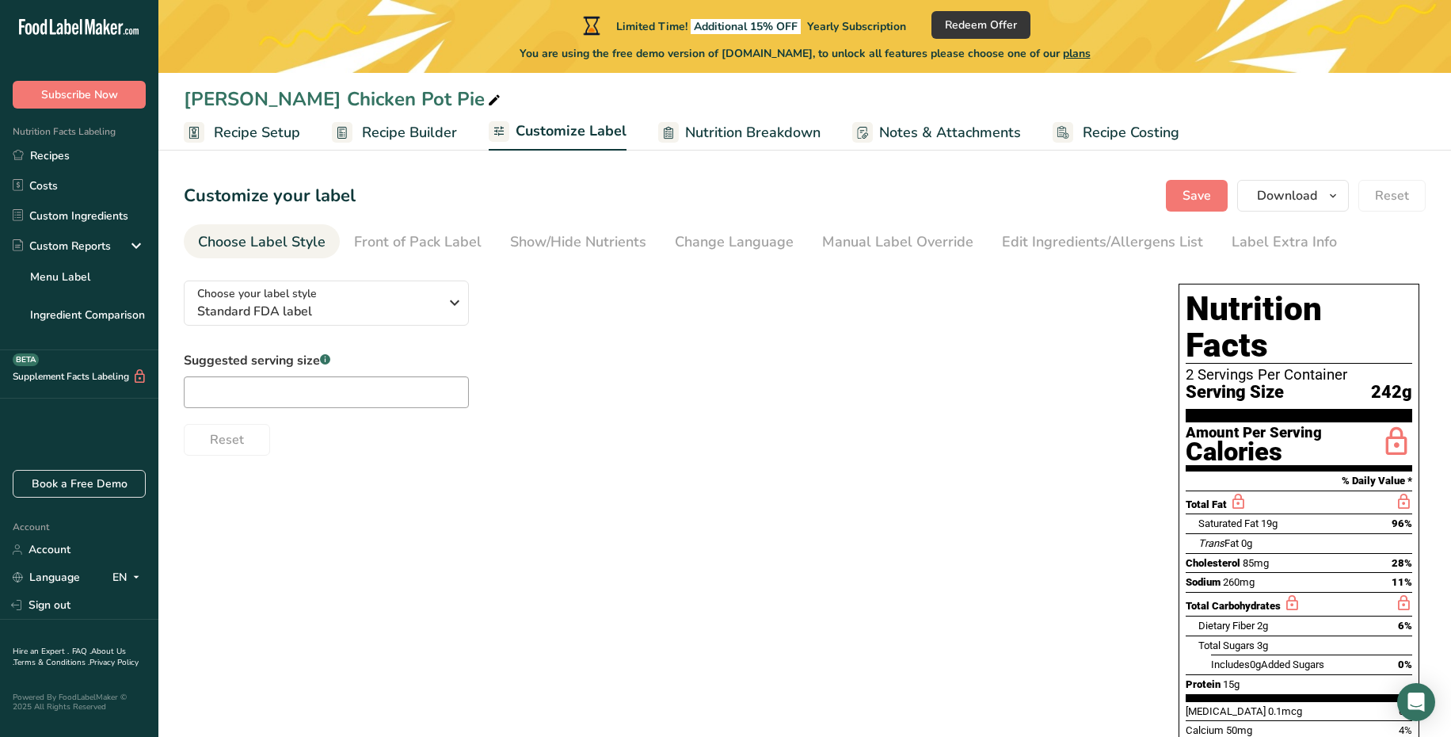
click at [428, 122] on span "Recipe Builder" at bounding box center [409, 132] width 95 height 21
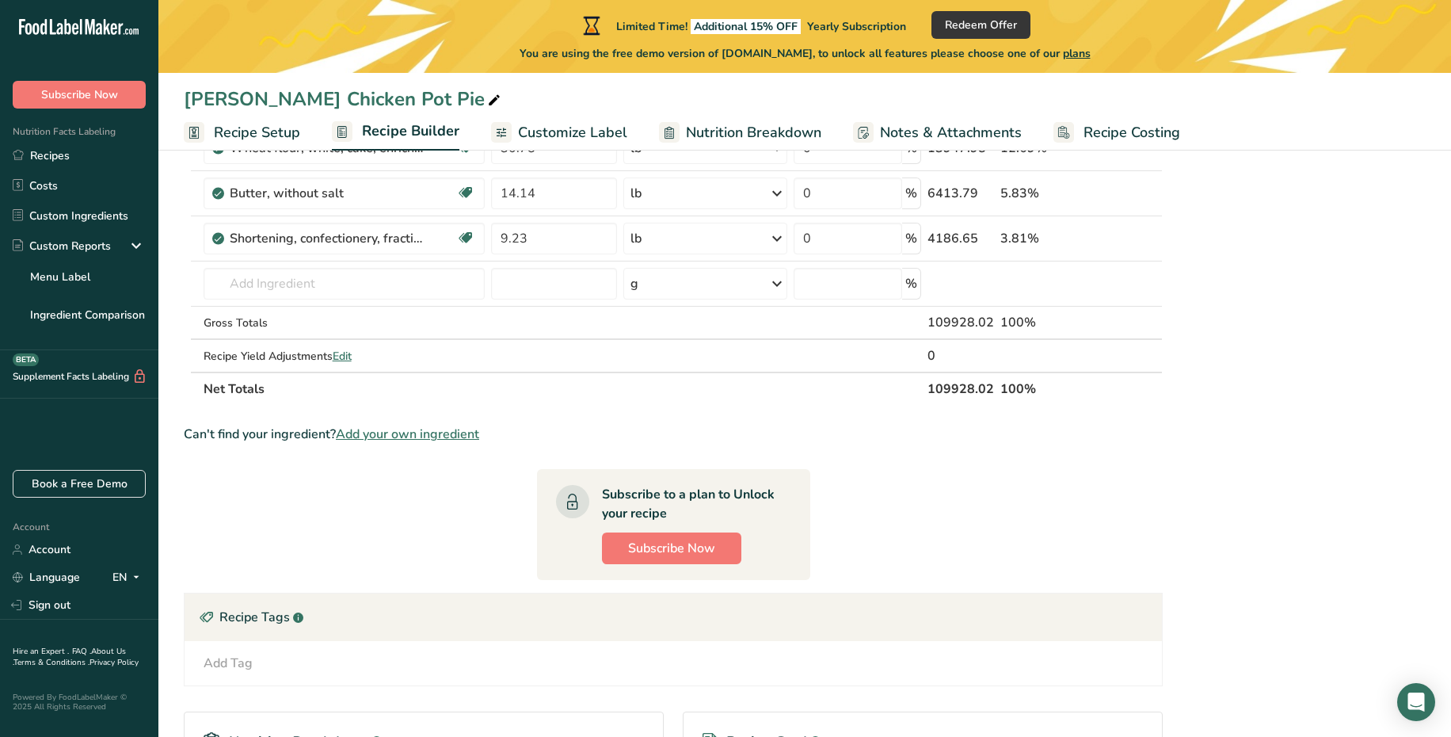
scroll to position [931, 0]
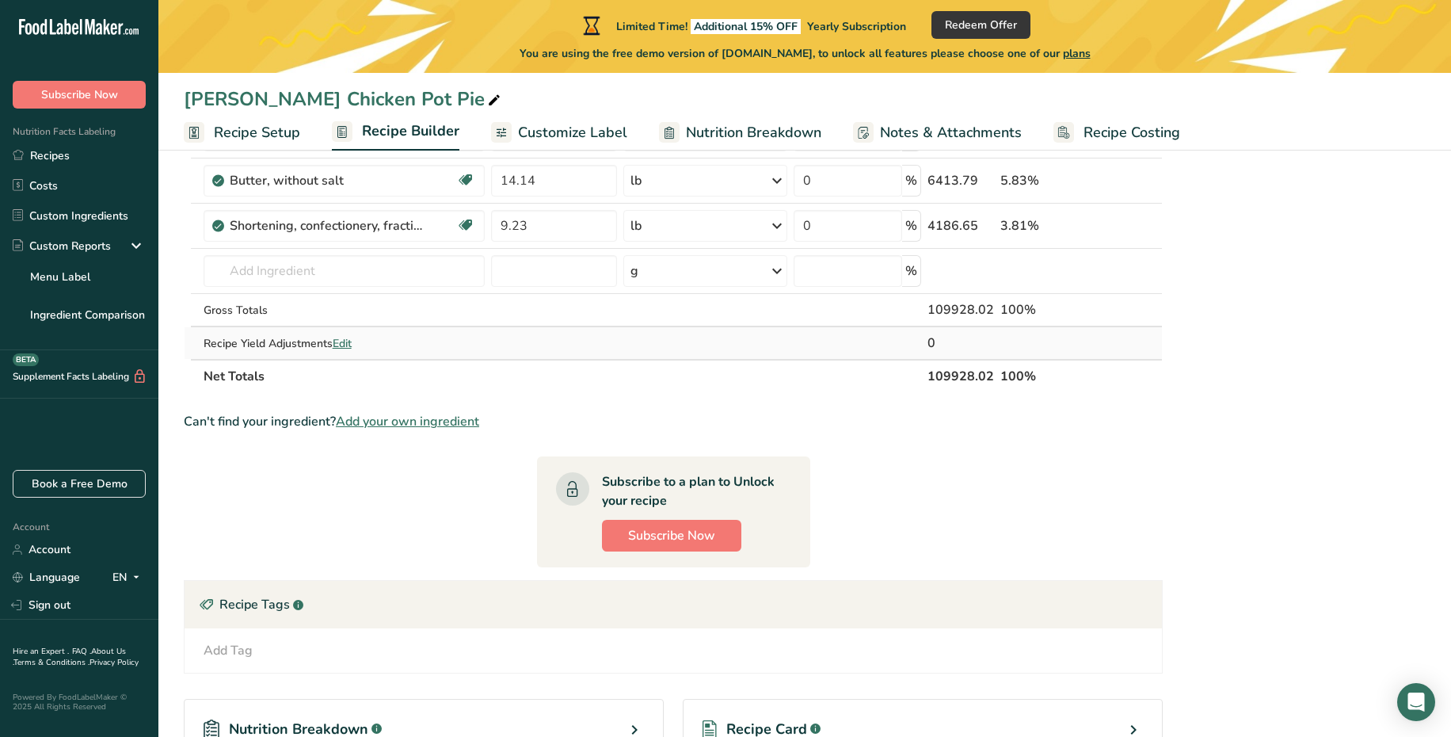
click at [346, 346] on span "Edit" at bounding box center [342, 343] width 19 height 15
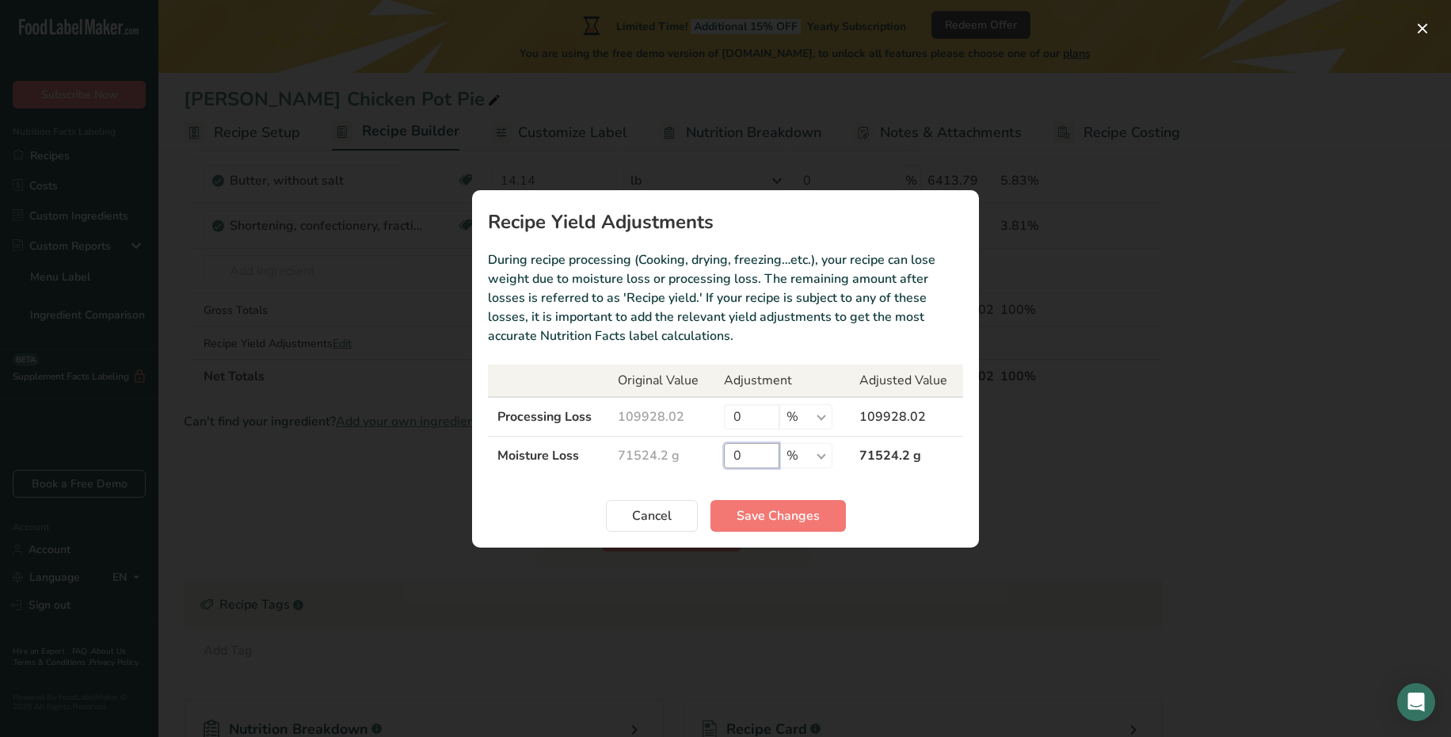
drag, startPoint x: 770, startPoint y: 460, endPoint x: 718, endPoint y: 460, distance: 52.3
click at [718, 460] on td "0 % g kg mg mcg lb oz" at bounding box center [781, 455] width 135 height 39
type input "2"
click at [759, 517] on span "Save Changes" at bounding box center [778, 515] width 83 height 19
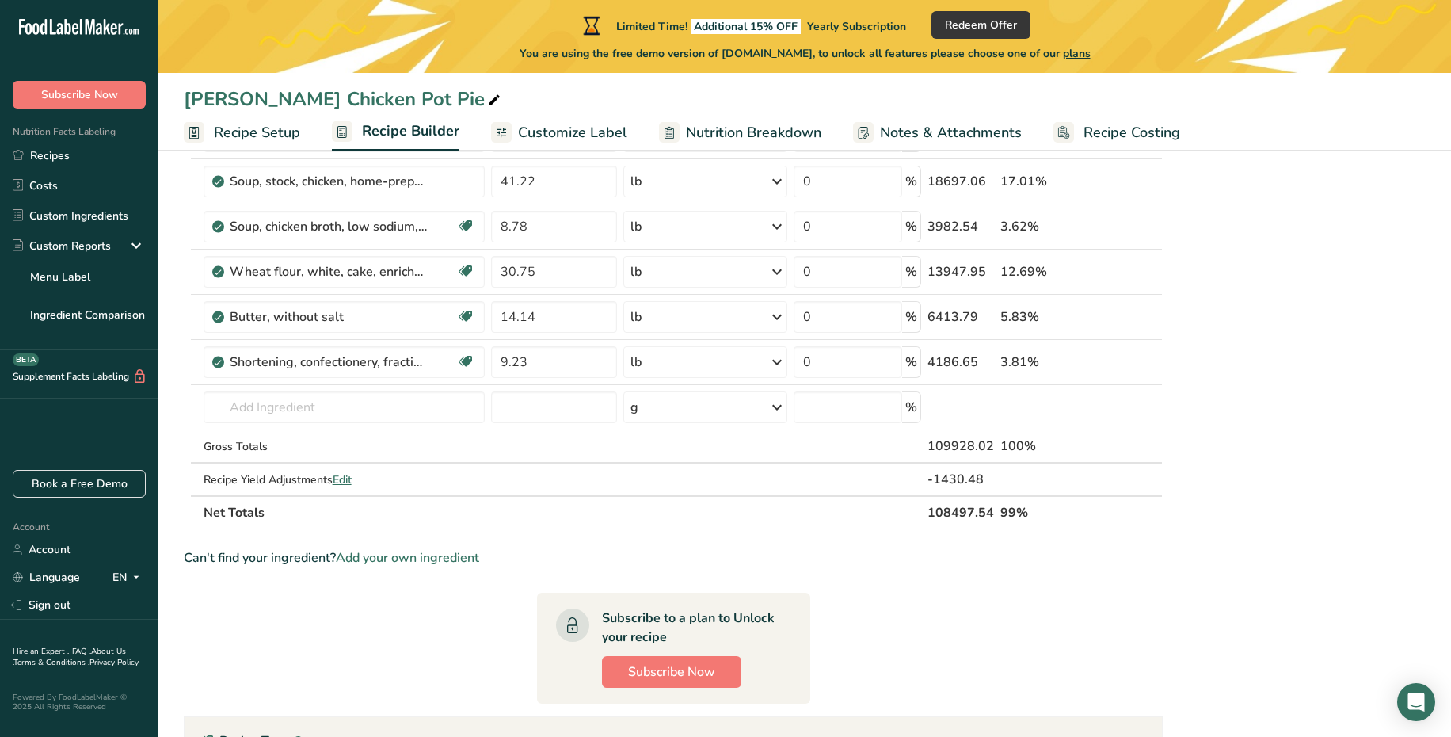
scroll to position [718, 0]
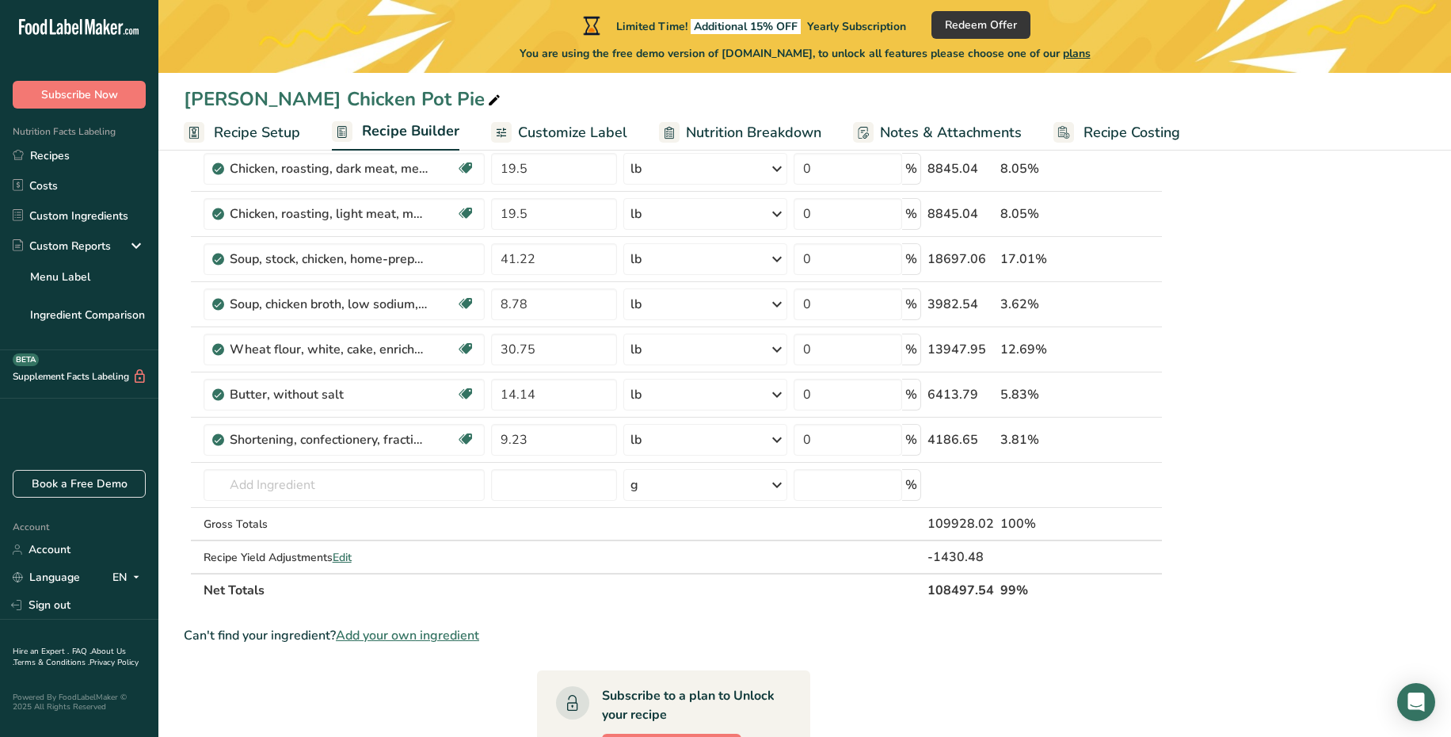
click at [588, 120] on link "Customize Label" at bounding box center [559, 133] width 136 height 36
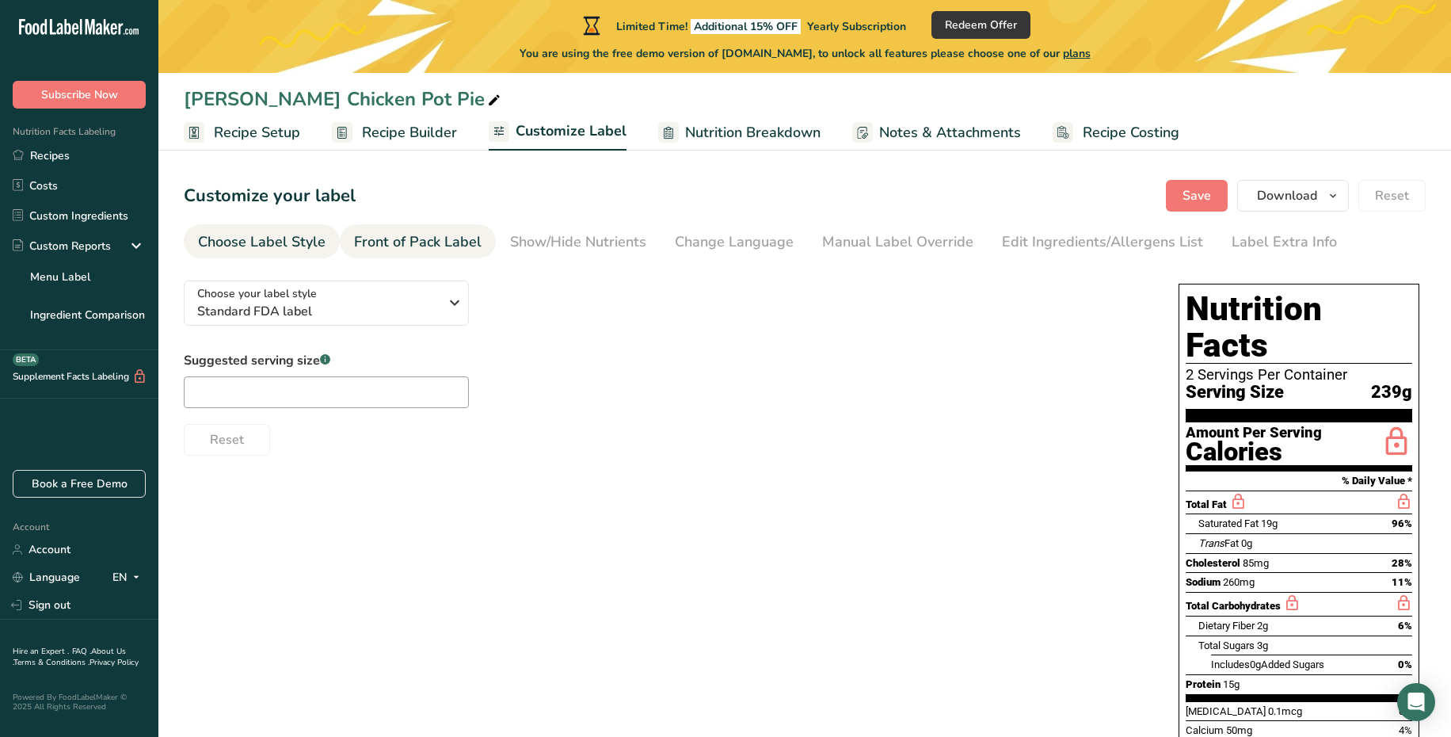
click at [428, 239] on div "Front of Pack Label" at bounding box center [418, 241] width 128 height 21
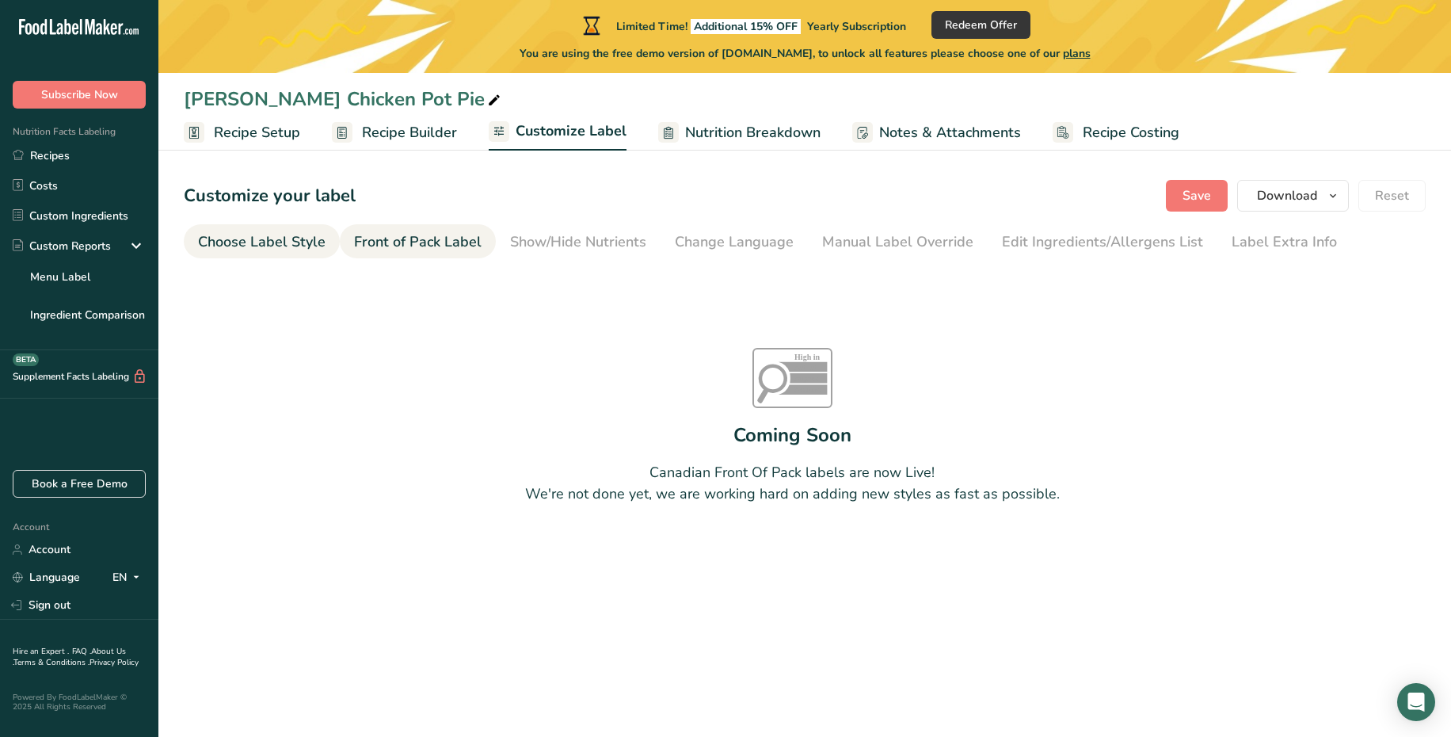
click at [273, 242] on div "Choose Label Style" at bounding box center [262, 241] width 128 height 21
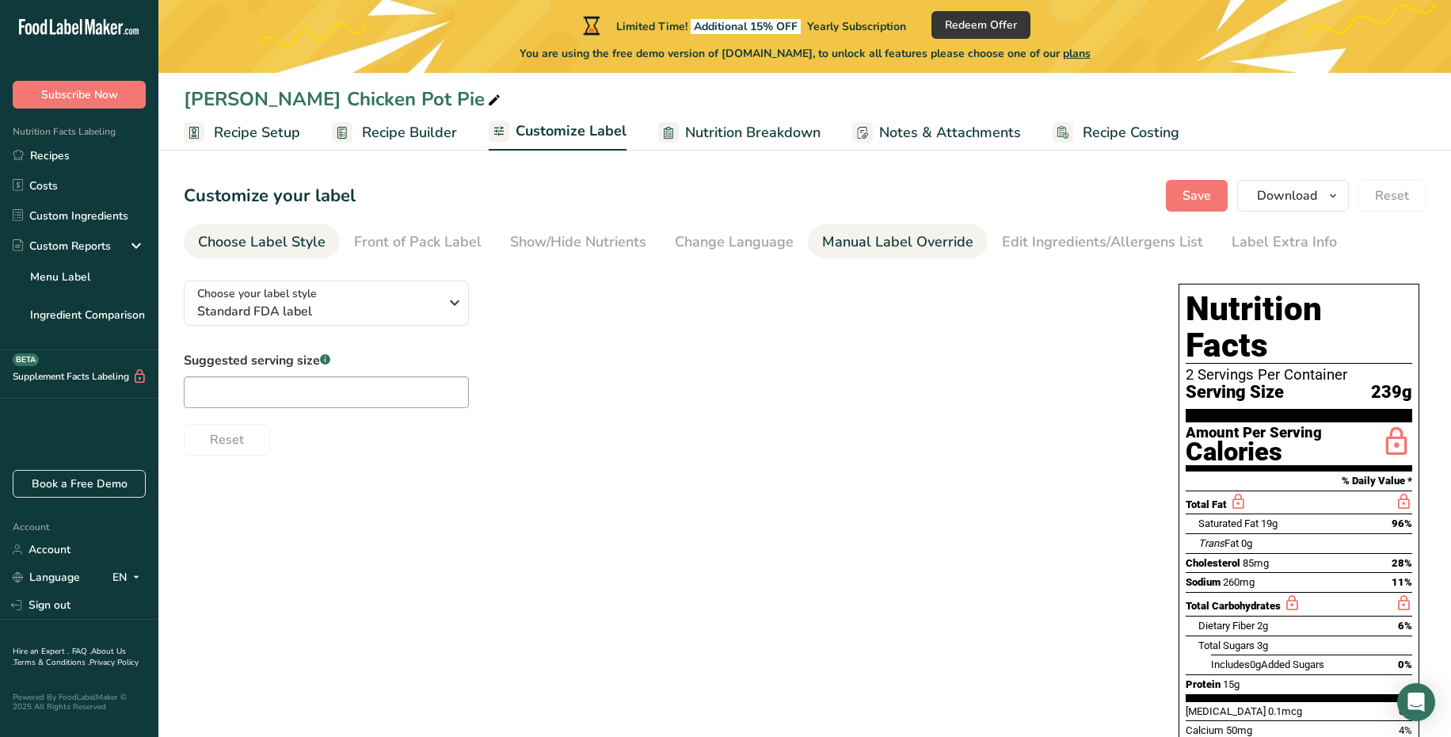
click at [893, 247] on div "Manual Label Override" at bounding box center [897, 241] width 151 height 21
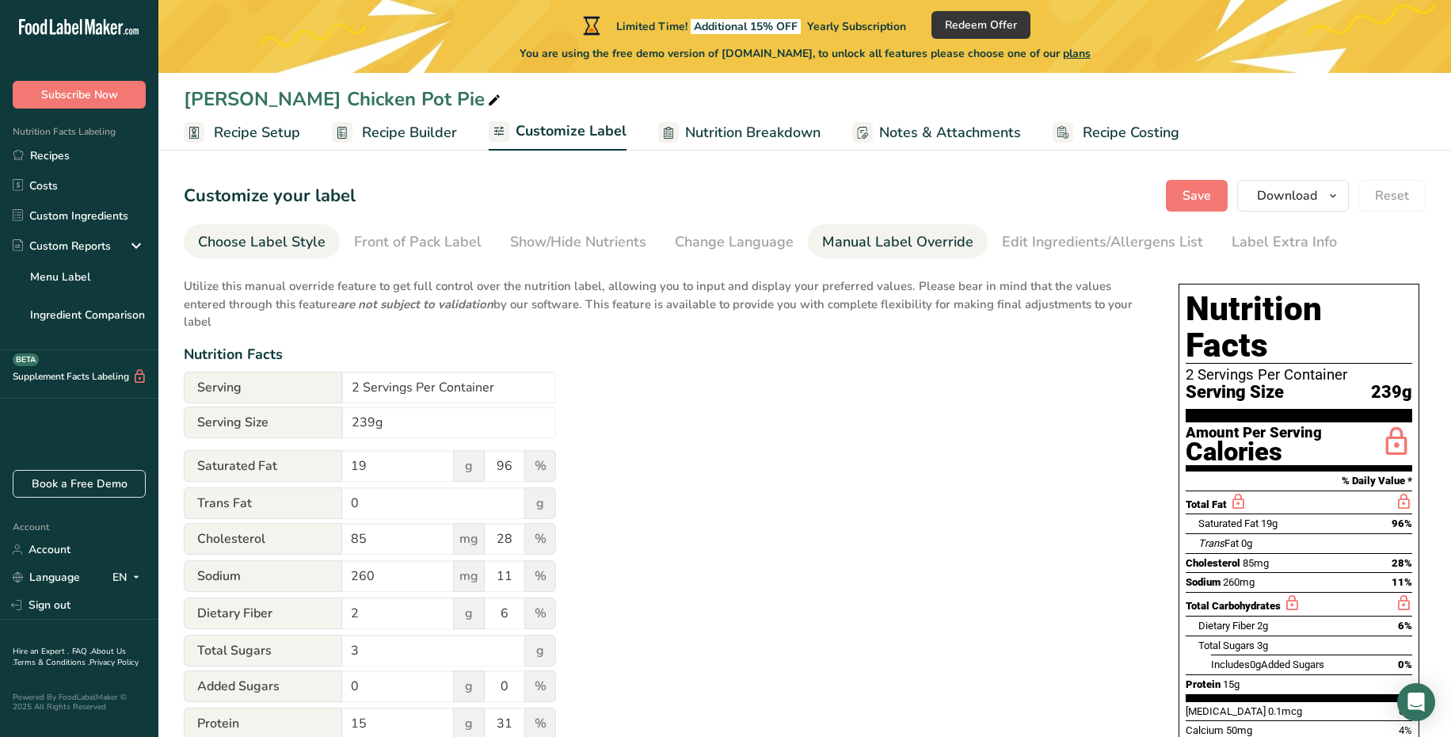
click at [299, 230] on link "Choose Label Style" at bounding box center [262, 242] width 128 height 36
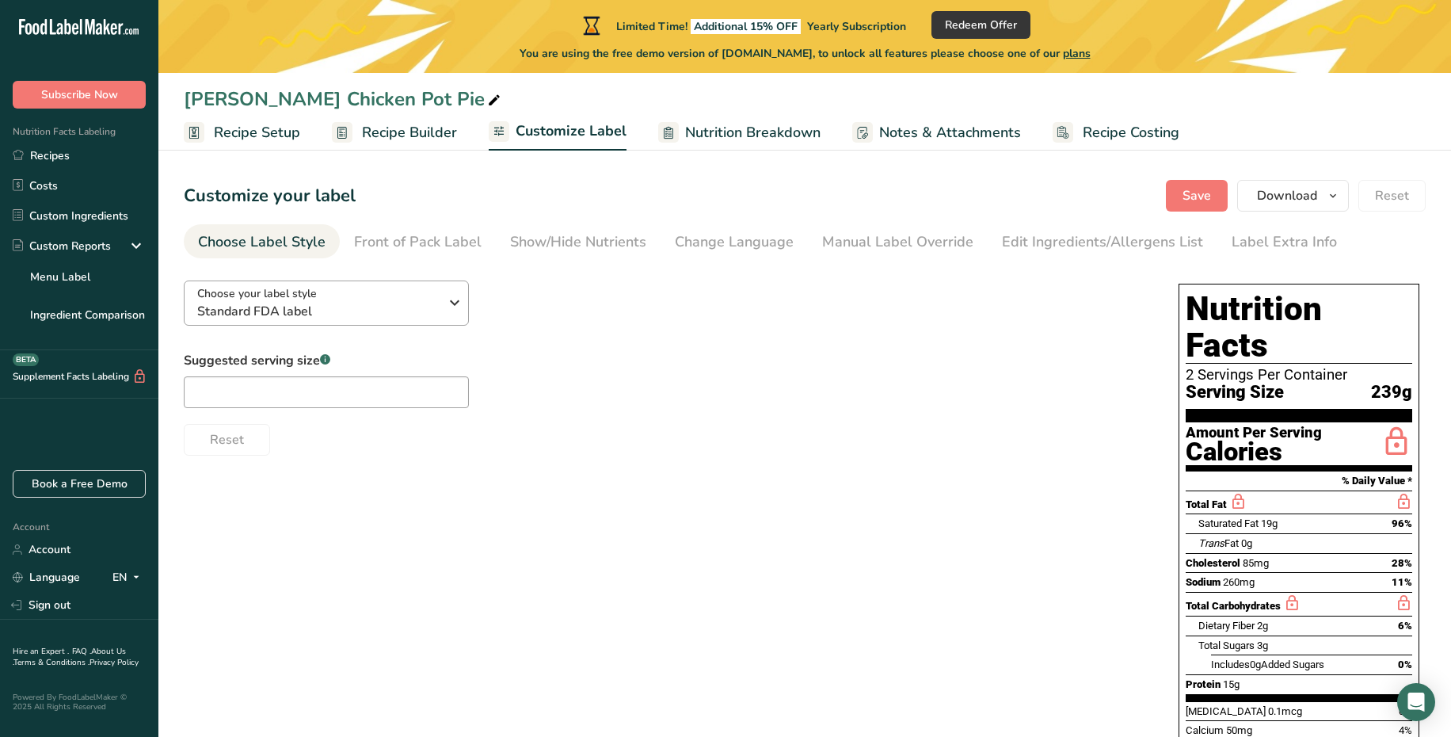
click at [320, 314] on span "Standard FDA label" at bounding box center [318, 311] width 242 height 19
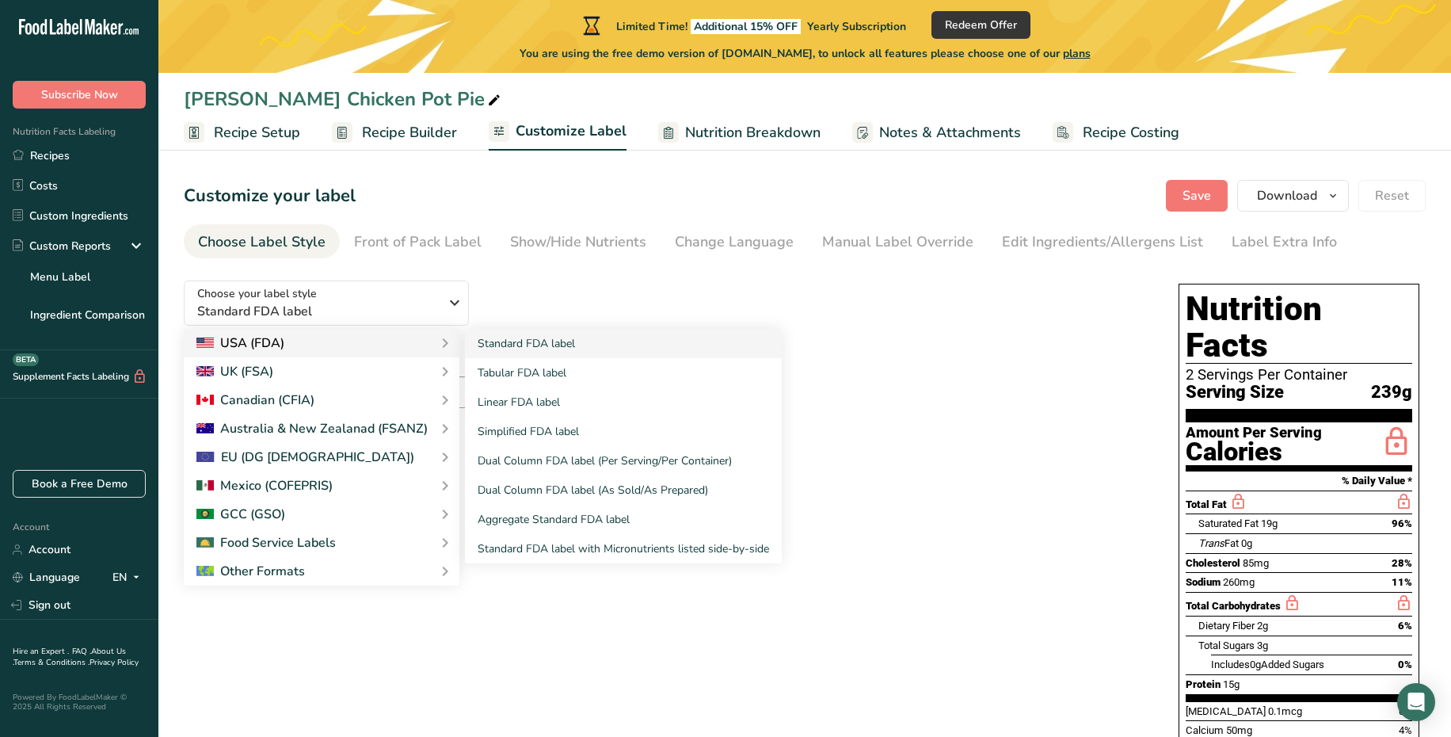
click at [328, 334] on div "USA (FDA)" at bounding box center [321, 342] width 250 height 19
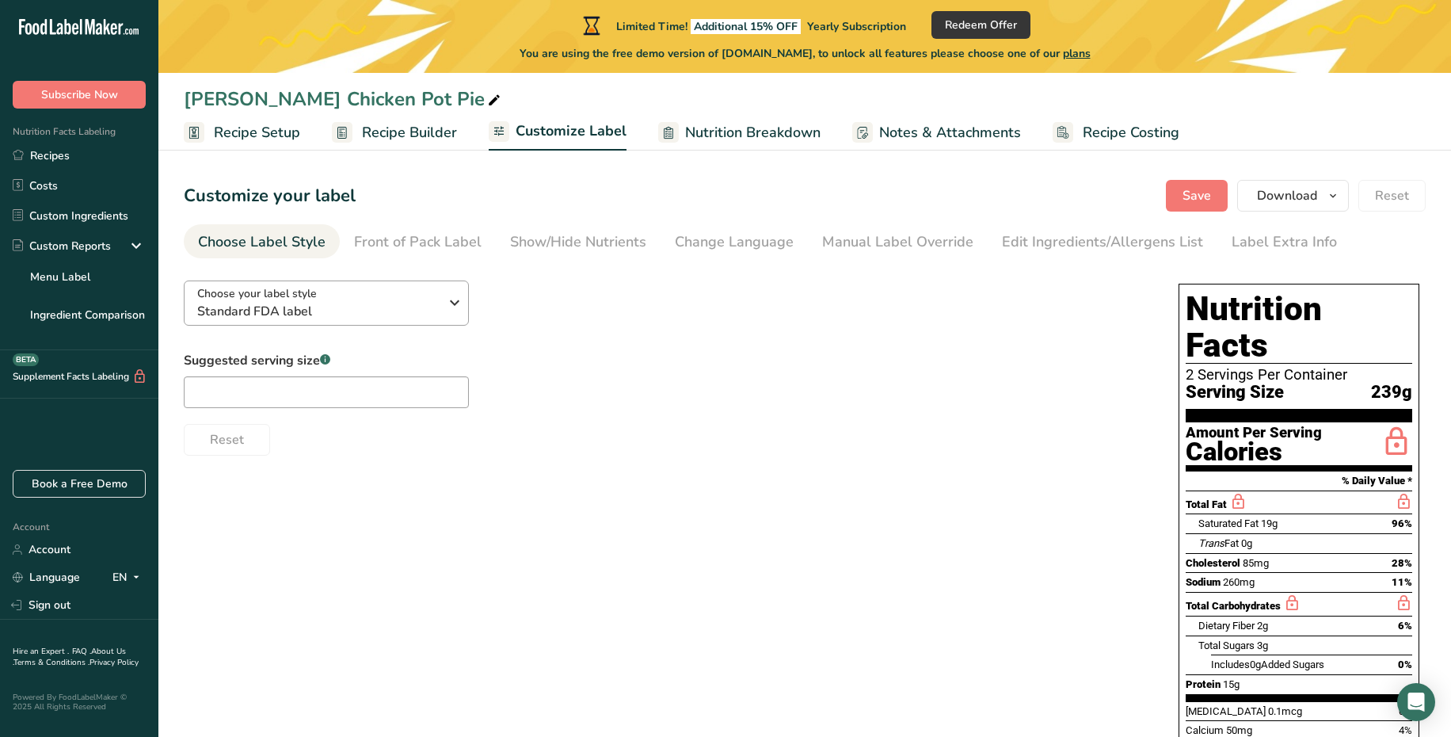
click at [369, 307] on span "Standard FDA label" at bounding box center [318, 311] width 242 height 19
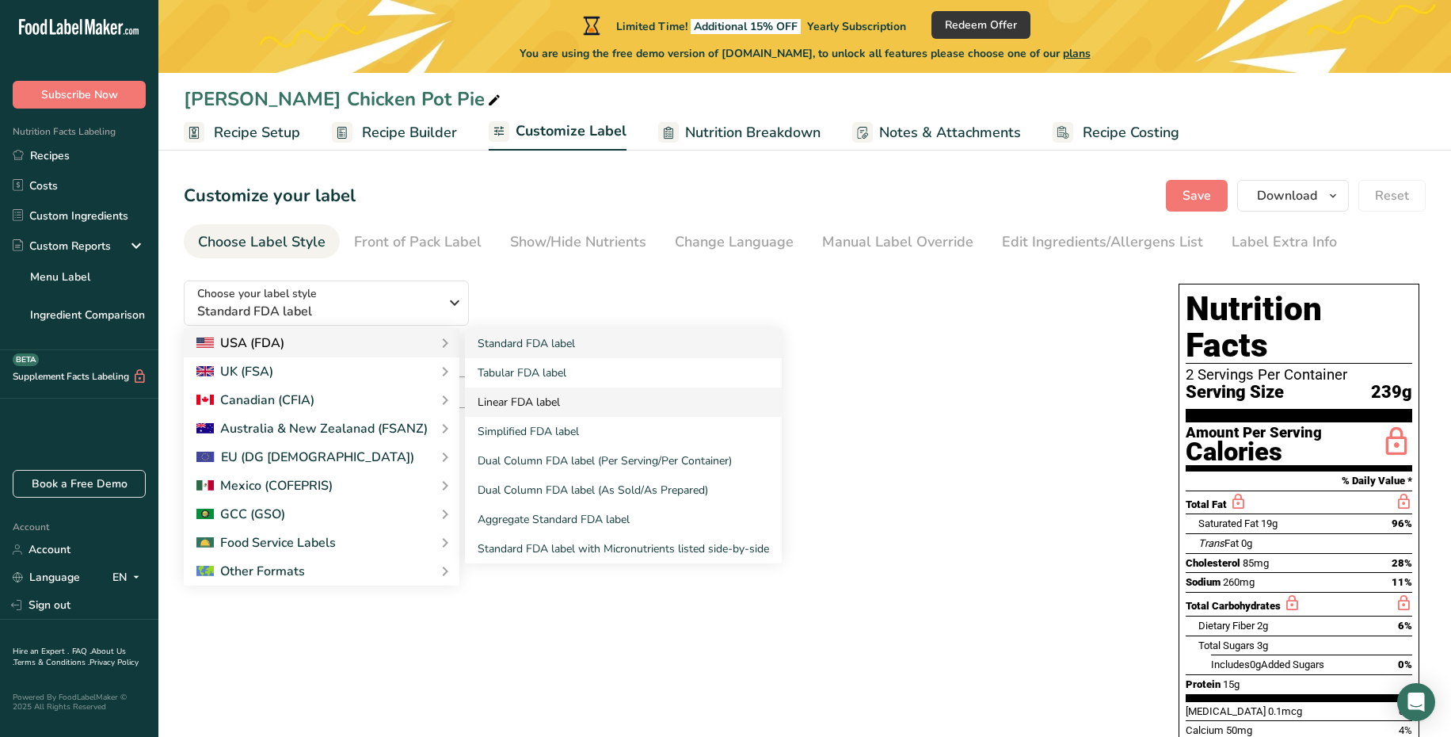
click at [547, 393] on link "Linear FDA label" at bounding box center [623, 401] width 317 height 29
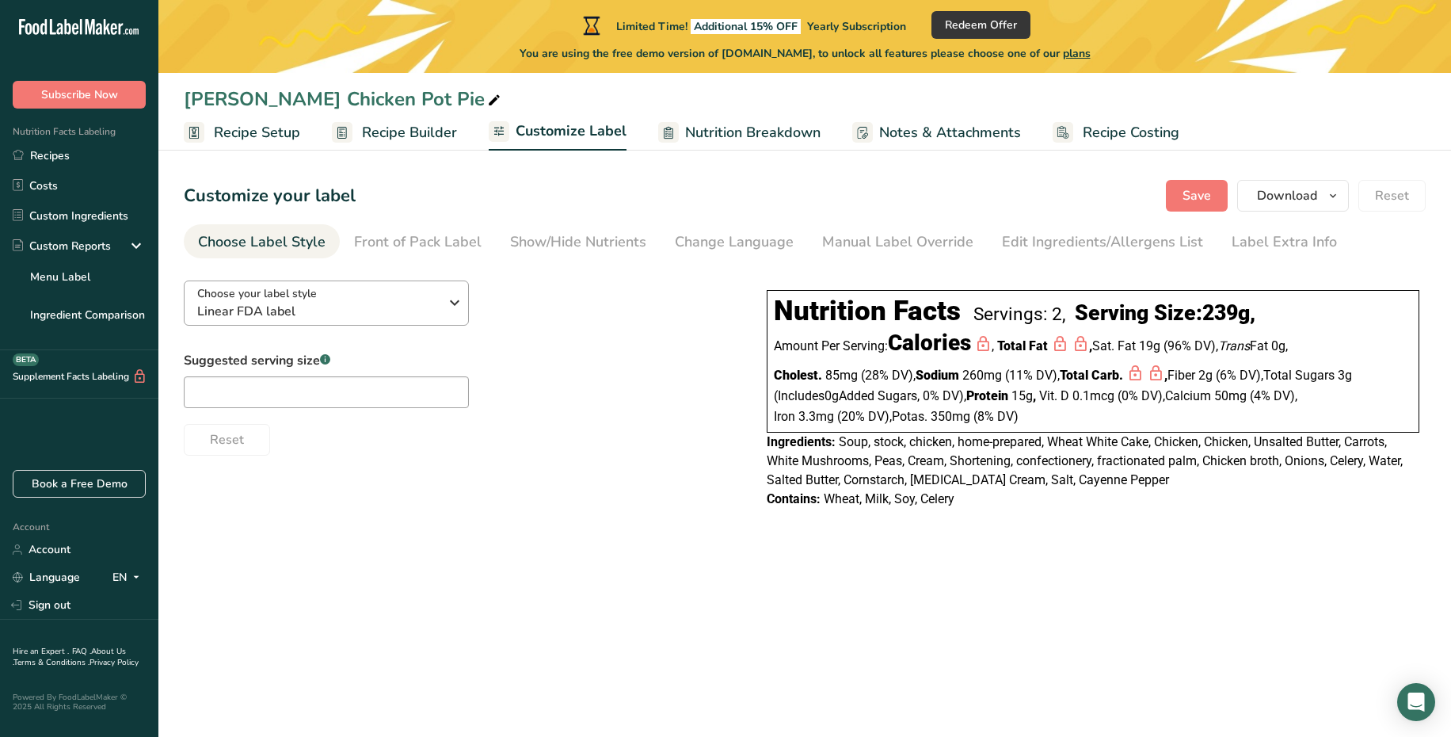
click at [398, 302] on span "Linear FDA label" at bounding box center [318, 311] width 242 height 19
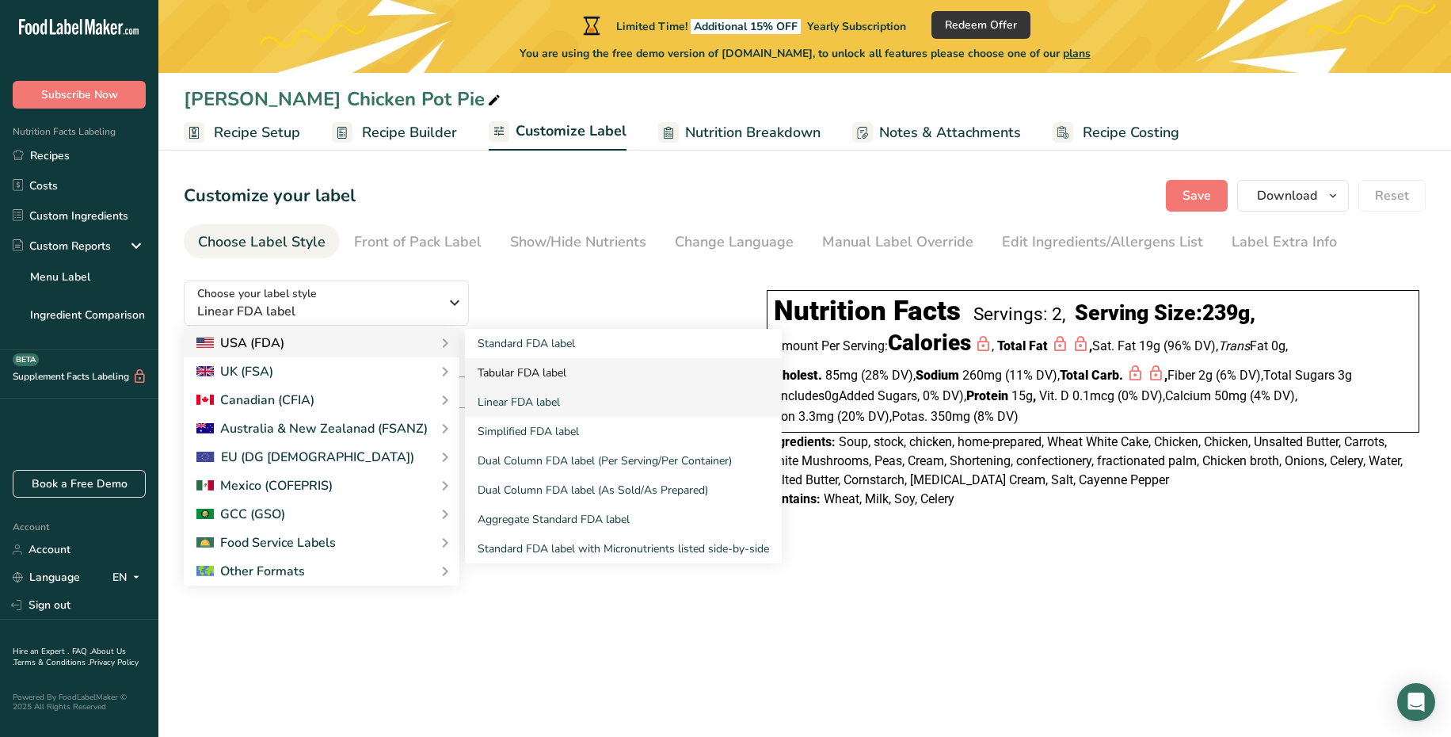
click at [504, 368] on link "Tabular FDA label" at bounding box center [623, 372] width 317 height 29
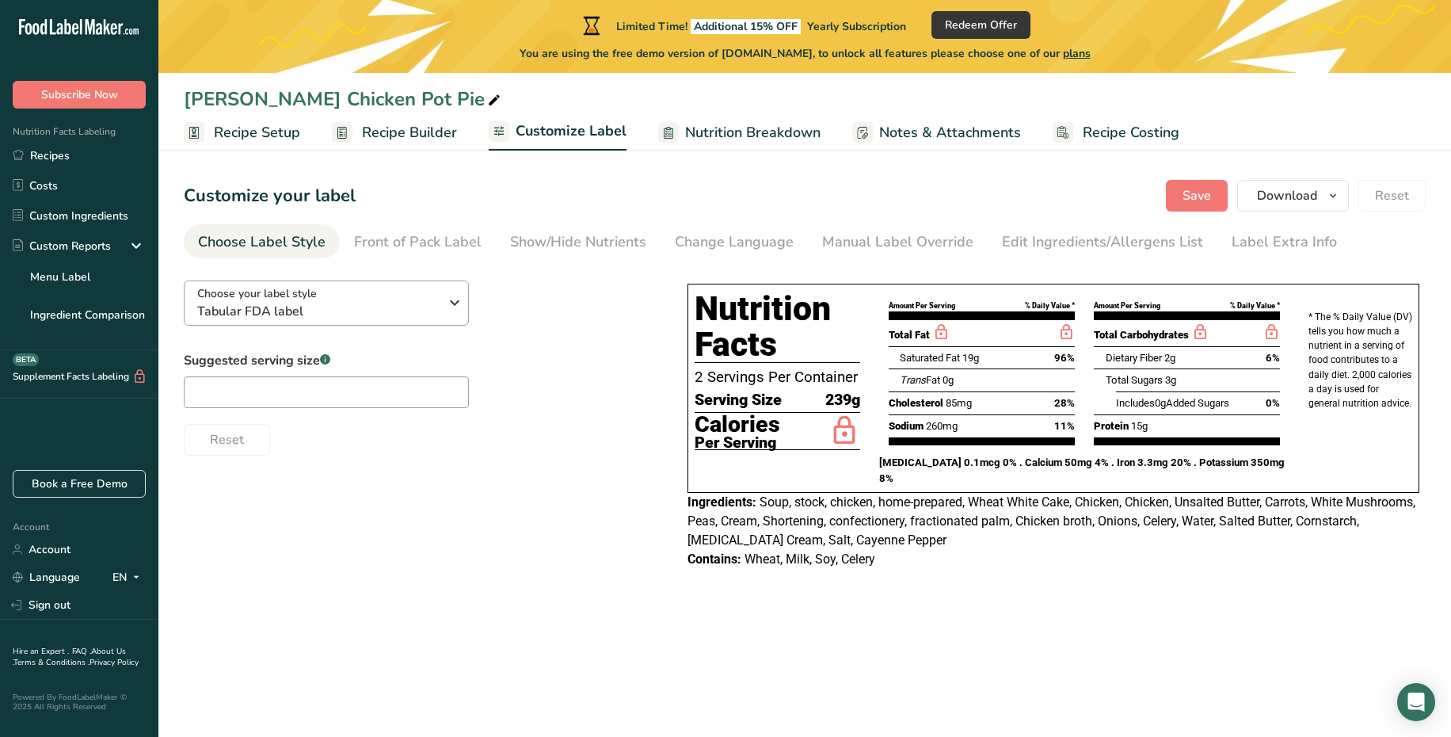
click at [340, 309] on span "Tabular FDA label" at bounding box center [318, 311] width 242 height 19
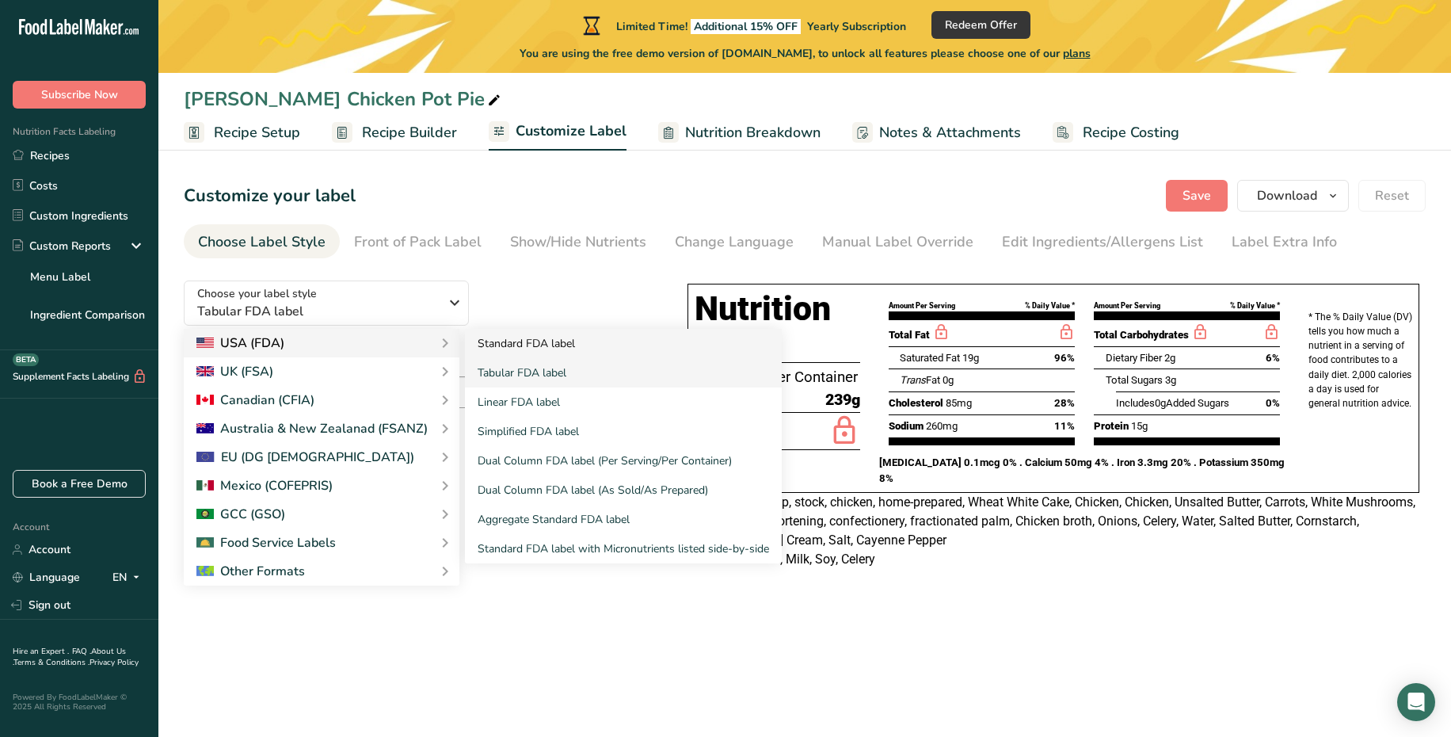
click at [486, 346] on link "Standard FDA label" at bounding box center [623, 343] width 317 height 29
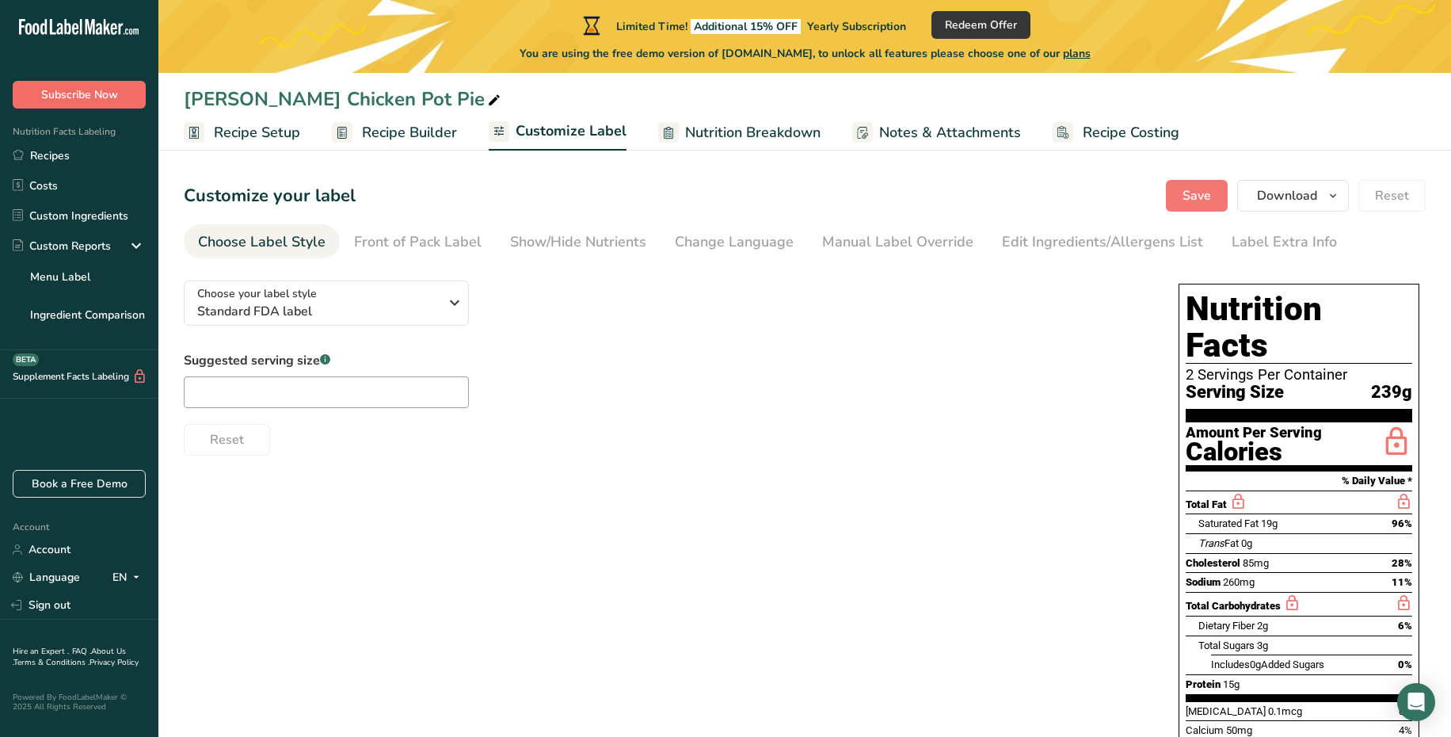
click at [105, 103] on button "Subscribe Now" at bounding box center [79, 95] width 133 height 28
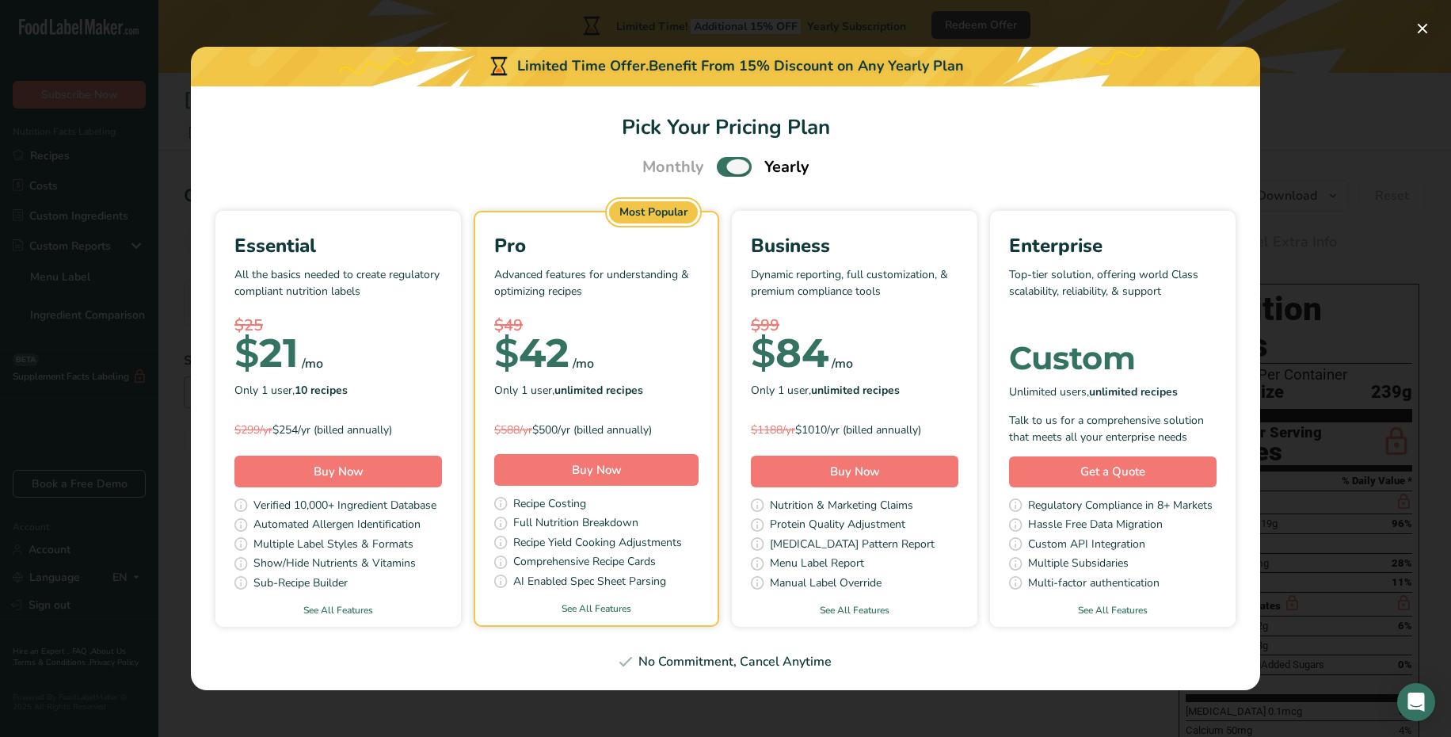
click at [726, 162] on span "Pick Your Pricing Plan Modal" at bounding box center [734, 167] width 35 height 20
click at [726, 162] on input "Pick Your Pricing Plan Modal" at bounding box center [722, 167] width 10 height 10
checkbox input "false"
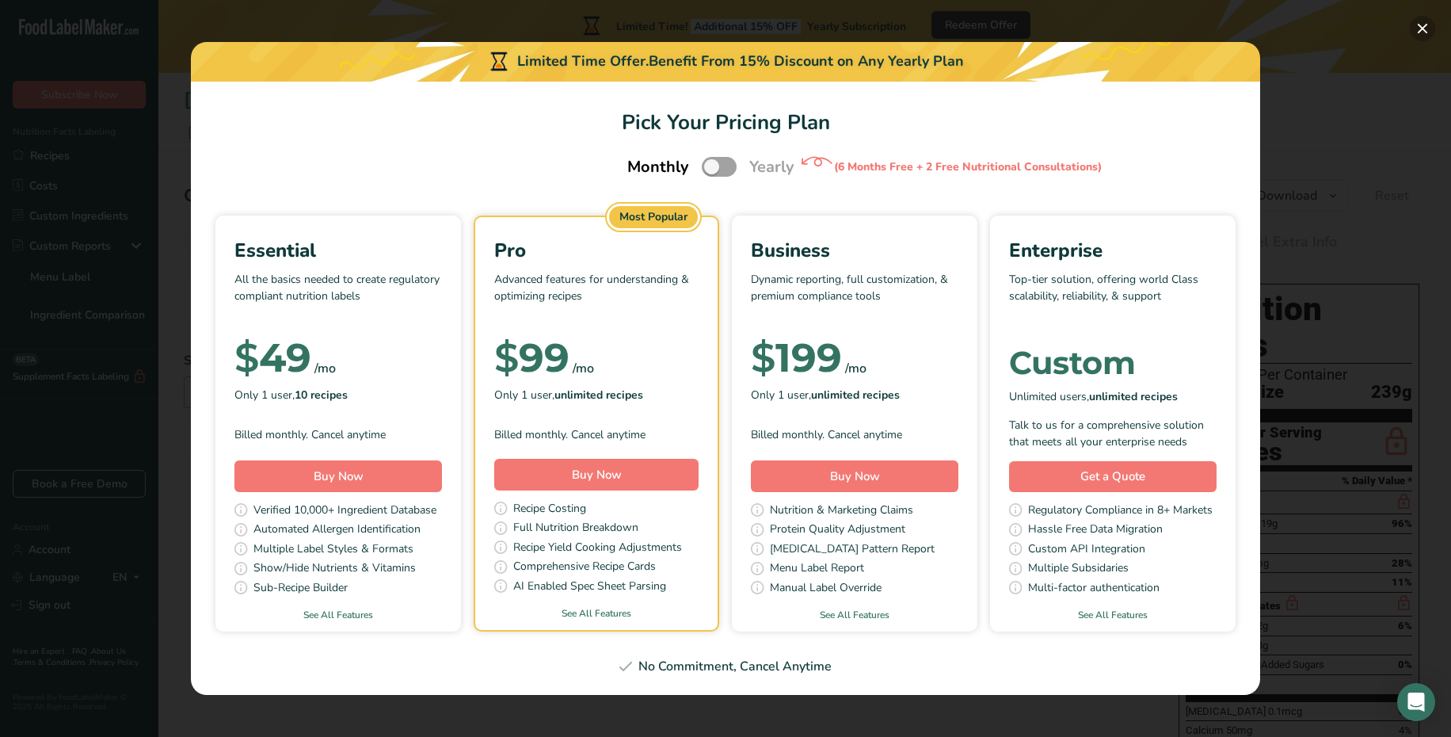
click at [1418, 27] on button "Pick Your Pricing Plan Modal" at bounding box center [1422, 28] width 25 height 25
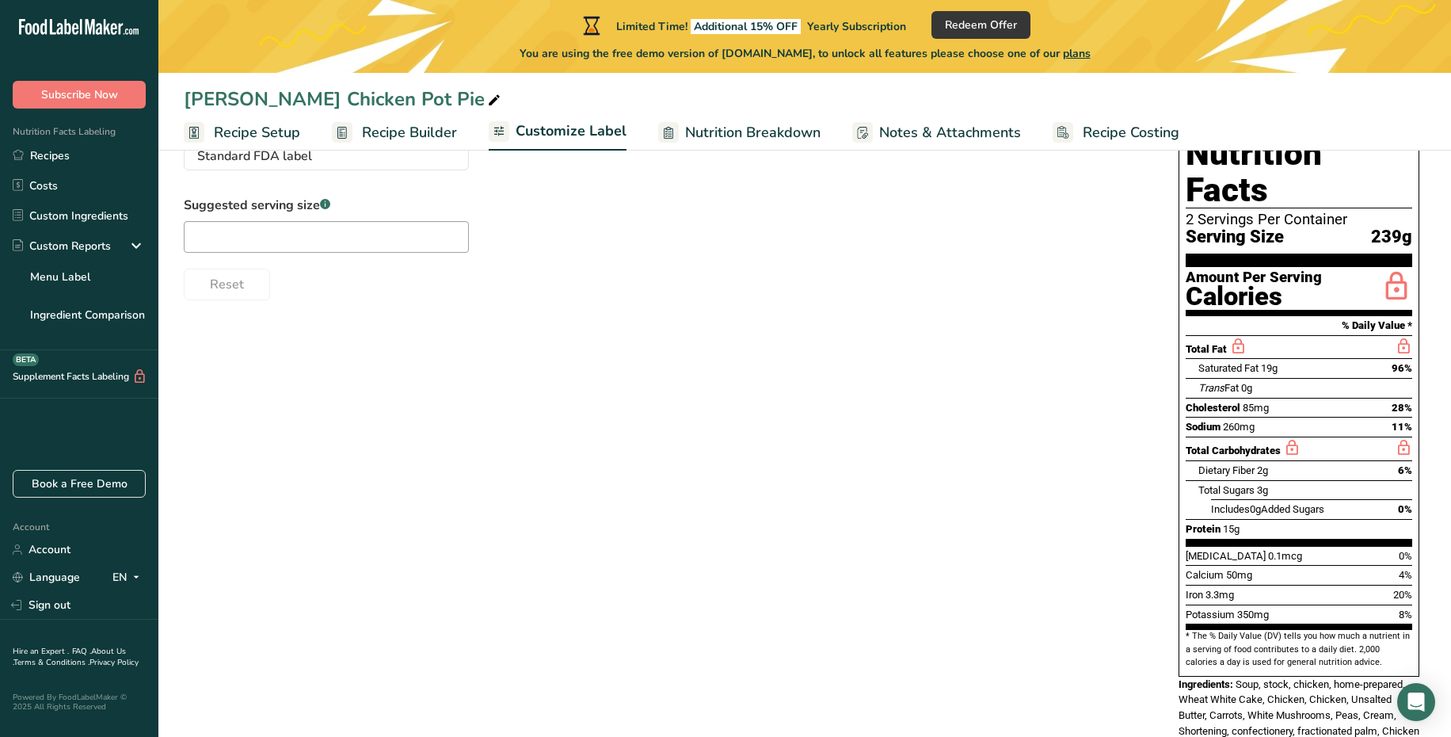
scroll to position [166, 0]
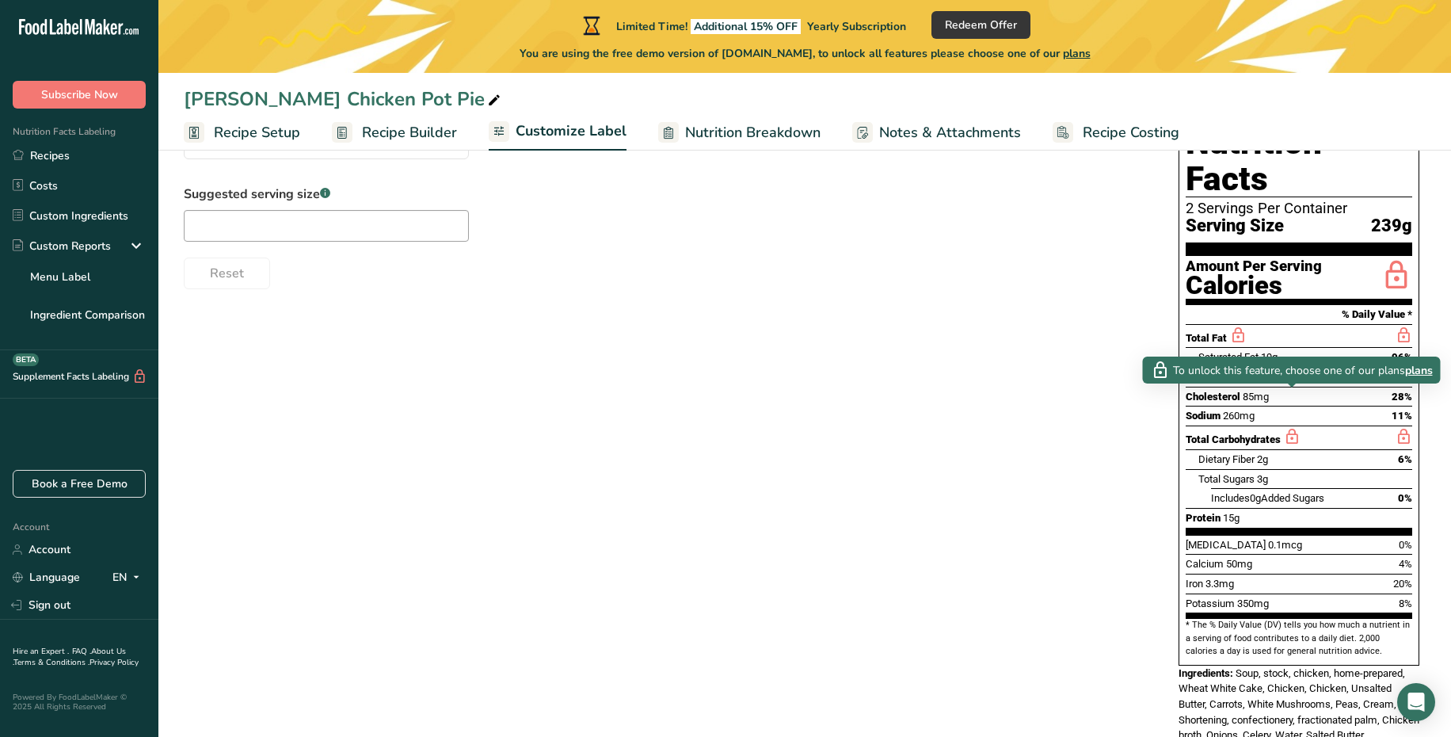
click at [1421, 371] on span "plans" at bounding box center [1419, 370] width 28 height 17
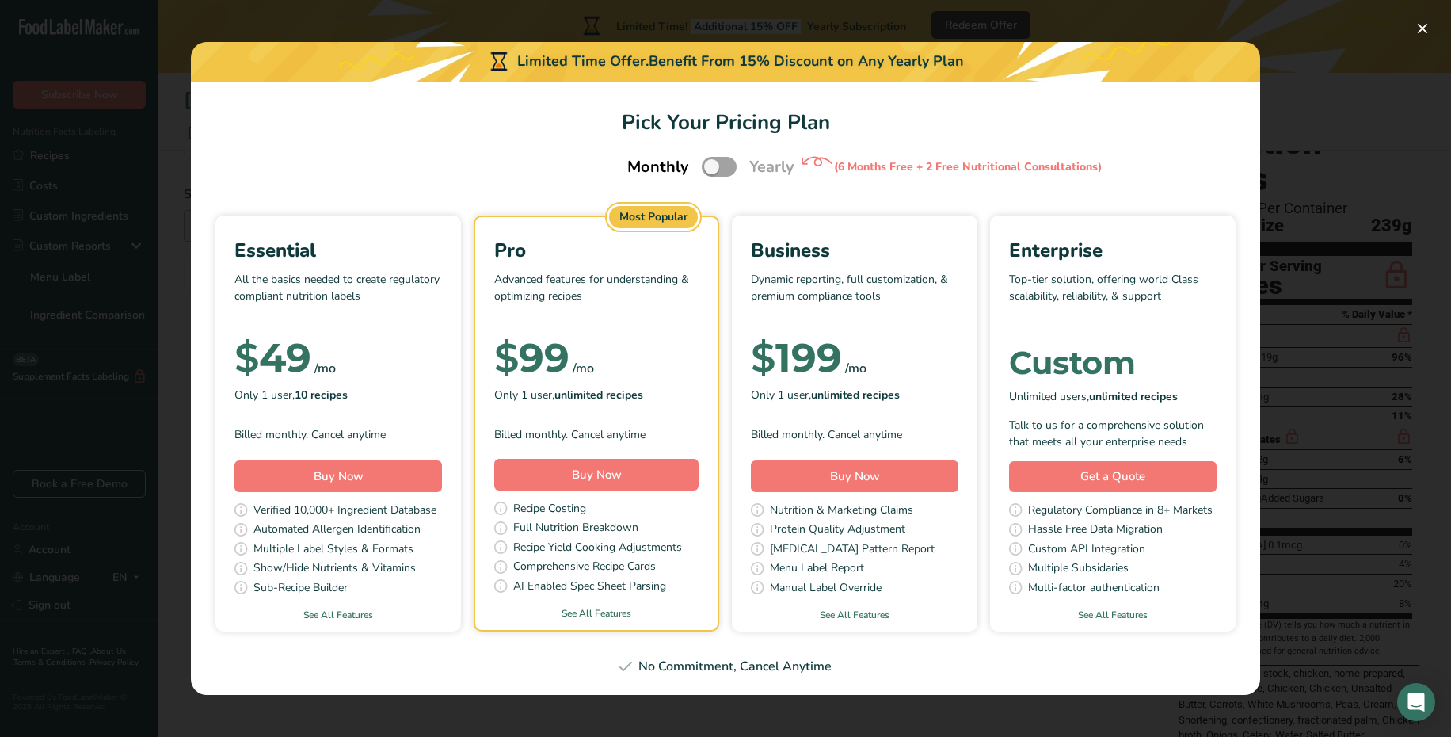
click at [377, 405] on div "Only 1 user, 10 recipes" at bounding box center [338, 395] width 208 height 24
click at [721, 159] on span "Pick Your Pricing Plan Modal" at bounding box center [719, 167] width 35 height 20
click at [712, 162] on input "Pick Your Pricing Plan Modal" at bounding box center [707, 167] width 10 height 10
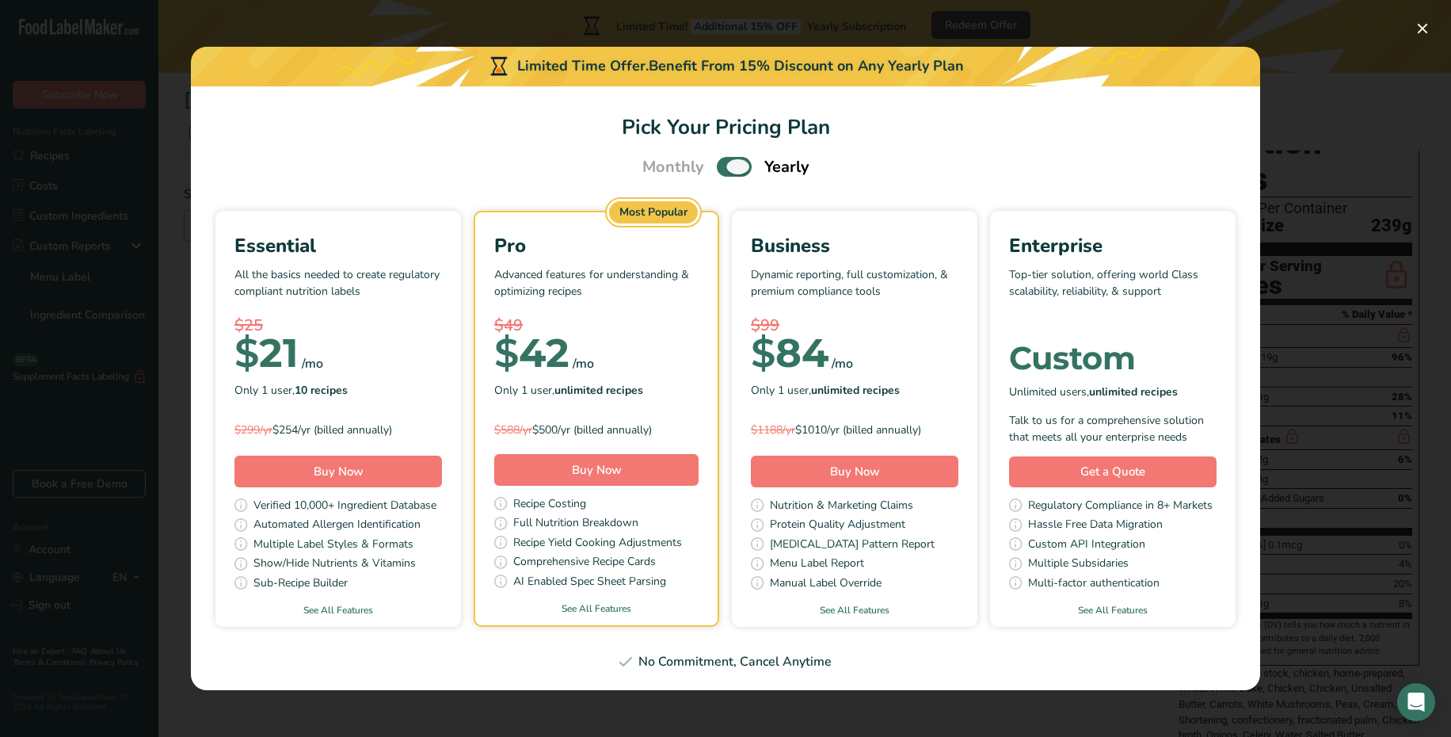
click at [721, 159] on span "Pick Your Pricing Plan Modal" at bounding box center [734, 167] width 35 height 20
click at [721, 162] on input "Pick Your Pricing Plan Modal" at bounding box center [722, 167] width 10 height 10
checkbox input "false"
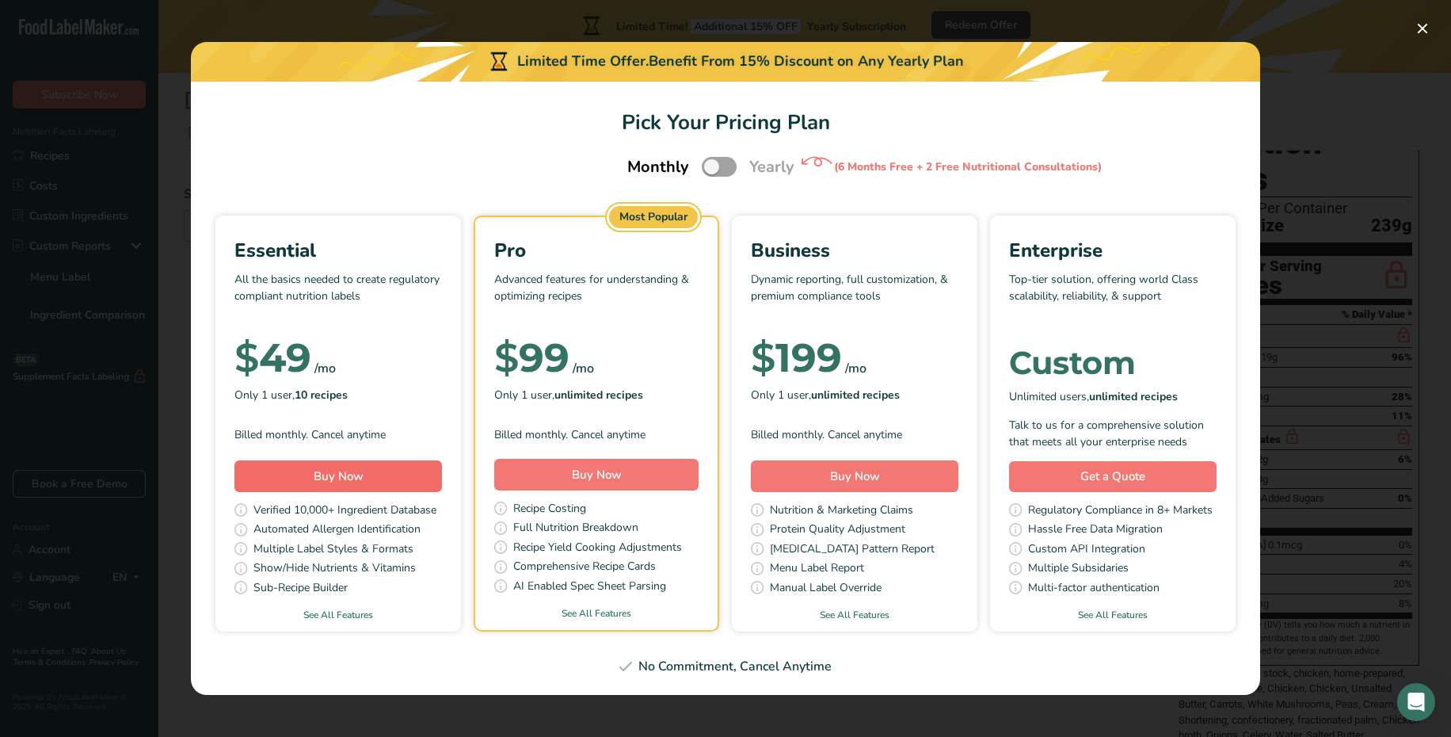
click at [356, 480] on span "Buy Now" at bounding box center [339, 476] width 50 height 16
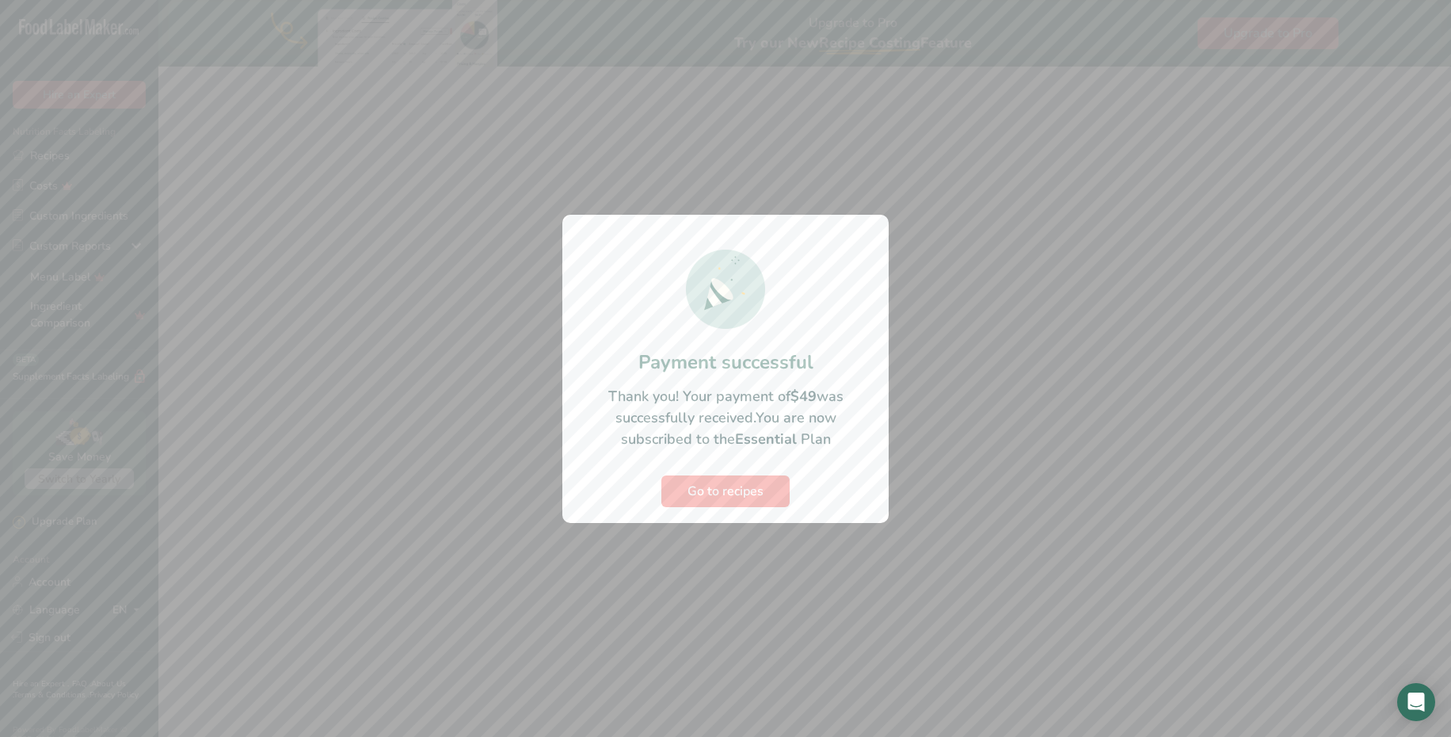
click at [708, 498] on span "Go to recipes" at bounding box center [725, 491] width 76 height 19
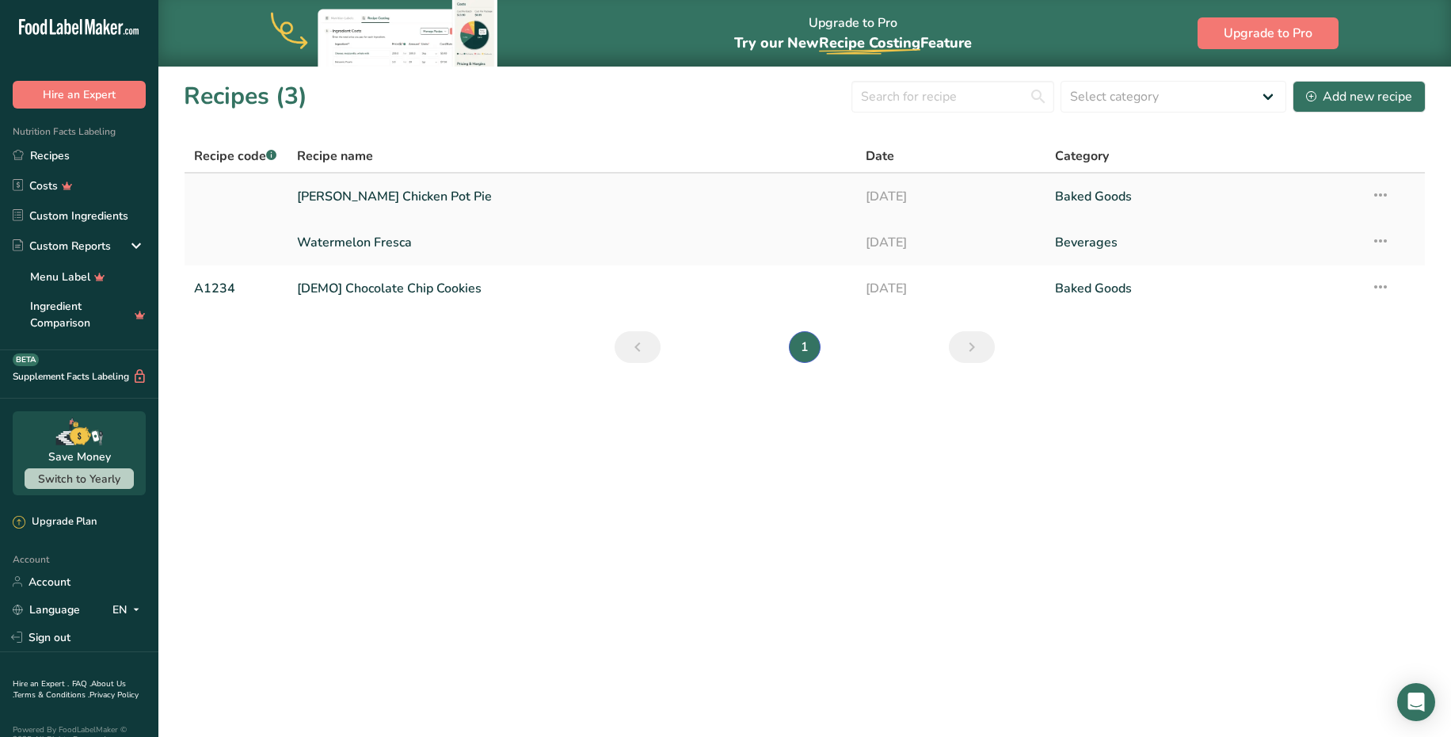
click at [437, 198] on link "[PERSON_NAME] Chicken Pot Pie" at bounding box center [572, 196] width 550 height 33
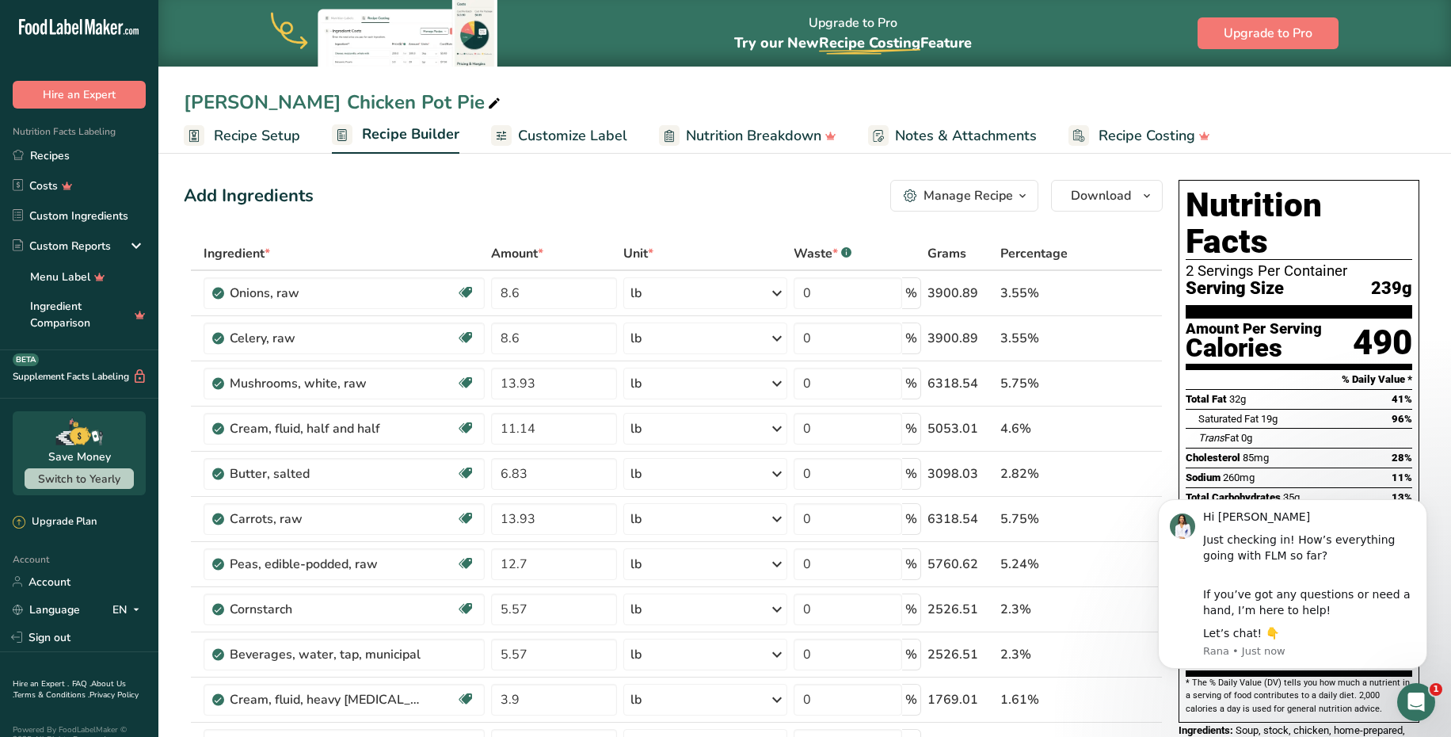
click at [564, 137] on span "Customize Label" at bounding box center [572, 135] width 109 height 21
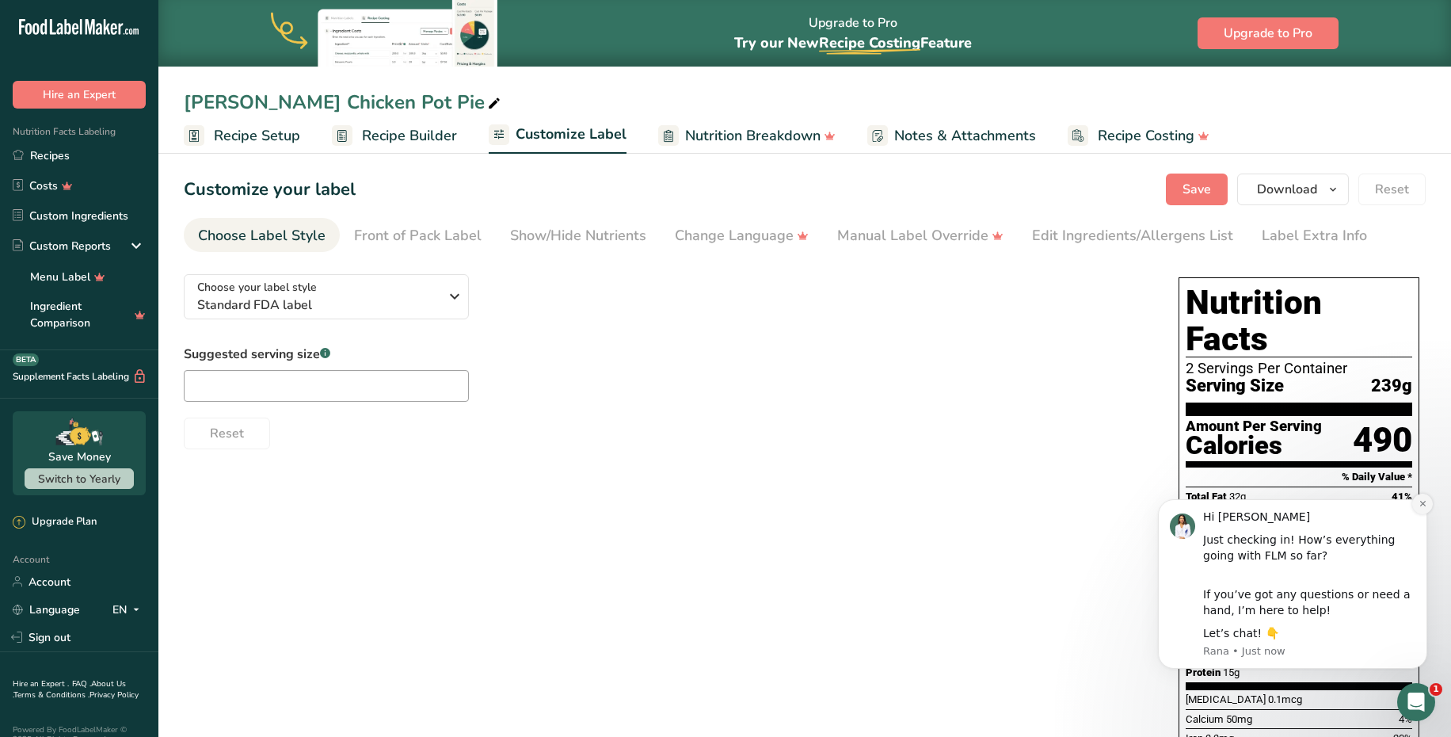
click at [1420, 508] on icon "Dismiss notification" at bounding box center [1423, 503] width 9 height 9
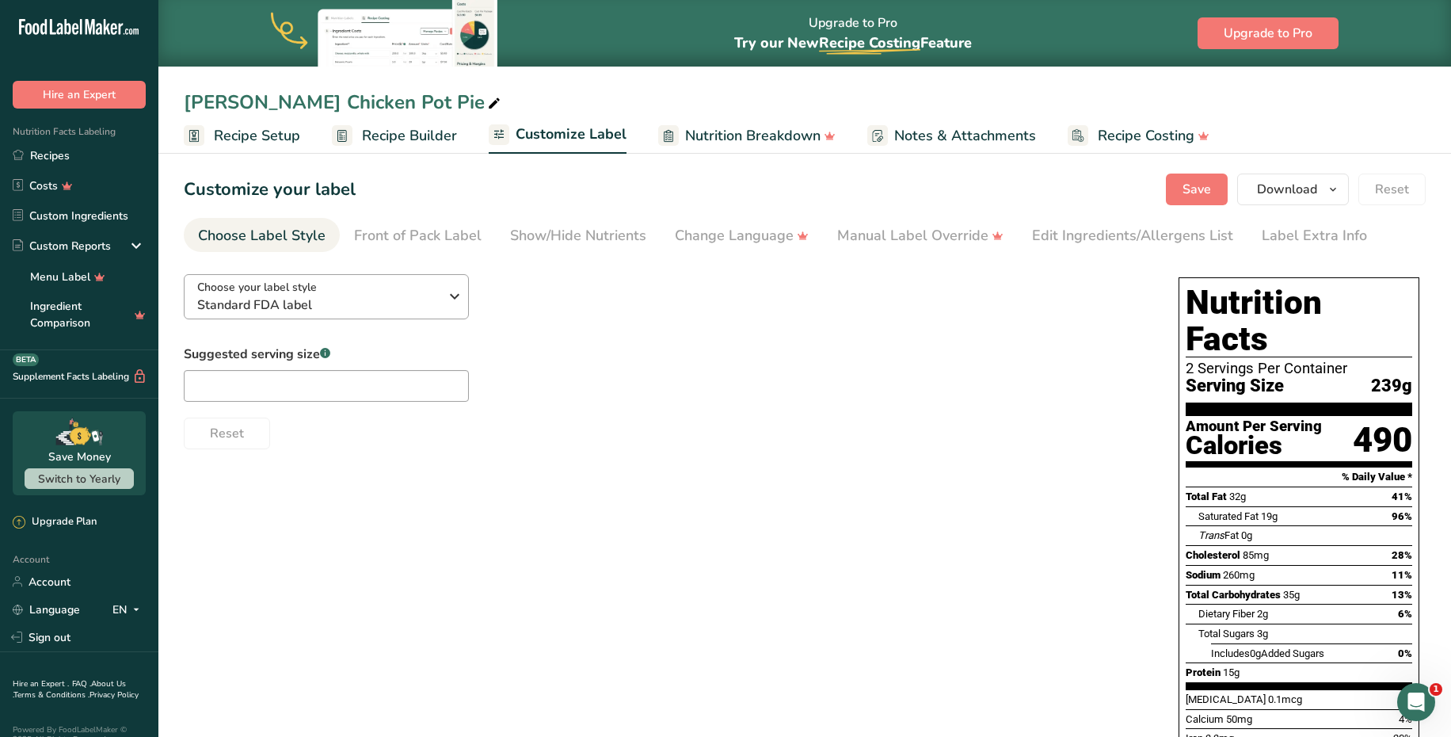
click at [434, 290] on div "Choose your label style Standard FDA label" at bounding box center [318, 297] width 242 height 36
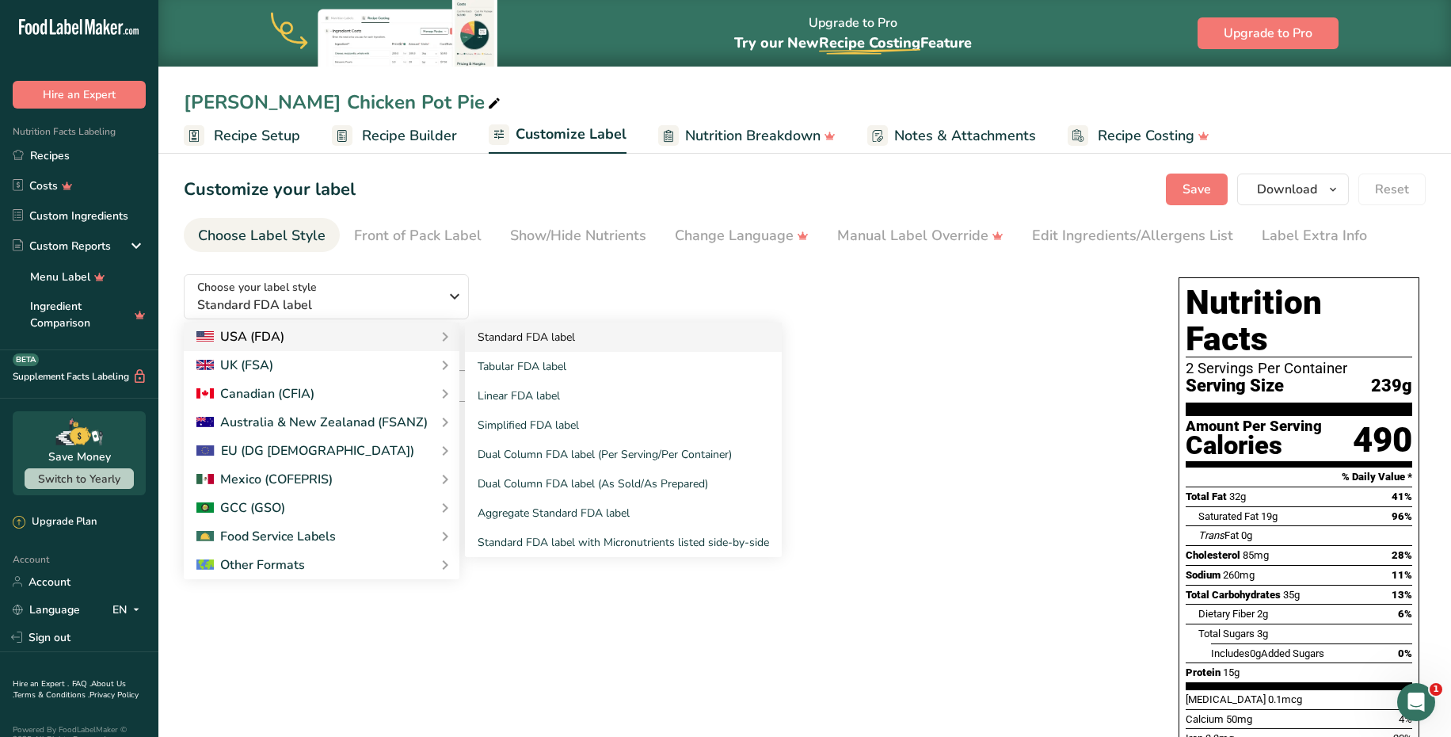
click at [523, 341] on link "Standard FDA label" at bounding box center [623, 336] width 317 height 29
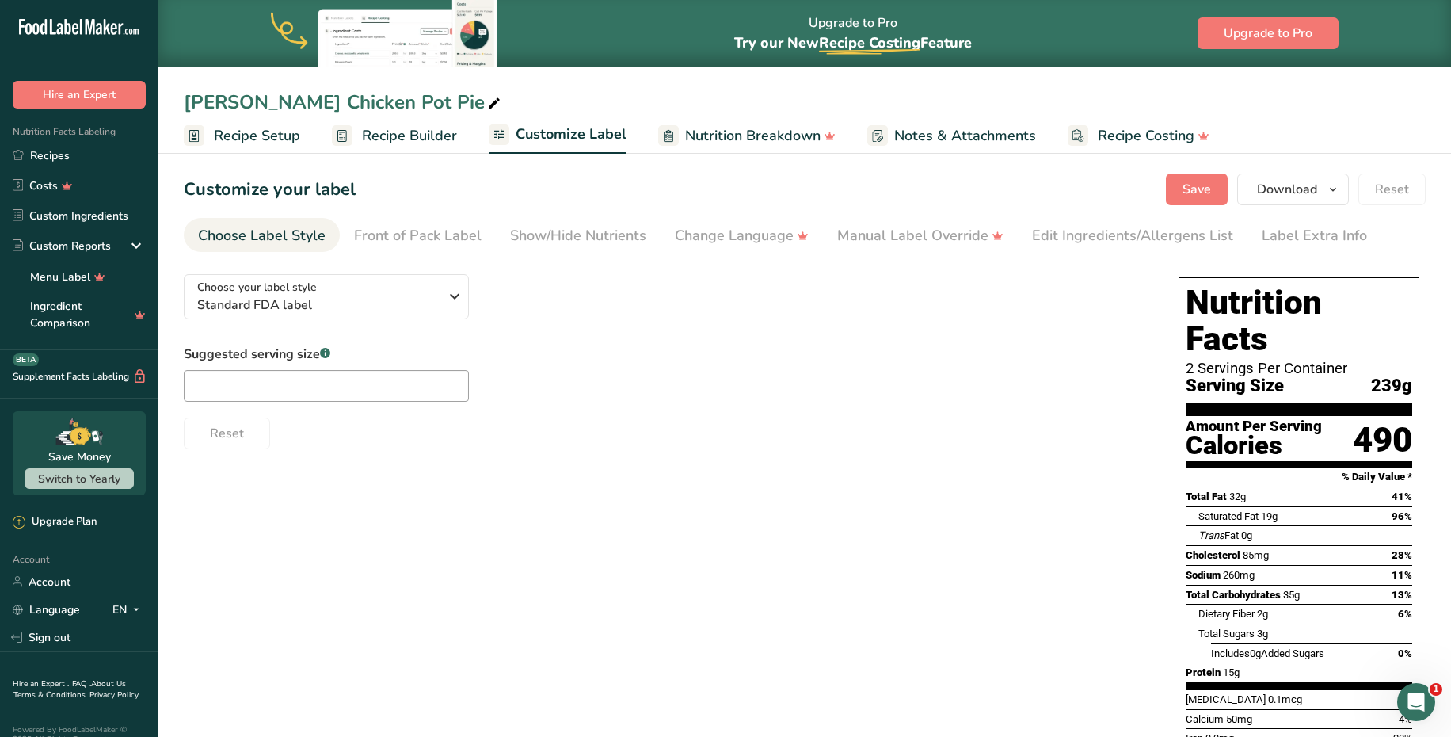
copy span "Size"
click at [1320, 194] on button "Download" at bounding box center [1293, 189] width 112 height 32
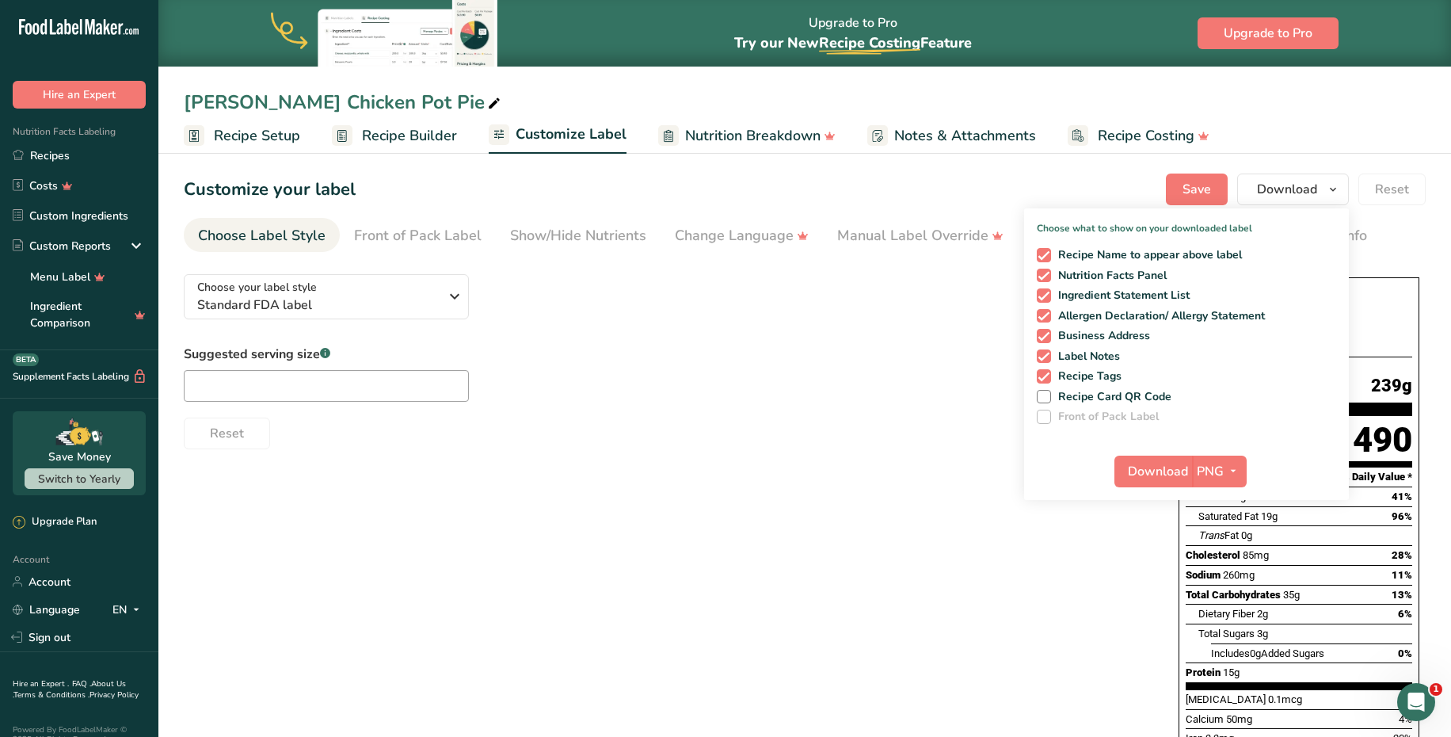
click at [1152, 653] on div "Choose your label style Standard FDA label USA (FDA) Standard FDA label Tabular…" at bounding box center [805, 610] width 1242 height 699
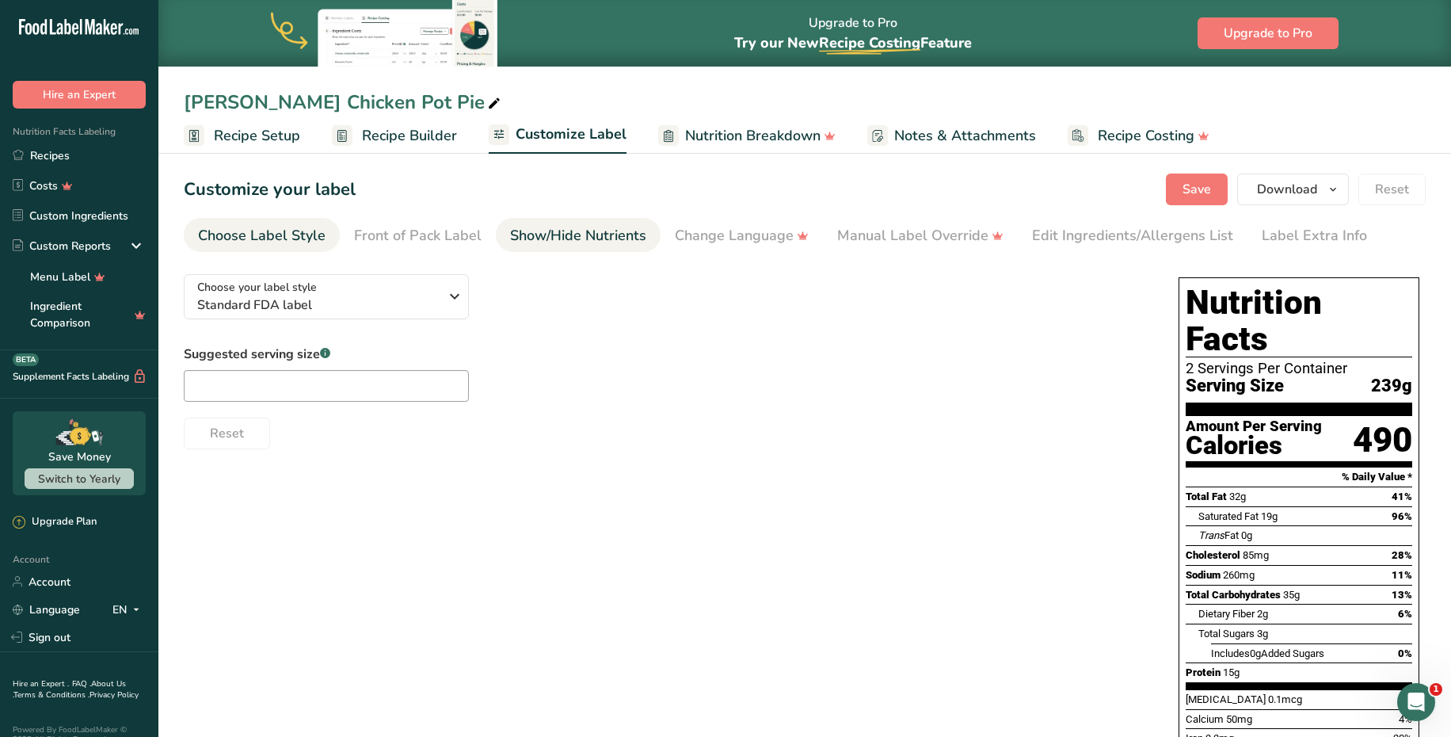
click at [612, 250] on link "Show/Hide Nutrients" at bounding box center [578, 236] width 136 height 36
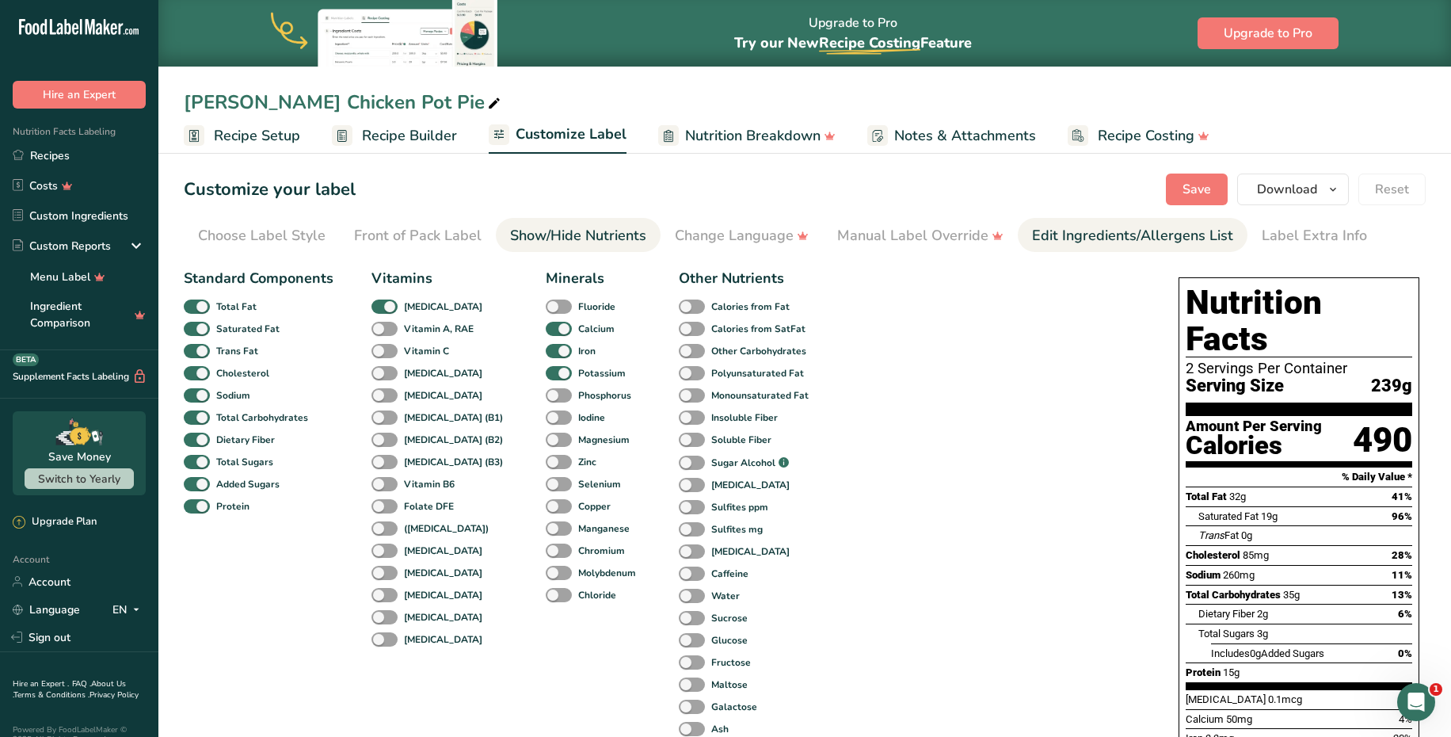
click at [1114, 242] on div "Edit Ingredients/Allergens List" at bounding box center [1132, 235] width 201 height 21
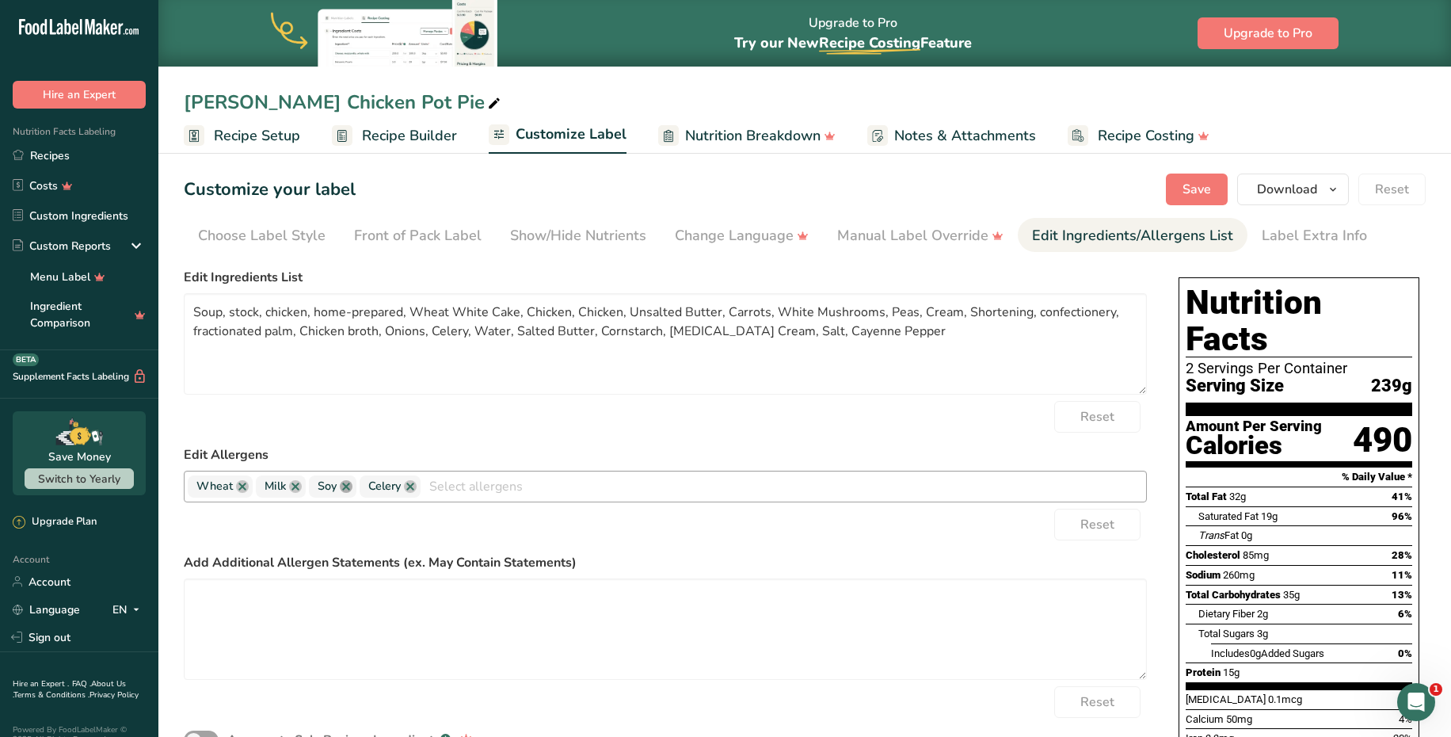
click at [347, 492] on link at bounding box center [346, 486] width 13 height 13
click at [489, 364] on textarea "Soup, stock, chicken, home-prepared, Wheat White Cake, Chicken, Chicken, Unsalt…" at bounding box center [665, 343] width 963 height 101
click at [1266, 245] on div "Label Extra Info" at bounding box center [1314, 235] width 105 height 21
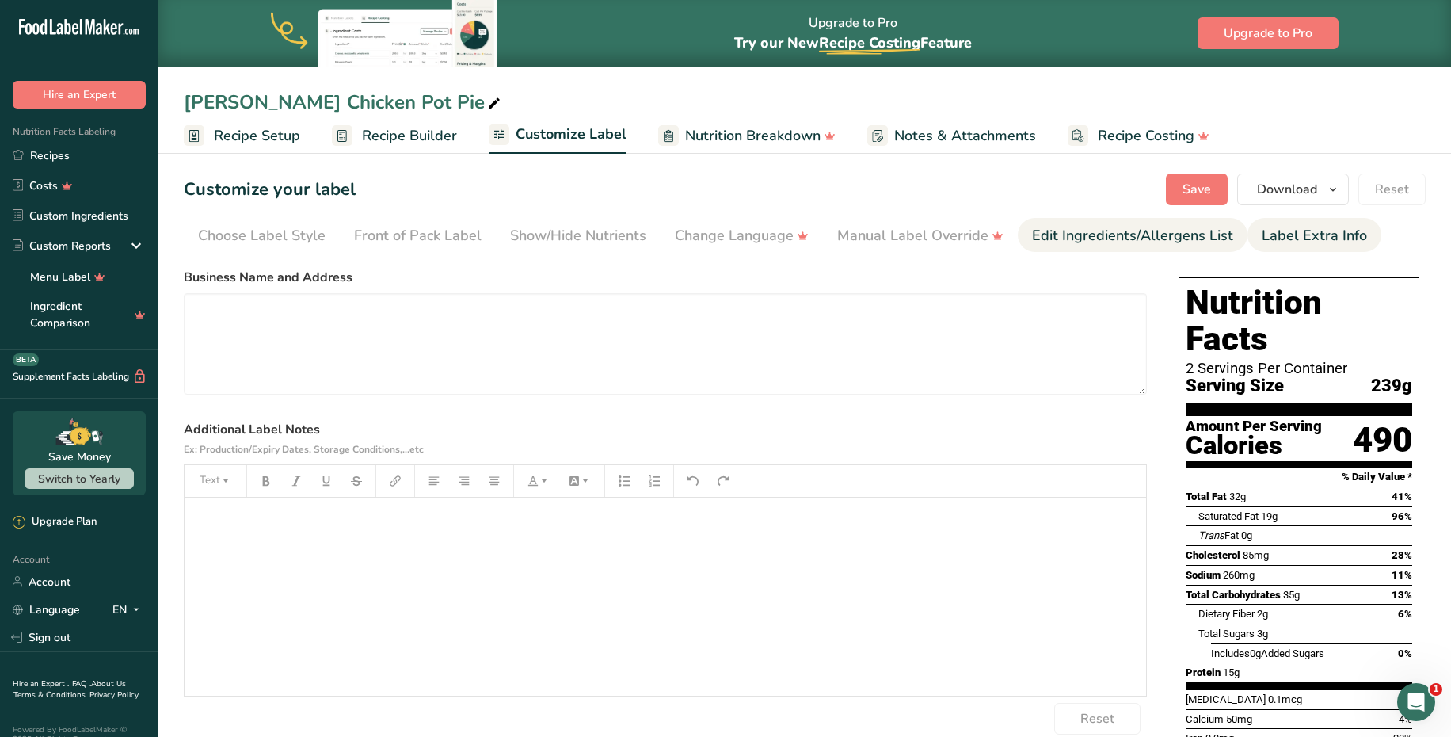
click at [1199, 241] on div "Edit Ingredients/Allergens List" at bounding box center [1132, 235] width 201 height 21
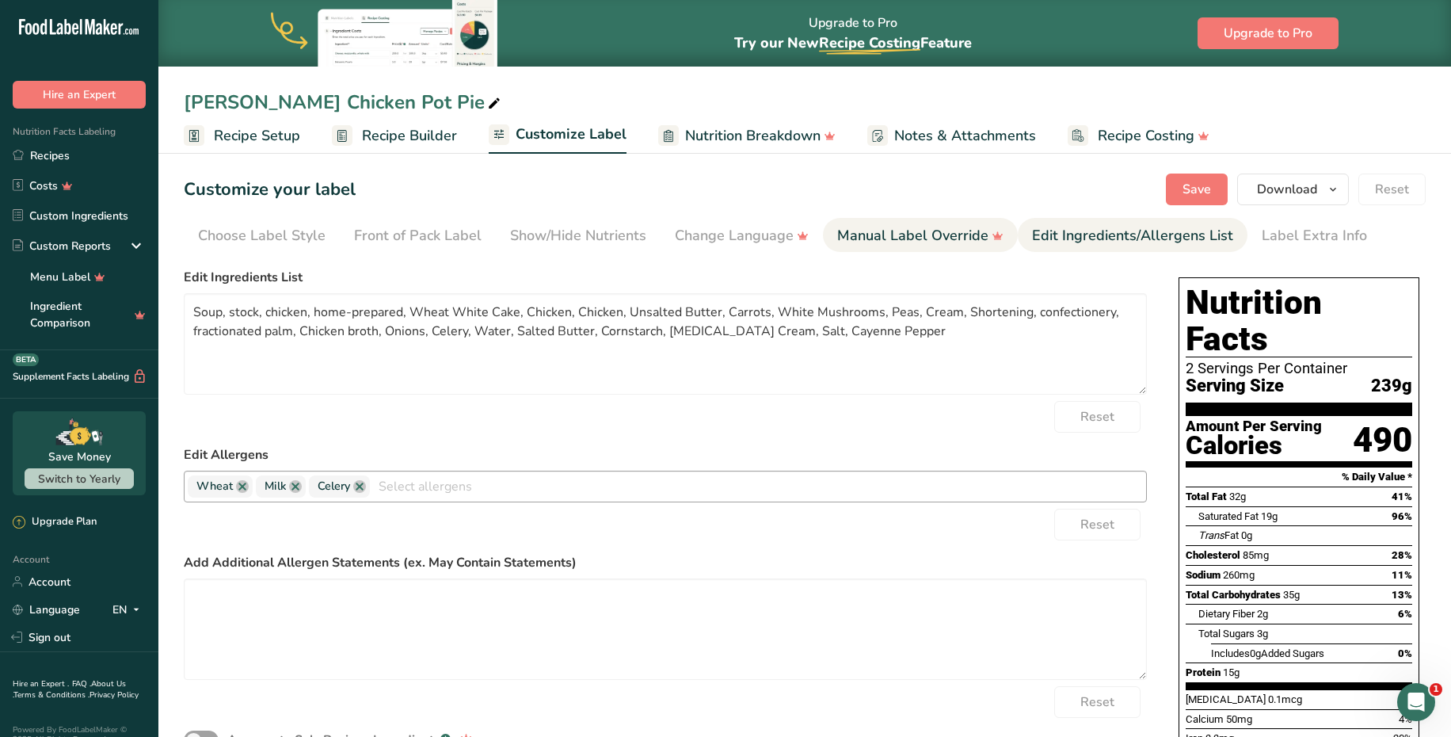
click at [924, 236] on div "Manual Label Override" at bounding box center [920, 235] width 166 height 21
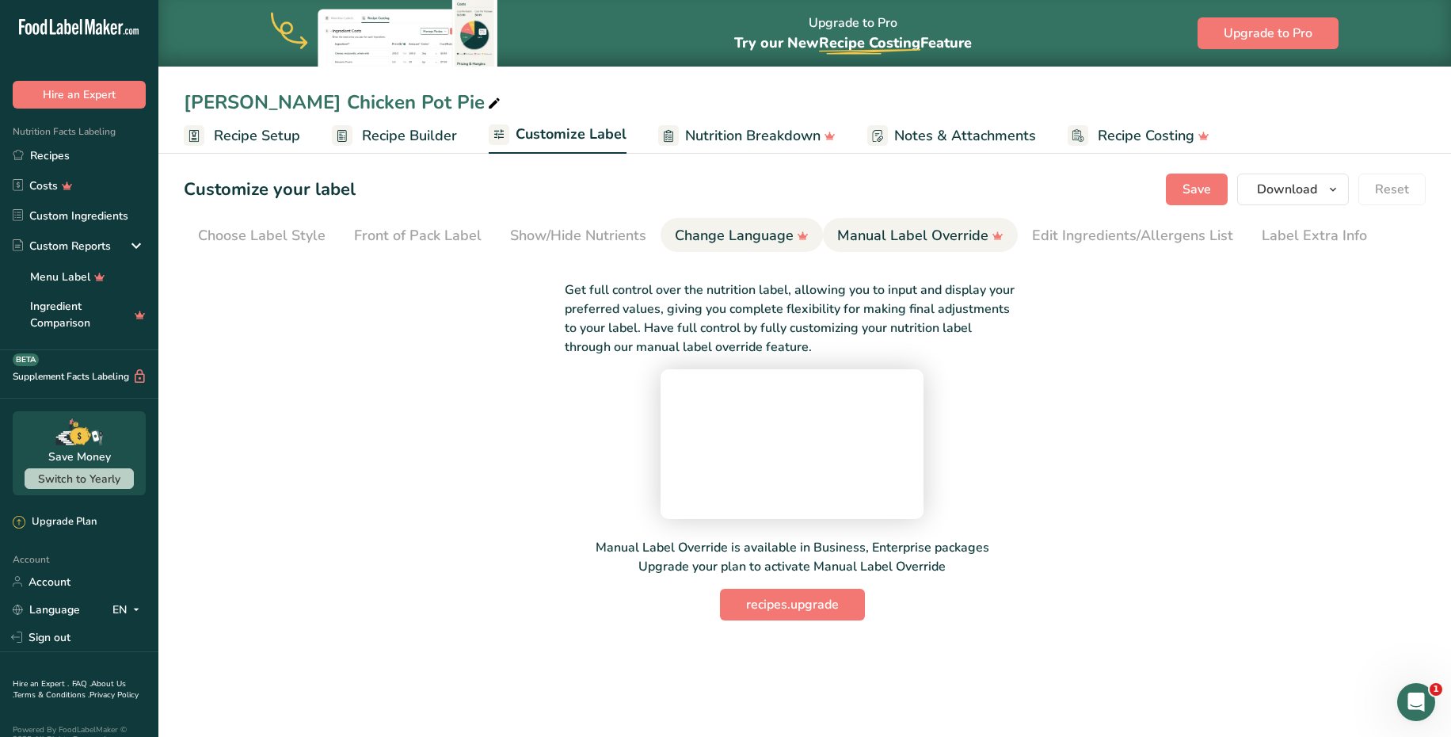
click at [703, 235] on div "Change Language" at bounding box center [742, 235] width 134 height 21
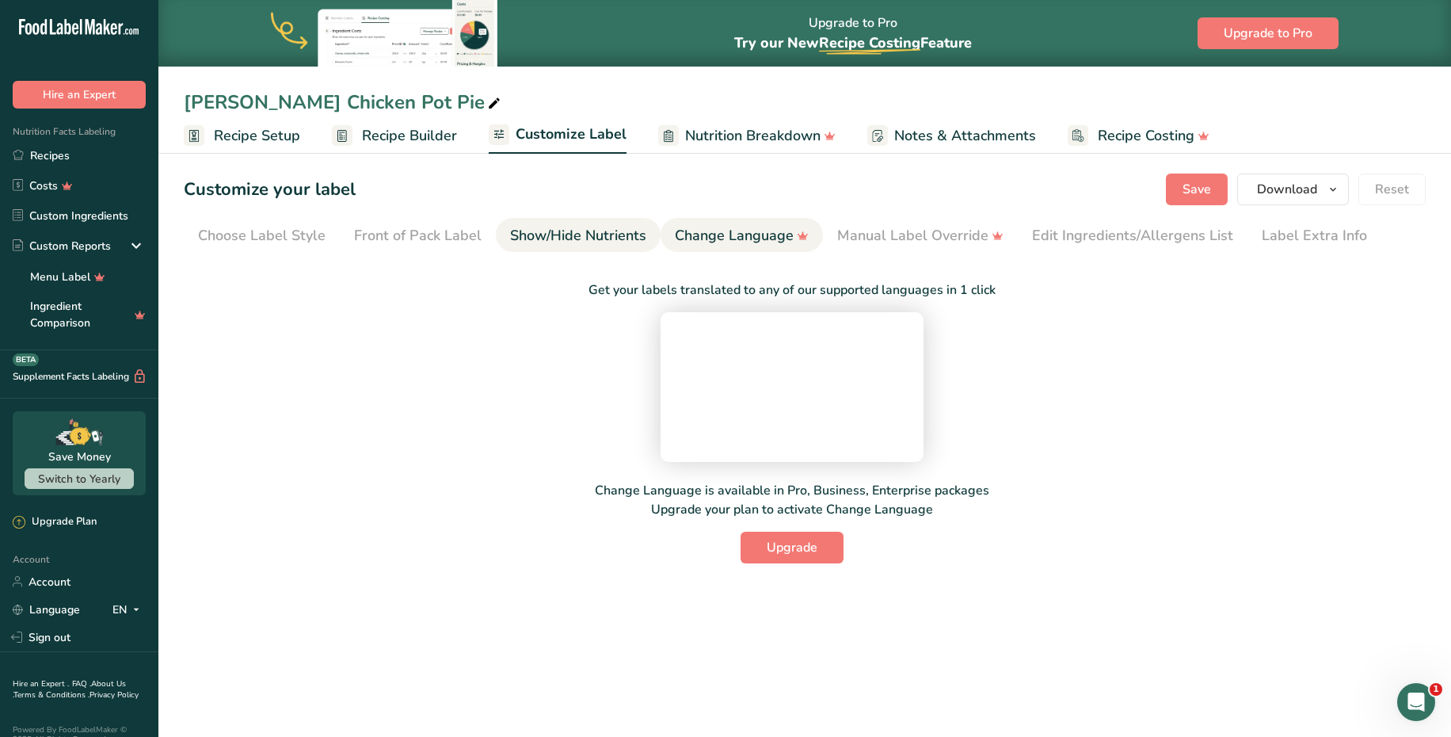
click at [584, 232] on div "Show/Hide Nutrients" at bounding box center [578, 235] width 136 height 21
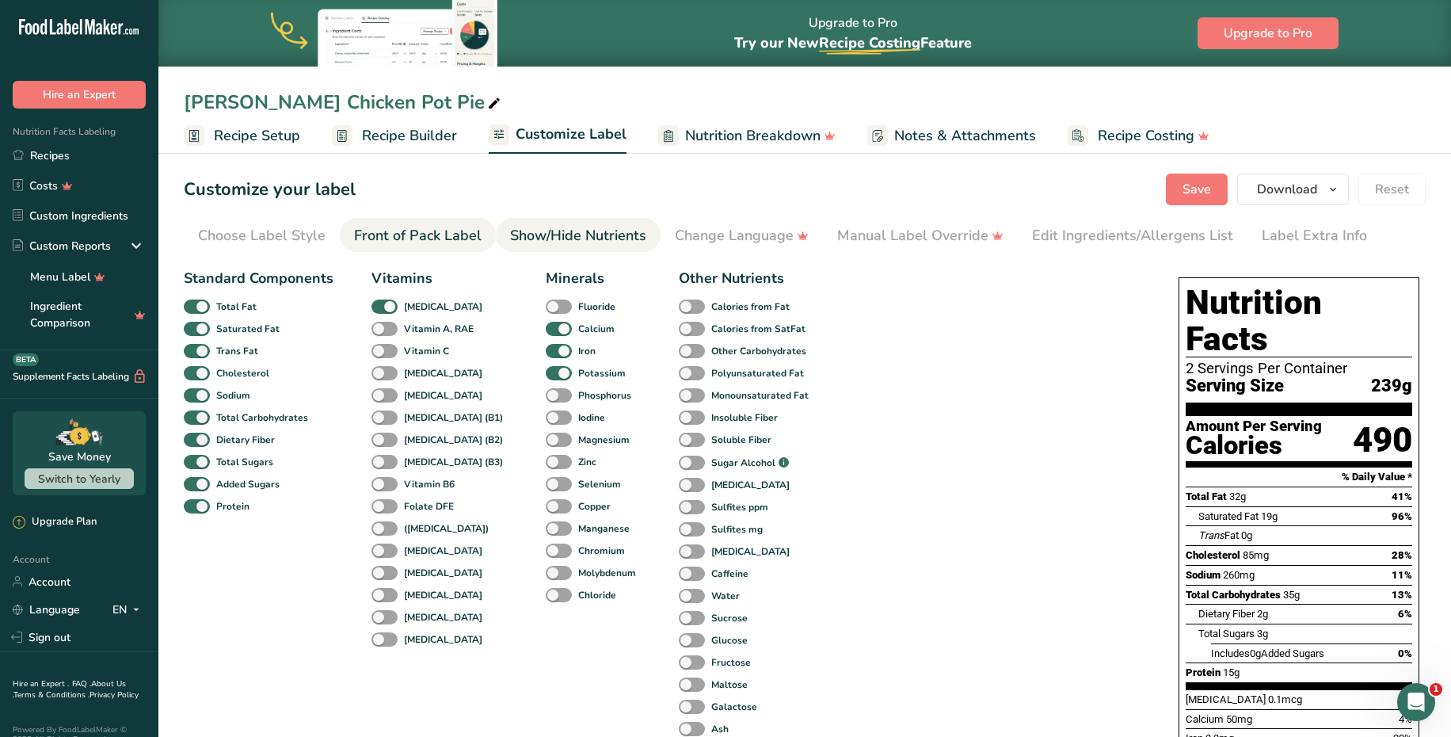
click at [413, 233] on div "Front of Pack Label" at bounding box center [418, 235] width 128 height 21
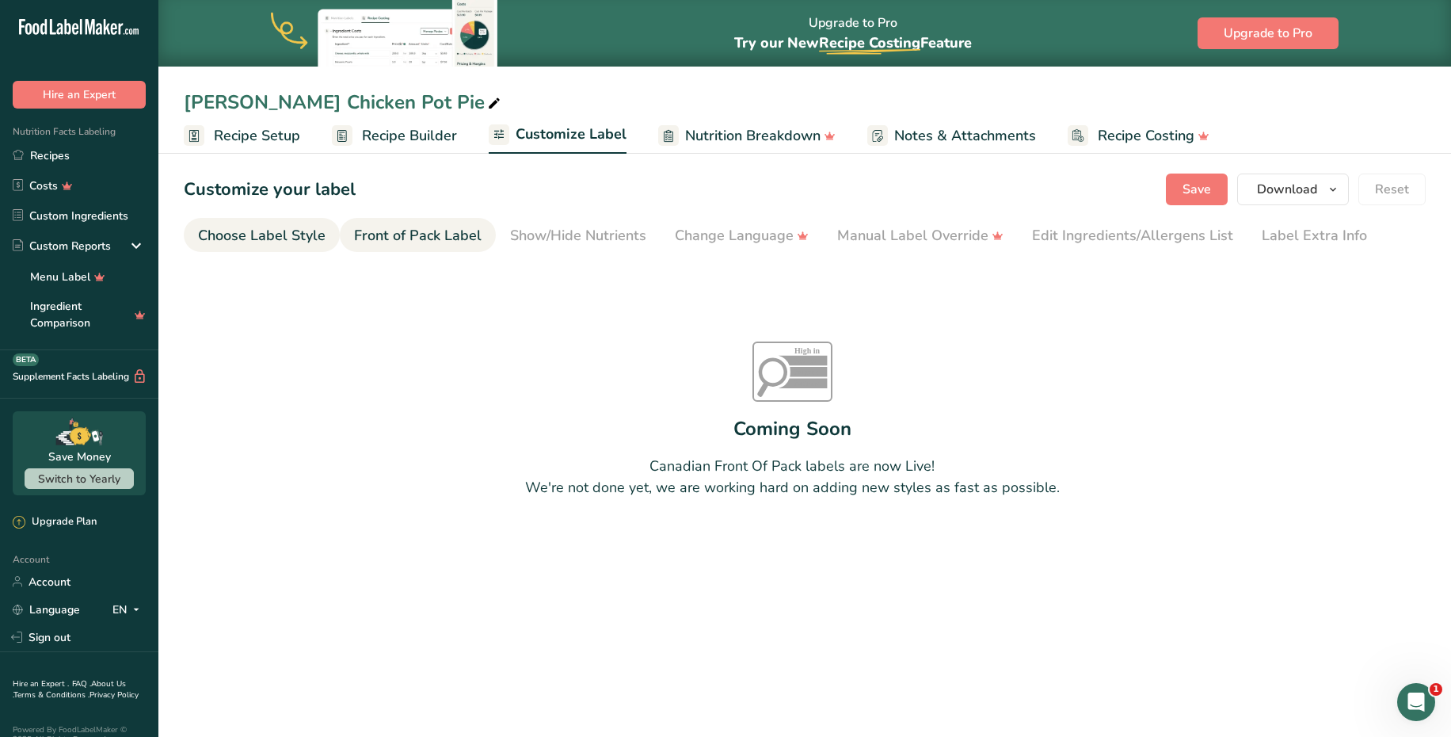
click at [288, 239] on div "Choose Label Style" at bounding box center [262, 235] width 128 height 21
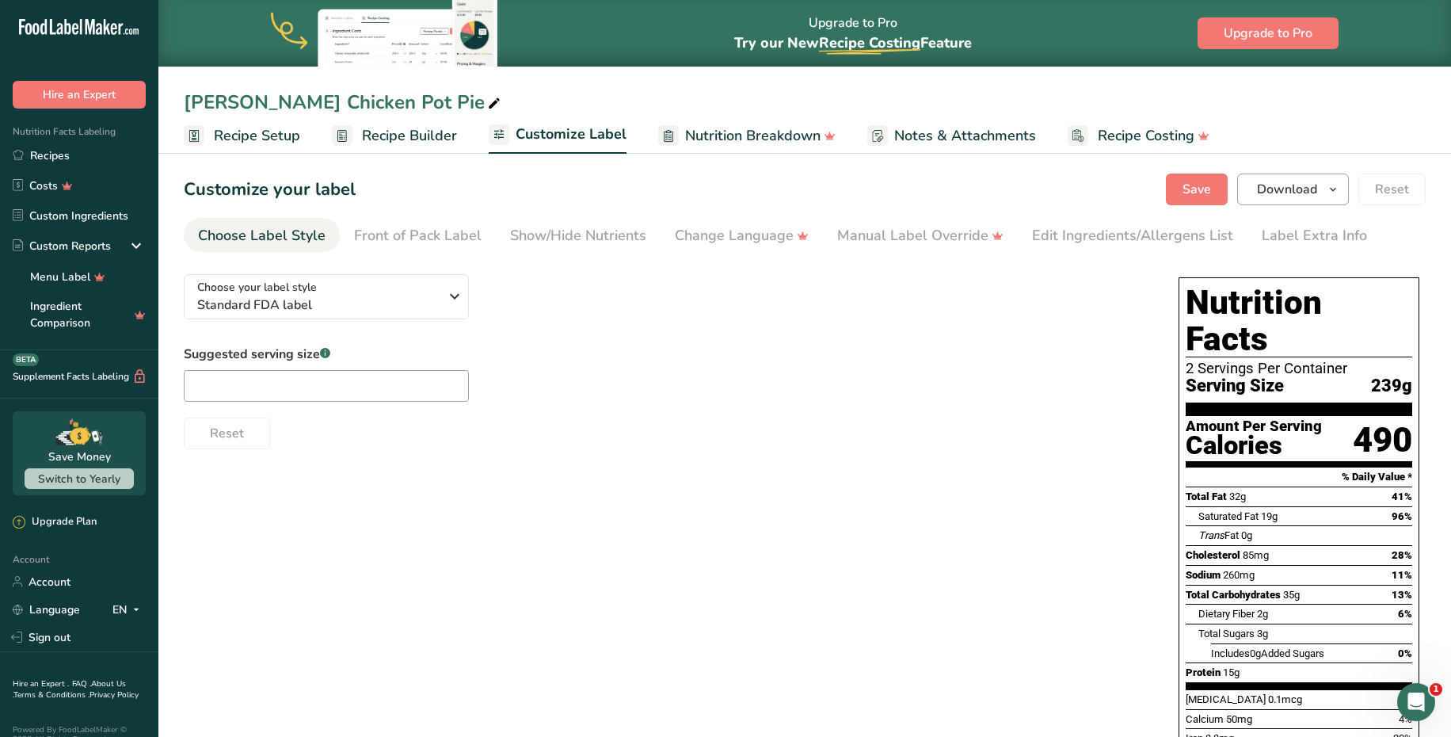
click at [1282, 200] on button "Download" at bounding box center [1293, 189] width 112 height 32
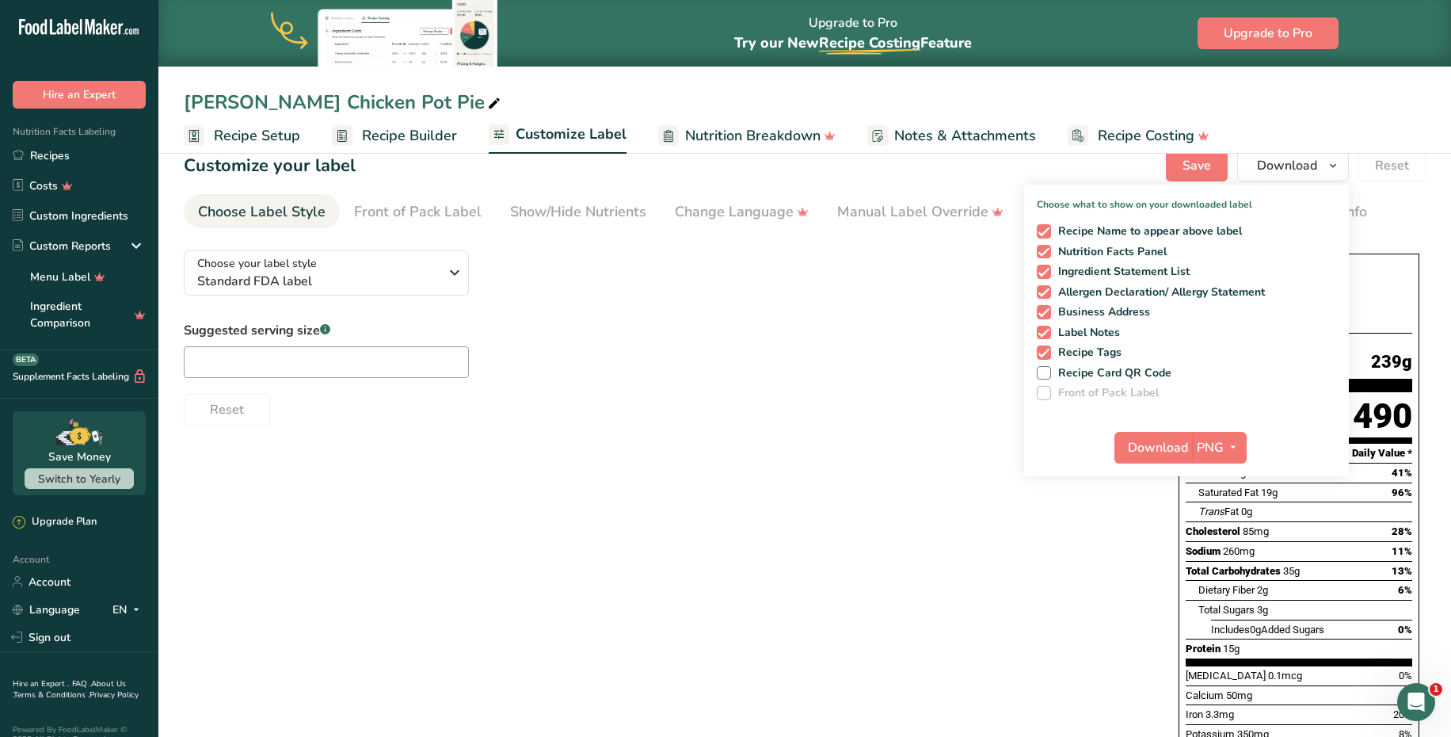
scroll to position [29, 0]
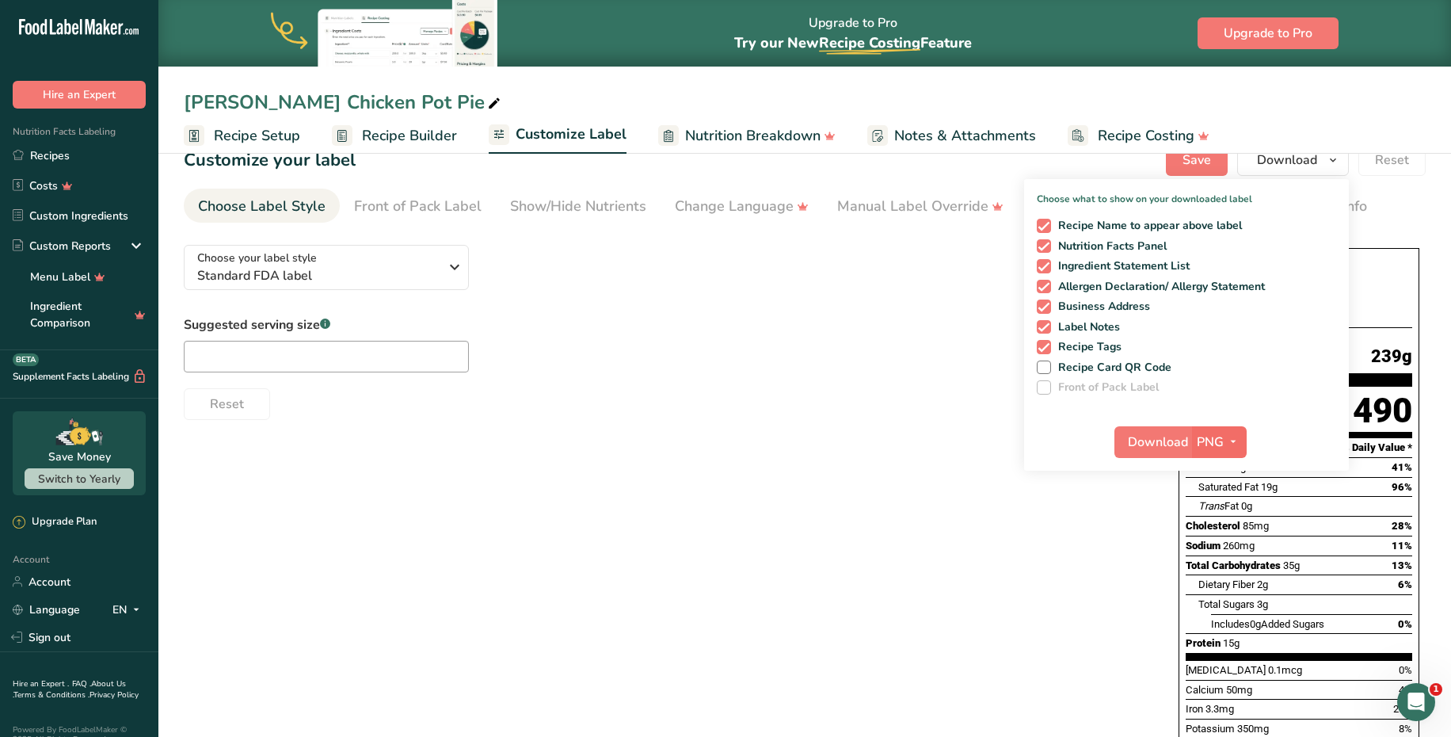
click at [1199, 441] on span "PNG" at bounding box center [1210, 441] width 27 height 19
click at [1215, 474] on link "PNG" at bounding box center [1221, 474] width 51 height 26
drag, startPoint x: 1096, startPoint y: 709, endPoint x: 1145, endPoint y: 512, distance: 203.2
click at [1145, 512] on div "Choose your label style Standard FDA label USA (FDA) Standard FDA label Tabular…" at bounding box center [805, 581] width 1242 height 699
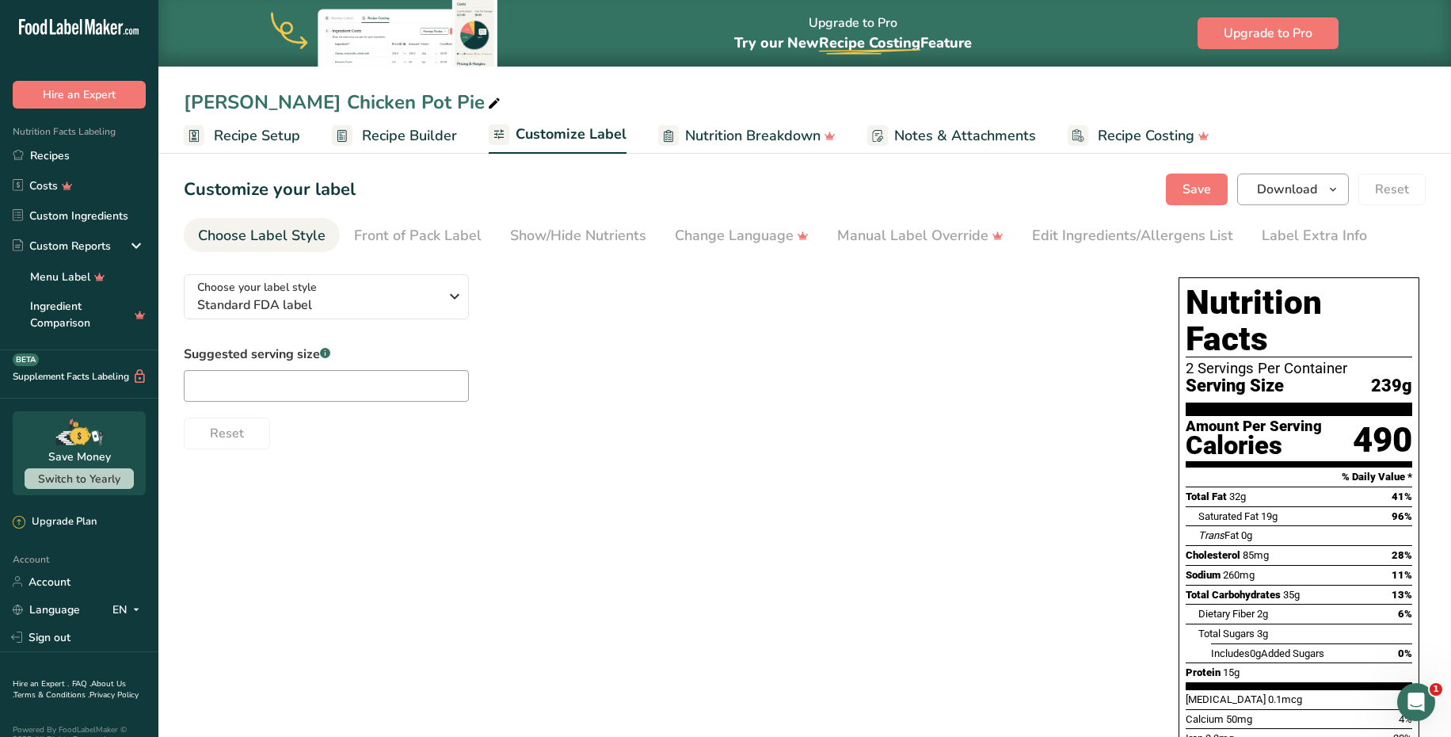
scroll to position [0, 0]
click at [1313, 185] on span "Download" at bounding box center [1287, 189] width 60 height 19
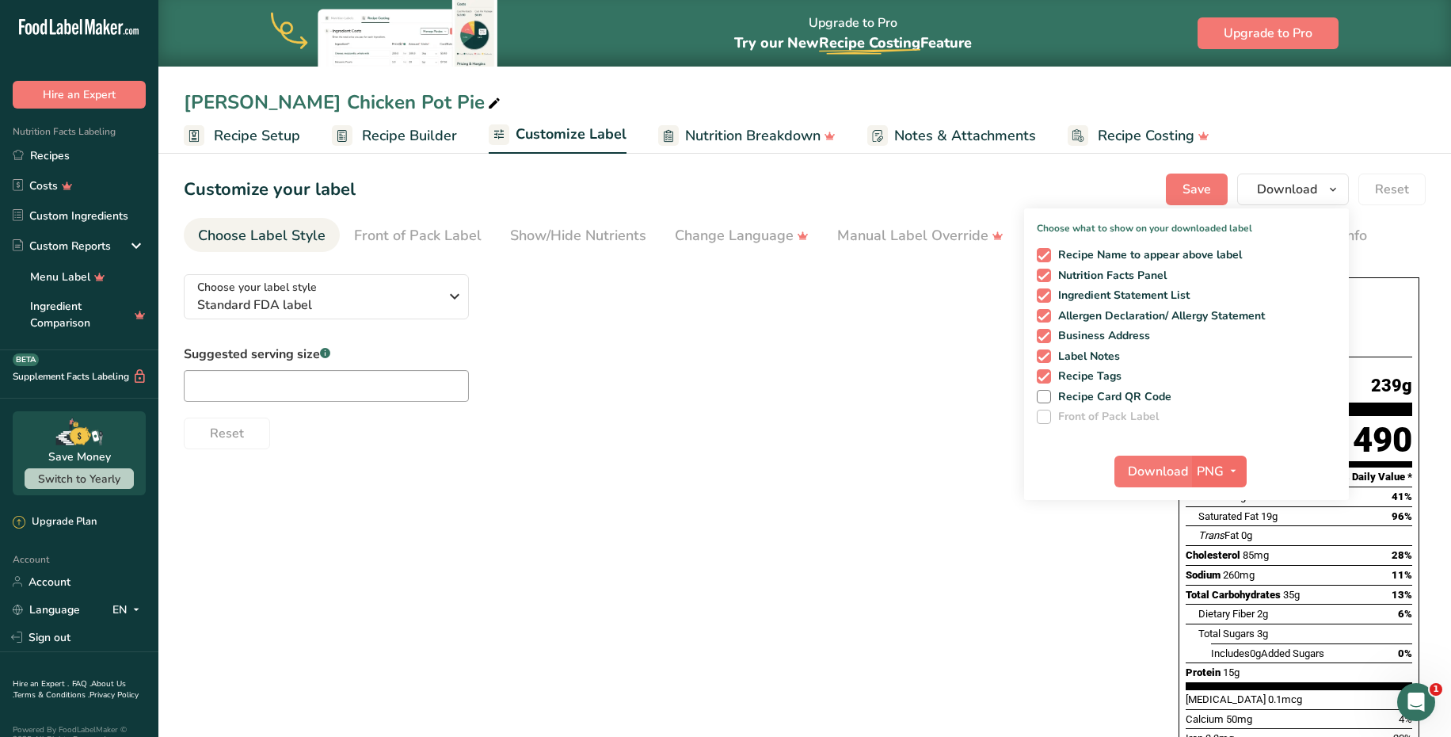
click at [1212, 463] on span "PNG" at bounding box center [1210, 471] width 27 height 19
click at [1220, 491] on link "PNG" at bounding box center [1221, 503] width 51 height 26
click at [1166, 472] on span "Download" at bounding box center [1158, 471] width 60 height 19
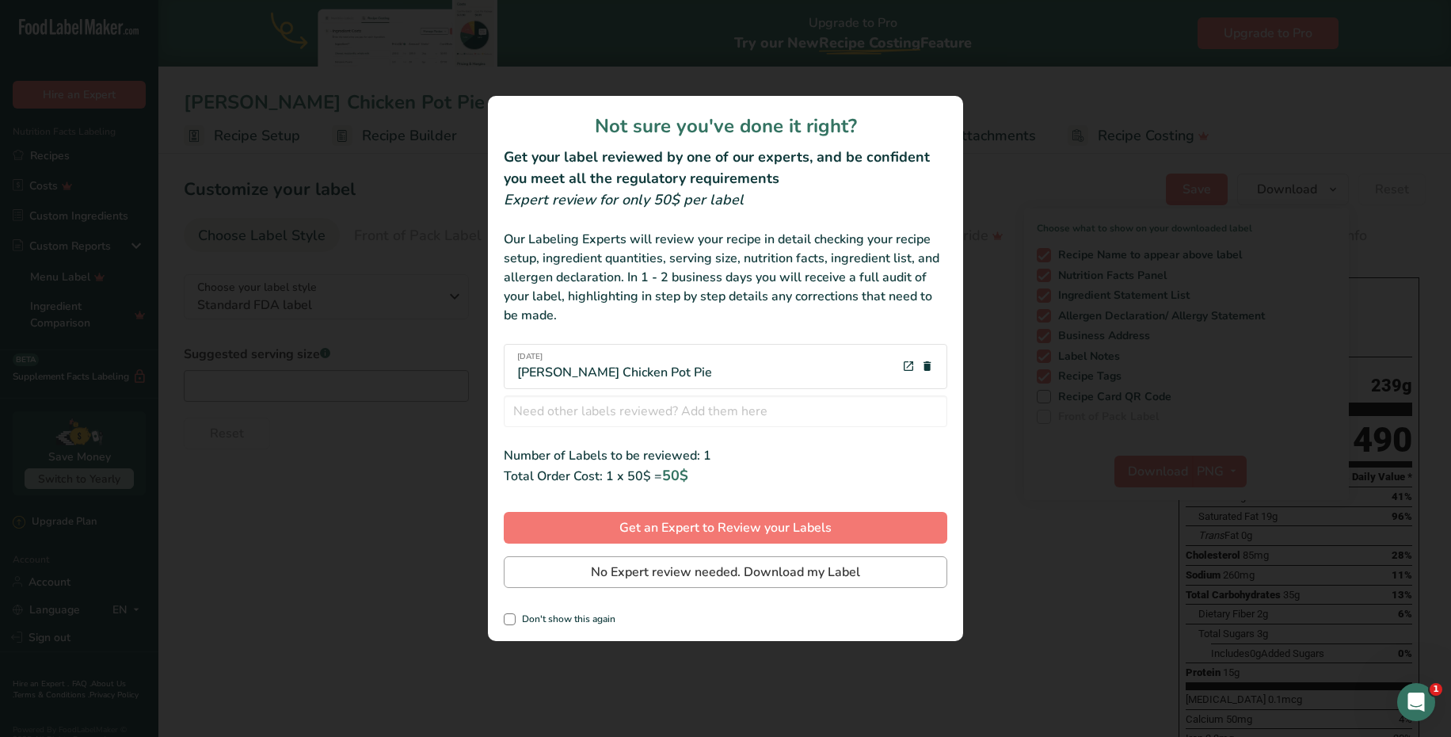
click at [792, 569] on span "No Expert review needed. Download my Label" at bounding box center [725, 571] width 269 height 19
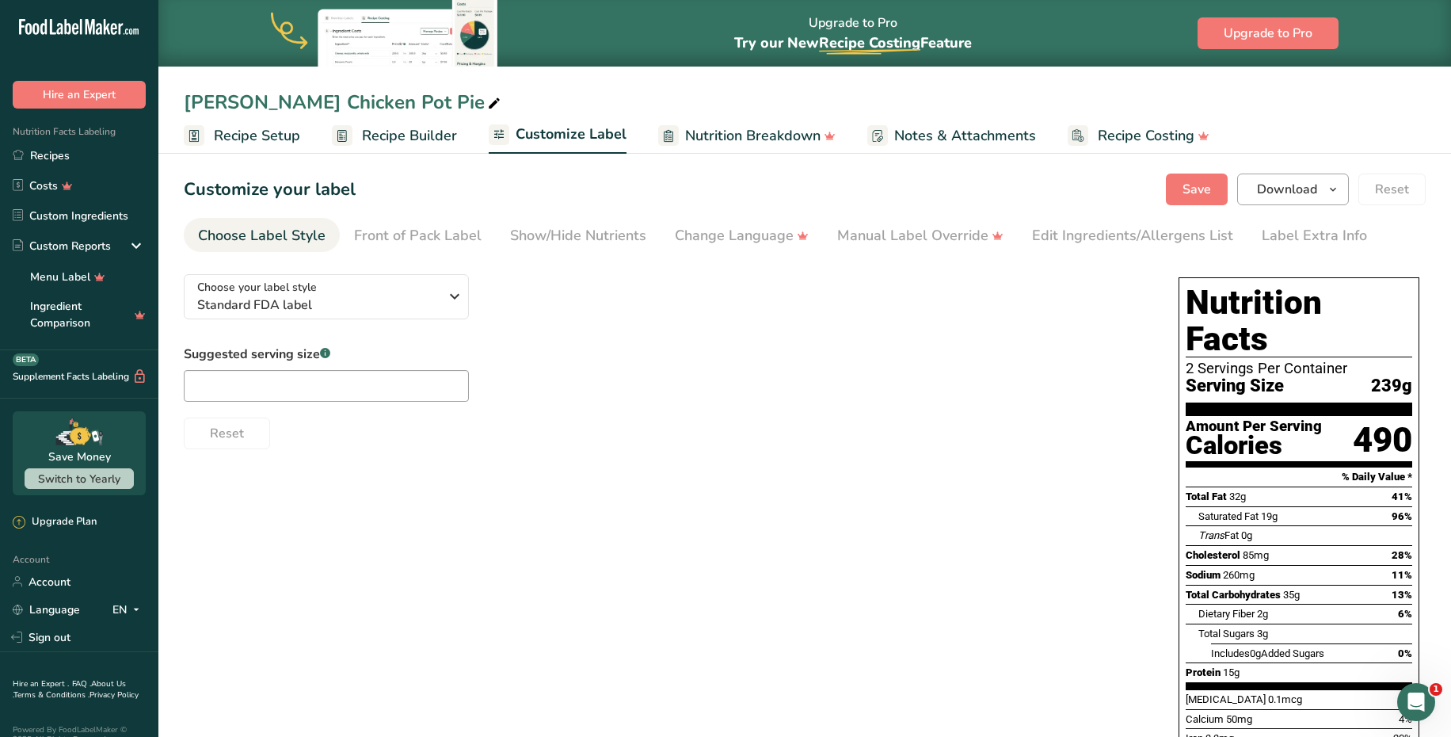
click at [1315, 191] on span "Download" at bounding box center [1287, 189] width 60 height 19
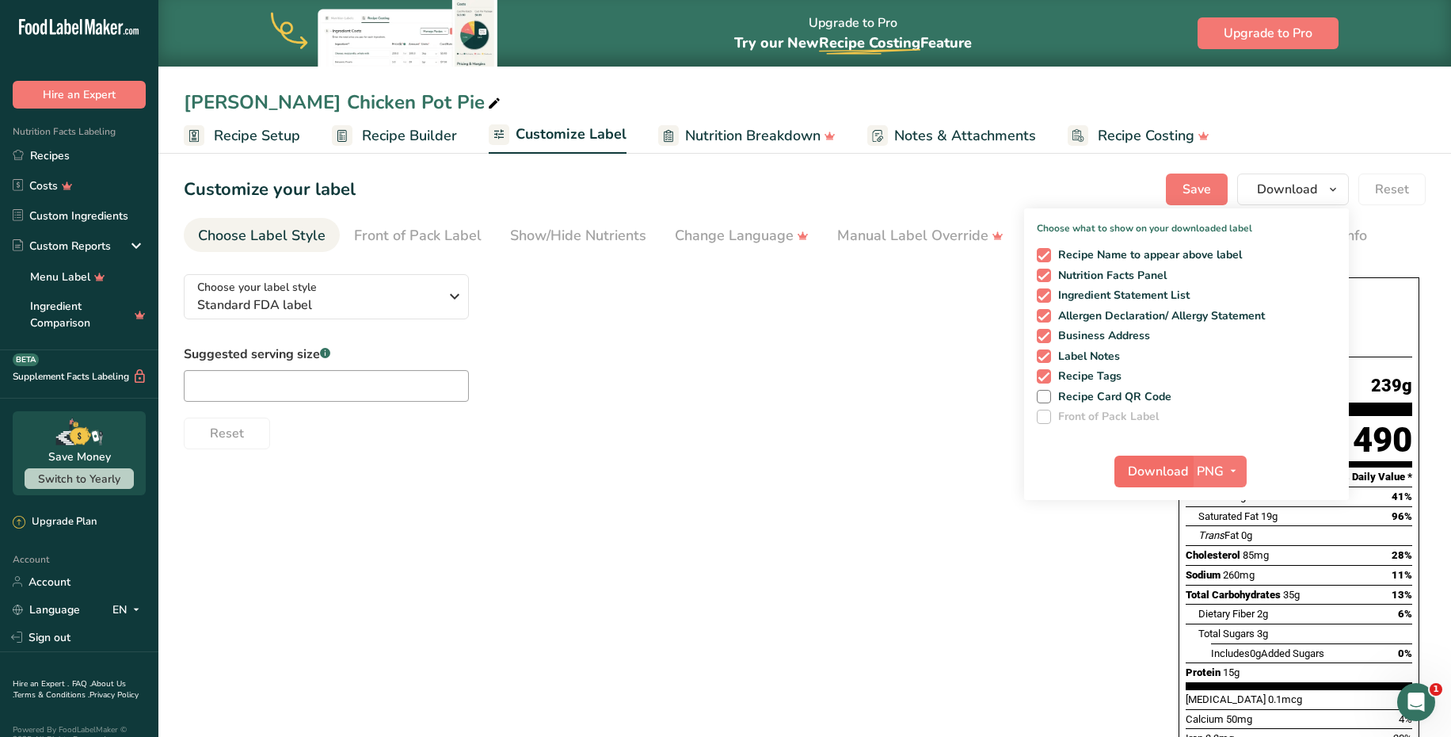
click at [1175, 462] on span "Download" at bounding box center [1158, 471] width 60 height 19
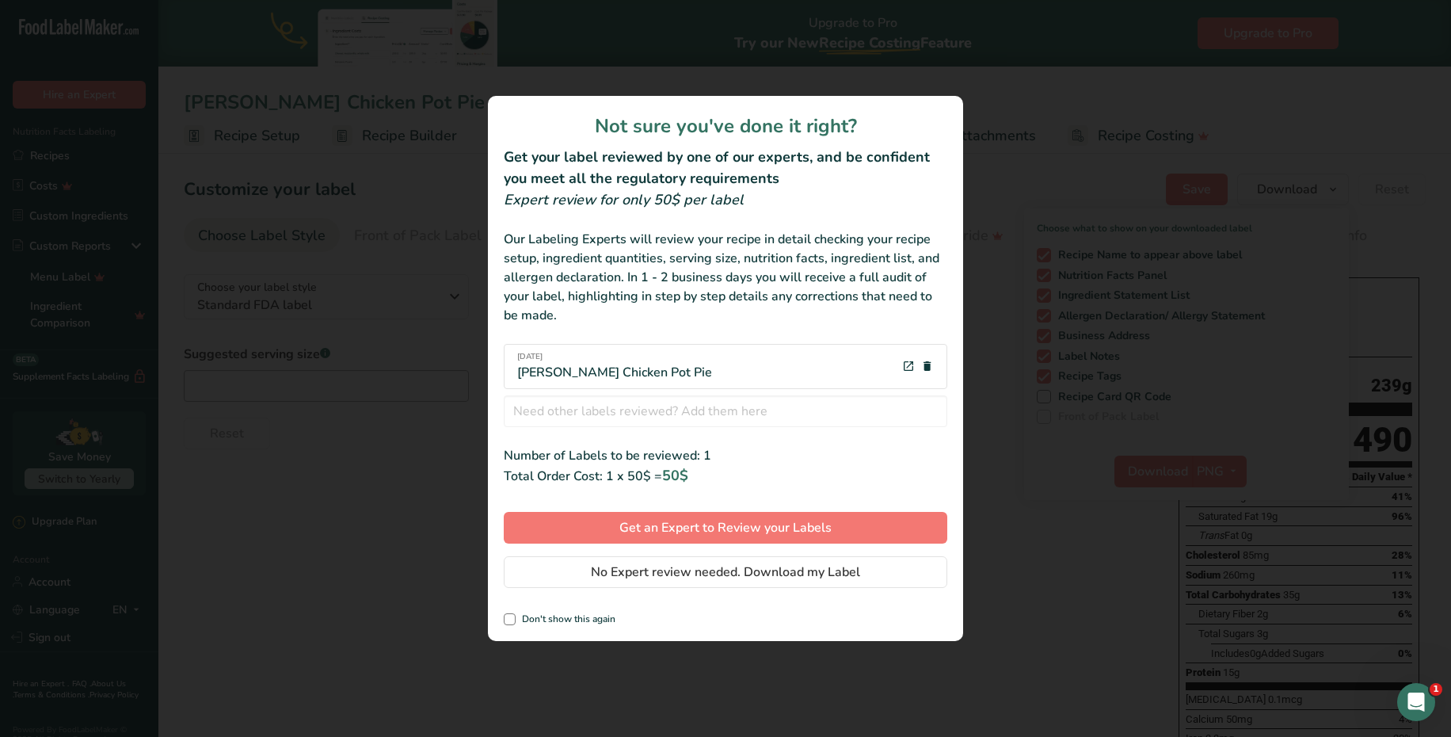
click at [998, 445] on div "review labels modal" at bounding box center [725, 368] width 1451 height 737
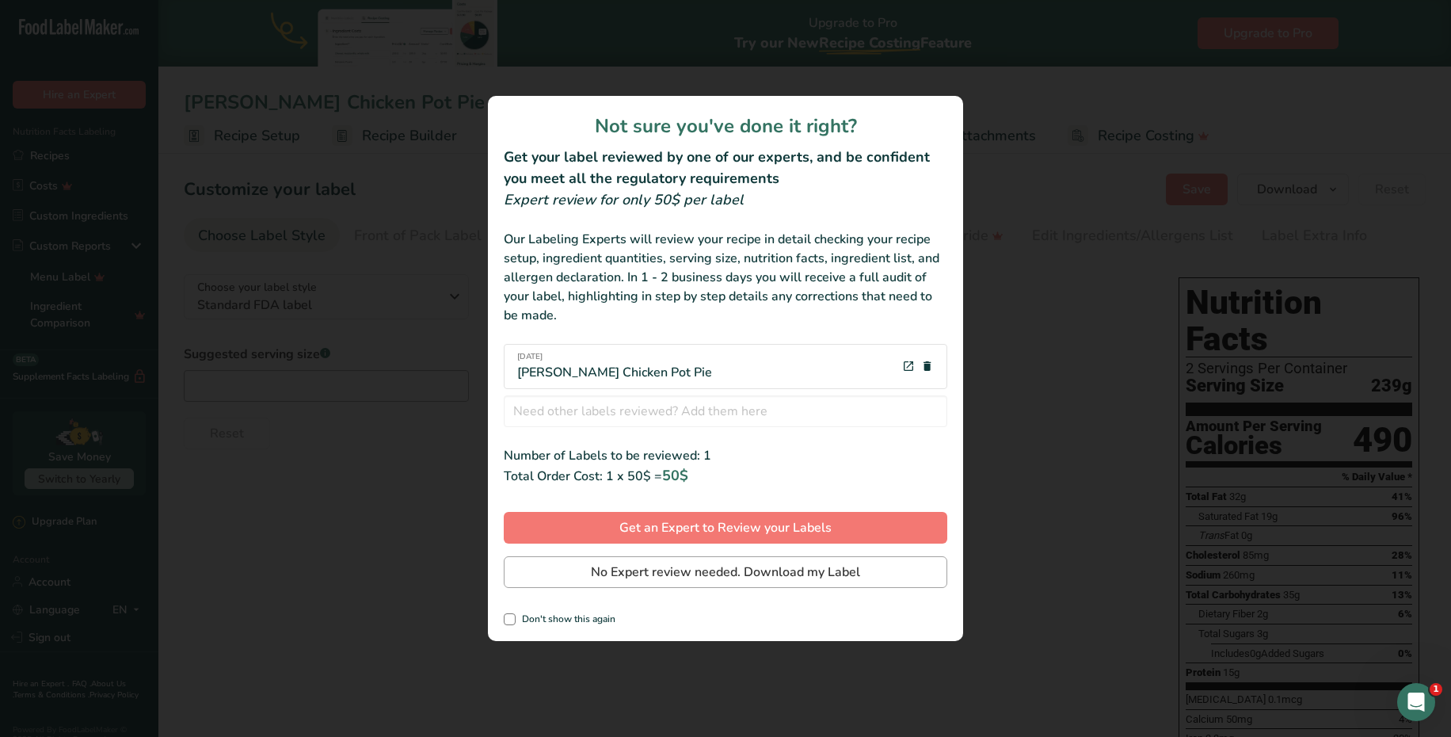
click at [805, 573] on span "No Expert review needed. Download my Label" at bounding box center [725, 571] width 269 height 19
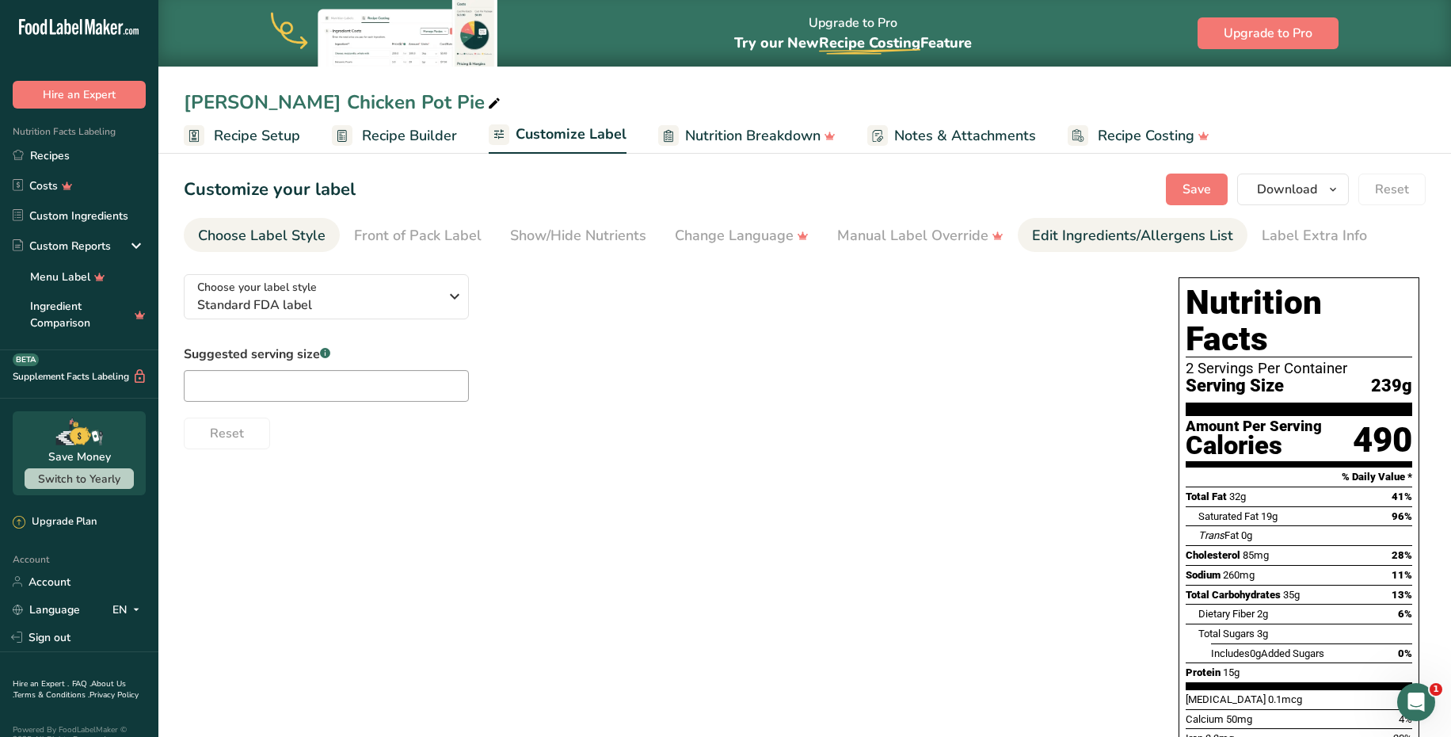
click at [1077, 229] on div "Edit Ingredients/Allergens List" at bounding box center [1132, 235] width 201 height 21
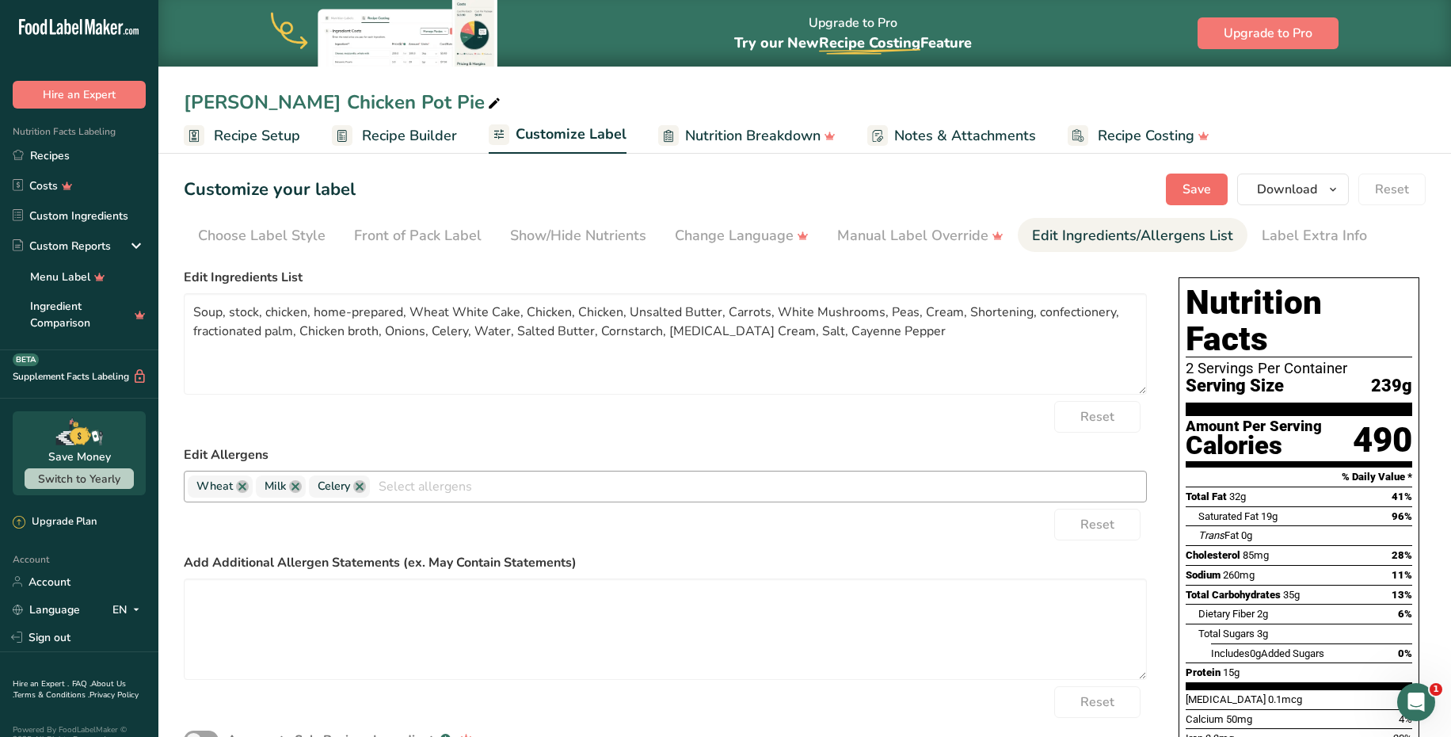
click at [1207, 180] on span "Save" at bounding box center [1197, 189] width 29 height 19
click at [302, 244] on div "Choose Label Style" at bounding box center [262, 235] width 128 height 21
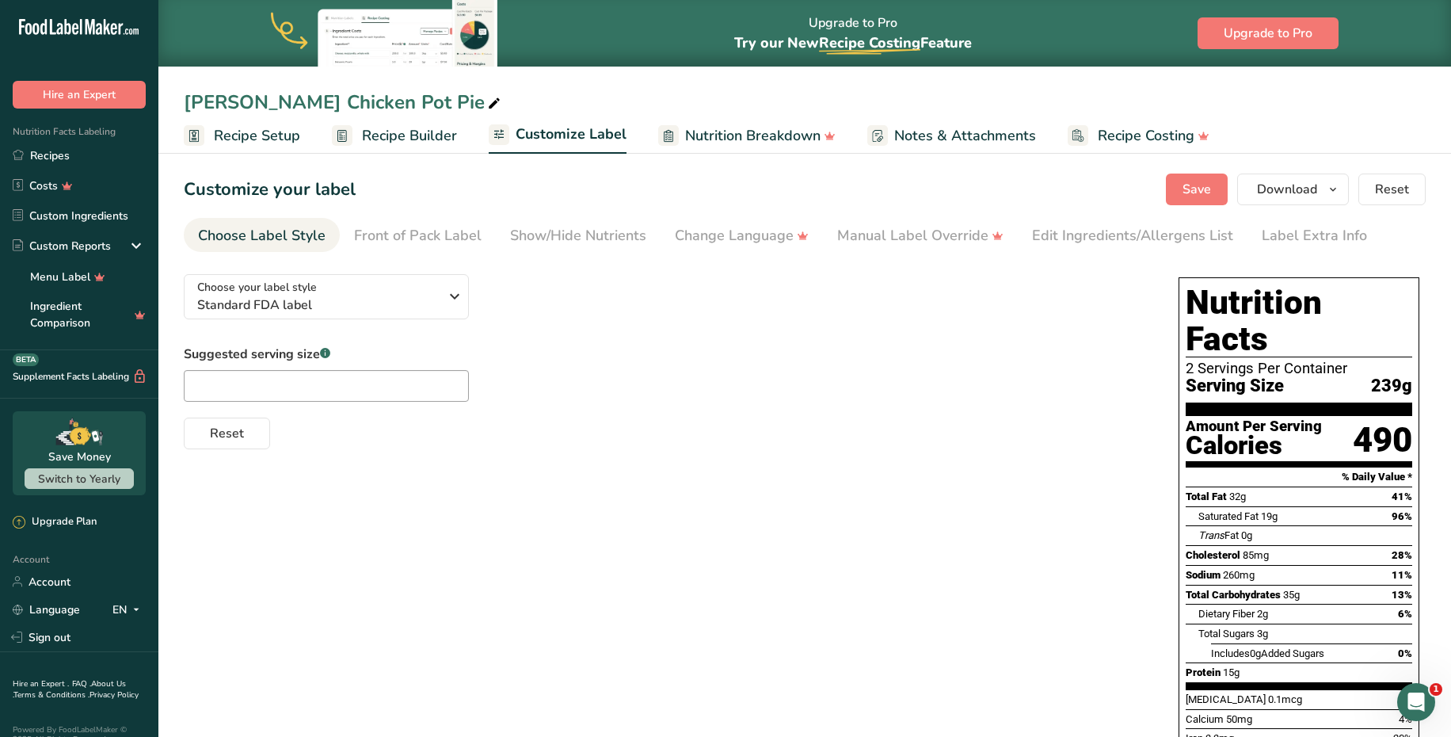
click at [809, 447] on div "Reset" at bounding box center [665, 430] width 963 height 38
click at [1305, 181] on span "Download" at bounding box center [1287, 189] width 60 height 19
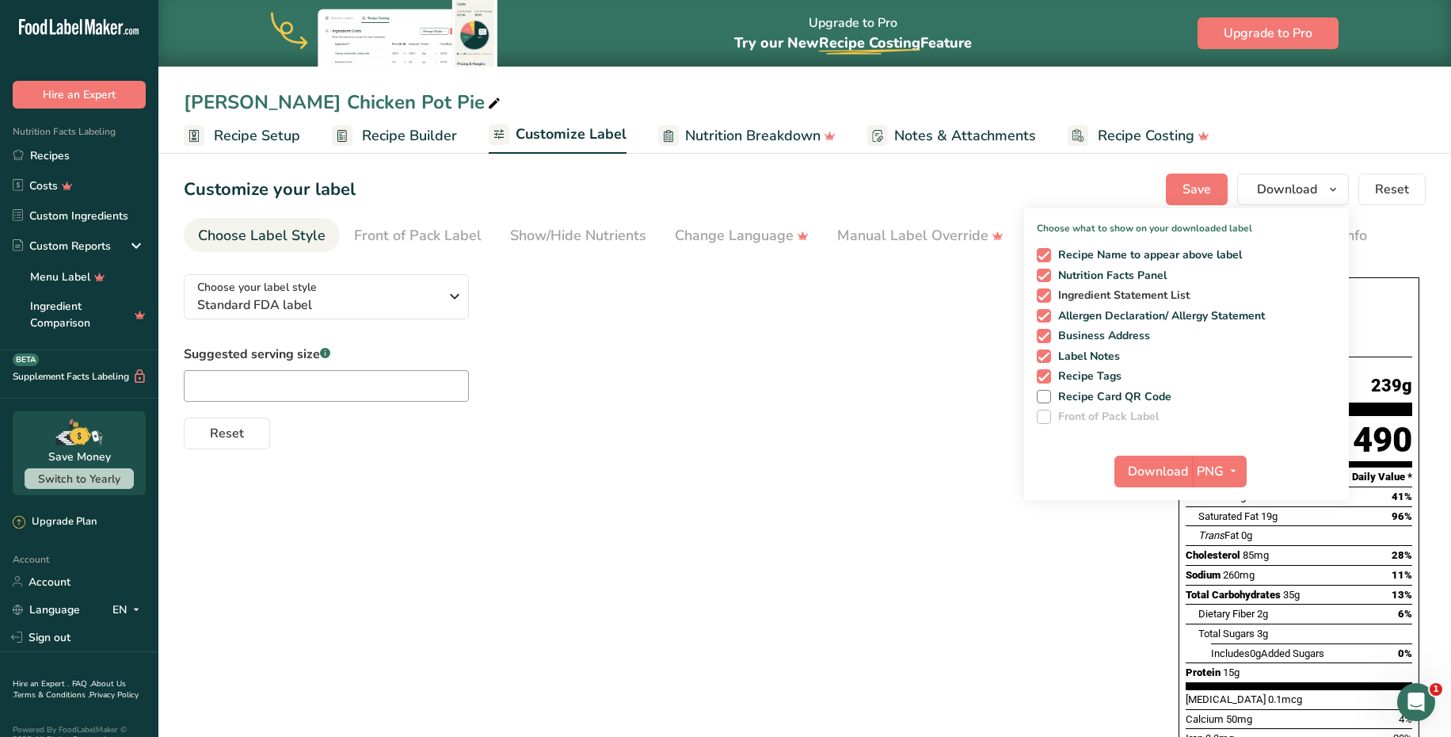
click at [1043, 295] on span at bounding box center [1044, 295] width 14 height 14
click at [1043, 295] on input "Ingredient Statement List" at bounding box center [1042, 295] width 10 height 10
checkbox input "false"
click at [1044, 330] on span at bounding box center [1044, 336] width 14 height 14
click at [1044, 330] on input "Business Address" at bounding box center [1042, 335] width 10 height 10
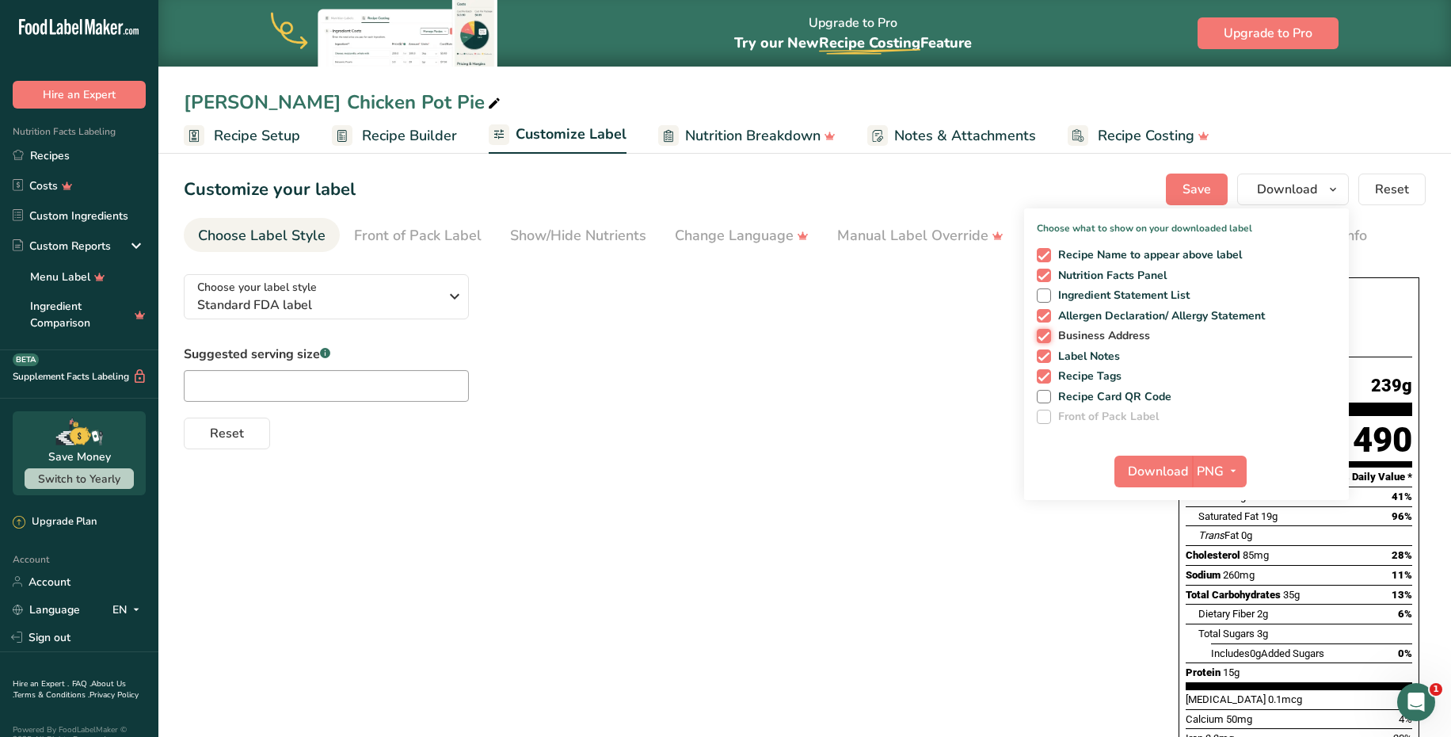
checkbox input "false"
click at [1046, 356] on span at bounding box center [1044, 356] width 14 height 14
click at [1046, 356] on input "Label Notes" at bounding box center [1042, 356] width 10 height 10
checkbox input "false"
click at [1046, 379] on span at bounding box center [1044, 376] width 14 height 14
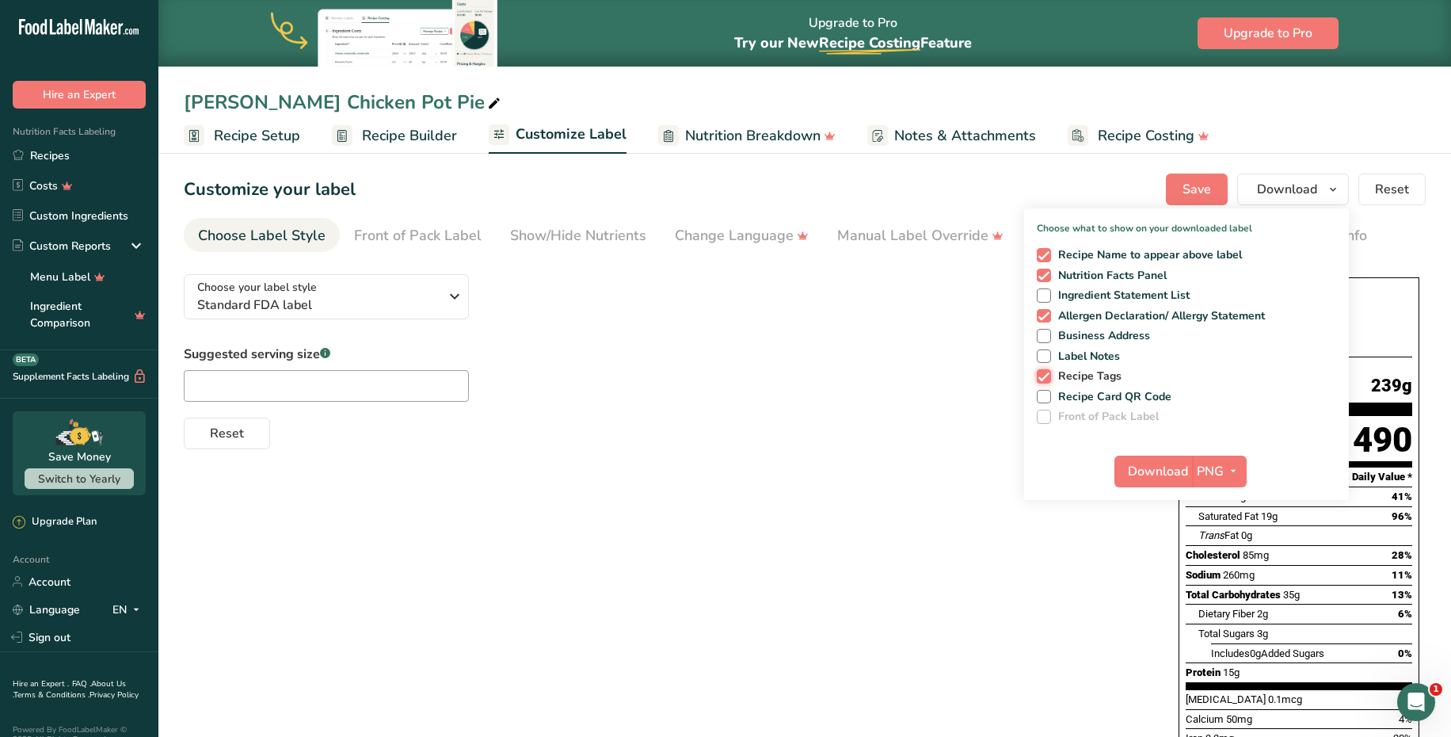
click at [1046, 379] on input "Recipe Tags" at bounding box center [1042, 376] width 10 height 10
checkbox input "false"
click at [1049, 296] on span at bounding box center [1044, 295] width 14 height 14
click at [1047, 296] on input "Ingredient Statement List" at bounding box center [1042, 295] width 10 height 10
checkbox input "true"
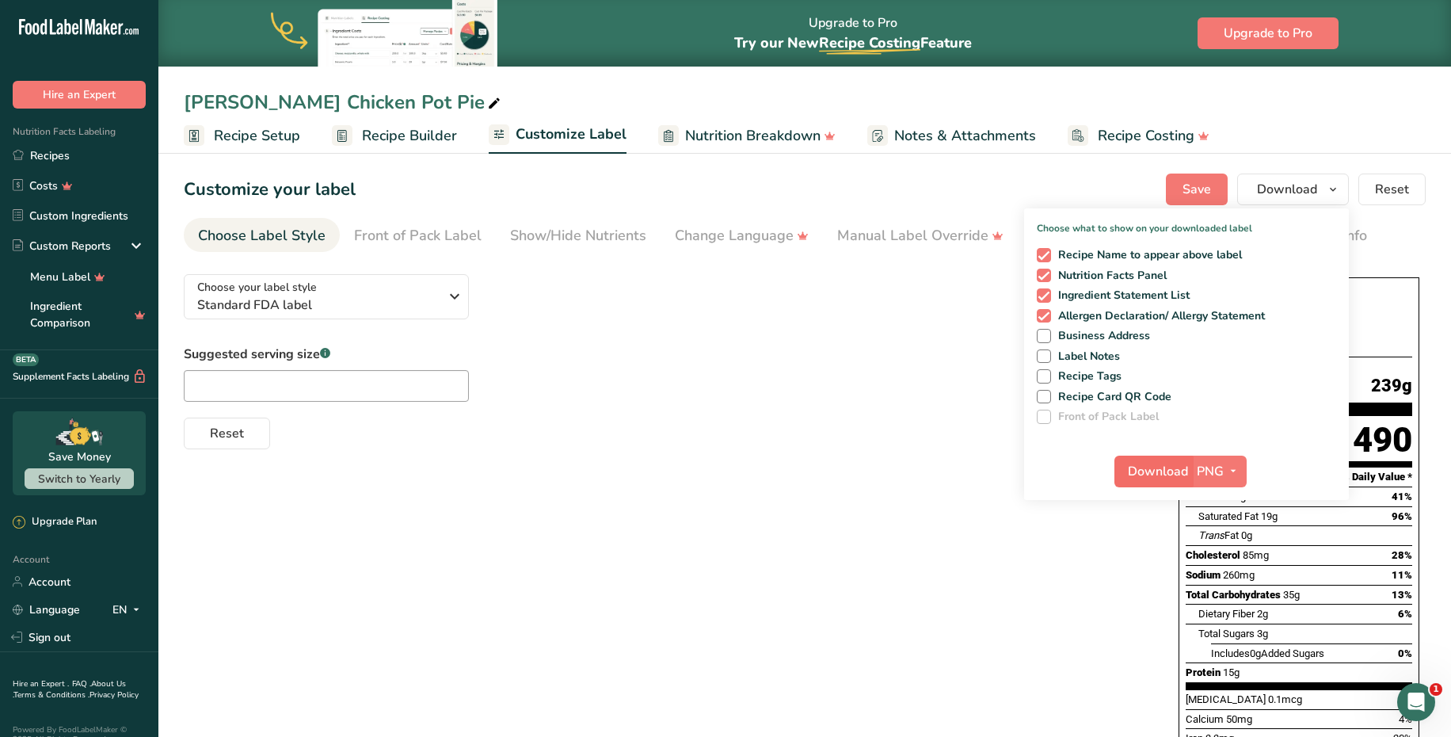
click at [1153, 464] on span "Download" at bounding box center [1158, 471] width 60 height 19
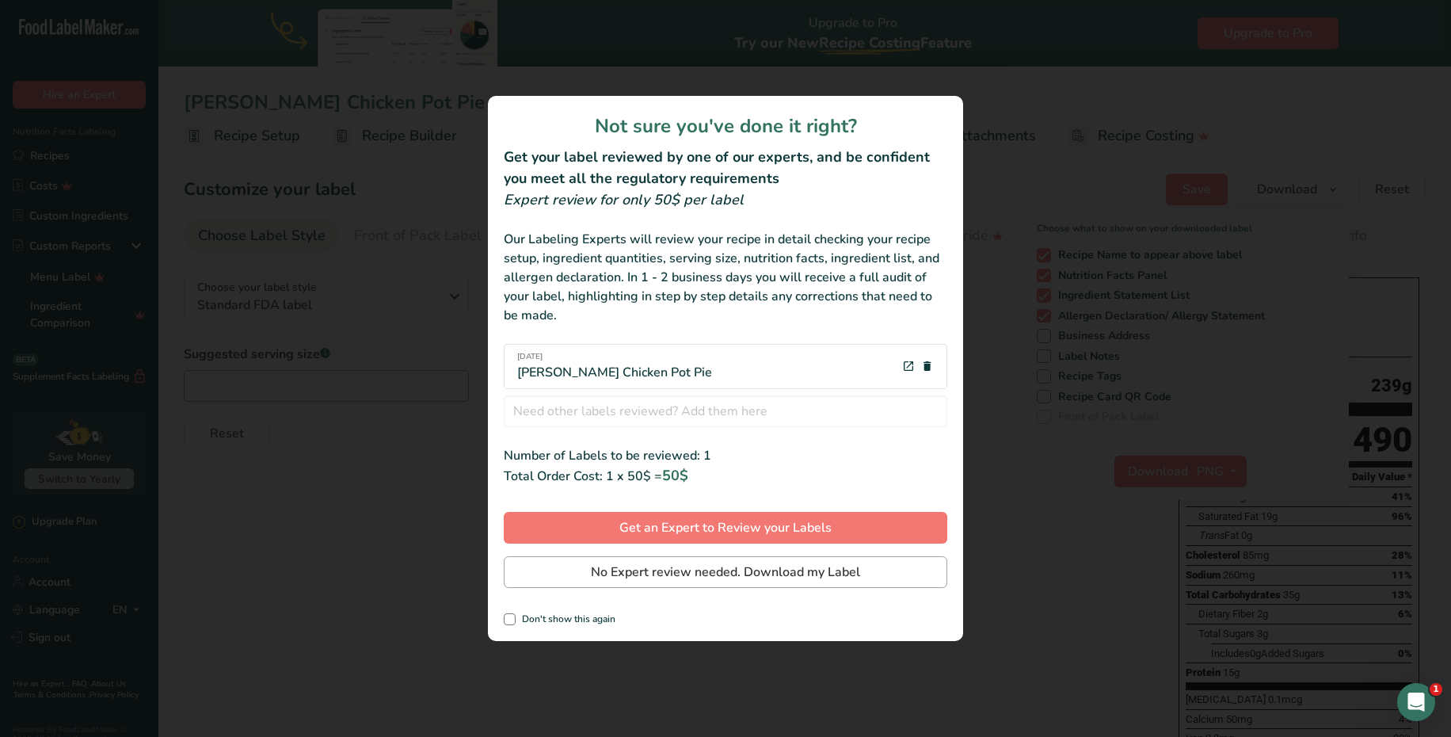
click at [815, 565] on span "No Expert review needed. Download my Label" at bounding box center [725, 571] width 269 height 19
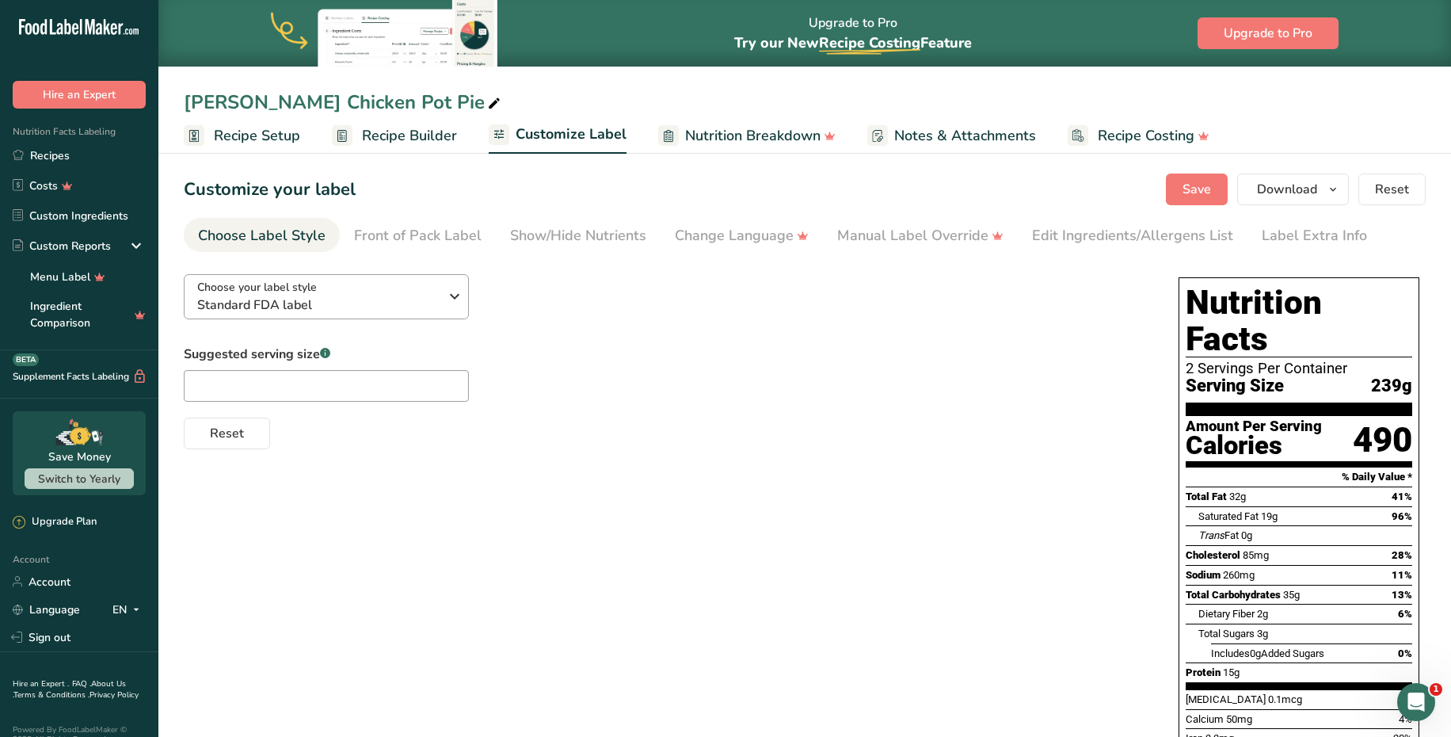
click at [425, 299] on span "Standard FDA label" at bounding box center [318, 304] width 242 height 19
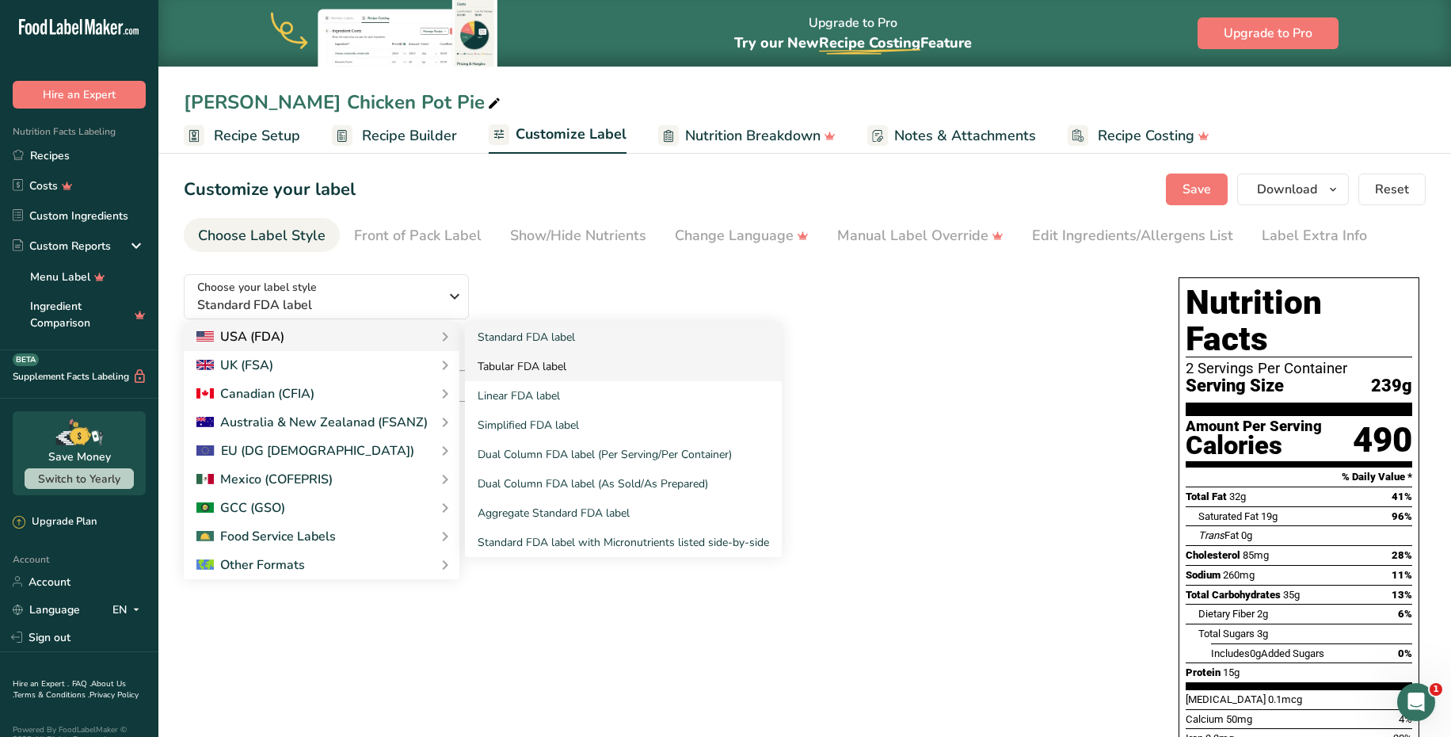
click at [543, 361] on link "Tabular FDA label" at bounding box center [623, 366] width 317 height 29
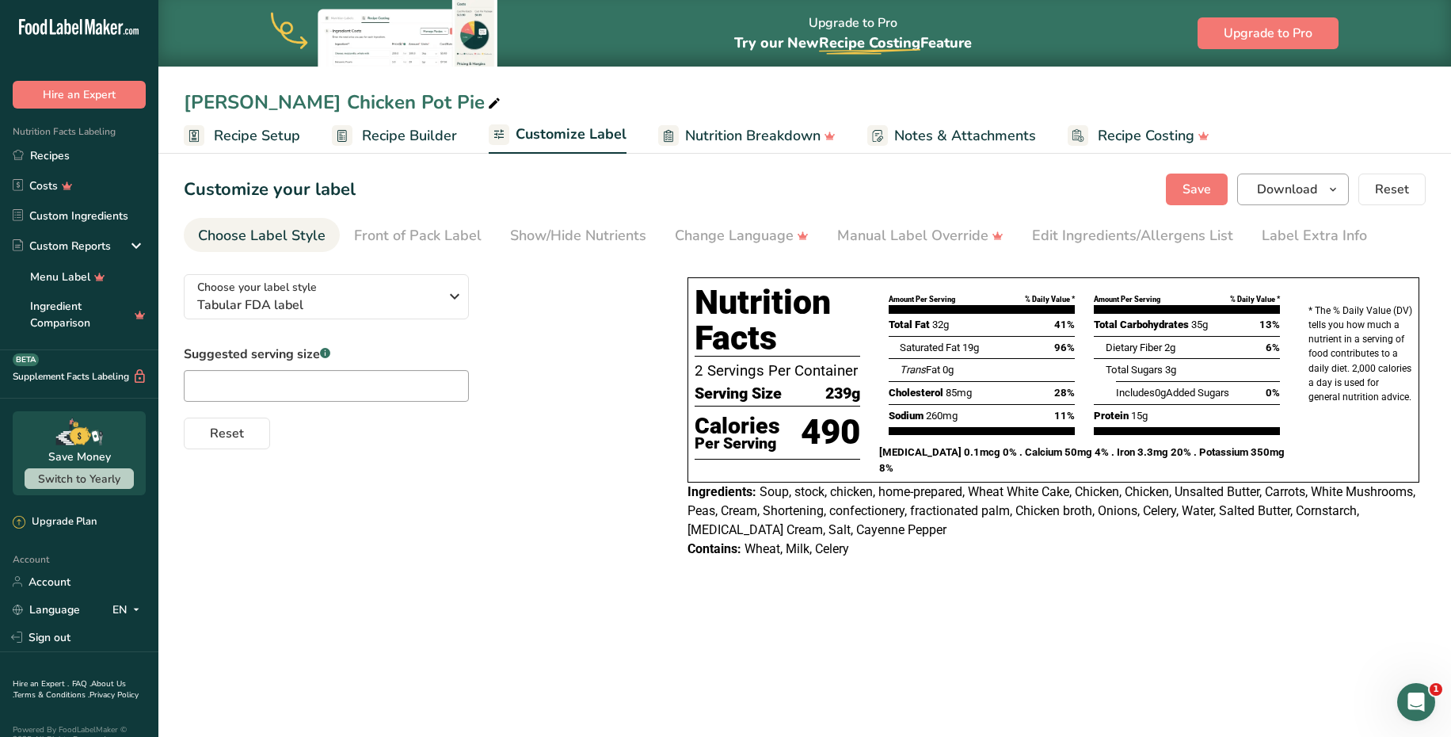
click at [1275, 200] on button "Download" at bounding box center [1293, 189] width 112 height 32
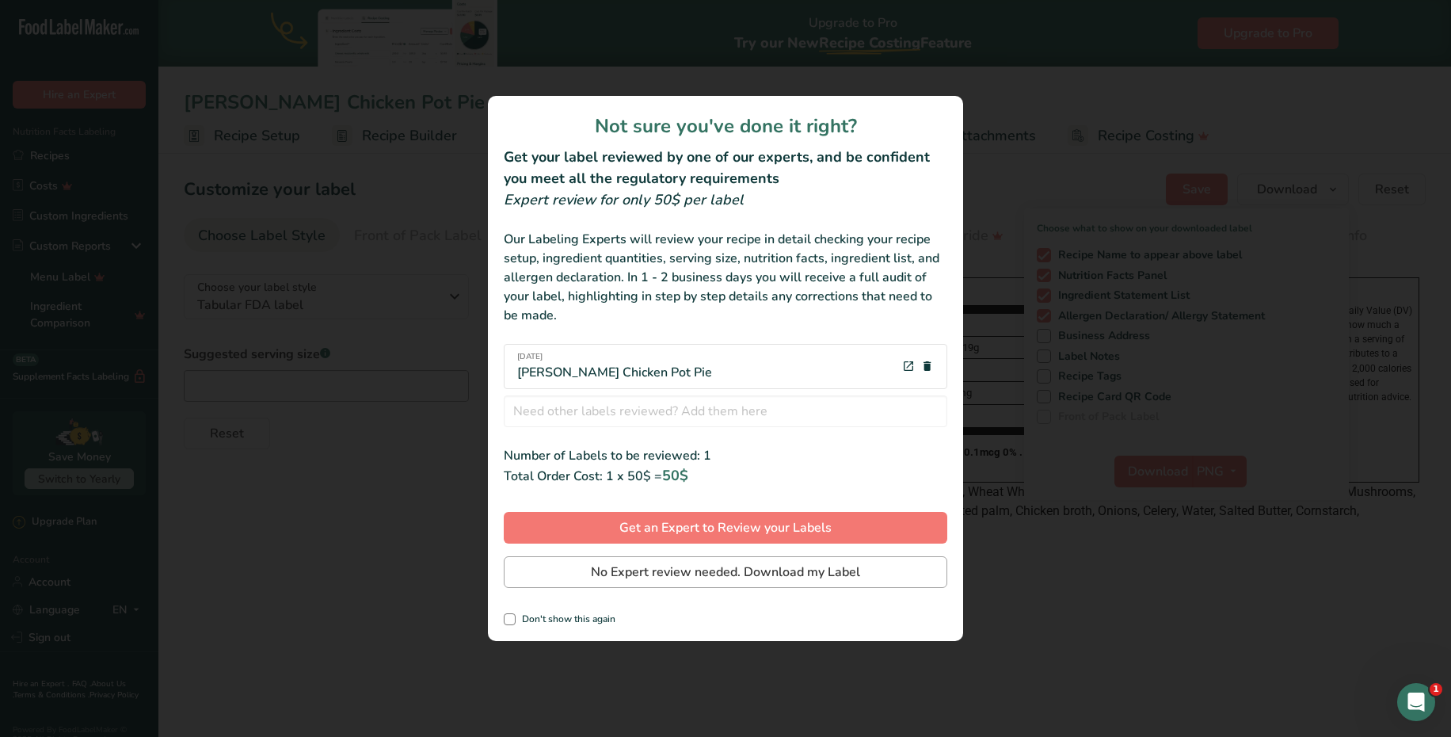
click at [729, 566] on span "No Expert review needed. Download my Label" at bounding box center [725, 571] width 269 height 19
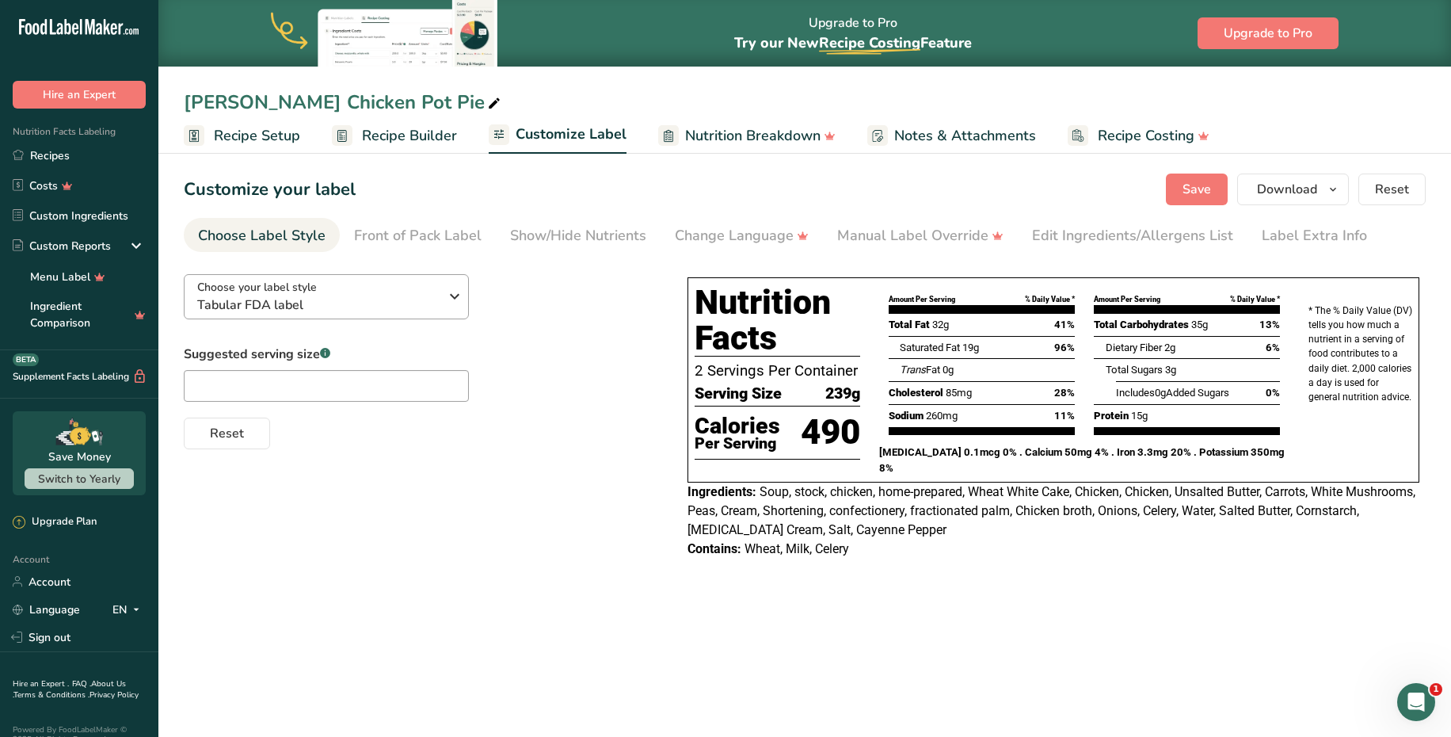
click at [429, 308] on span "Tabular FDA label" at bounding box center [318, 304] width 242 height 19
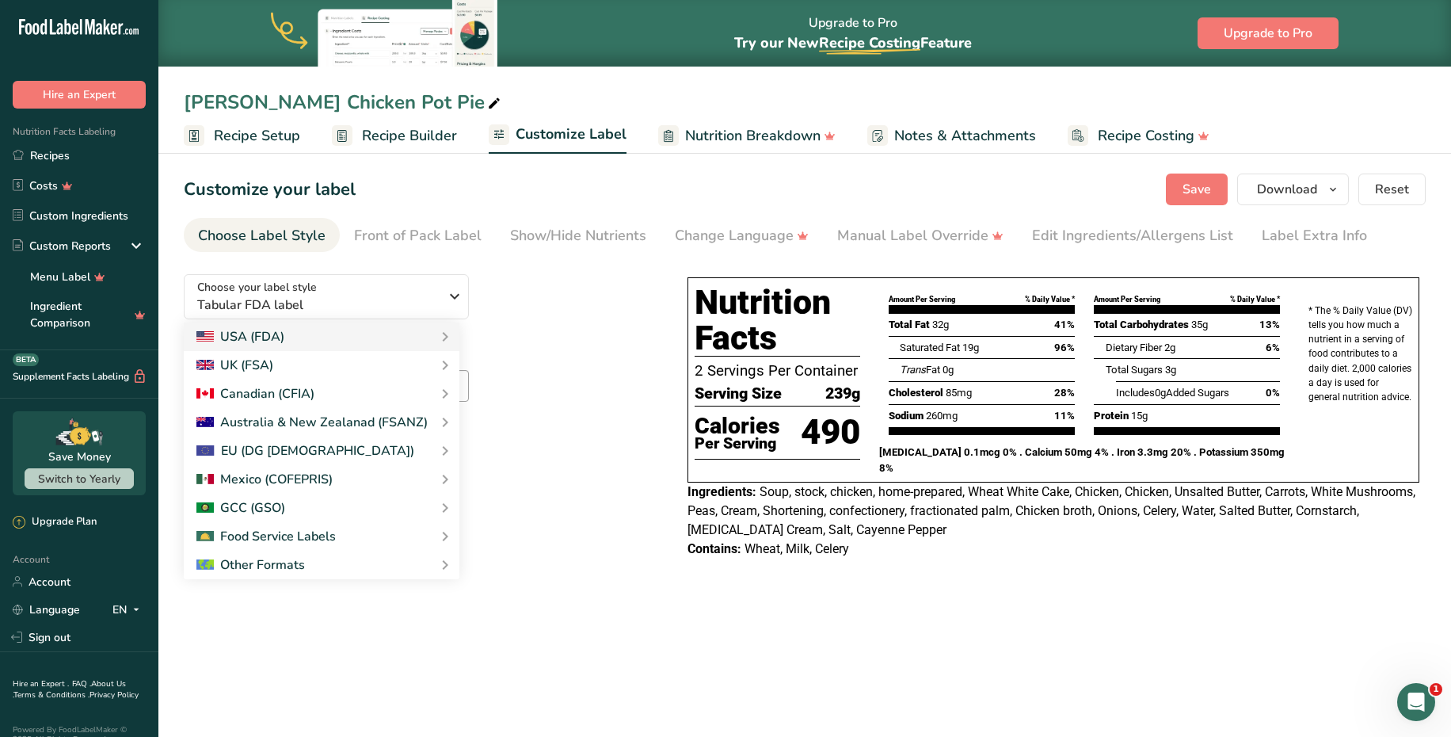
click at [536, 203] on div "Customize your label Save Download Choose what to show on your downloaded label…" at bounding box center [805, 189] width 1242 height 32
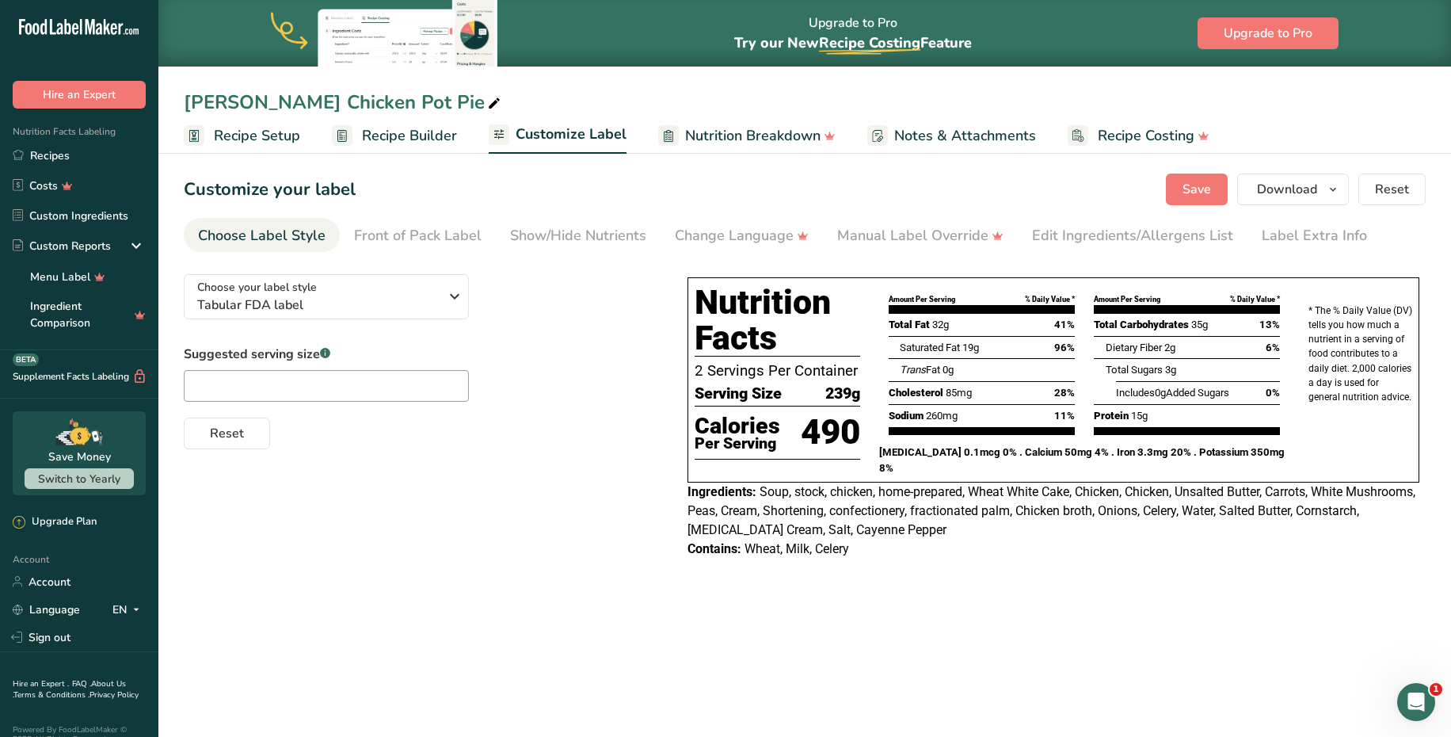
click at [521, 135] on span "Customize Label" at bounding box center [571, 134] width 111 height 21
click at [938, 246] on link "Manual Label Override" at bounding box center [920, 236] width 166 height 36
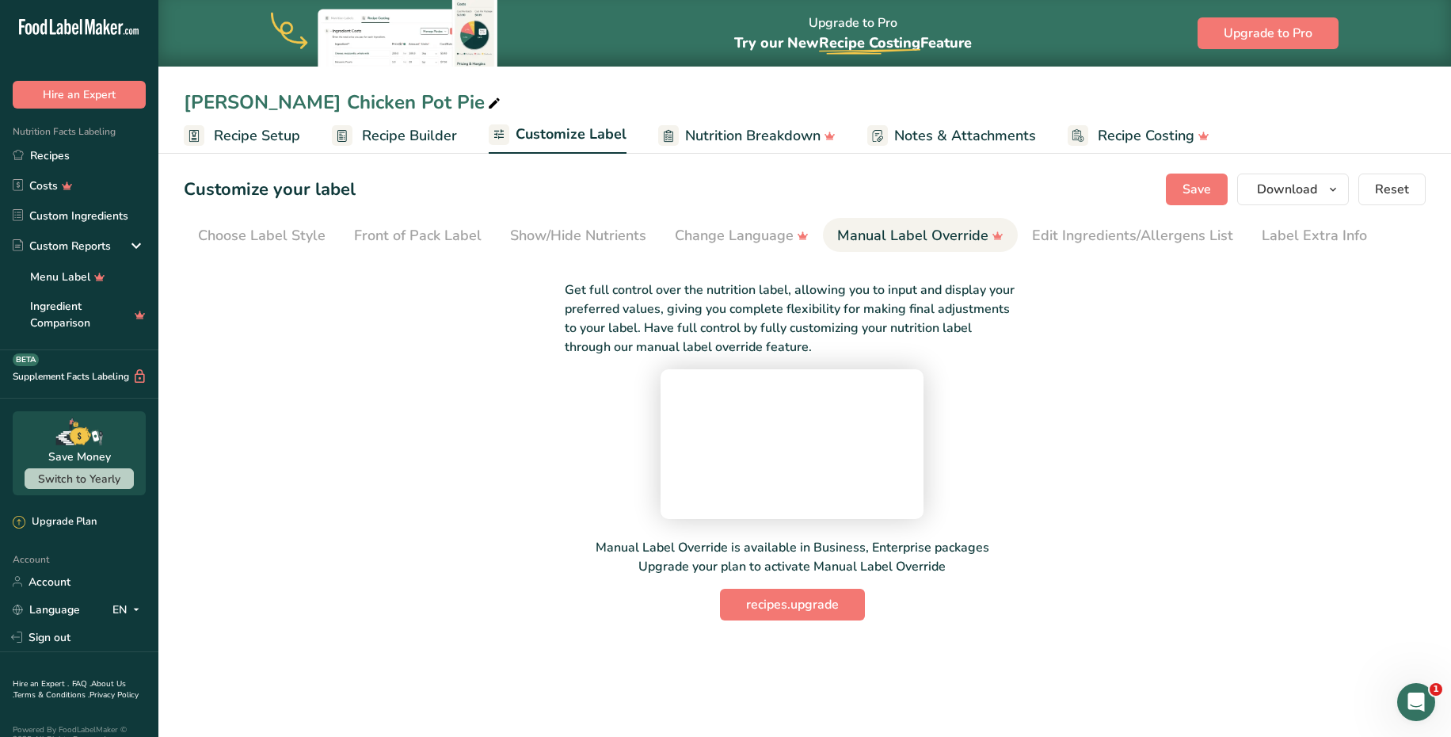
scroll to position [29, 0]
click at [760, 150] on link "Nutrition Breakdown" at bounding box center [746, 136] width 177 height 36
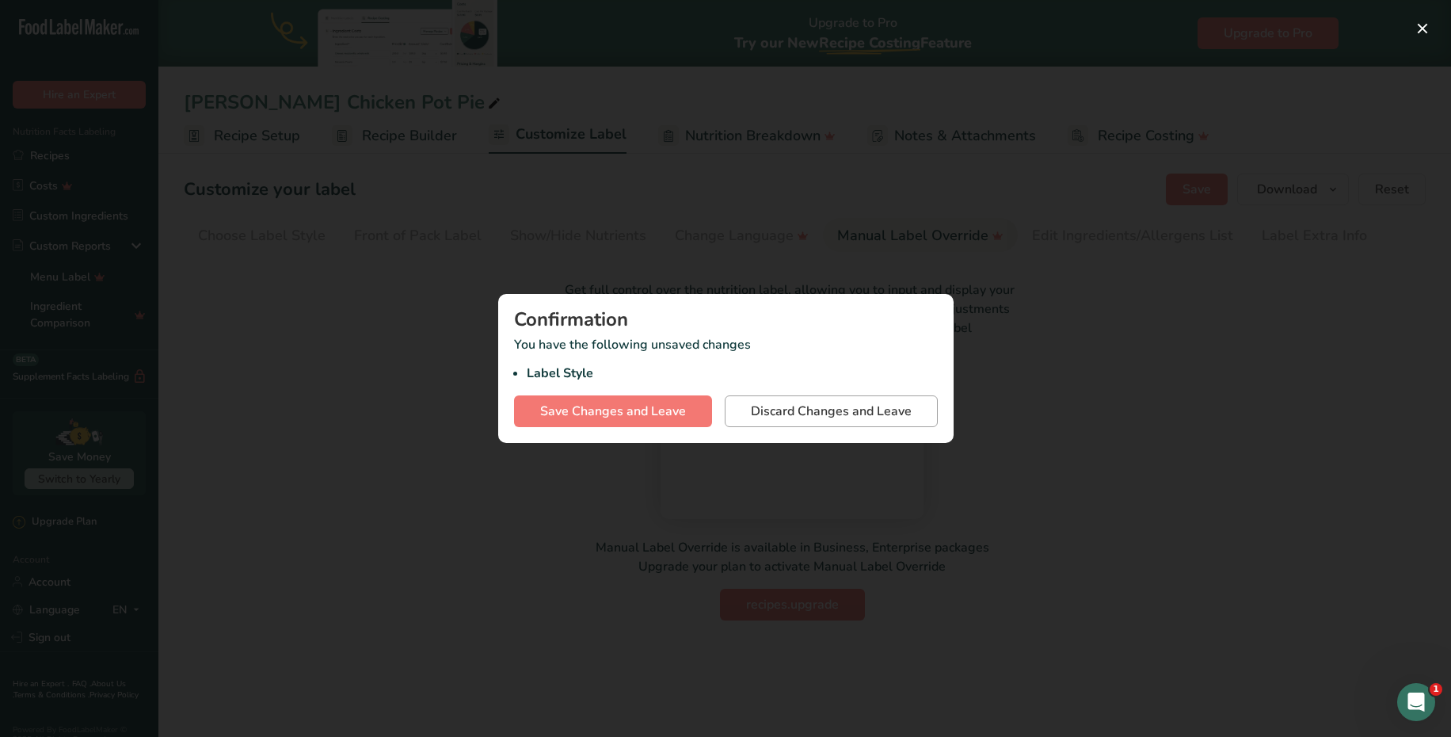
click at [809, 398] on button "Discard Changes and Leave" at bounding box center [831, 411] width 213 height 32
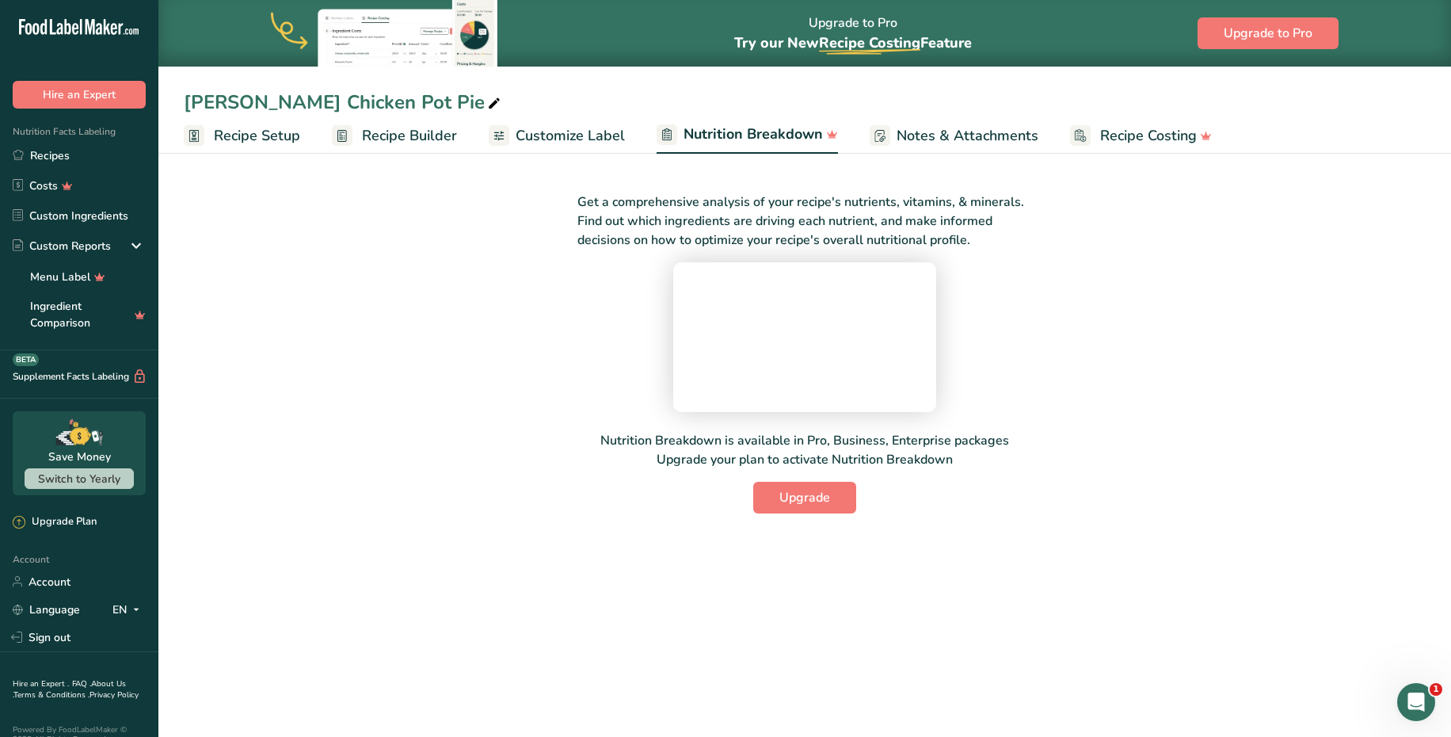
click at [266, 130] on span "Recipe Setup" at bounding box center [257, 135] width 86 height 21
